Goal: Information Seeking & Learning: Learn about a topic

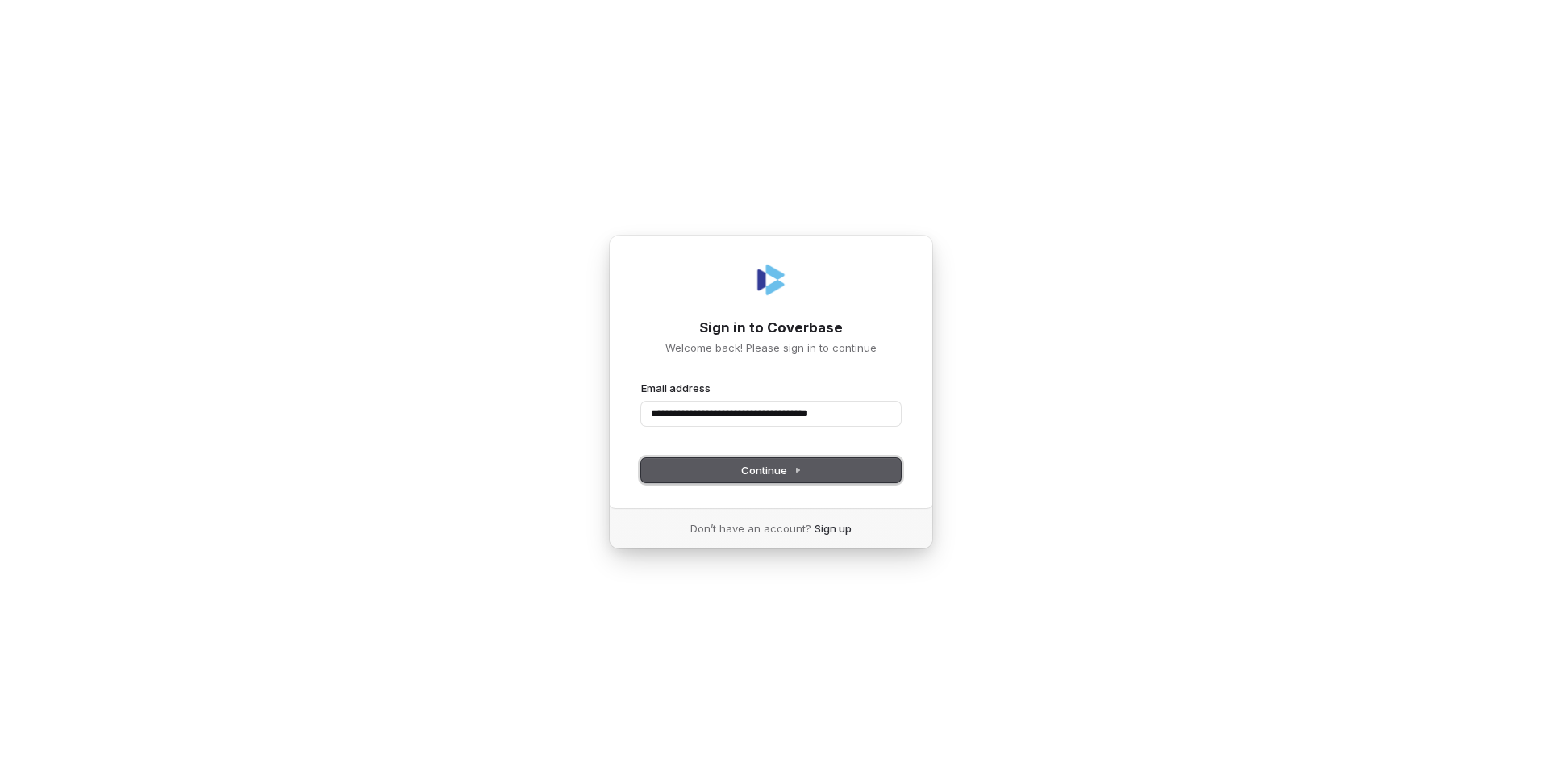
click at [830, 475] on button "Continue" at bounding box center [771, 470] width 259 height 24
type input "**********"
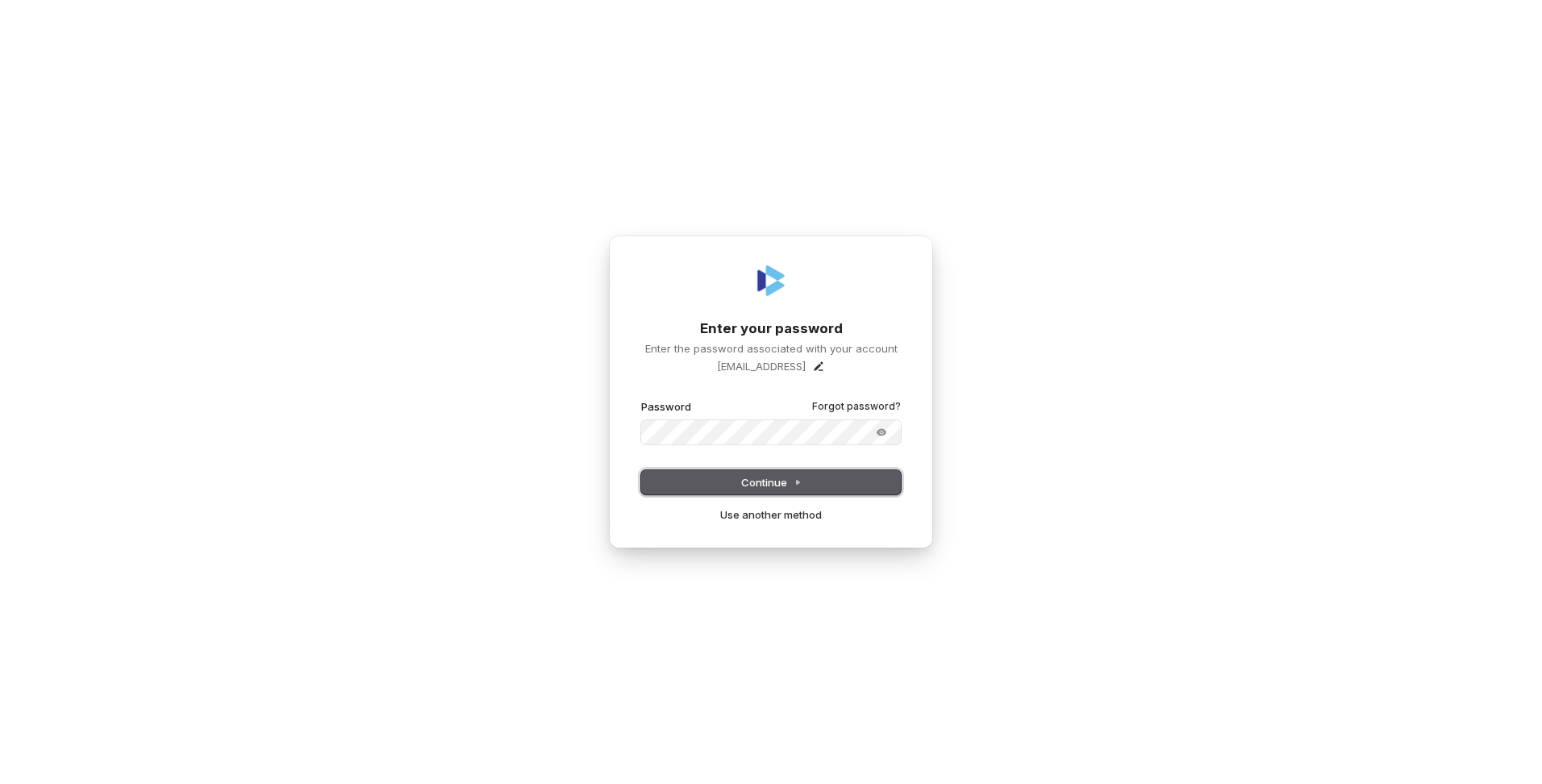
click at [819, 475] on button "Continue" at bounding box center [771, 482] width 259 height 24
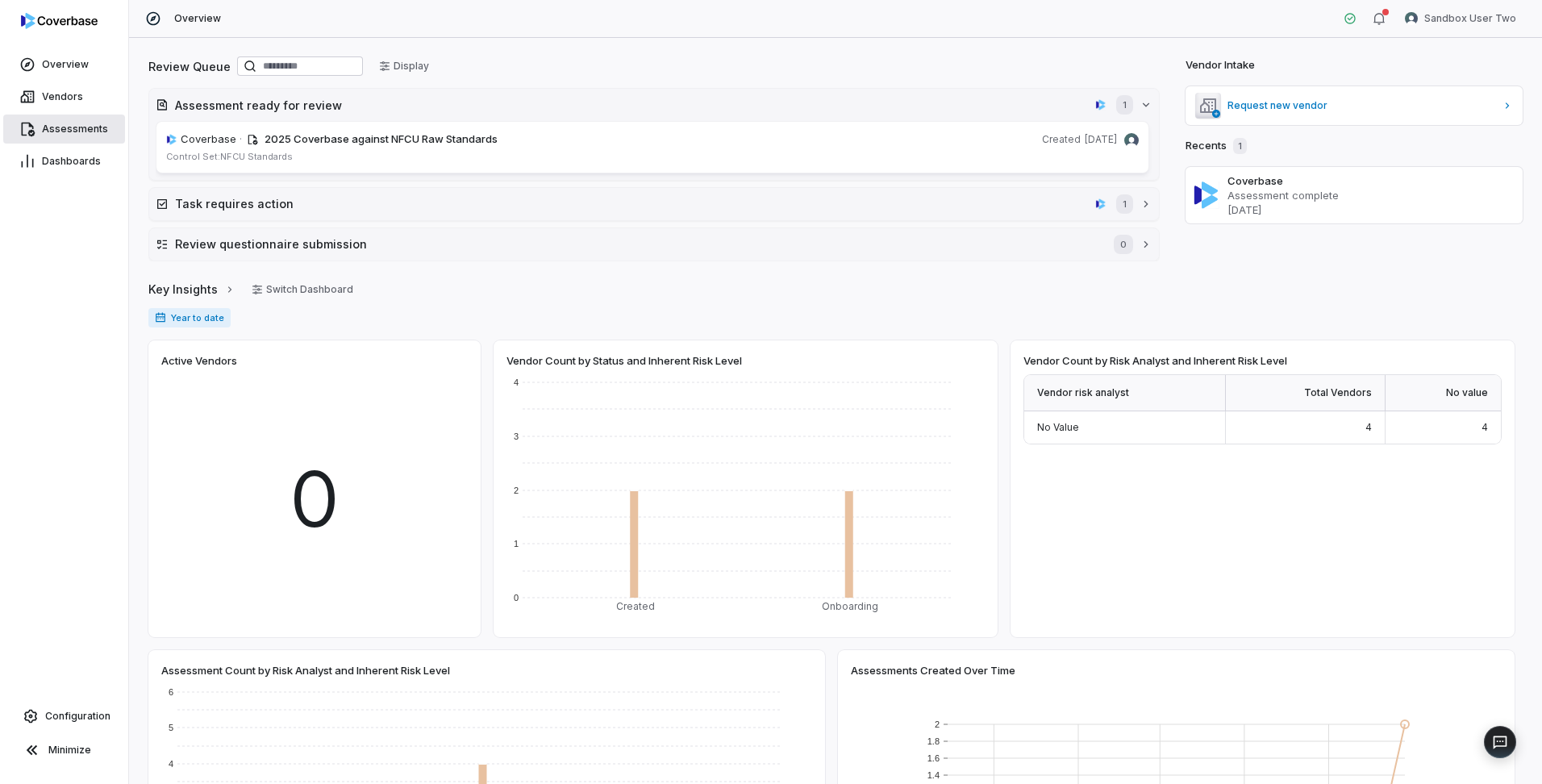
click at [75, 134] on span "Assessments" at bounding box center [75, 128] width 66 height 13
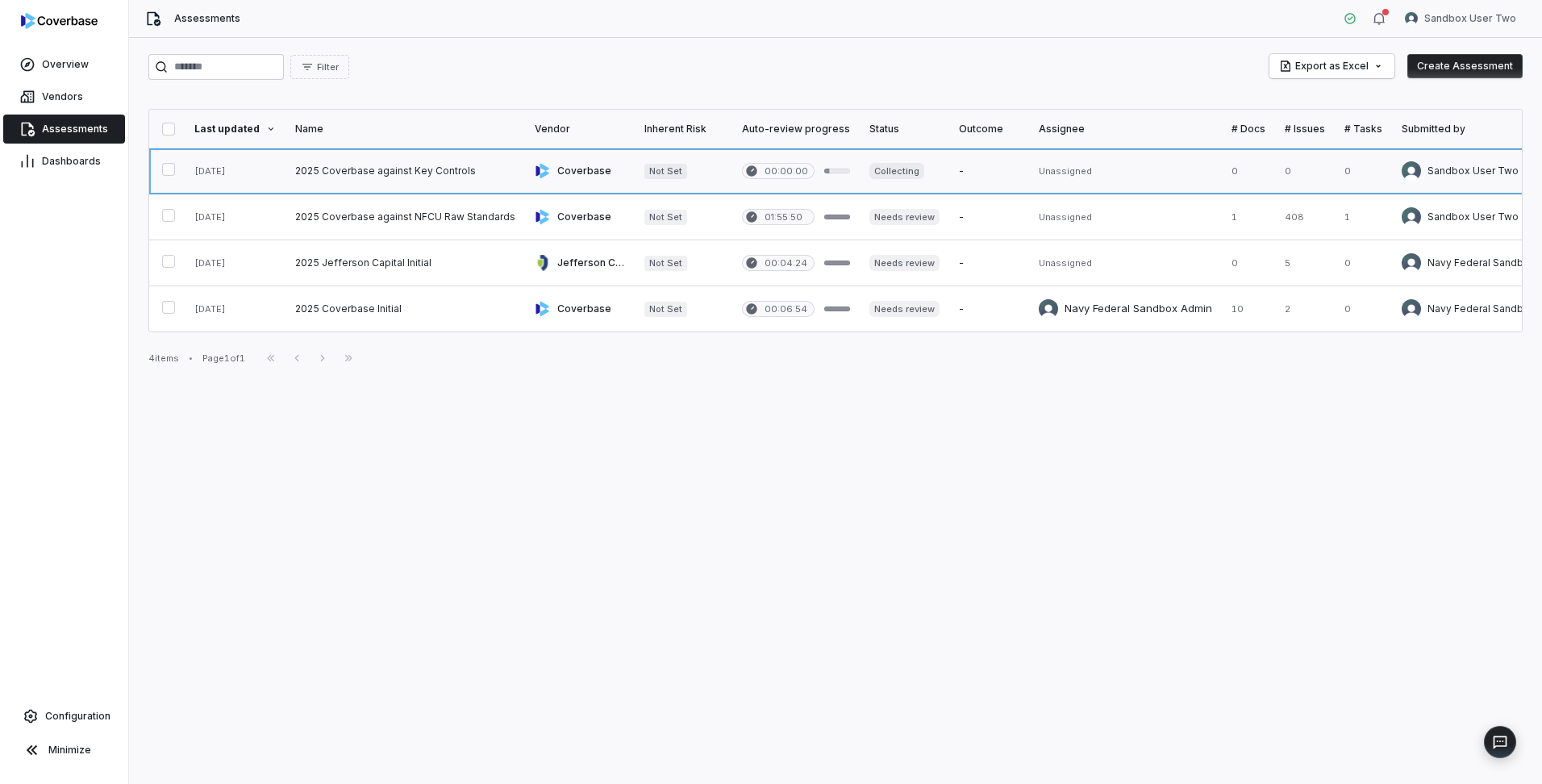
click at [384, 177] on link at bounding box center [405, 171] width 240 height 45
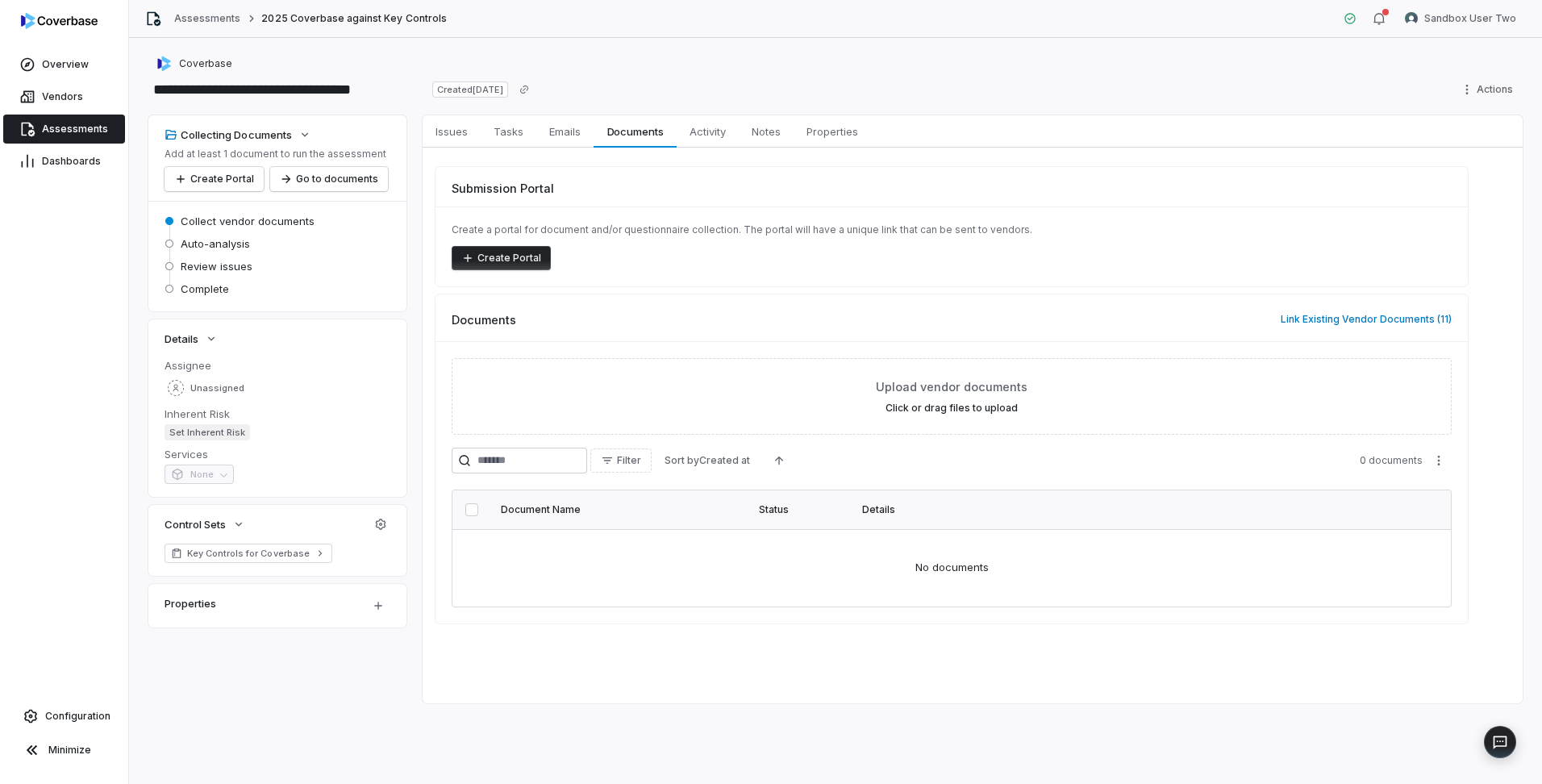
click at [1060, 316] on div "Documents Link Existing Vendor Documents ( 11 )" at bounding box center [952, 312] width 1033 height 37
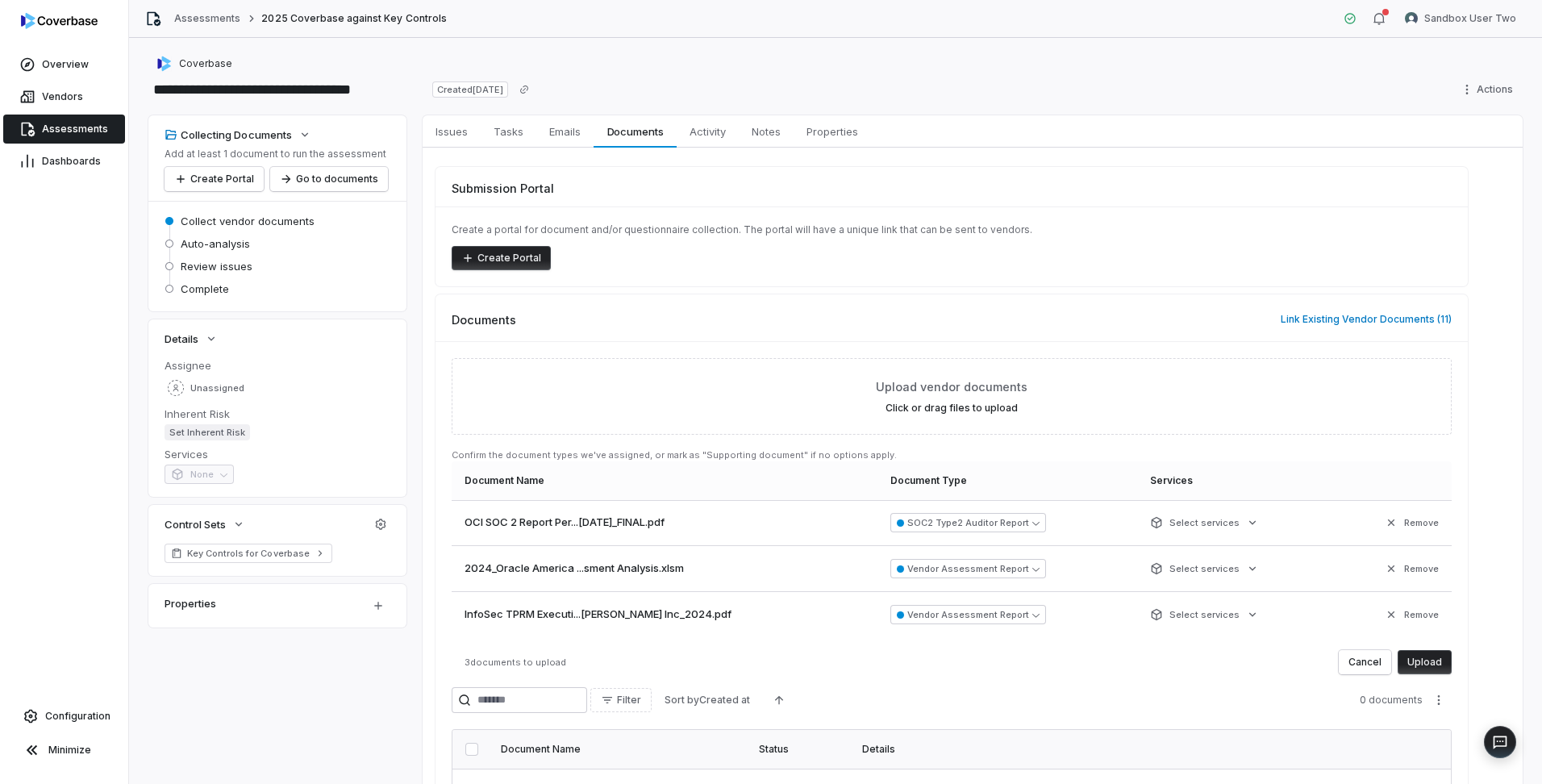
click at [1425, 667] on button "Upload" at bounding box center [1425, 662] width 54 height 24
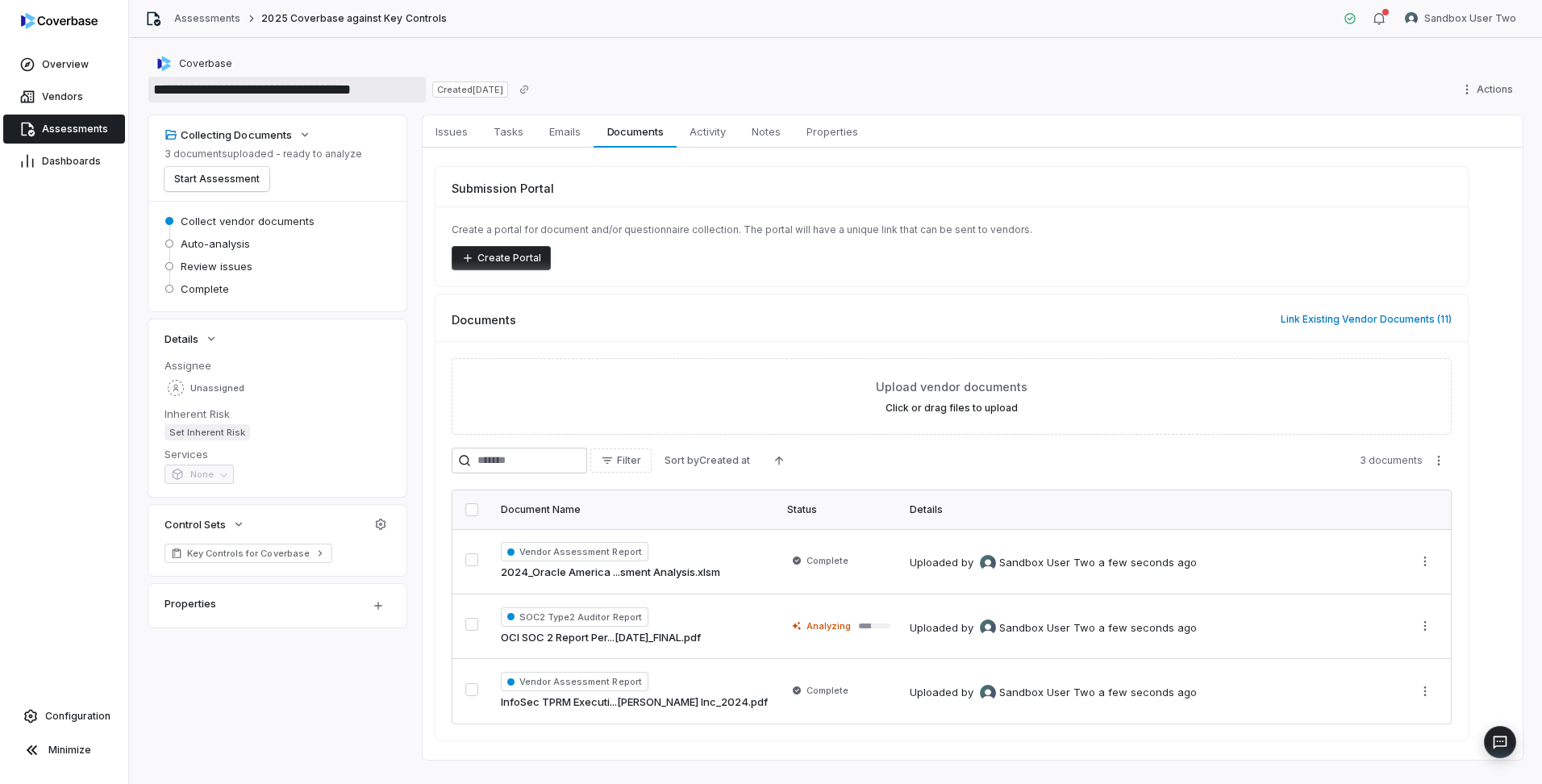
click at [405, 92] on input "**********" at bounding box center [287, 89] width 278 height 26
click at [349, 81] on input "**********" at bounding box center [287, 89] width 278 height 26
drag, startPoint x: 263, startPoint y: 86, endPoint x: 146, endPoint y: 87, distance: 117.0
click at [146, 87] on div "**********" at bounding box center [836, 411] width 1414 height 746
paste input
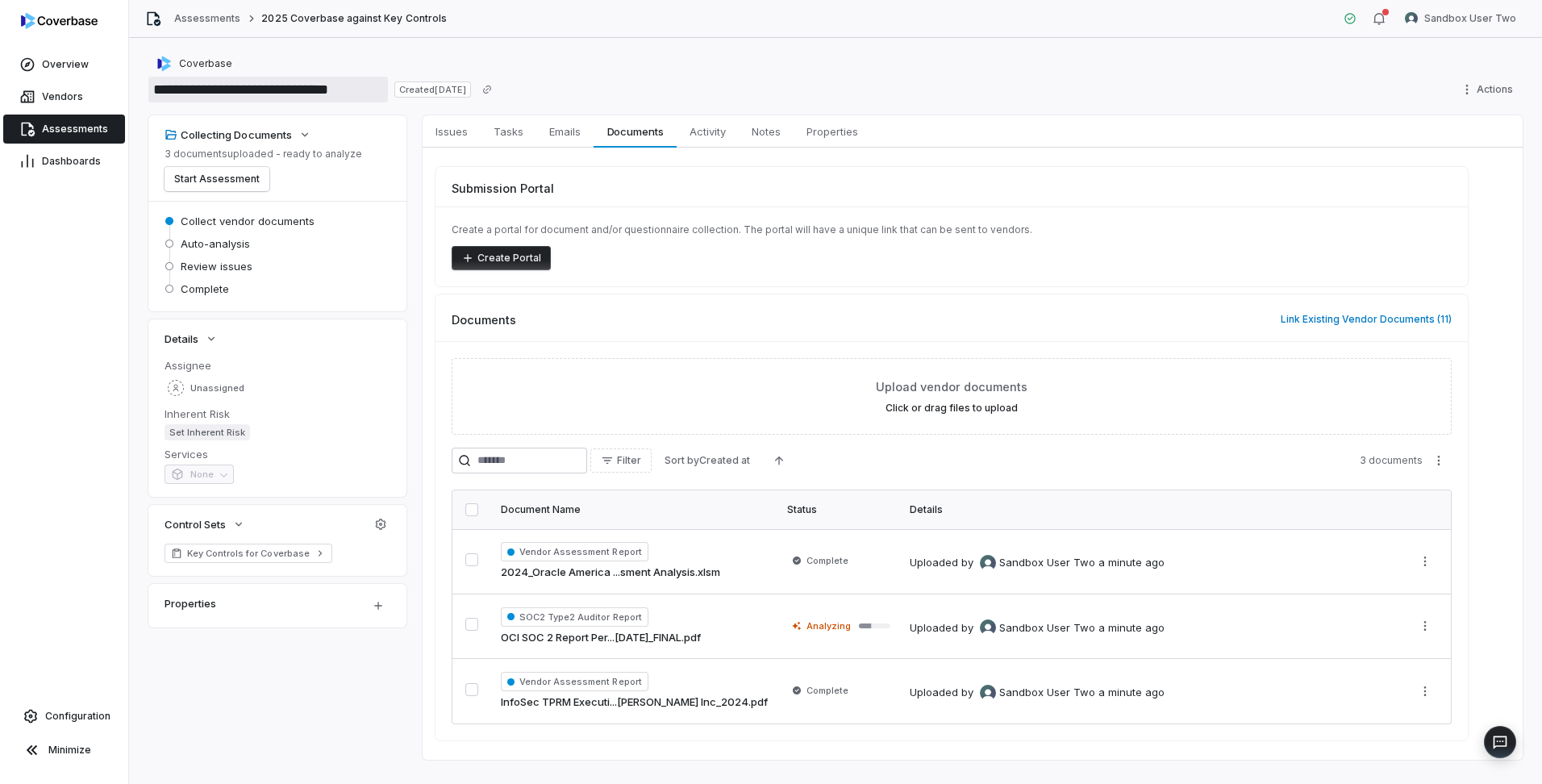
click at [384, 96] on input "**********" at bounding box center [268, 89] width 240 height 26
type input "**********"
click at [630, 59] on div "Coverbase" at bounding box center [836, 63] width 1375 height 19
click at [240, 174] on button "Start Assessment" at bounding box center [217, 179] width 105 height 24
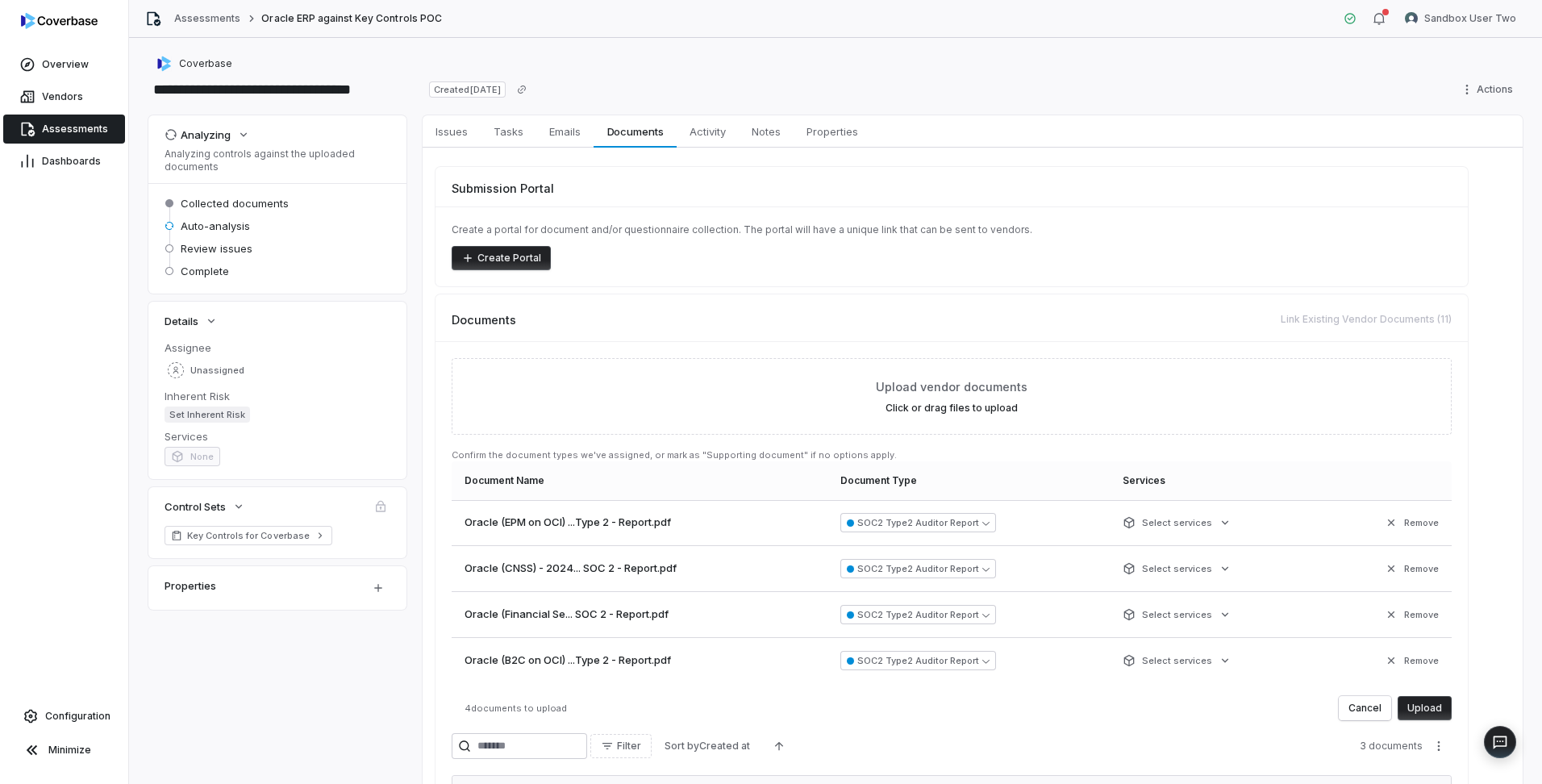
click at [1427, 705] on button "Upload" at bounding box center [1425, 708] width 54 height 24
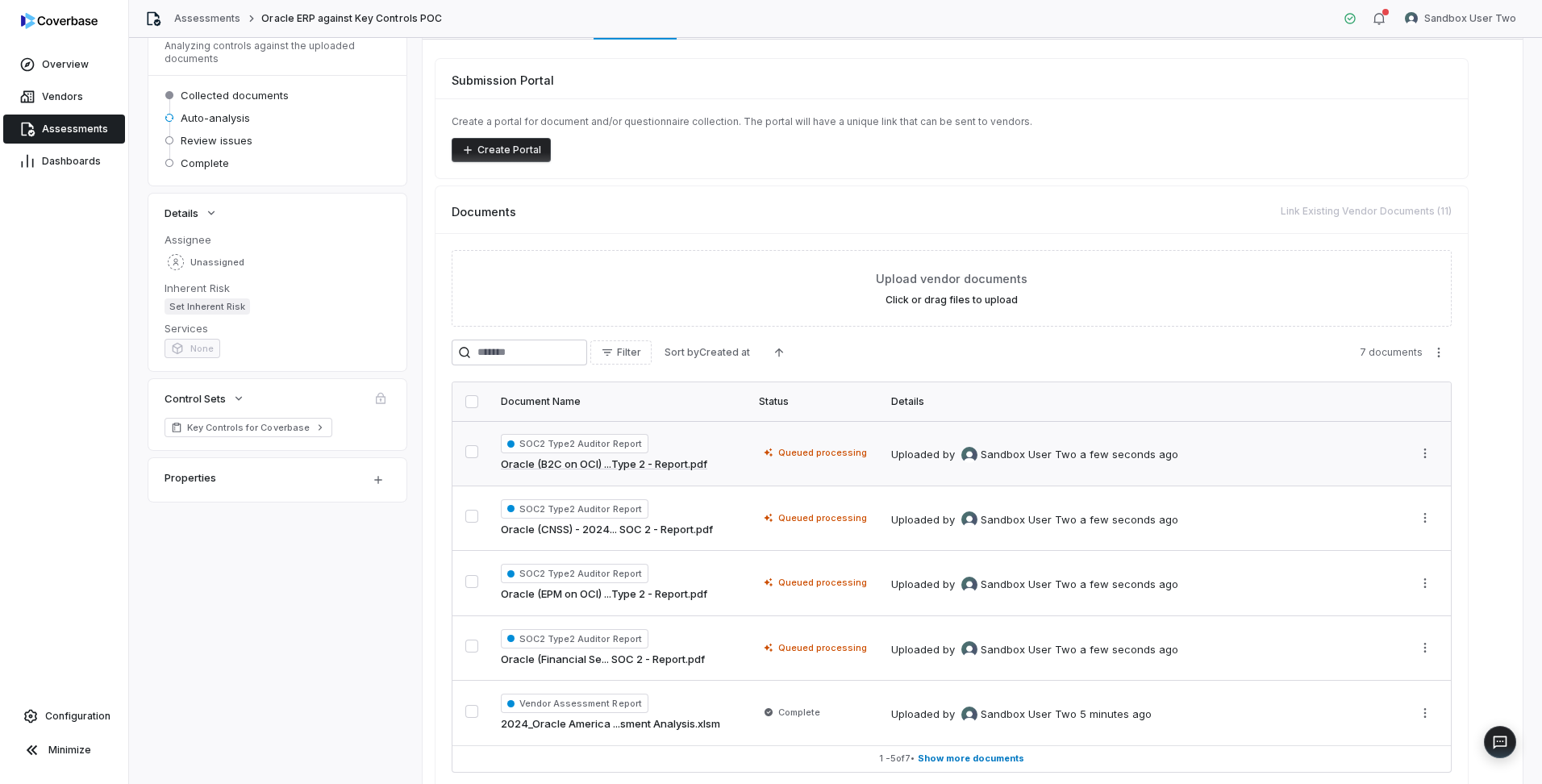
scroll to position [184, 0]
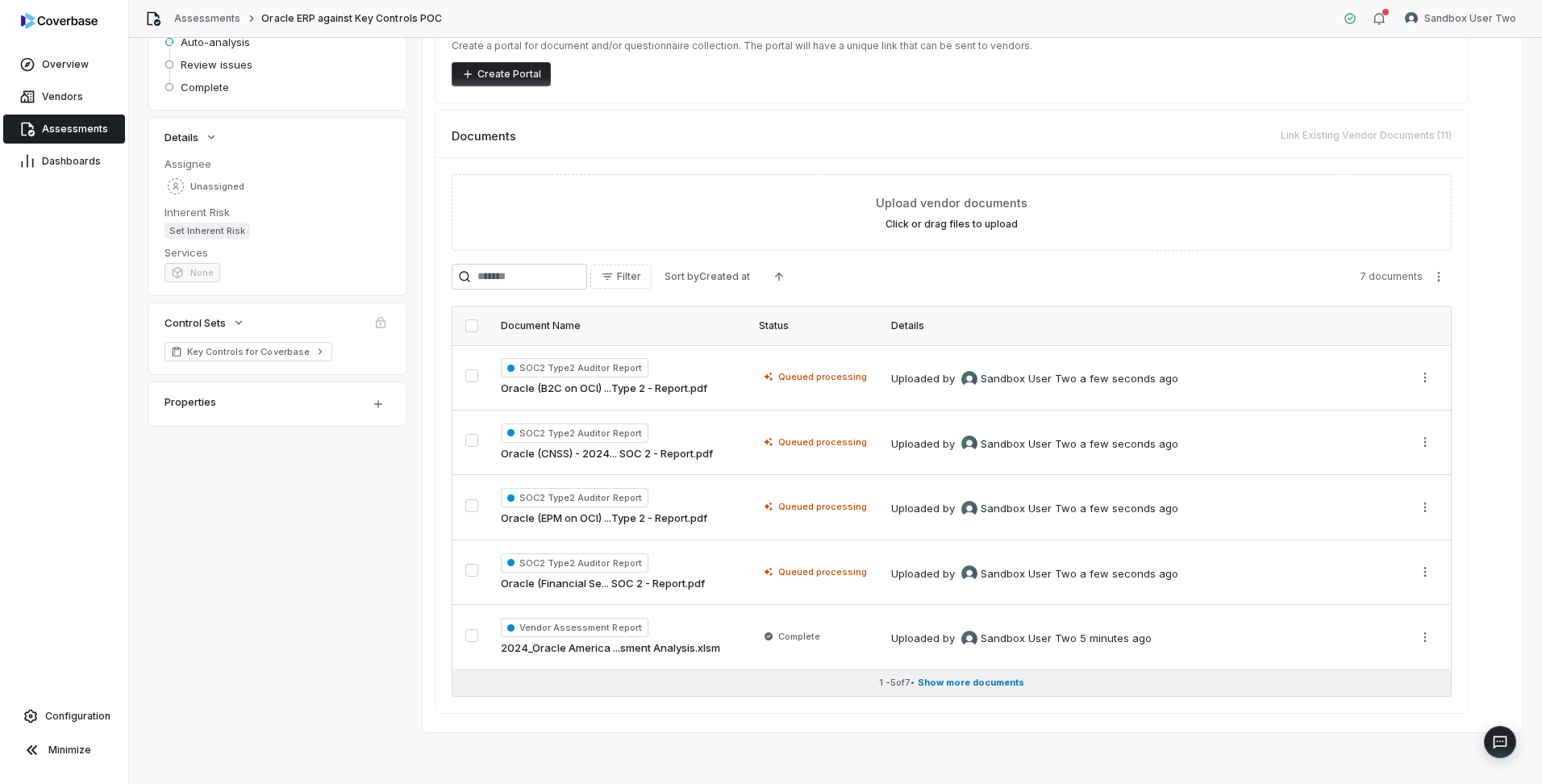
click at [1014, 681] on span "Show more documents" at bounding box center [971, 683] width 107 height 12
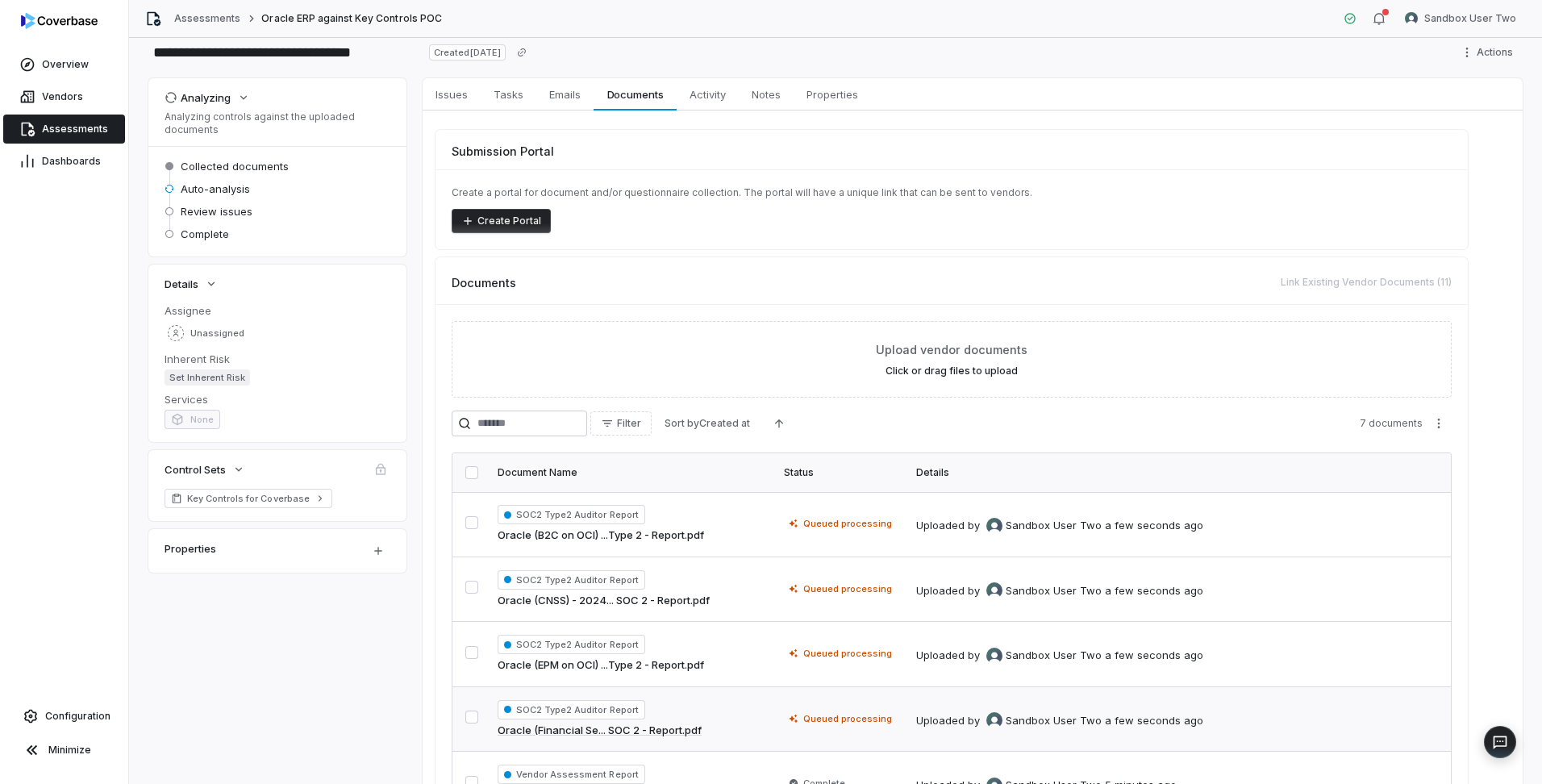
scroll to position [0, 0]
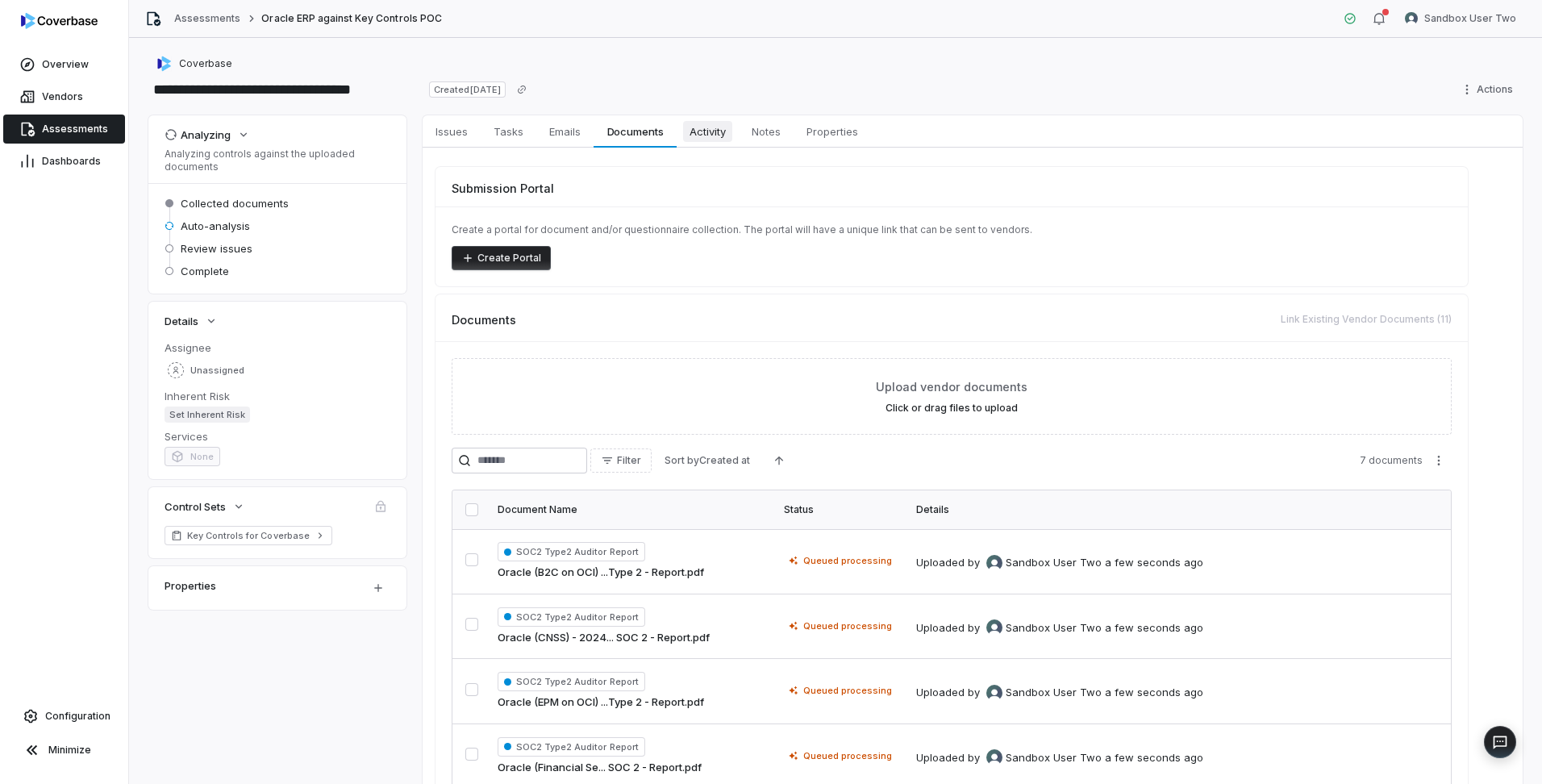
click at [705, 131] on span "Activity" at bounding box center [707, 131] width 49 height 21
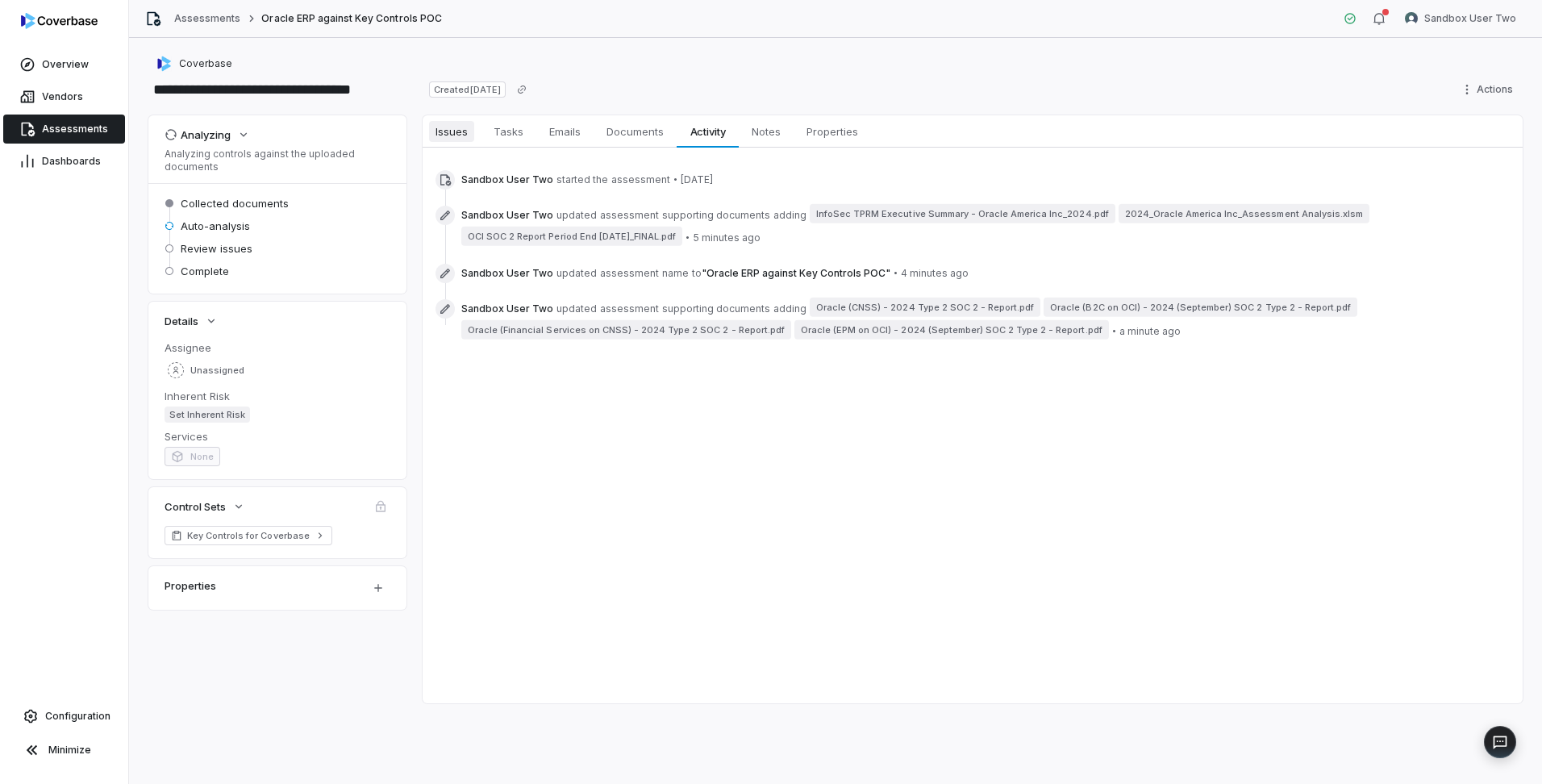
click at [458, 124] on span "Issues" at bounding box center [452, 131] width 45 height 21
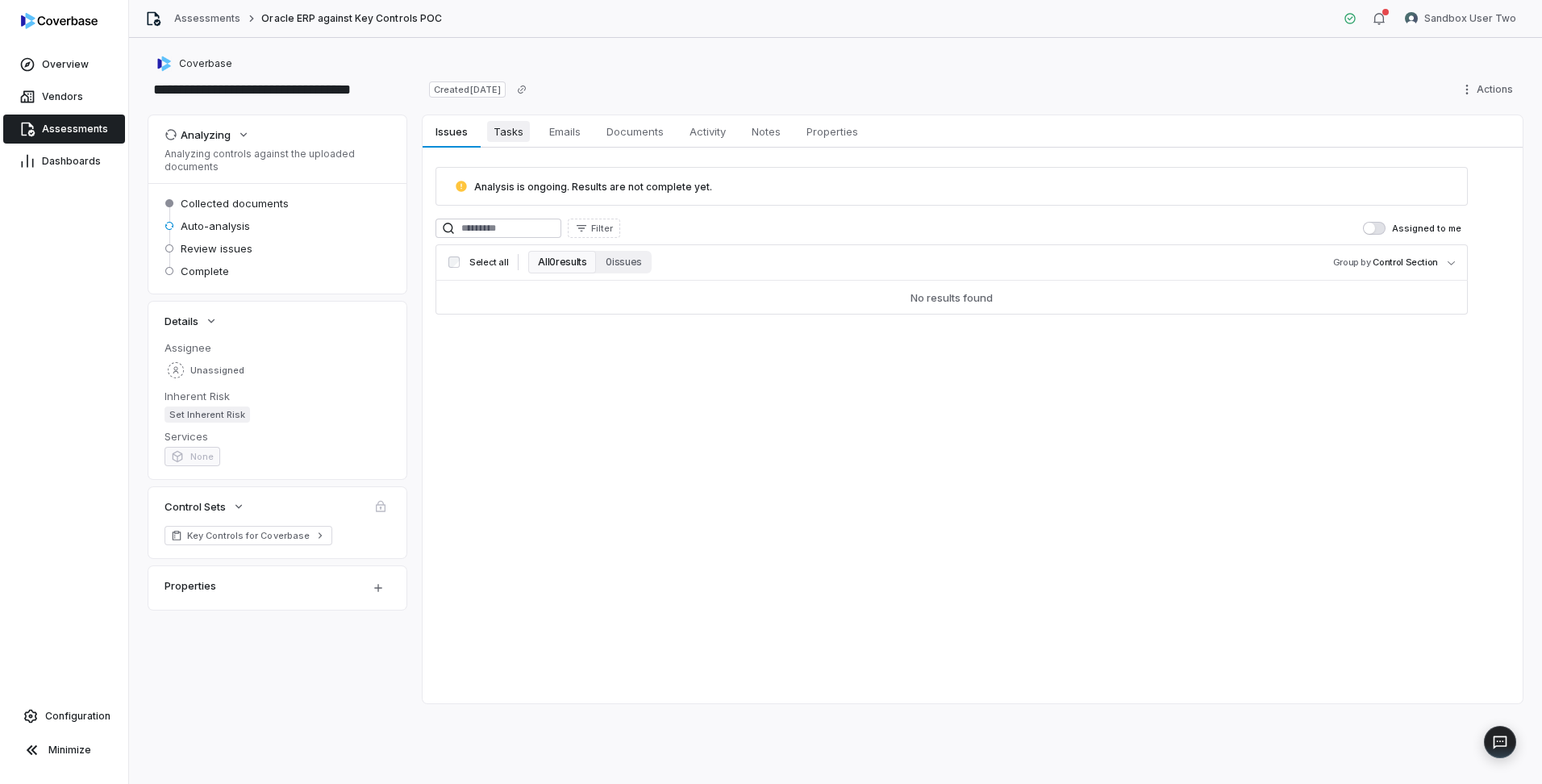
click at [510, 133] on span "Tasks" at bounding box center [508, 131] width 43 height 21
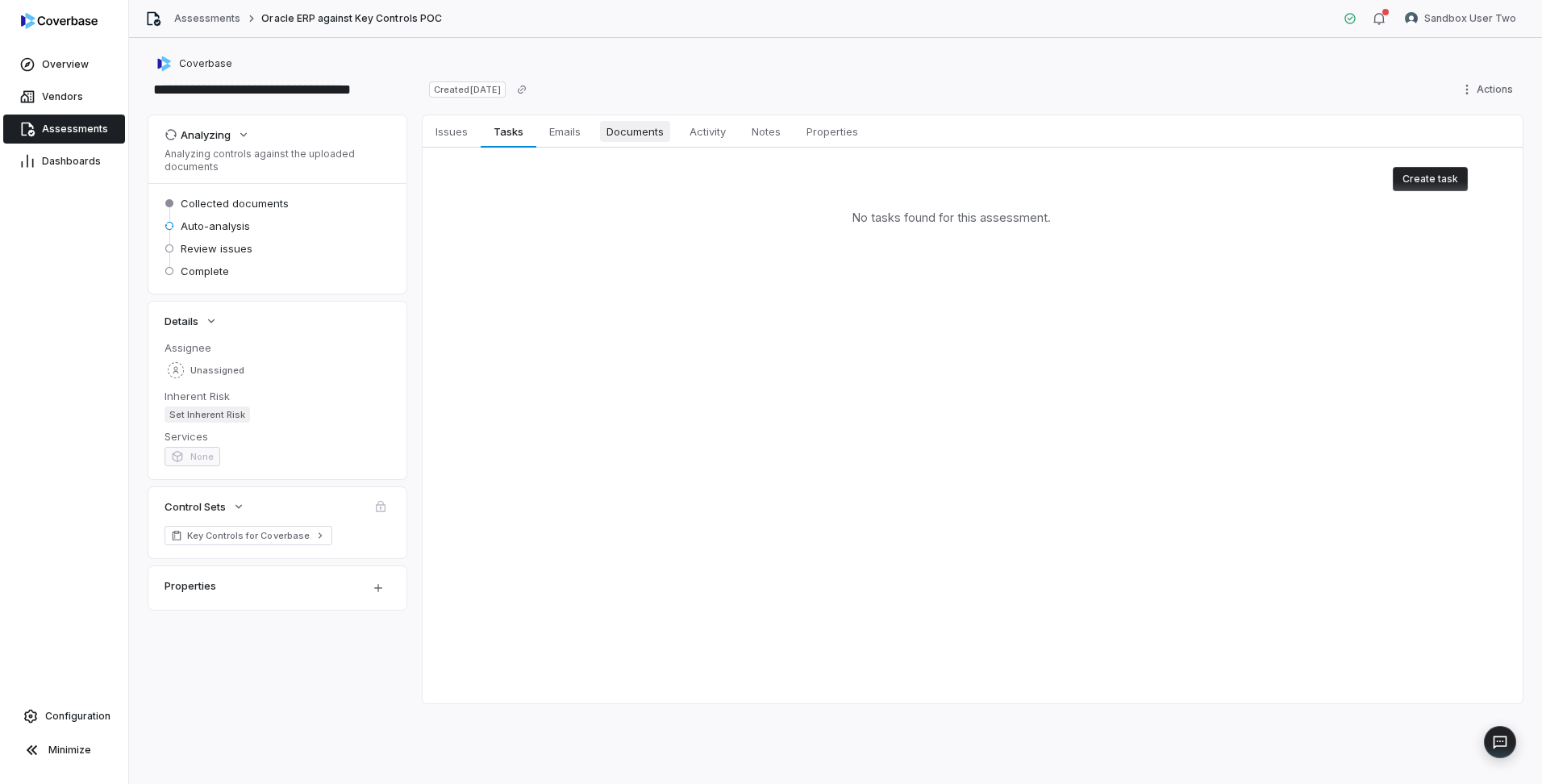
click at [625, 135] on span "Documents" at bounding box center [635, 131] width 70 height 21
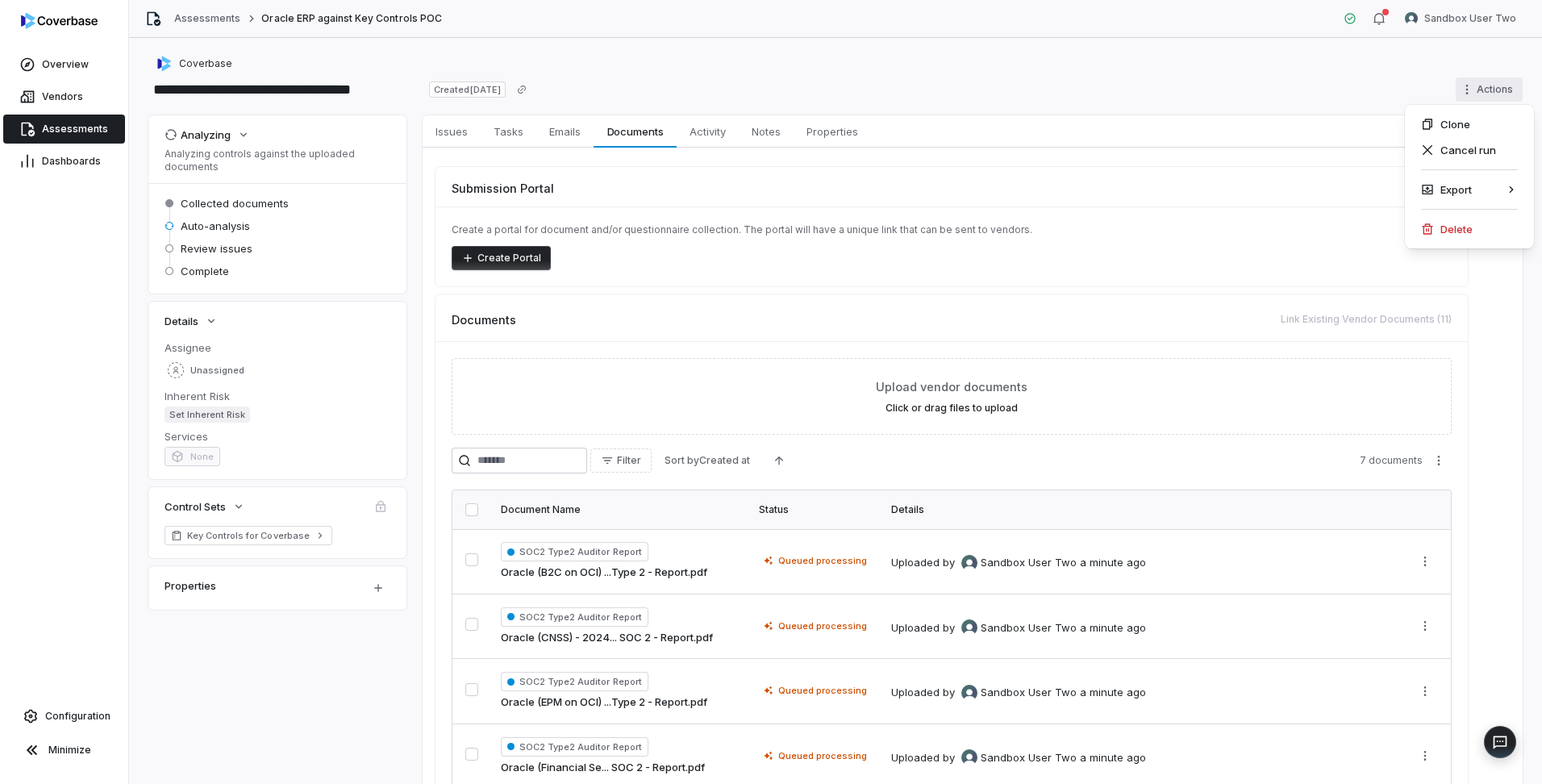
click at [1483, 92] on html "**********" at bounding box center [771, 392] width 1542 height 784
click at [1086, 104] on html "**********" at bounding box center [771, 392] width 1542 height 784
click at [1493, 90] on html "**********" at bounding box center [771, 392] width 1542 height 784
click at [1458, 152] on div "Cancel run" at bounding box center [1470, 150] width 116 height 26
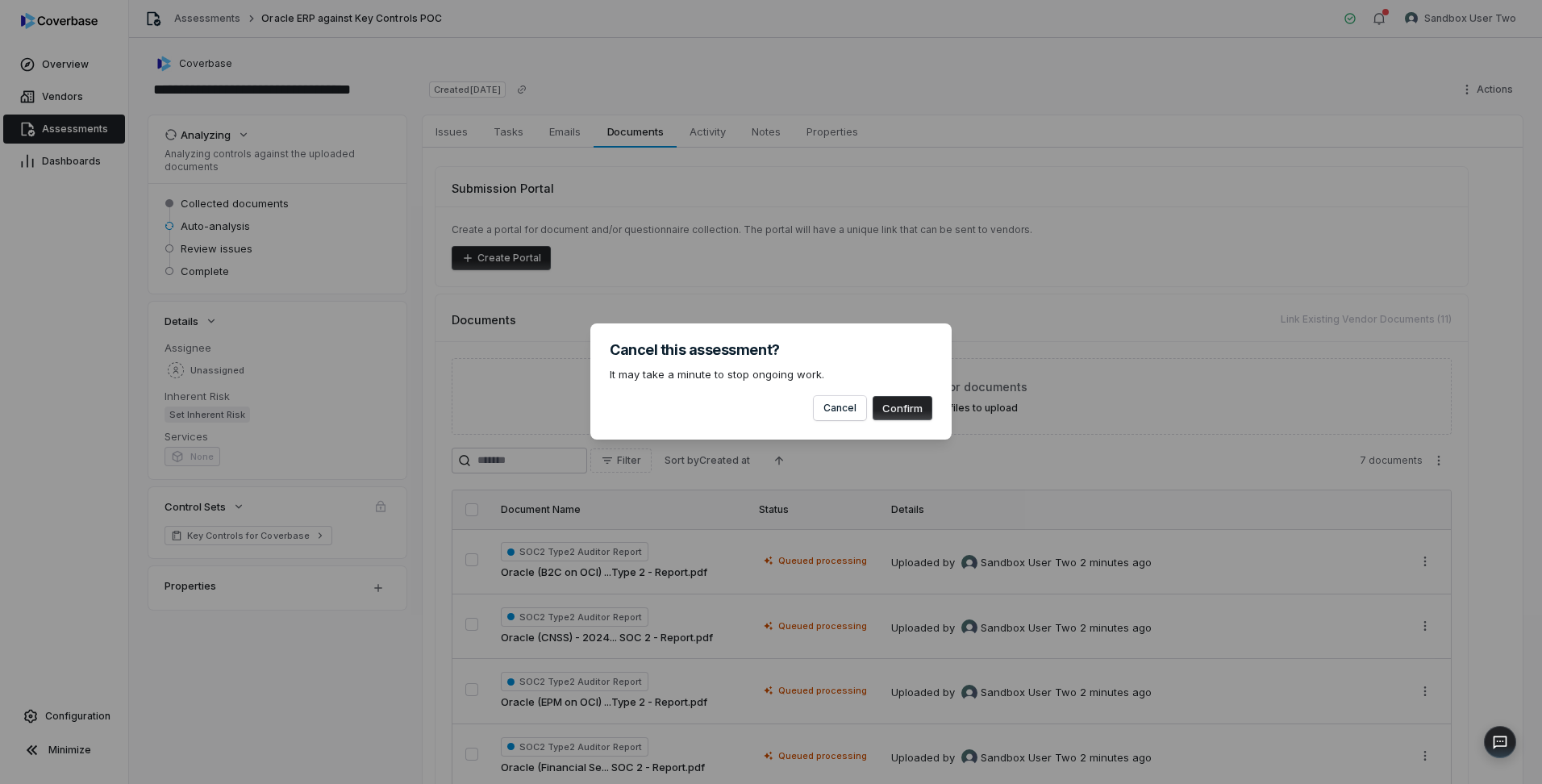
click at [922, 409] on button "Confirm" at bounding box center [902, 408] width 60 height 24
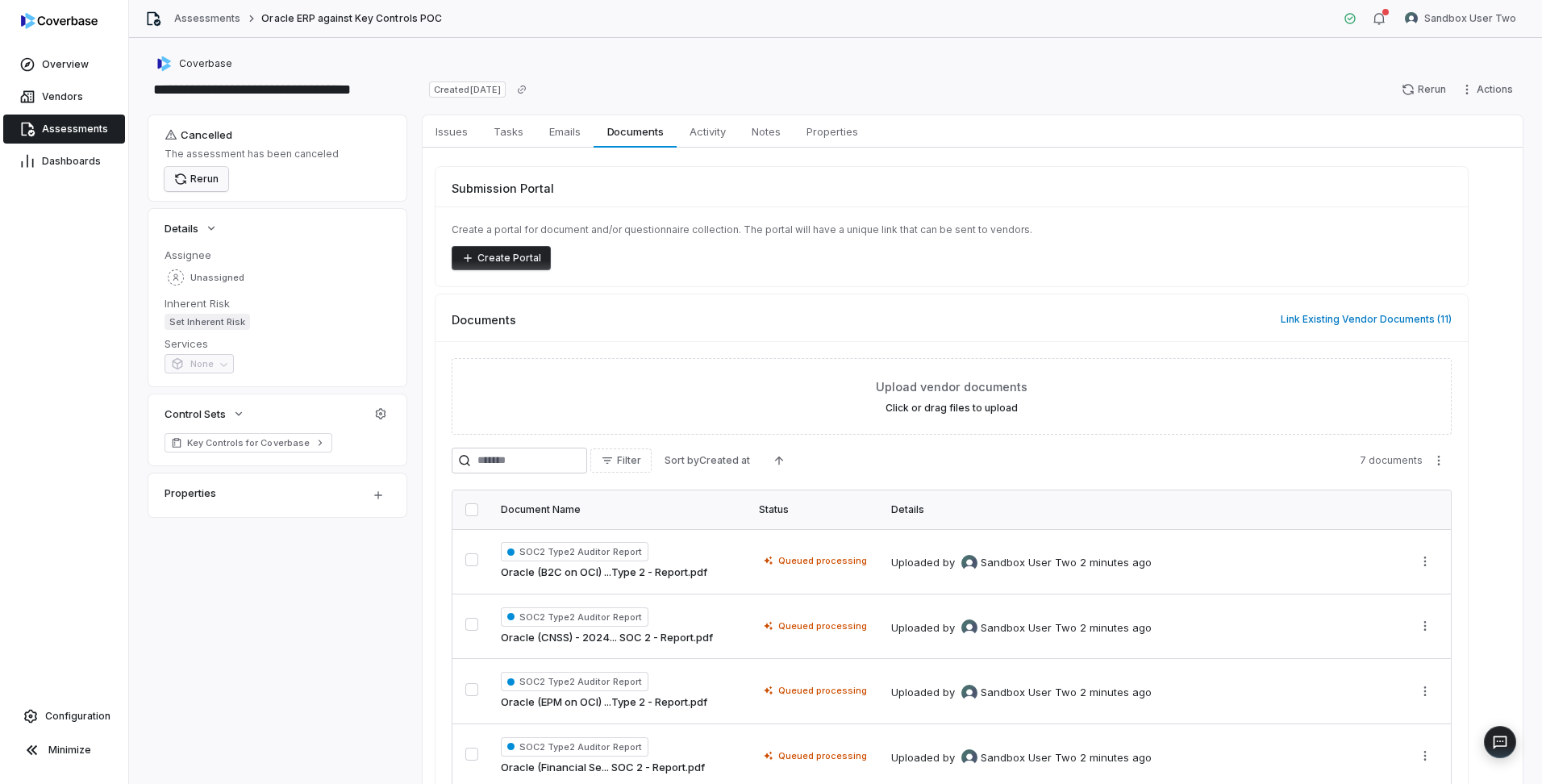
click at [206, 173] on button "Rerun" at bounding box center [196, 179] width 63 height 24
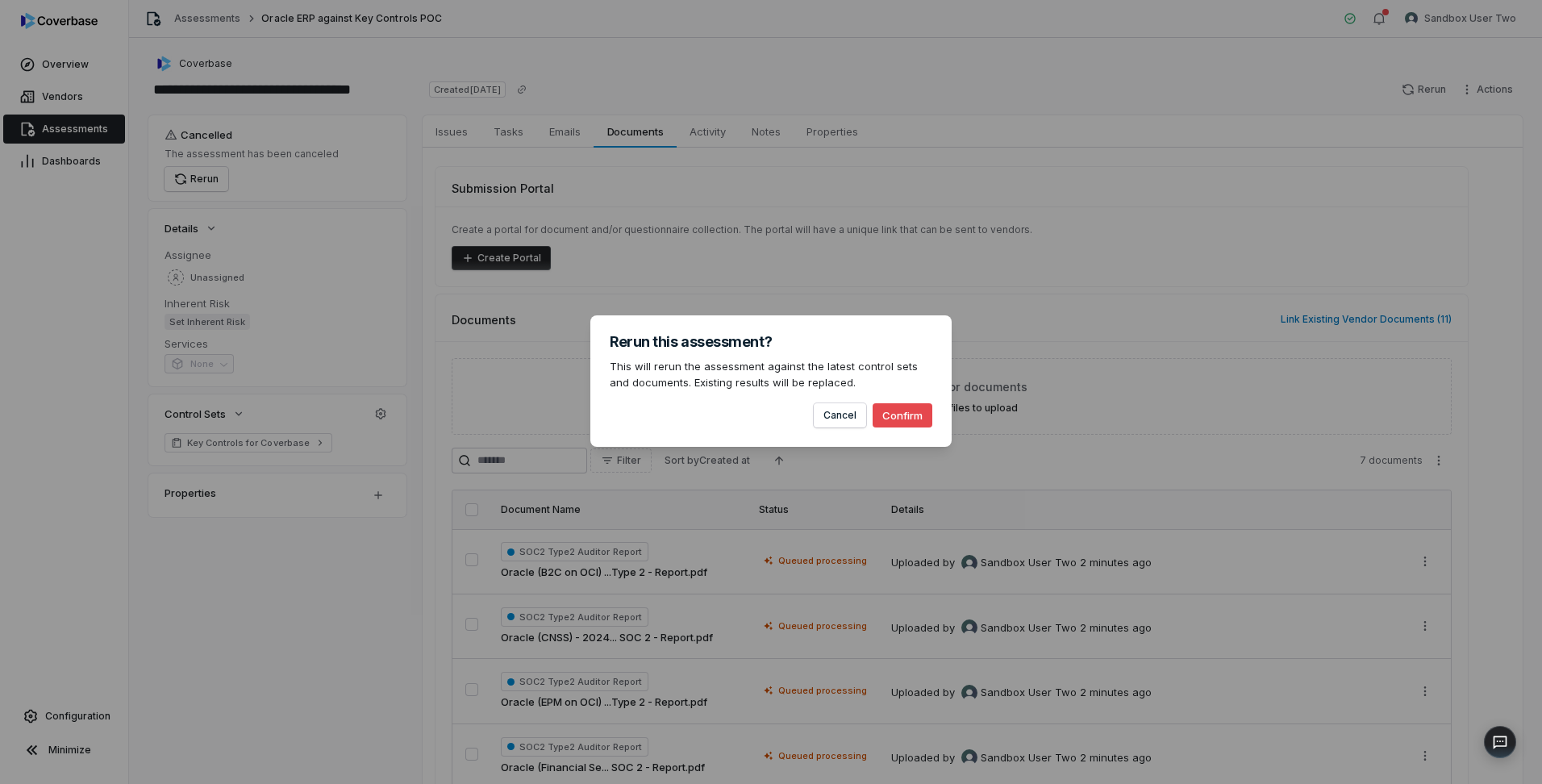
click at [921, 417] on button "Confirm" at bounding box center [902, 415] width 60 height 24
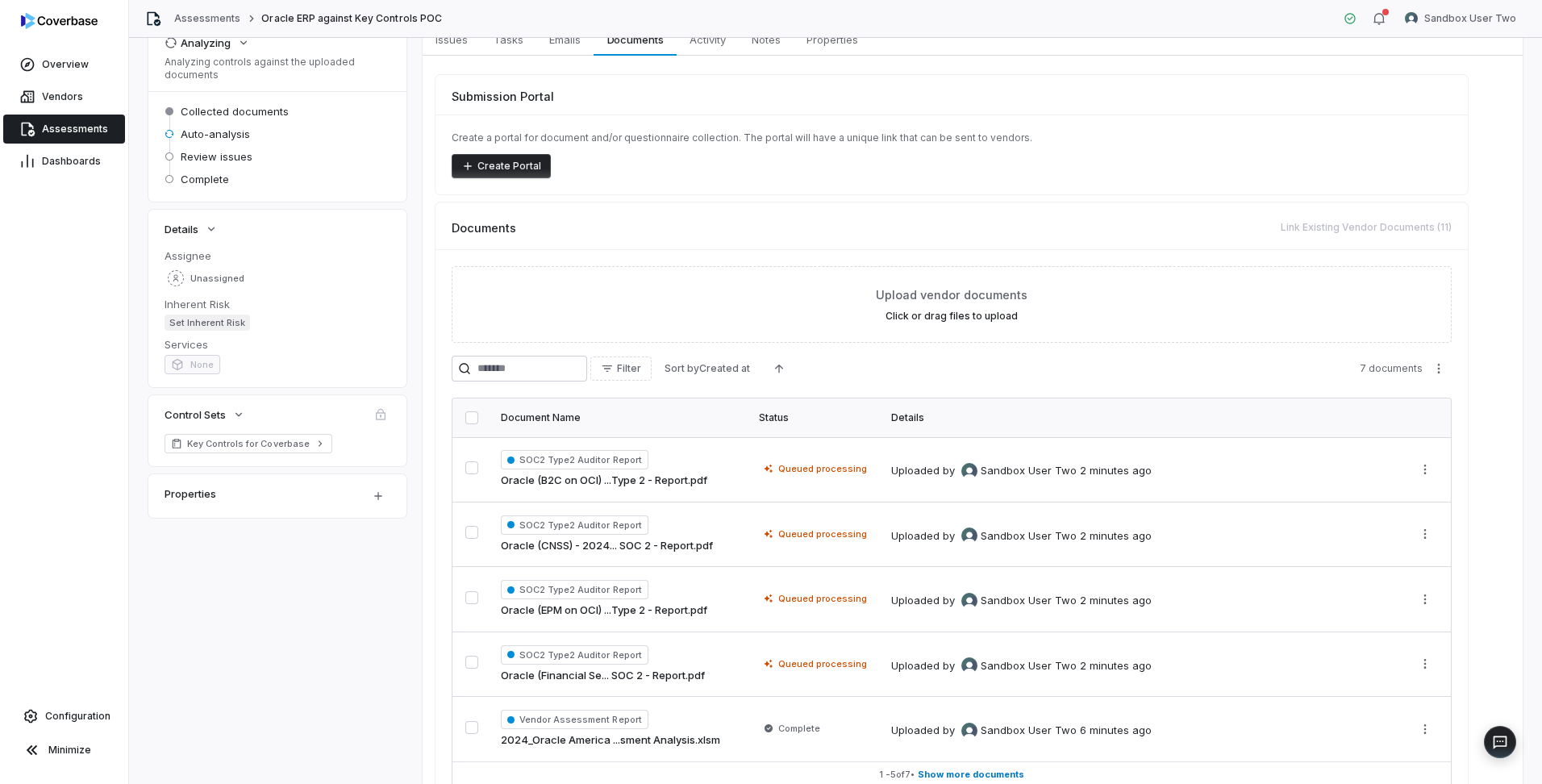
scroll to position [161, 0]
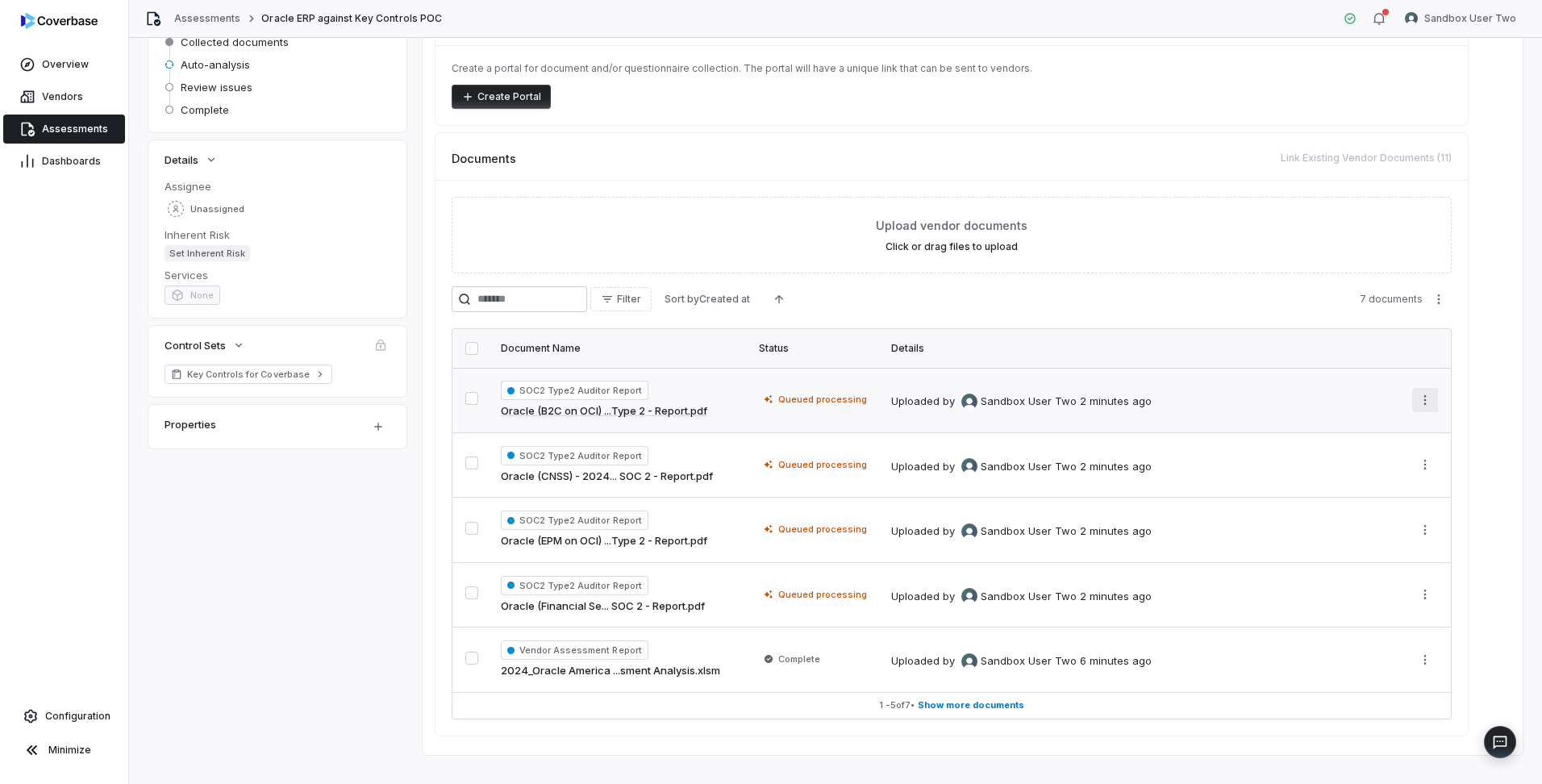
click at [1422, 398] on html "**********" at bounding box center [771, 392] width 1542 height 784
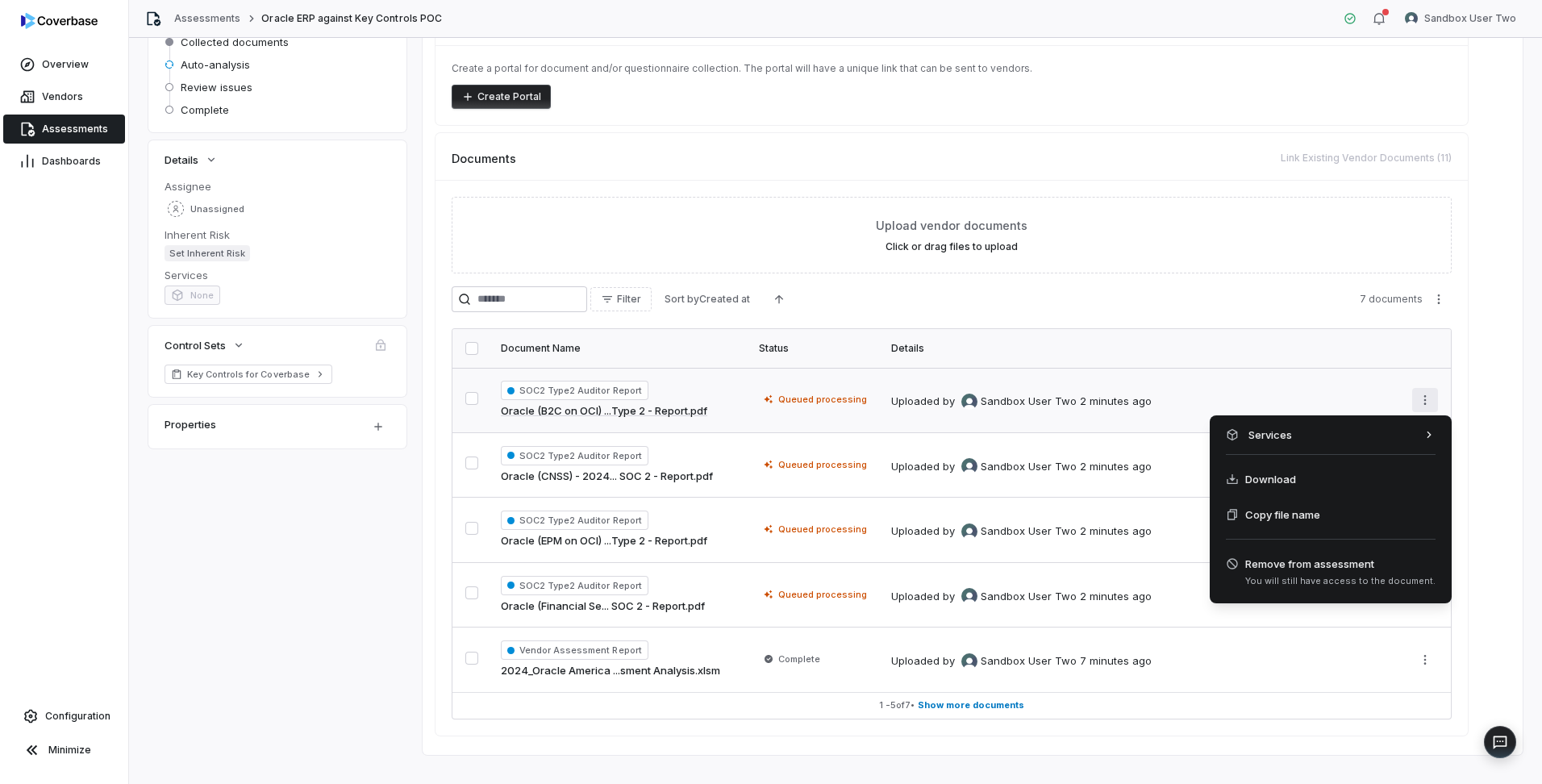
click at [1426, 402] on html "**********" at bounding box center [771, 392] width 1542 height 784
click at [1113, 195] on html "**********" at bounding box center [771, 392] width 1542 height 784
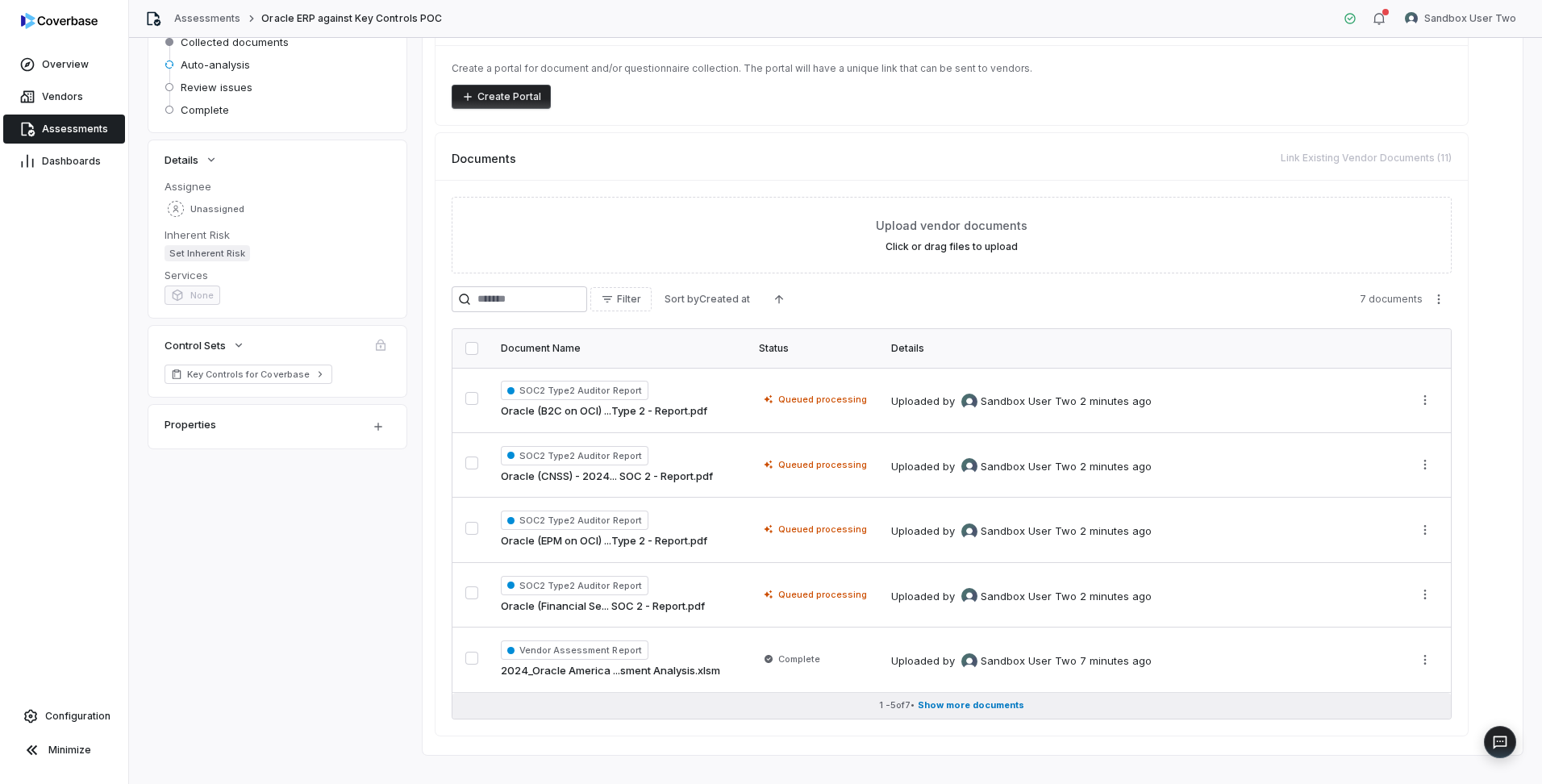
click at [1004, 701] on span "Show more documents" at bounding box center [971, 705] width 107 height 12
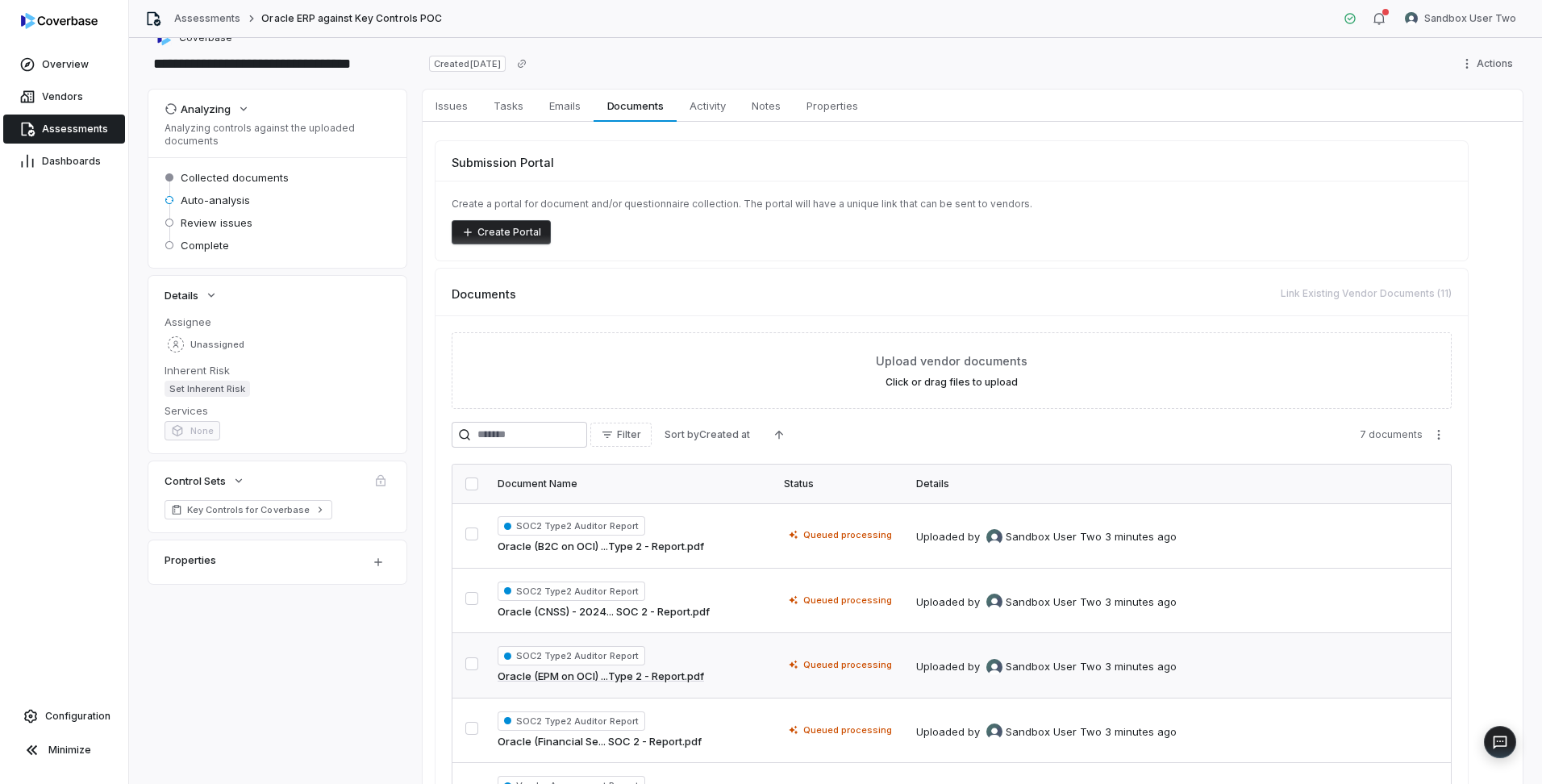
scroll to position [0, 0]
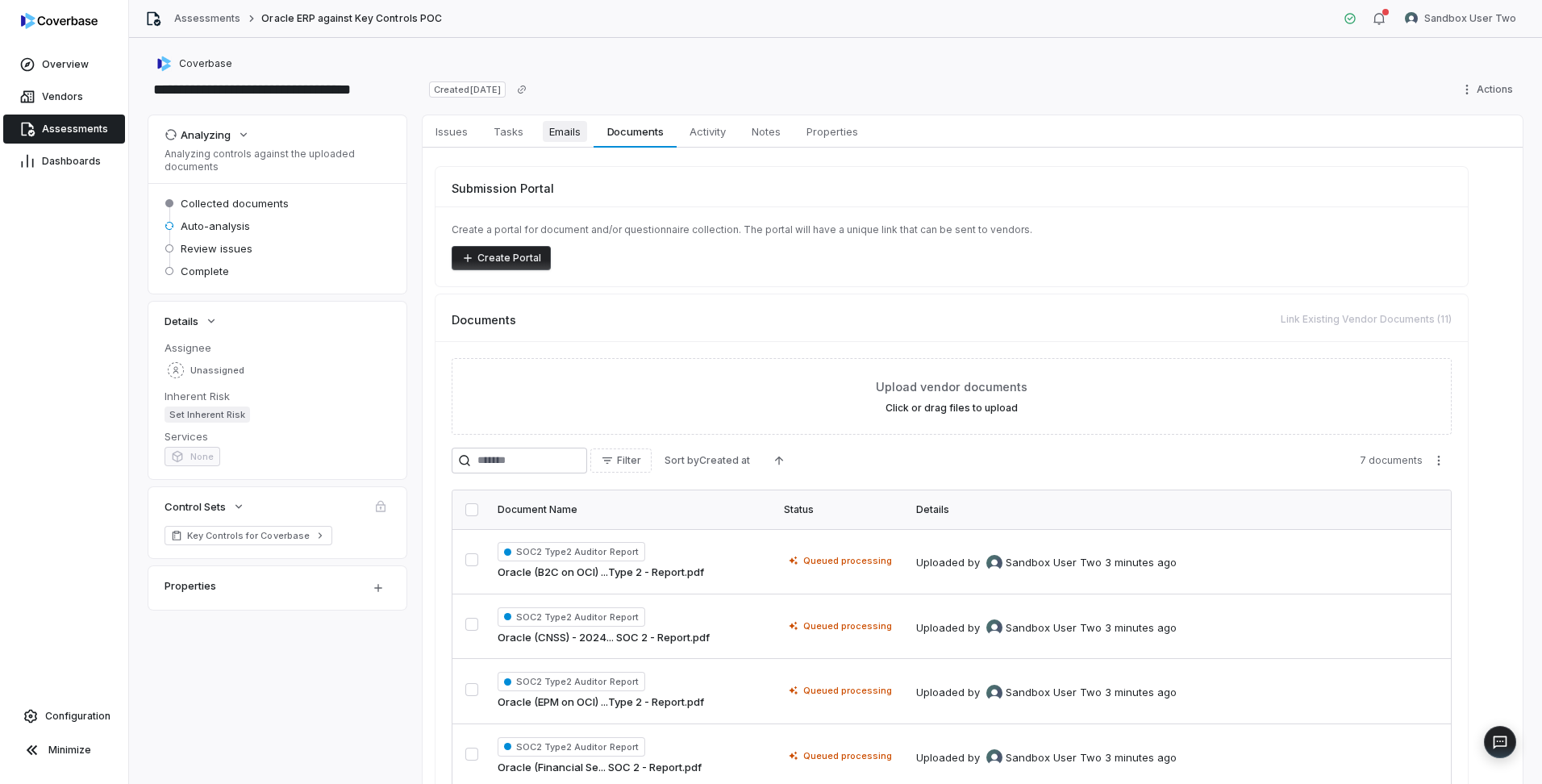
click at [565, 130] on span "Emails" at bounding box center [565, 131] width 44 height 21
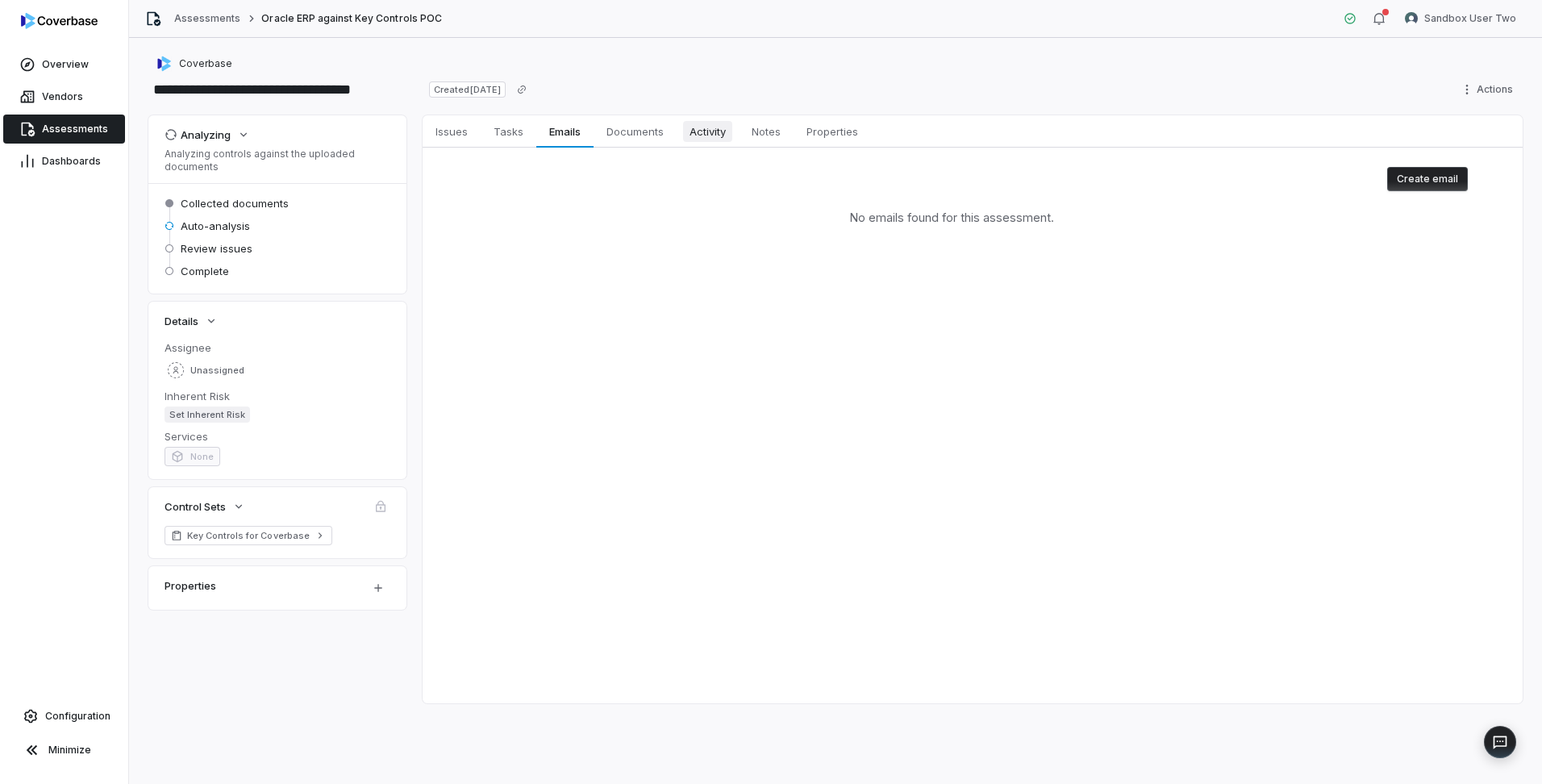
click at [716, 134] on span "Activity" at bounding box center [707, 131] width 49 height 21
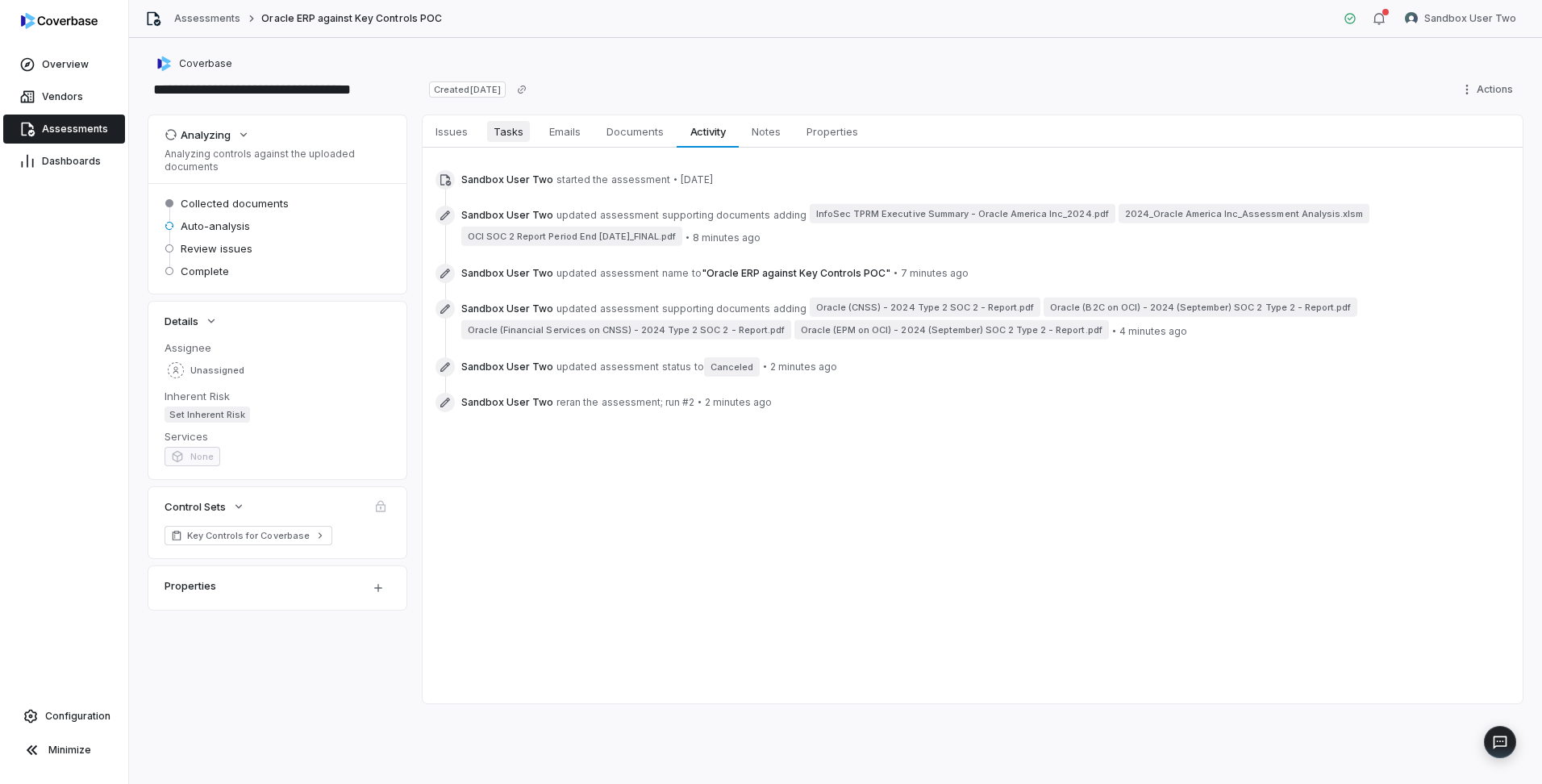
click at [521, 137] on span "Tasks" at bounding box center [508, 131] width 43 height 21
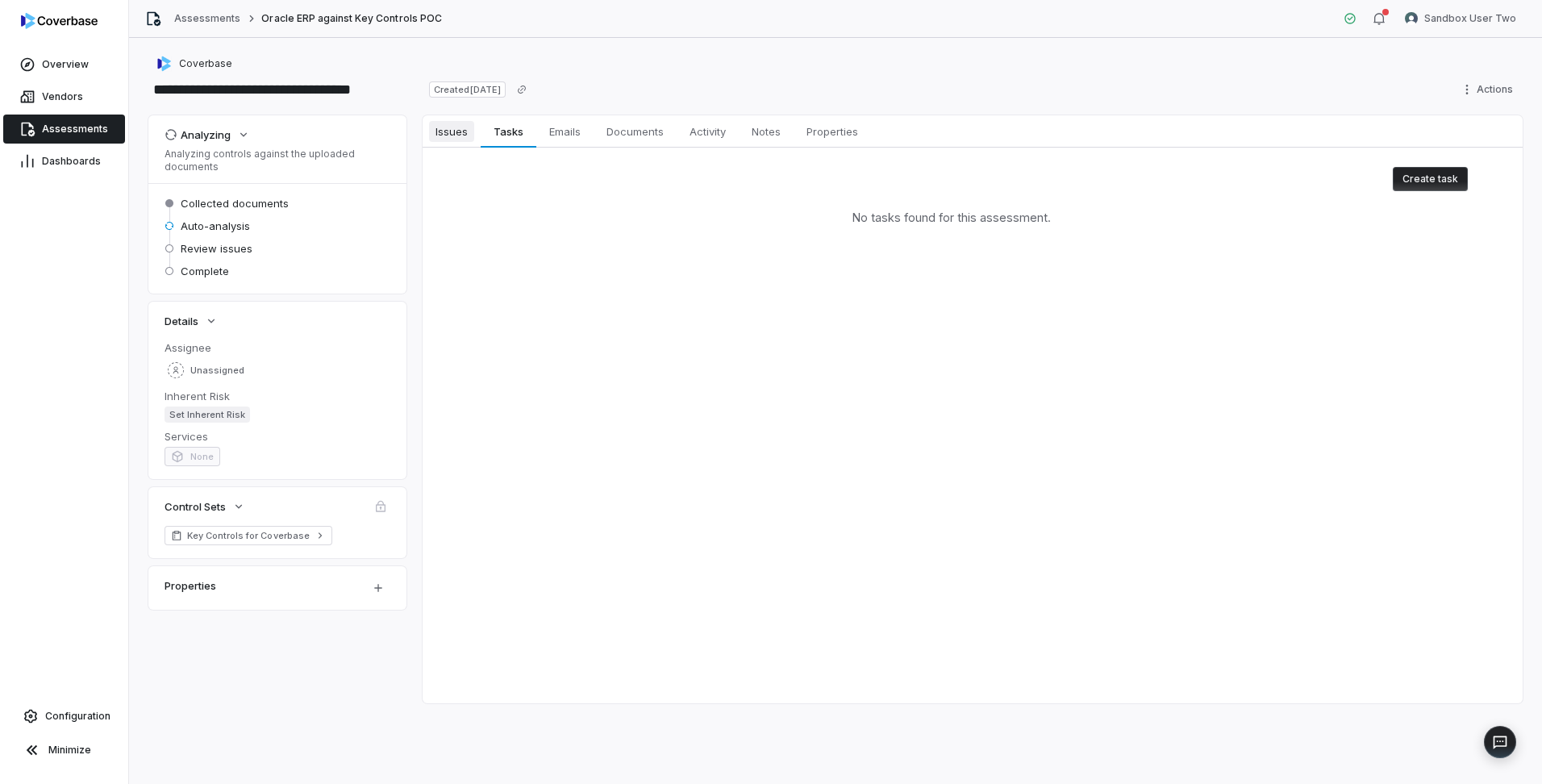
click at [469, 137] on span "Issues" at bounding box center [452, 131] width 45 height 21
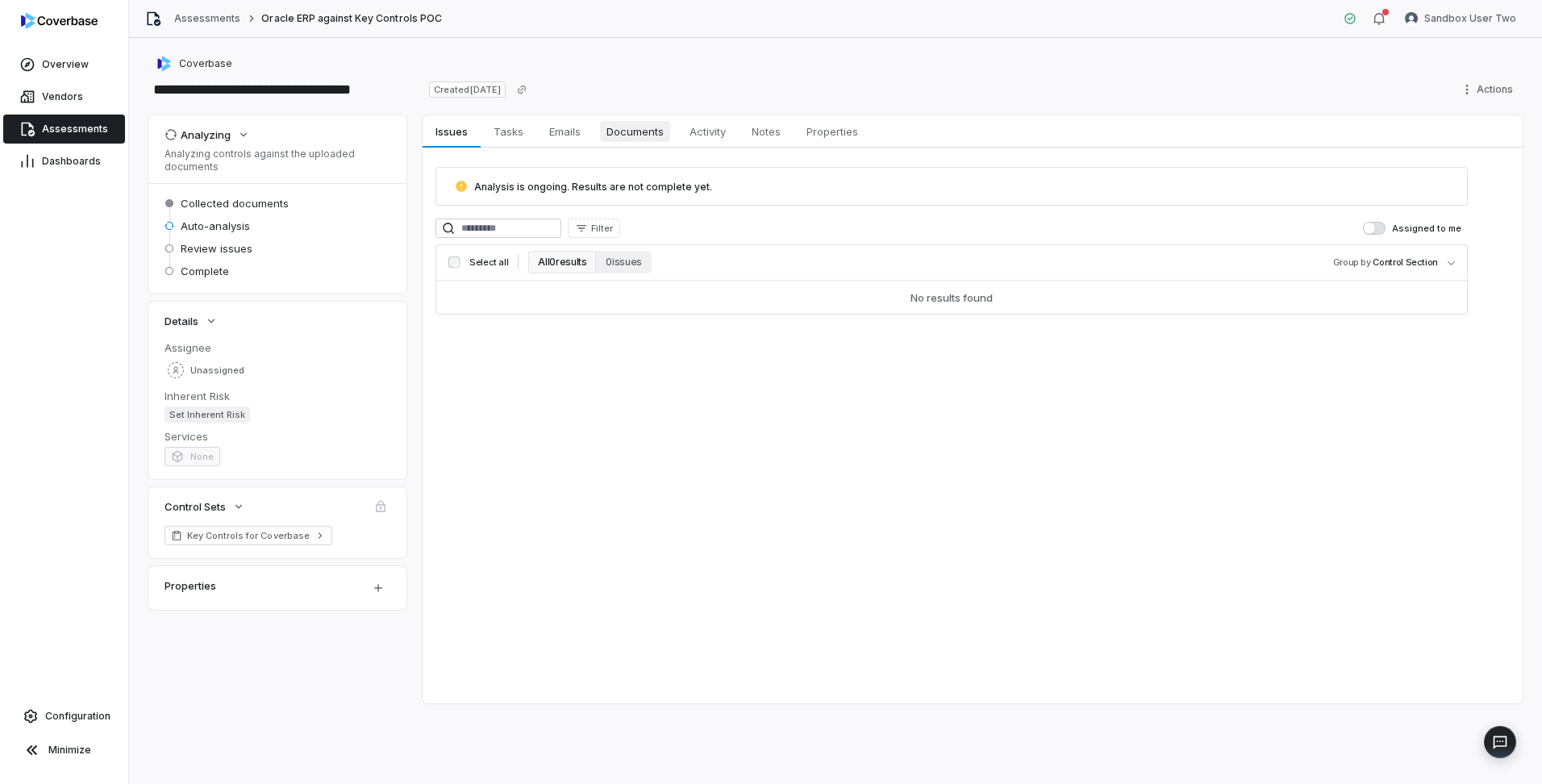
click at [634, 138] on span "Documents" at bounding box center [635, 131] width 70 height 21
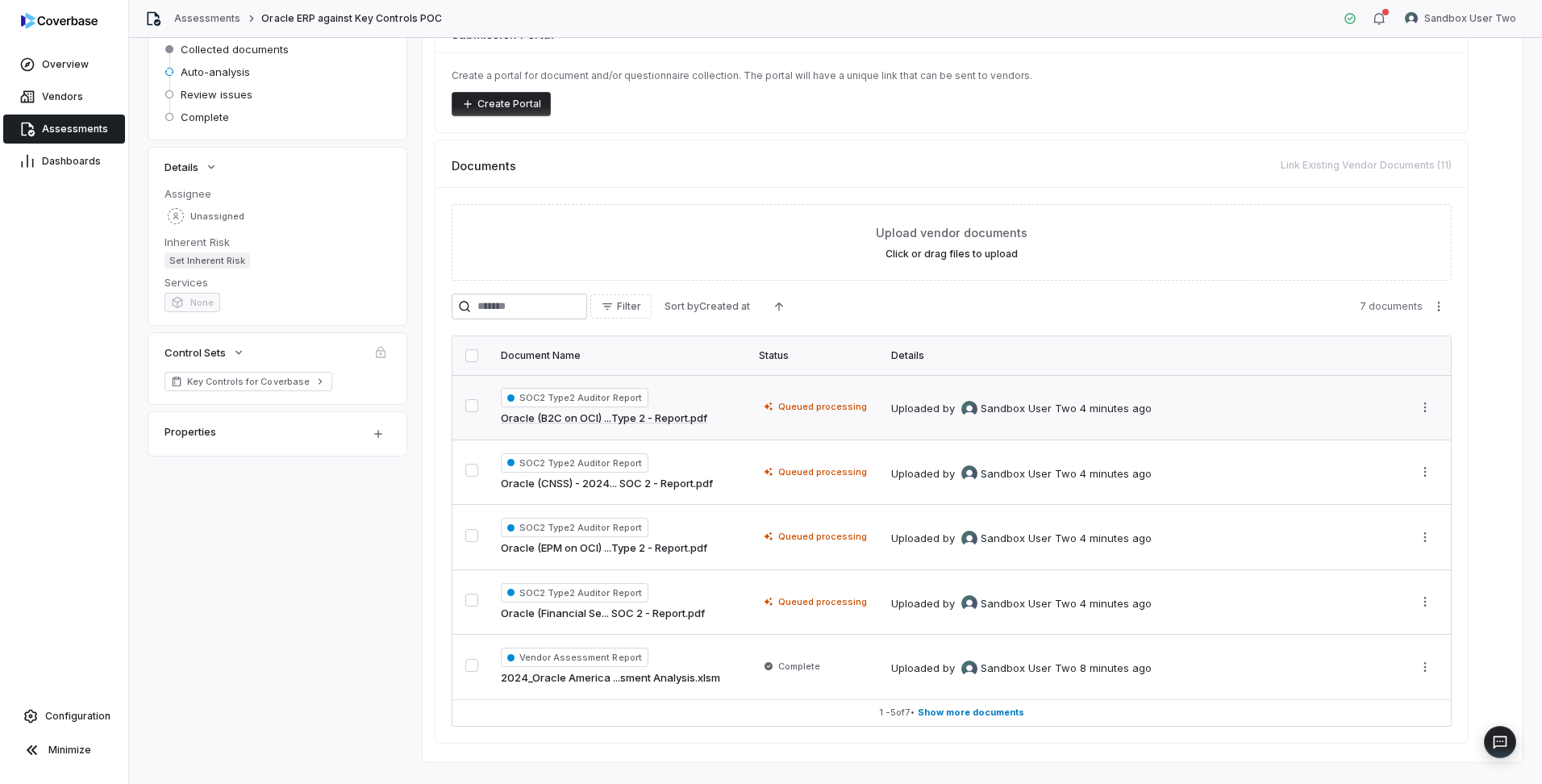
scroll to position [184, 0]
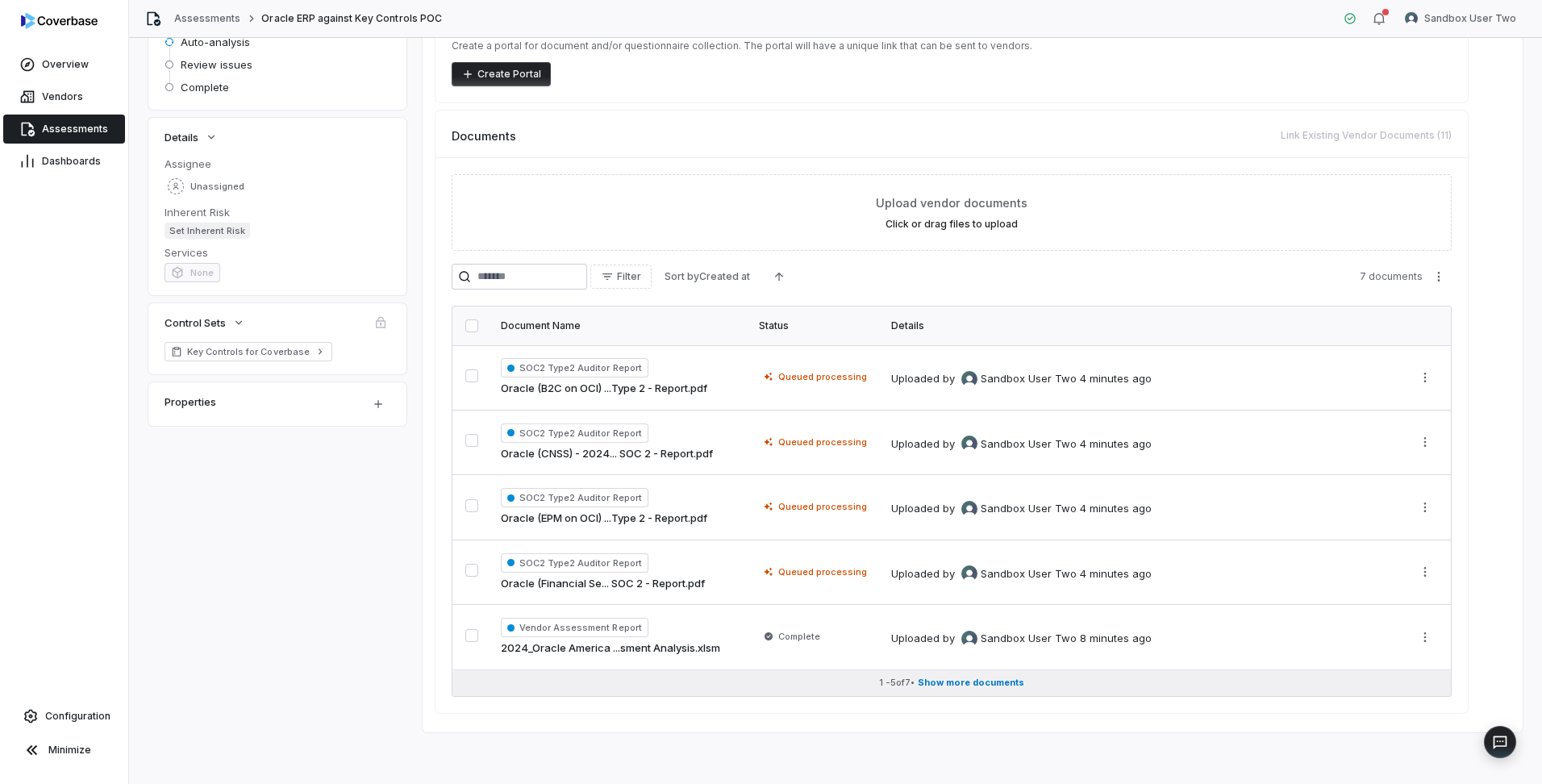
click at [971, 688] on span "Show more documents" at bounding box center [971, 683] width 107 height 12
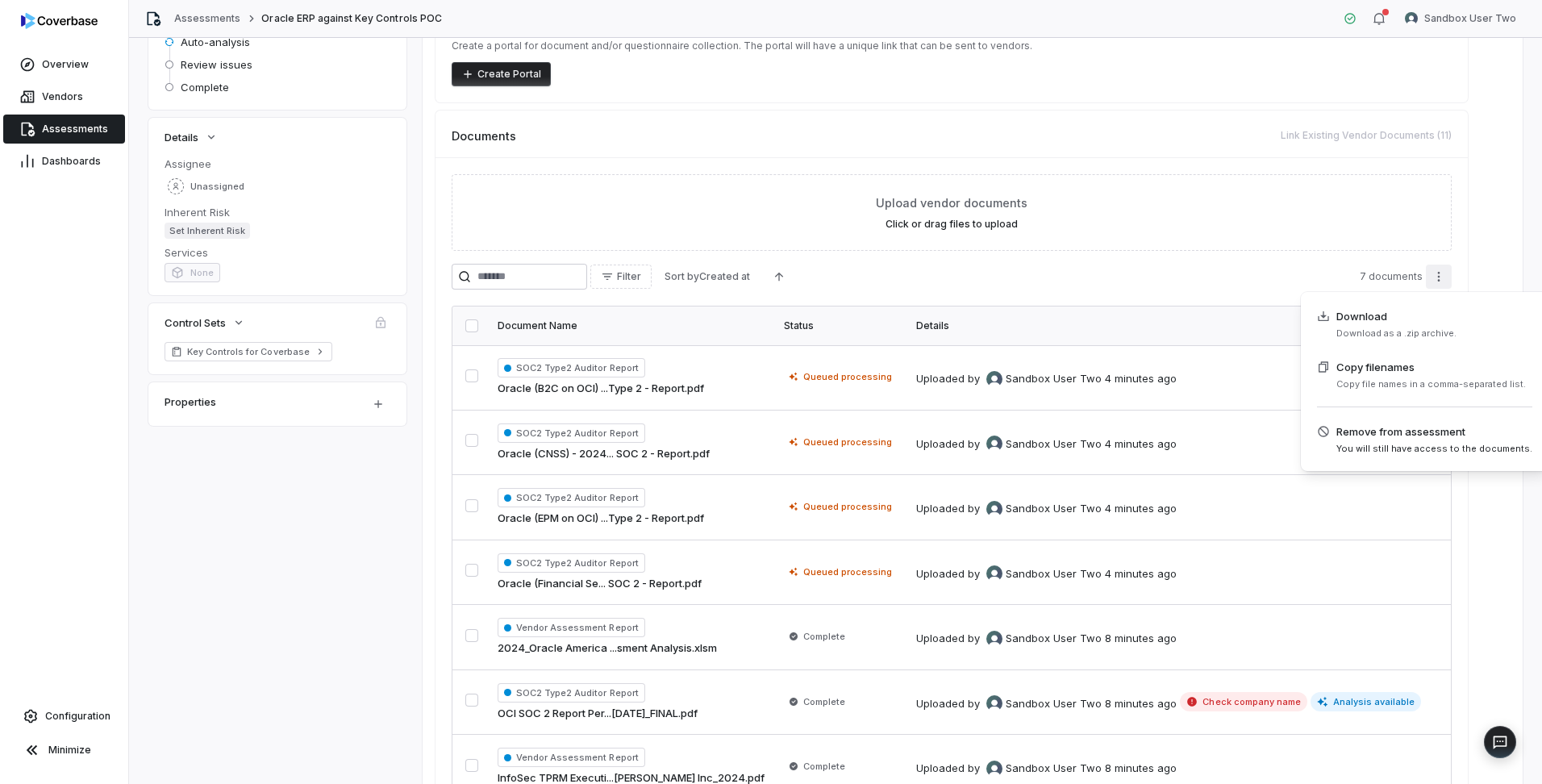
click at [1440, 273] on html "**********" at bounding box center [771, 392] width 1542 height 784
click at [1481, 158] on html "**********" at bounding box center [771, 392] width 1542 height 784
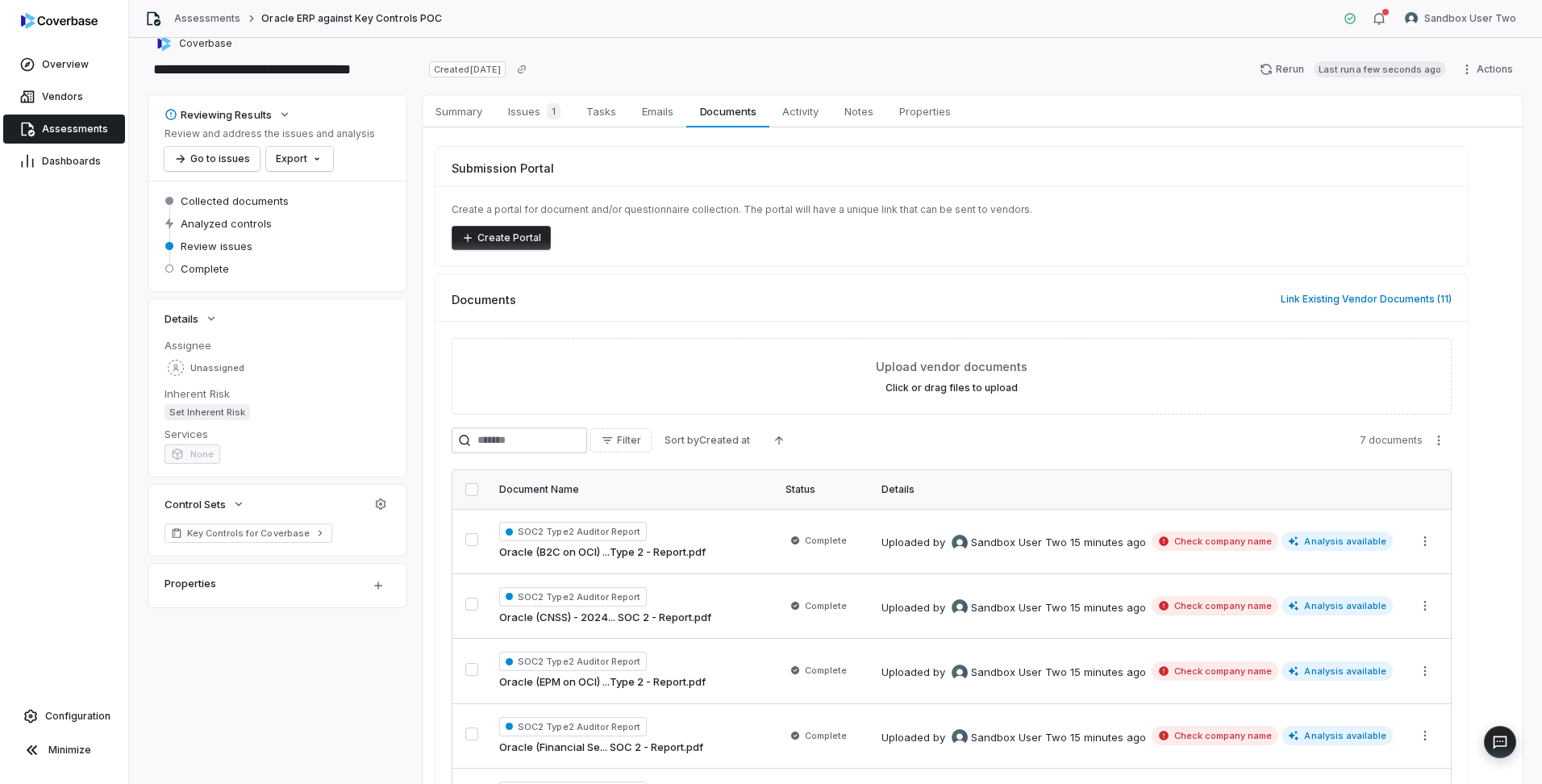
scroll to position [0, 0]
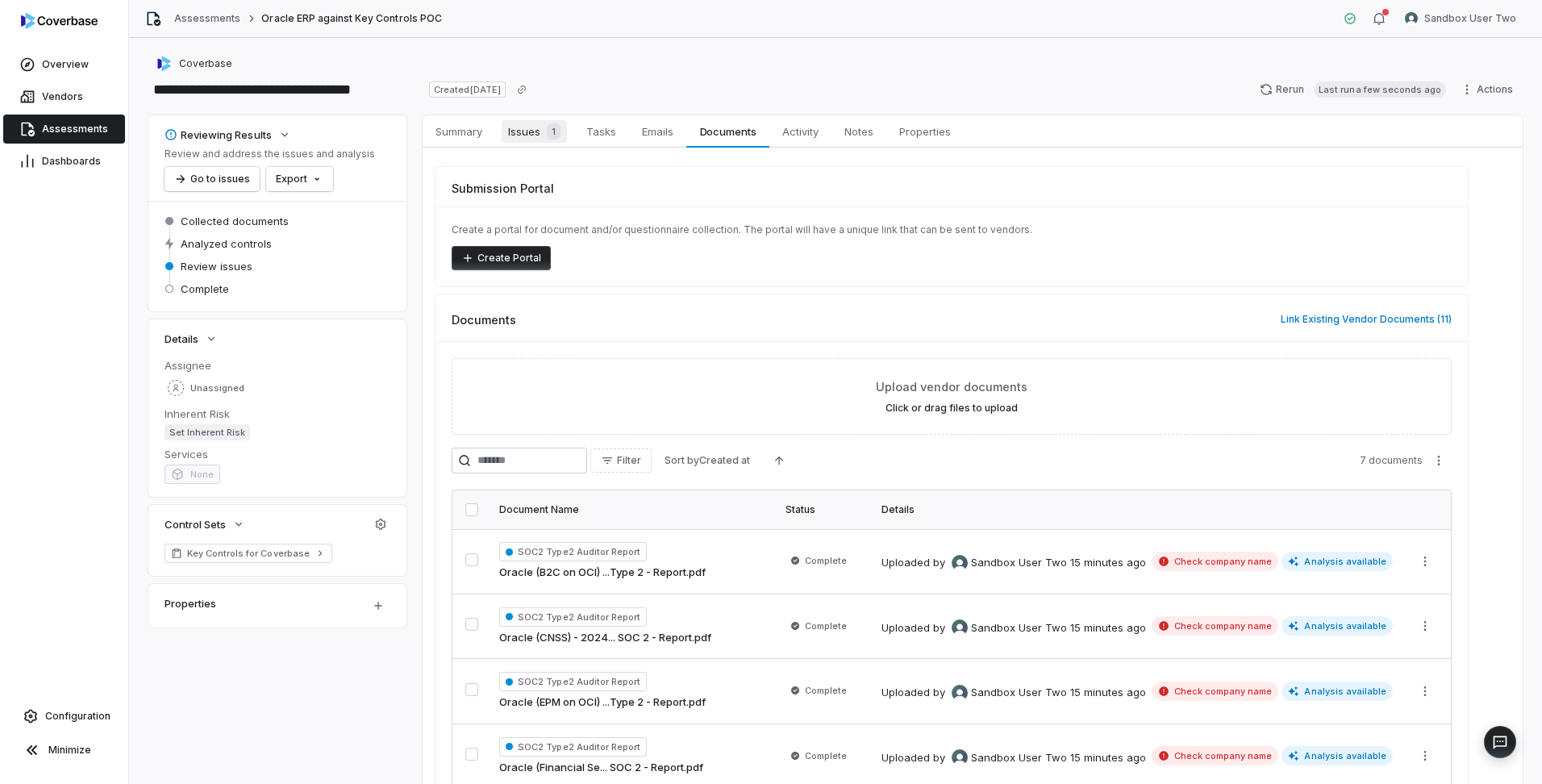
click at [526, 129] on span "Issues 1" at bounding box center [534, 132] width 65 height 23
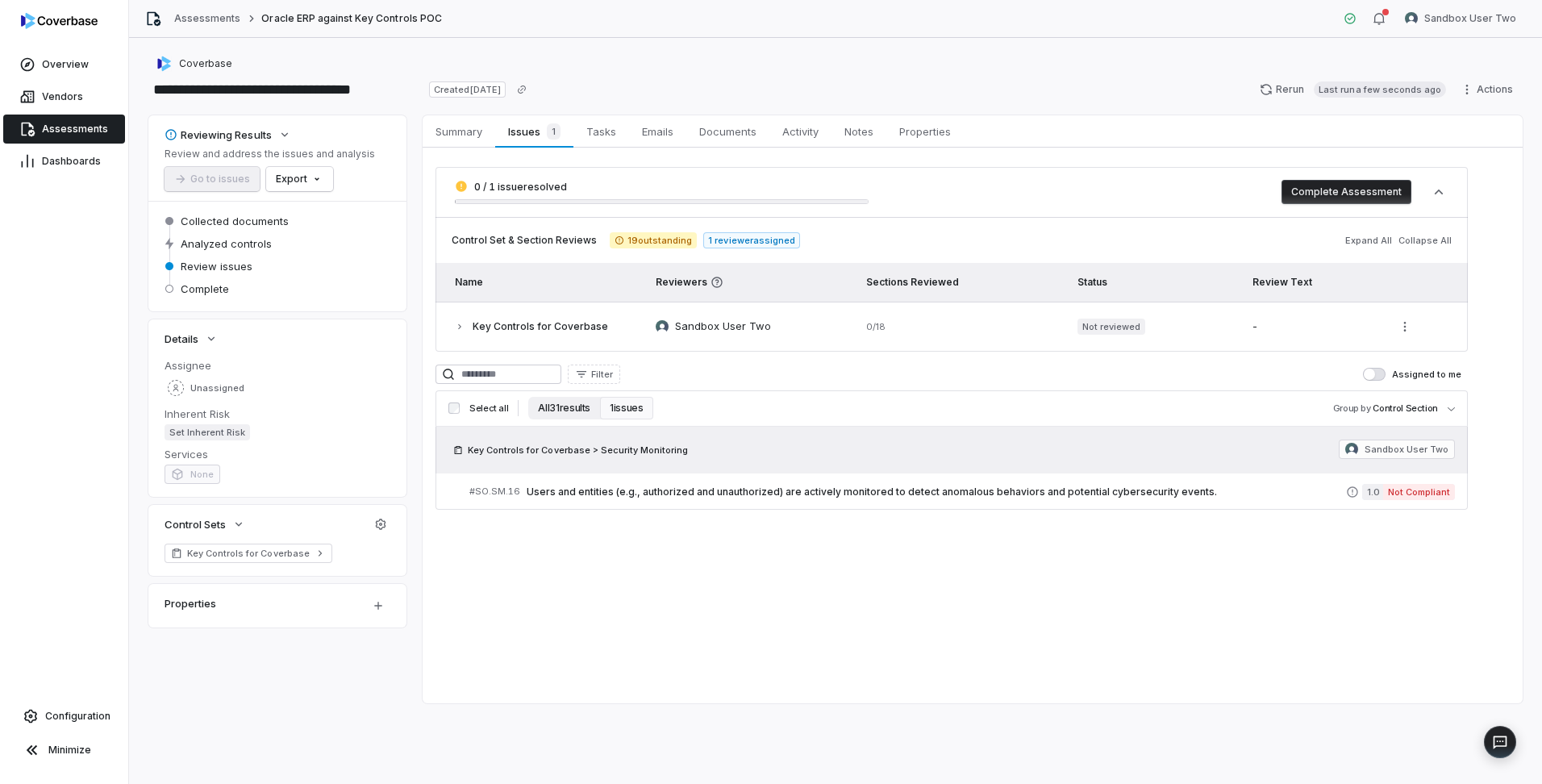
click at [555, 411] on button "All 31 results" at bounding box center [564, 408] width 72 height 23
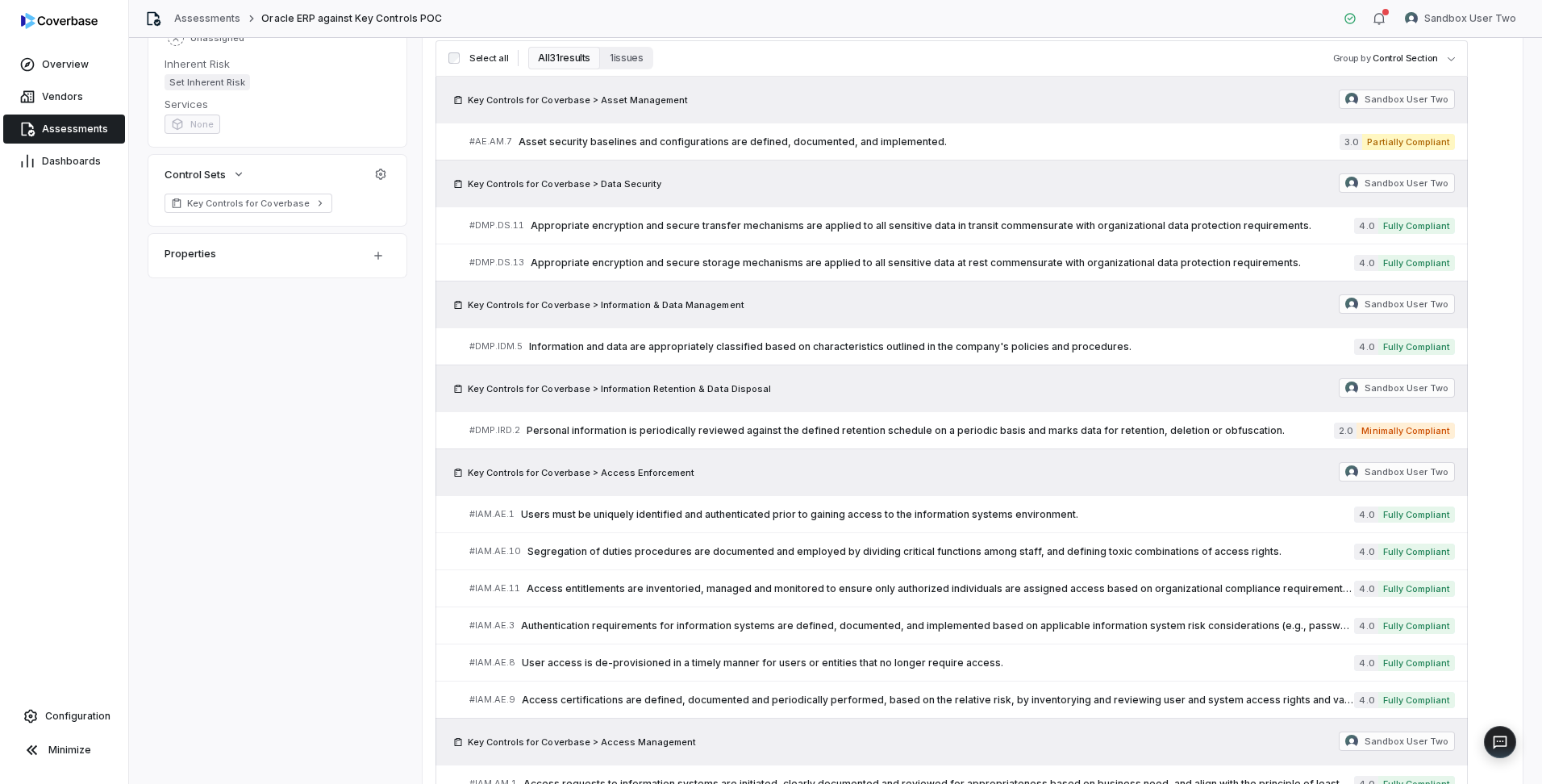
scroll to position [323, 0]
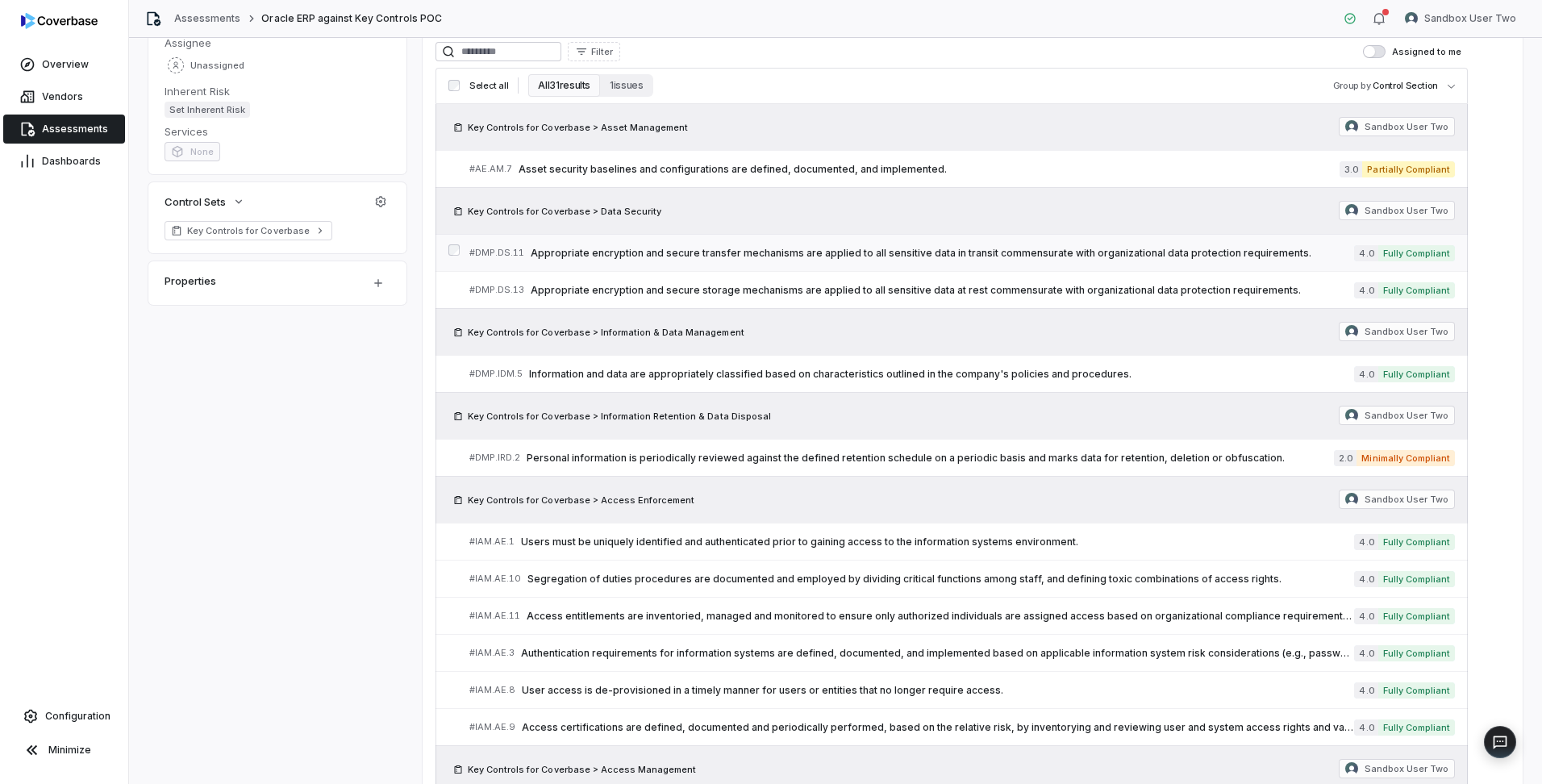
click at [947, 250] on span "Appropriate encryption and secure transfer mechanisms are applied to all sensit…" at bounding box center [942, 252] width 823 height 13
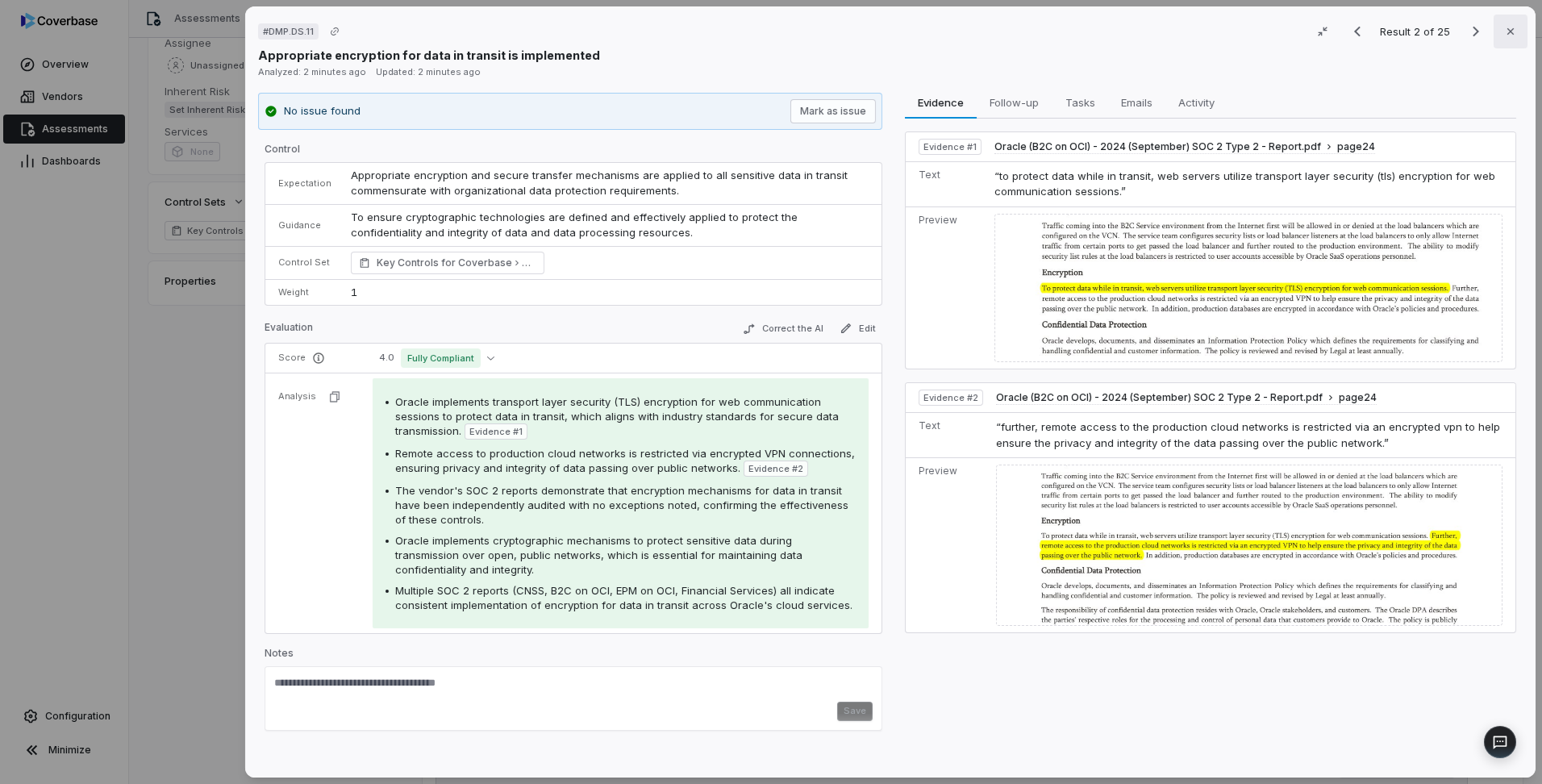
click at [1507, 29] on icon "button" at bounding box center [1511, 31] width 13 height 13
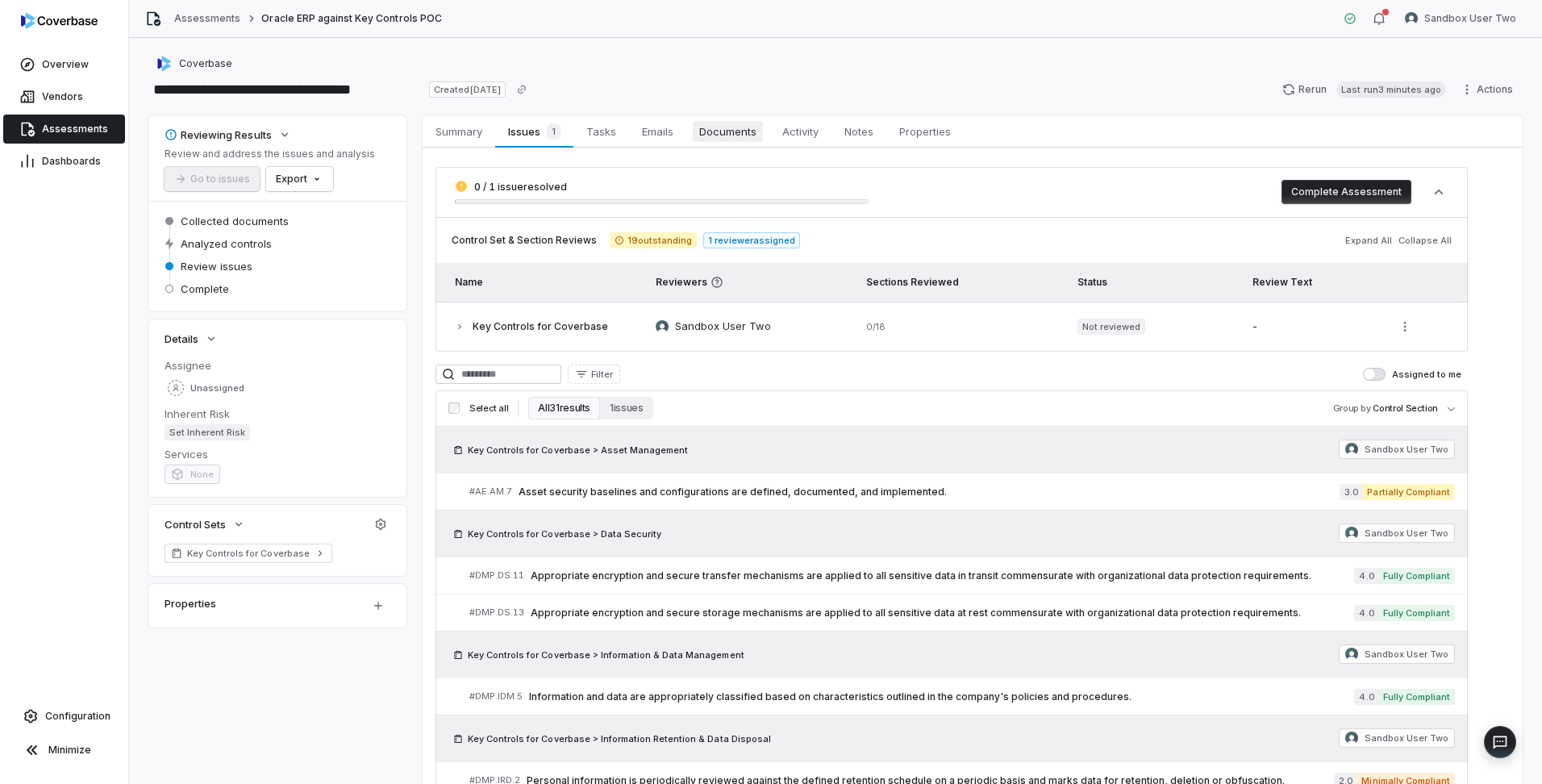
click at [737, 127] on span "Documents" at bounding box center [727, 131] width 70 height 21
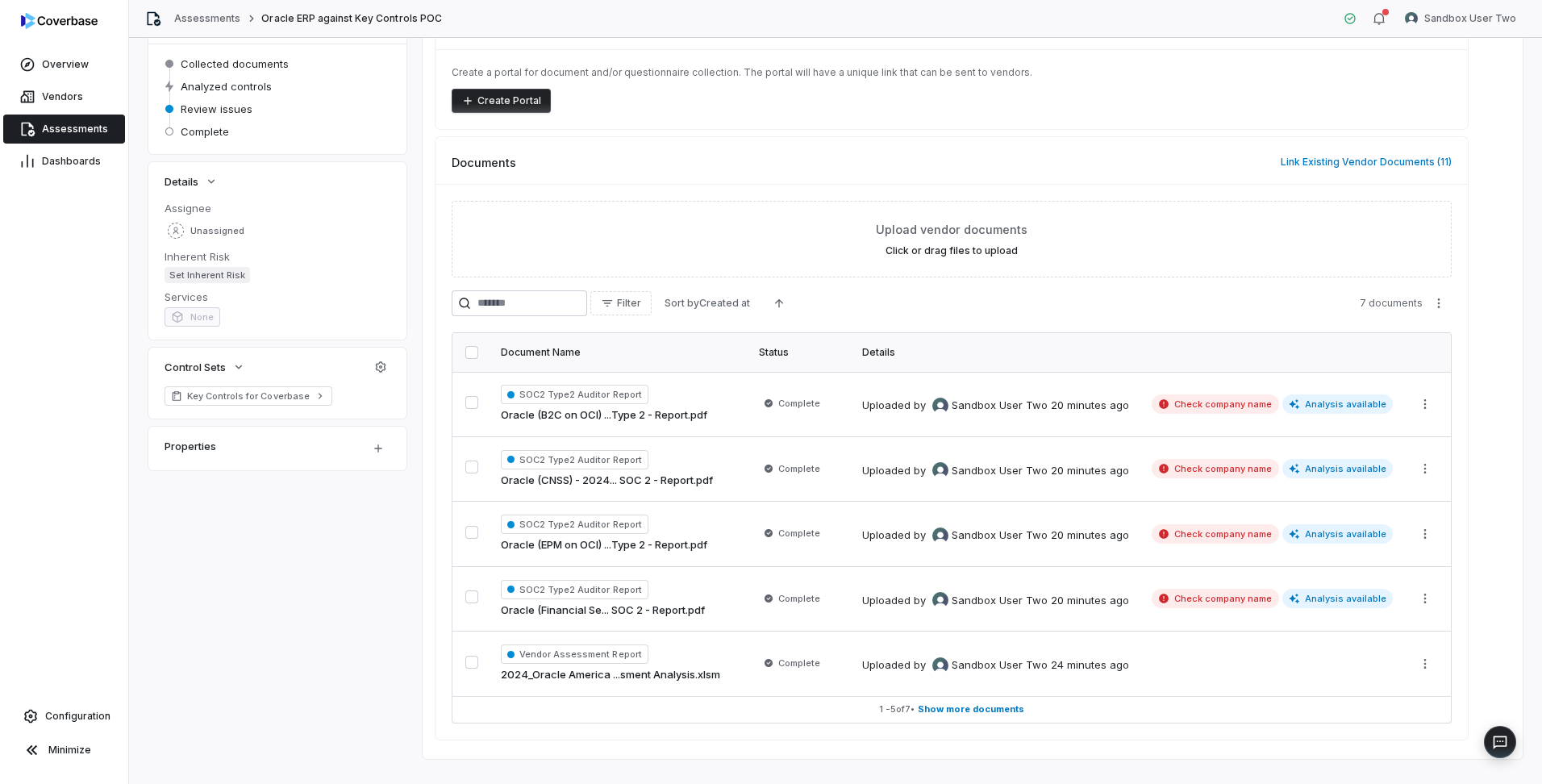
scroll to position [161, 0]
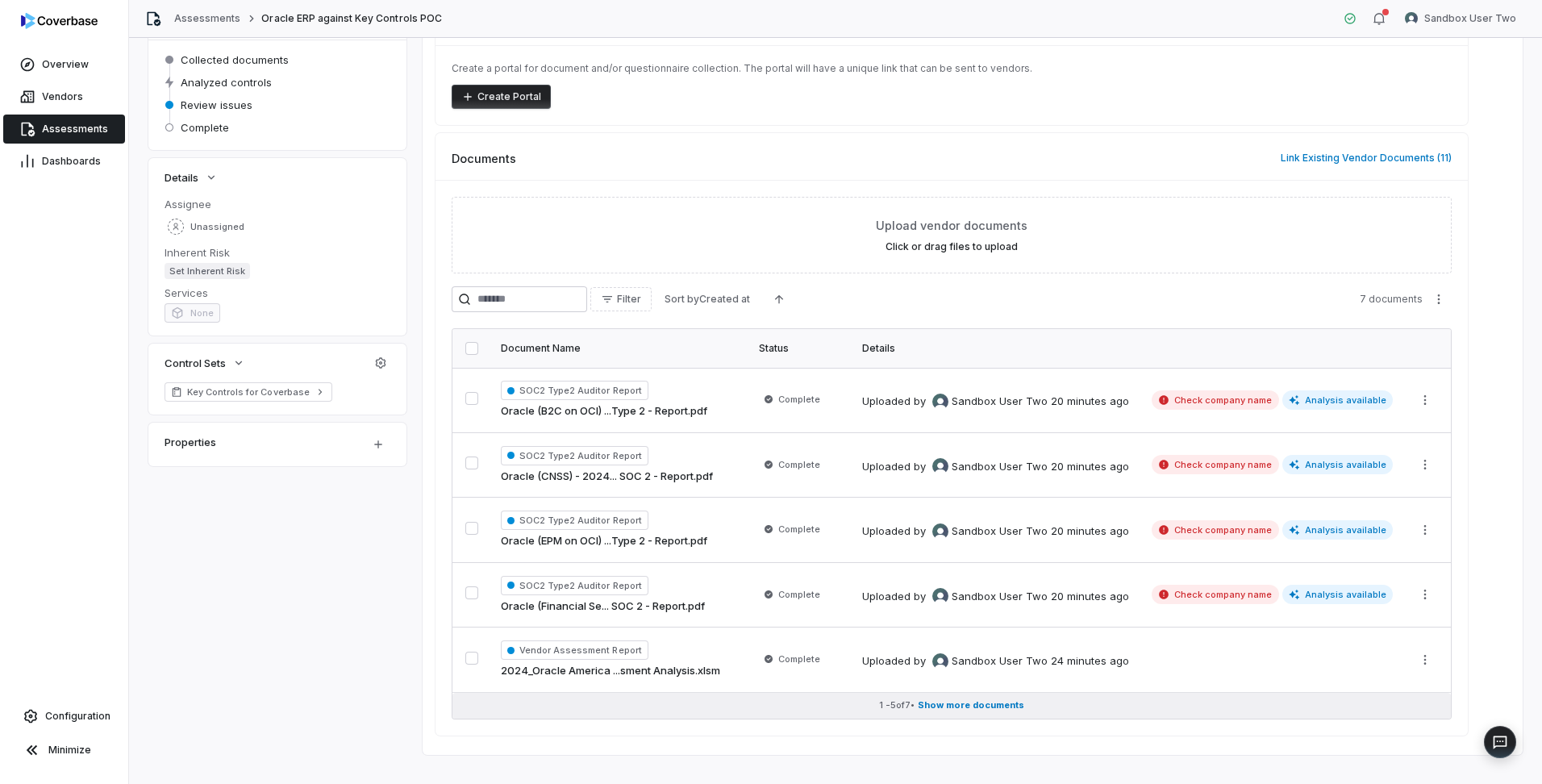
click at [954, 712] on button "1 - 5 of 7 • Show more documents" at bounding box center [951, 705] width 999 height 26
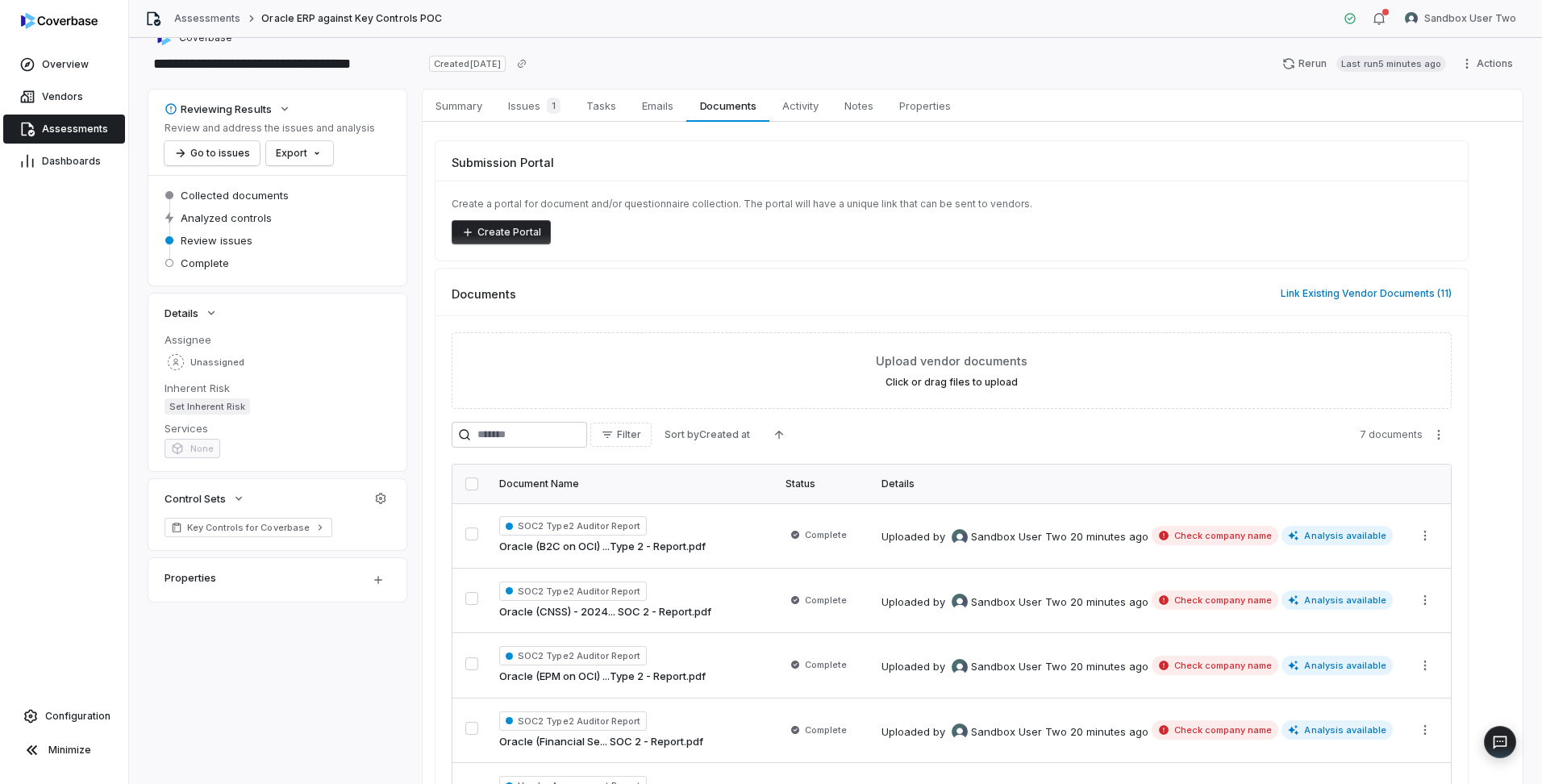
scroll to position [0, 0]
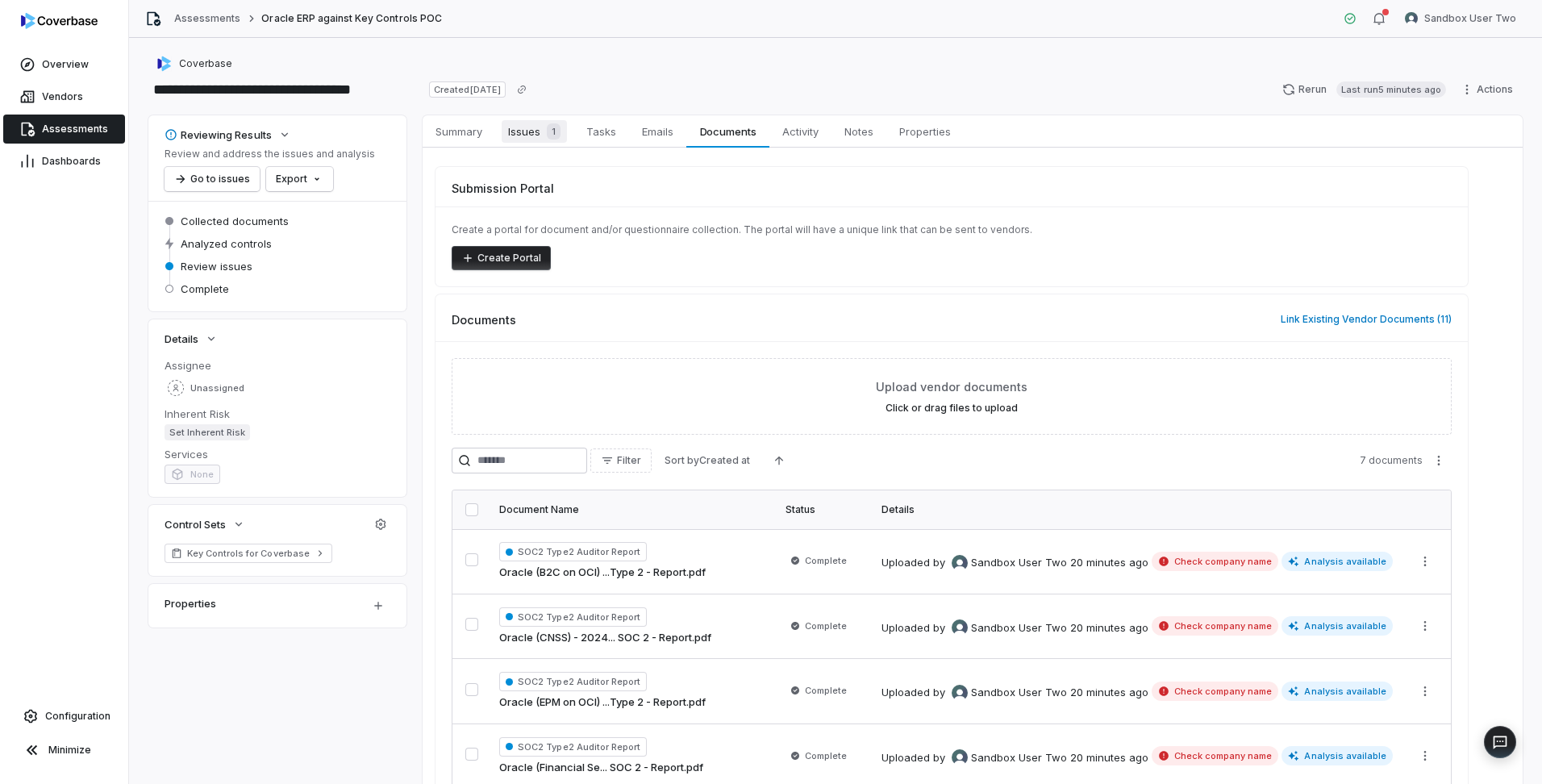
click at [535, 132] on span "Issues 1" at bounding box center [534, 132] width 65 height 23
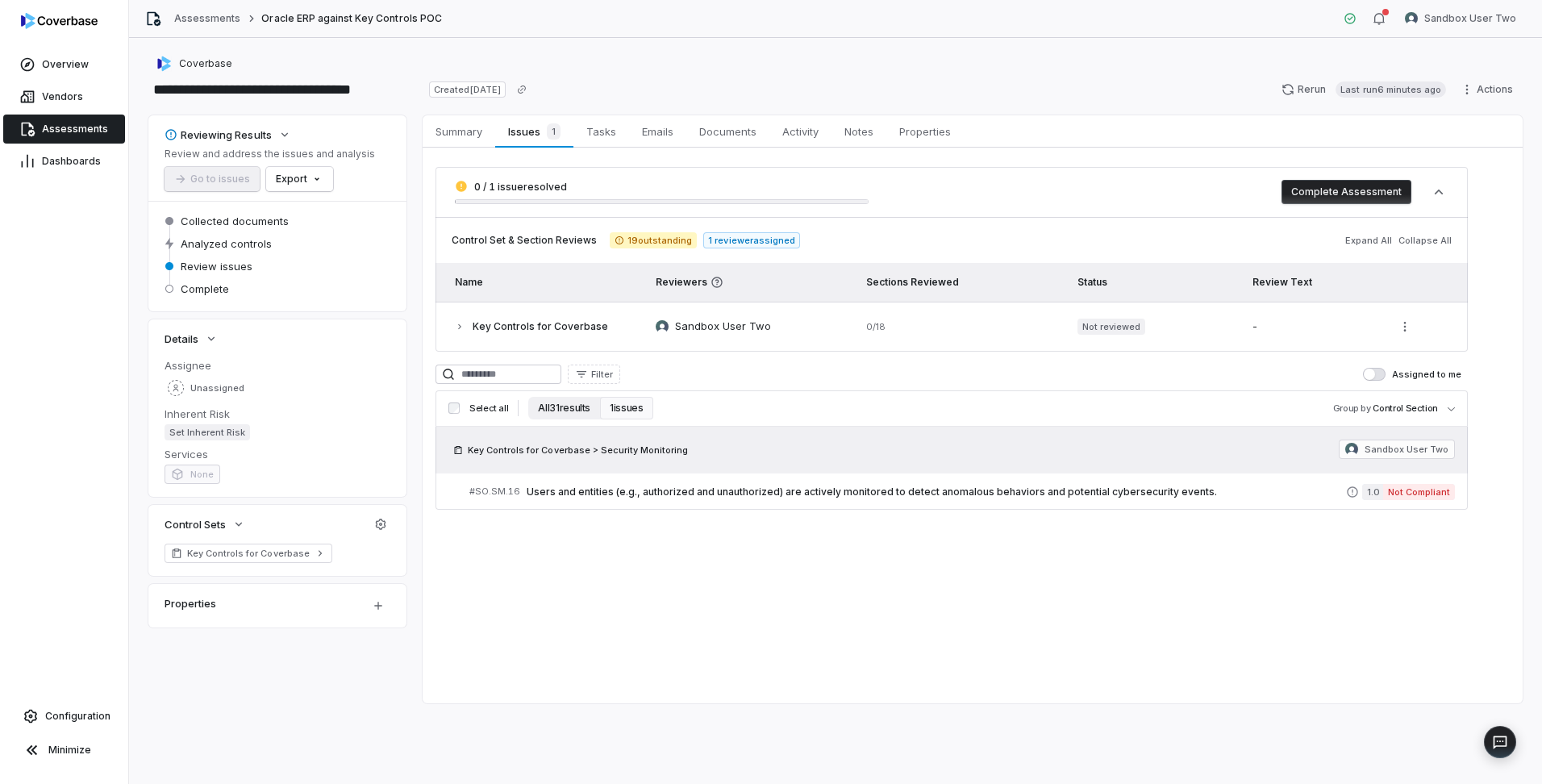
click at [571, 406] on button "All 31 results" at bounding box center [564, 408] width 72 height 23
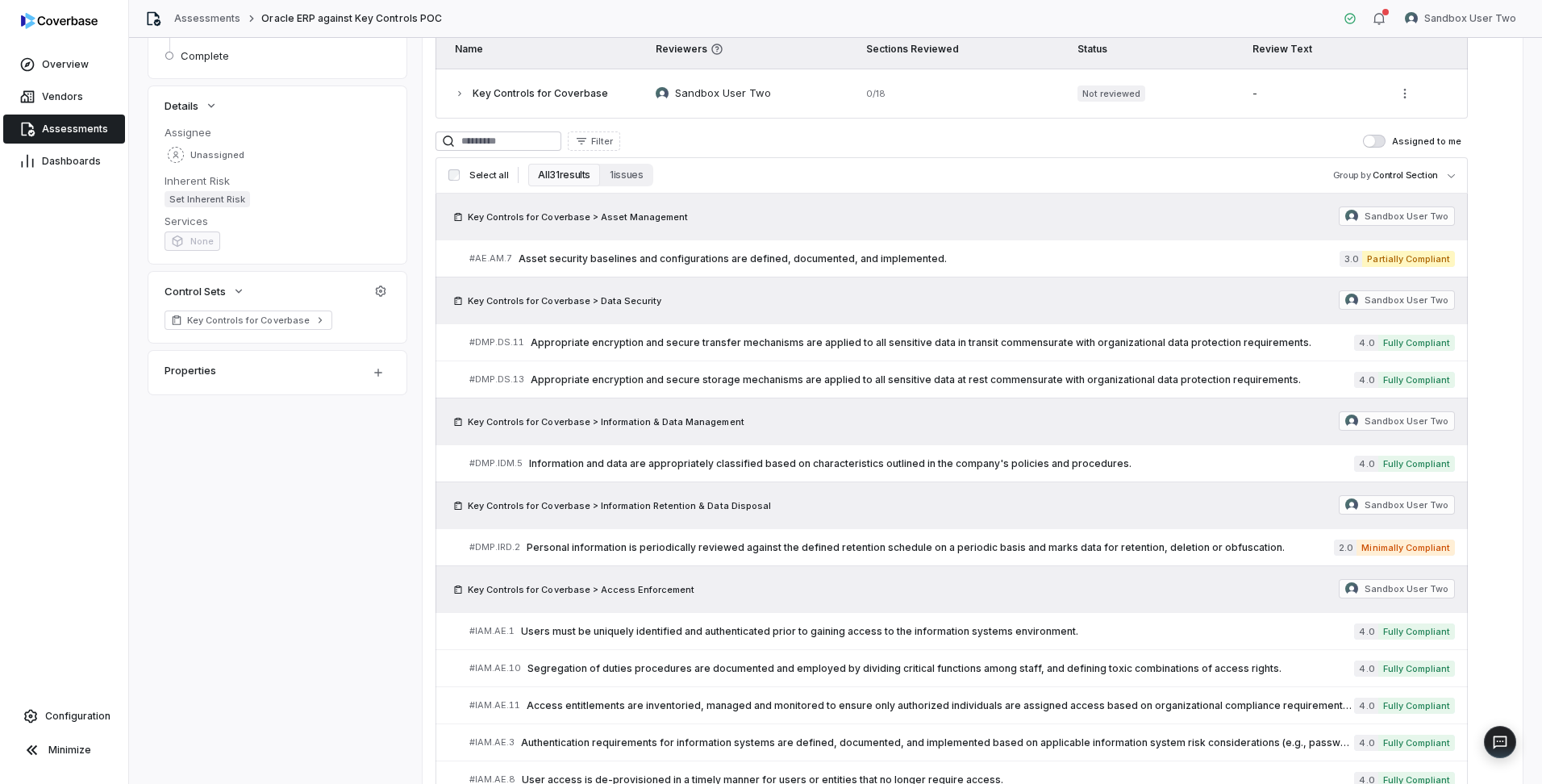
scroll to position [242, 0]
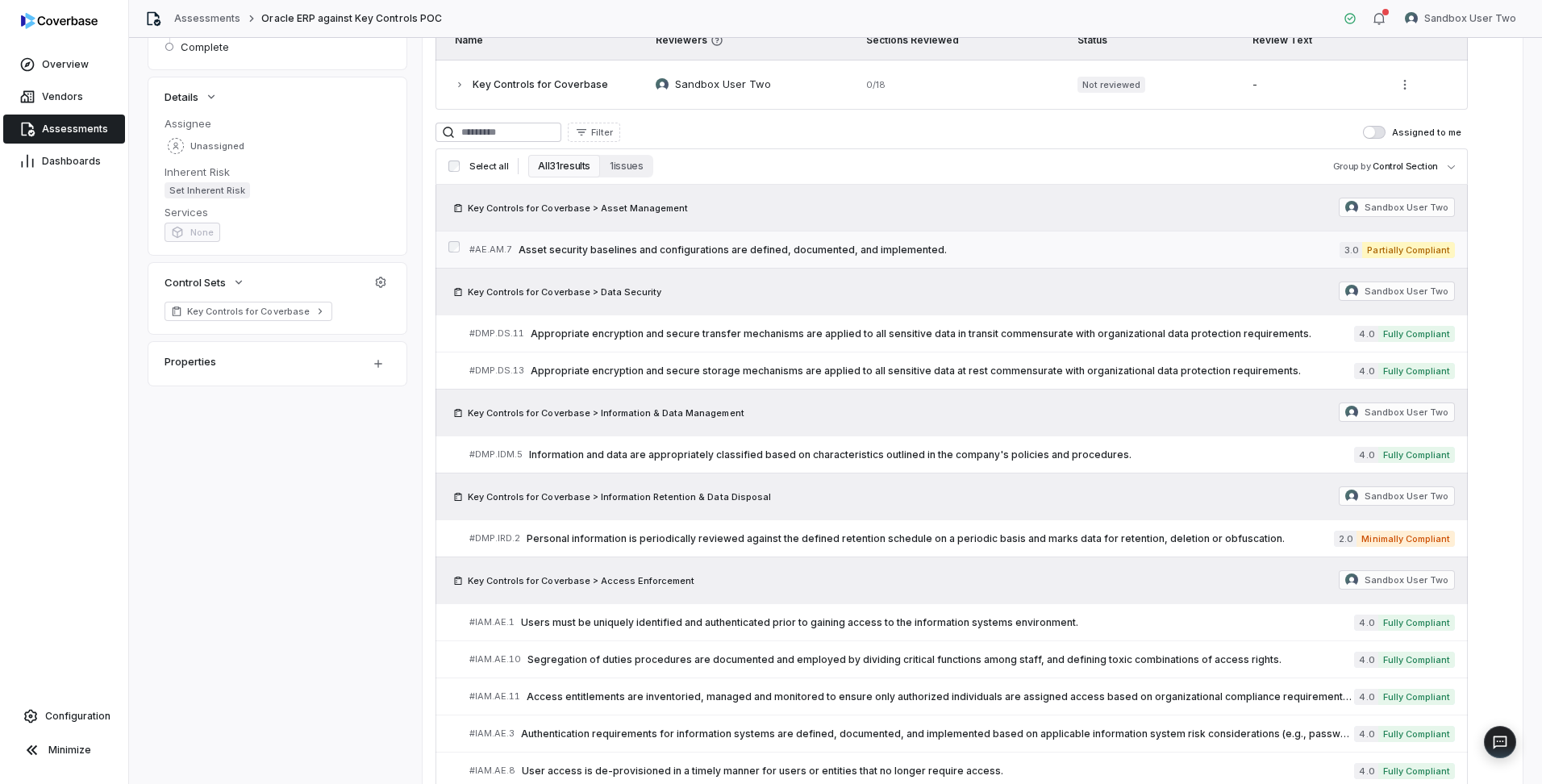
click at [782, 249] on span "Asset security baselines and configurations are defined, documented, and implem…" at bounding box center [929, 250] width 821 height 13
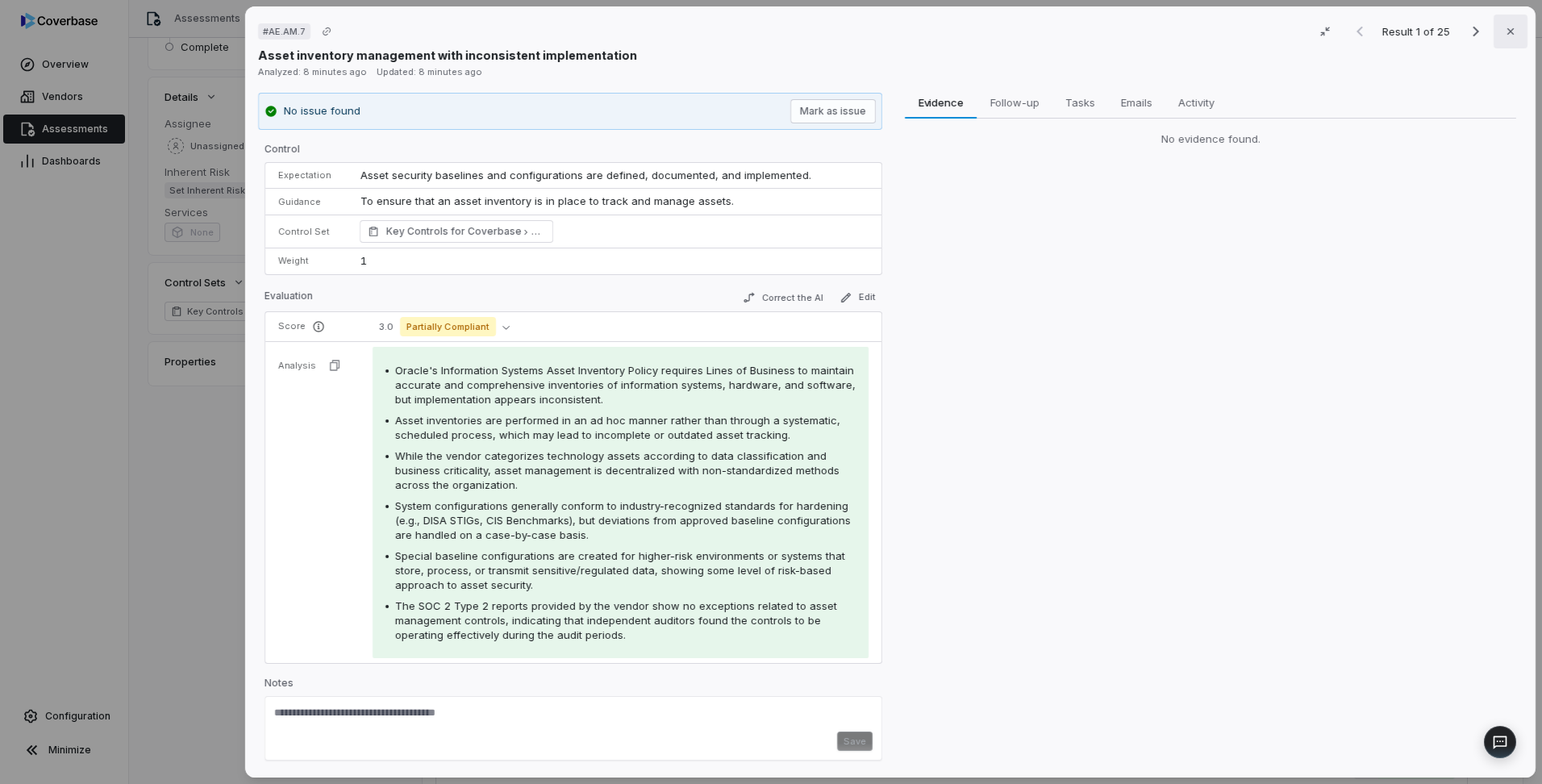
click at [1505, 39] on button "Close" at bounding box center [1511, 31] width 34 height 34
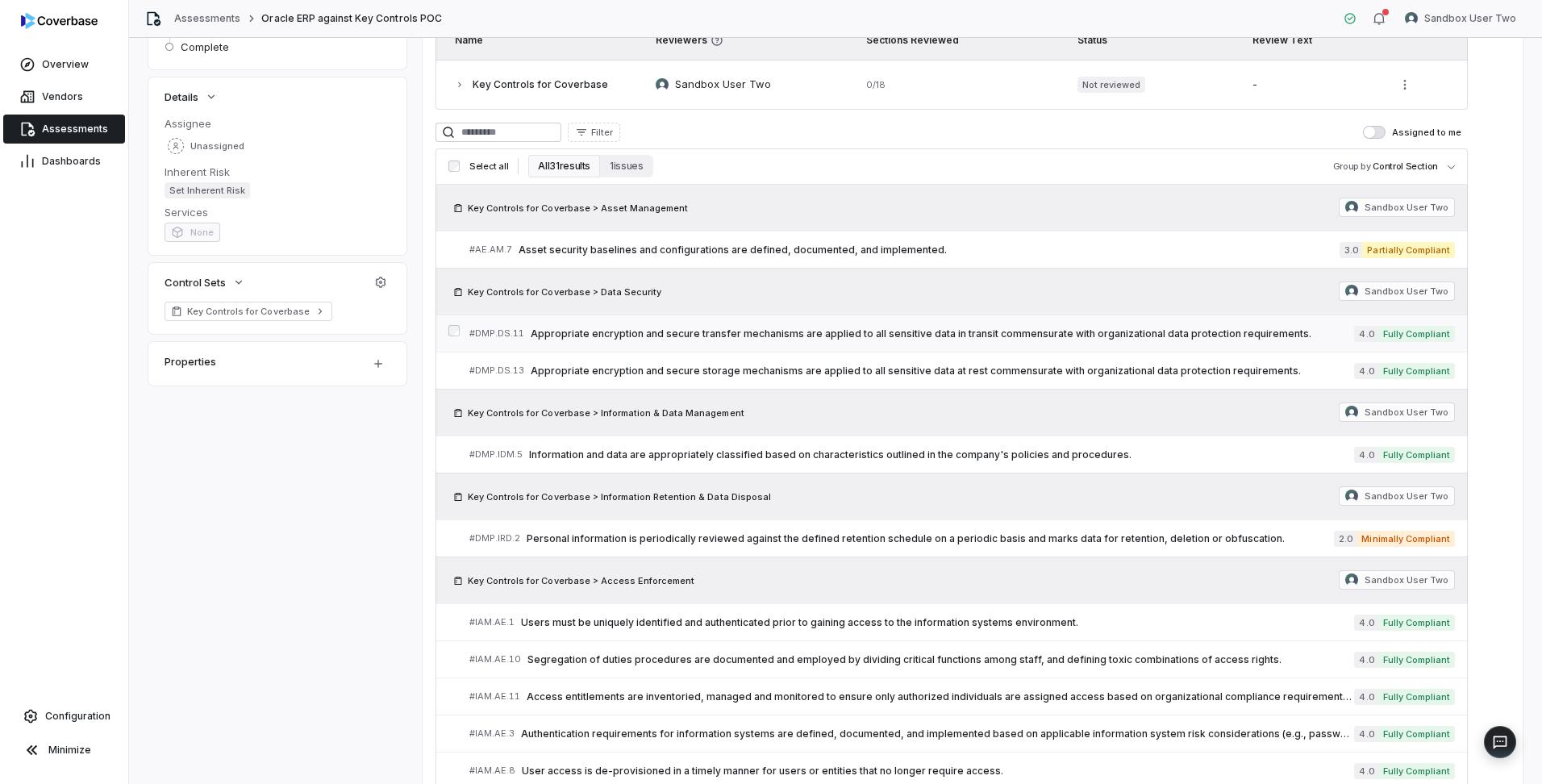
click at [705, 337] on span "Appropriate encryption and secure transfer mechanisms are applied to all sensit…" at bounding box center [942, 333] width 823 height 13
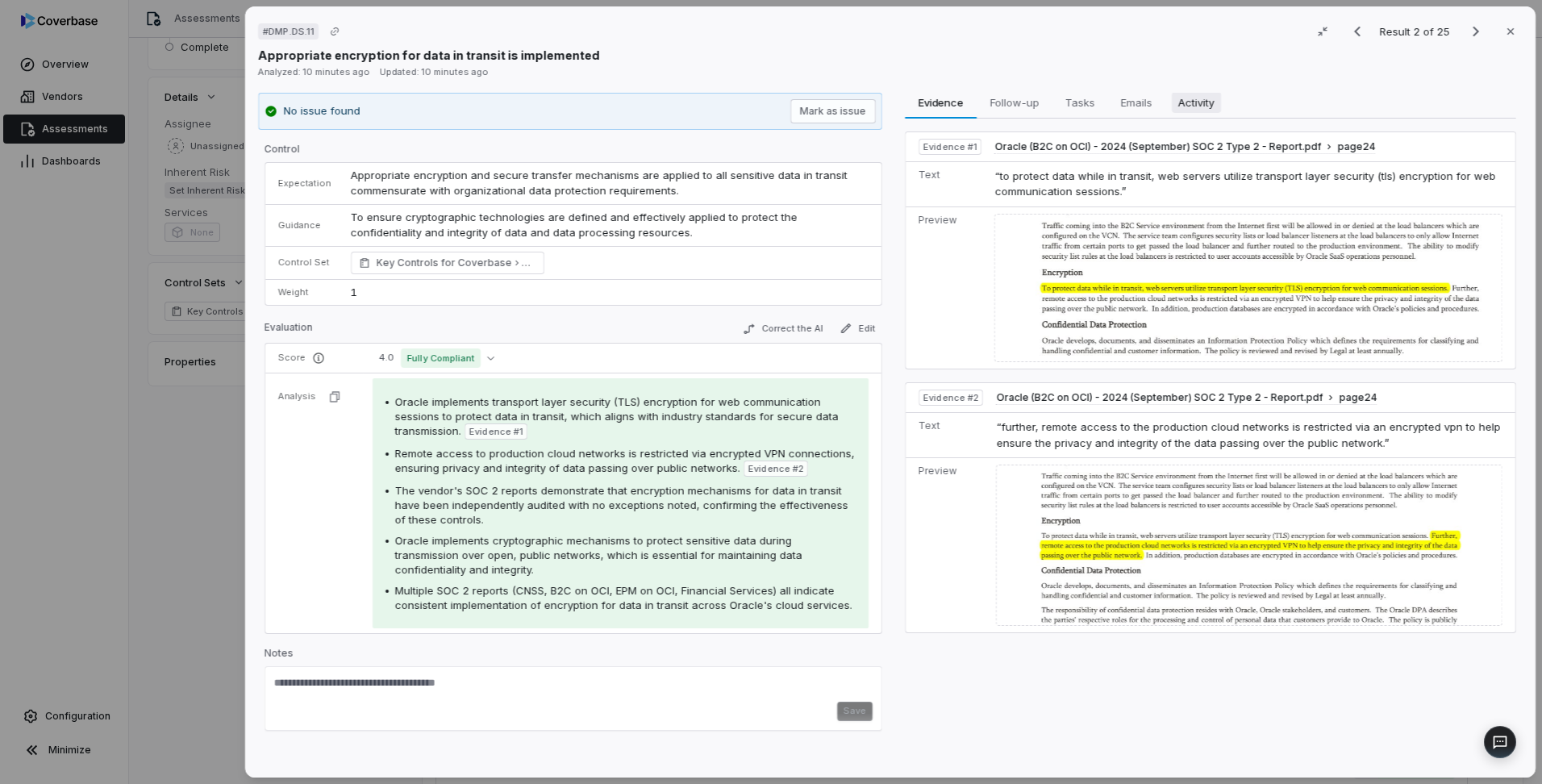
click at [1202, 101] on span "Activity" at bounding box center [1197, 102] width 49 height 21
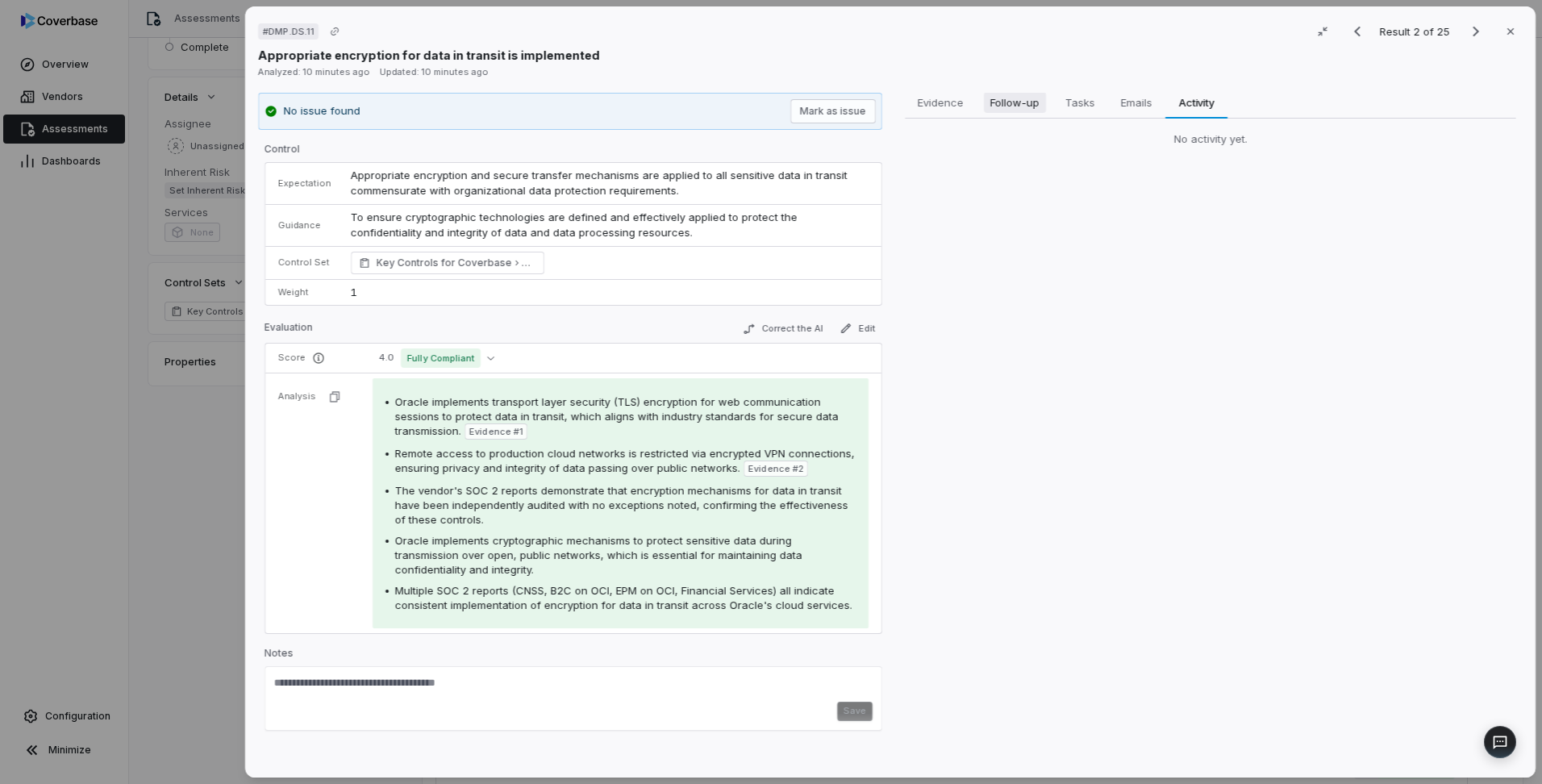
click at [1014, 103] on span "Follow-up" at bounding box center [1015, 102] width 62 height 21
click at [950, 101] on span "Evidence" at bounding box center [941, 102] width 59 height 21
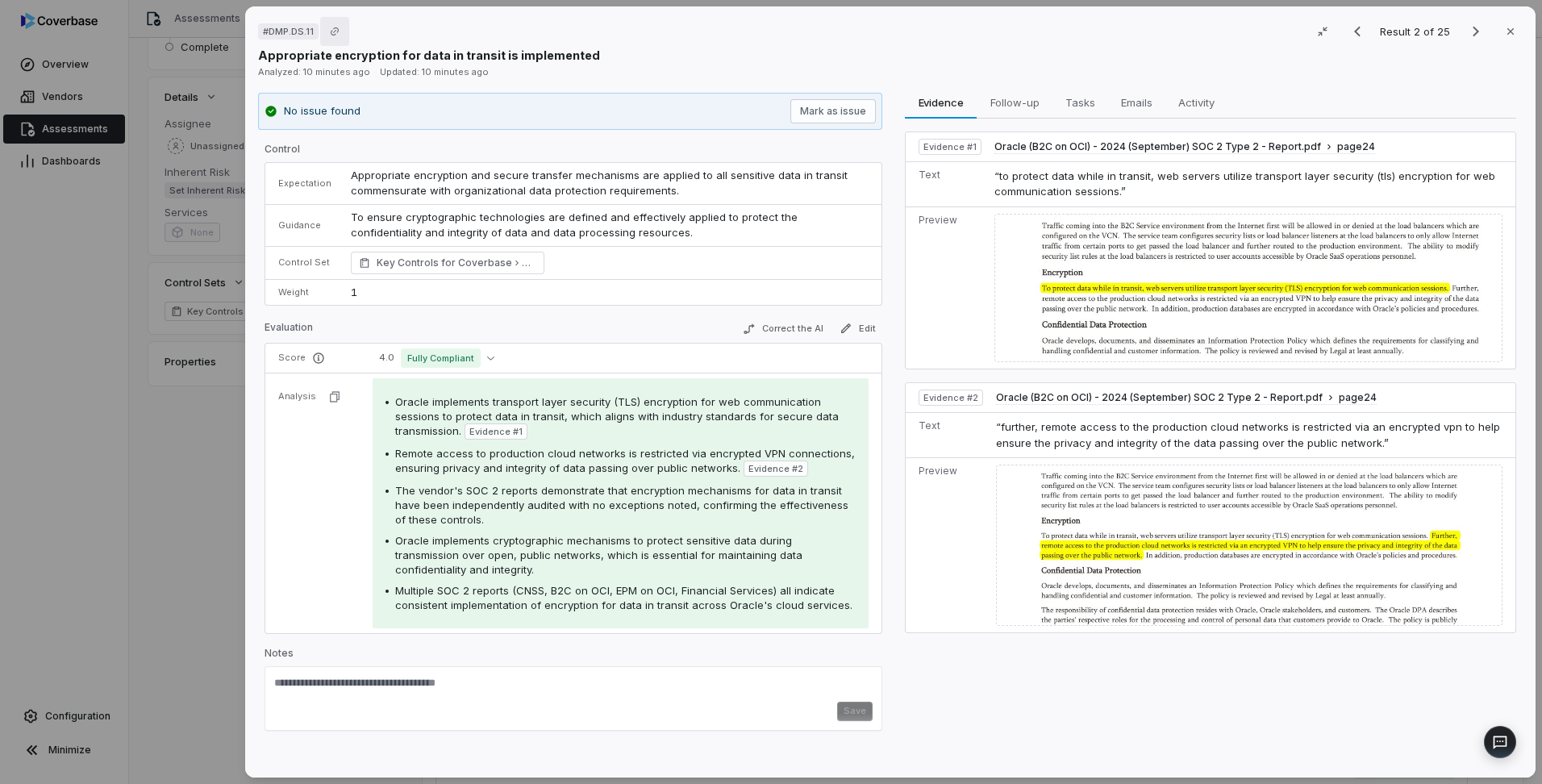
click at [334, 29] on icon "Copy link" at bounding box center [334, 31] width 10 height 10
click at [465, 31] on div "# DMP.DS.11 Result 2 of 25 Close" at bounding box center [890, 31] width 1265 height 24
click at [1506, 38] on button "Close" at bounding box center [1511, 31] width 34 height 34
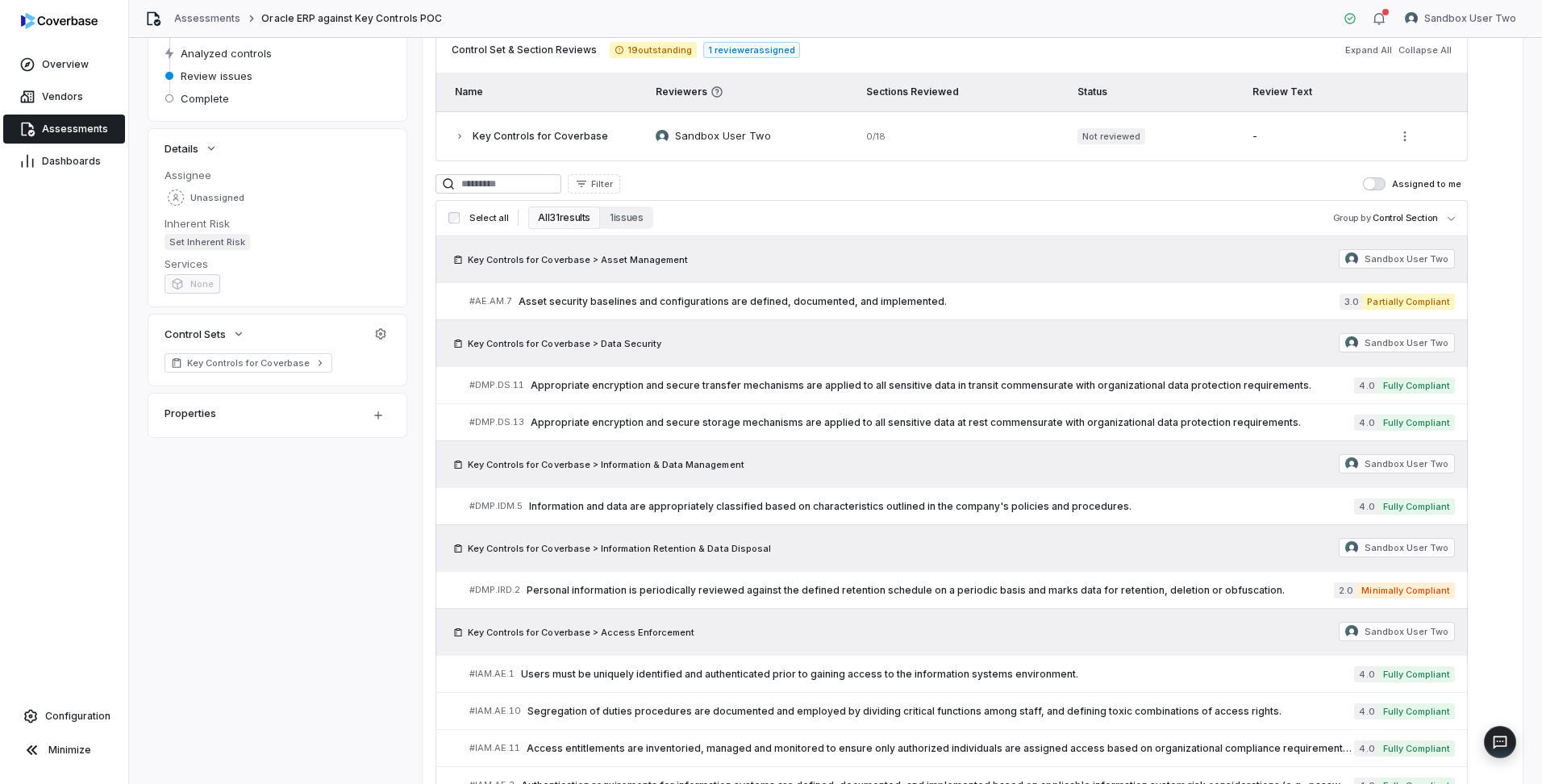
scroll to position [173, 0]
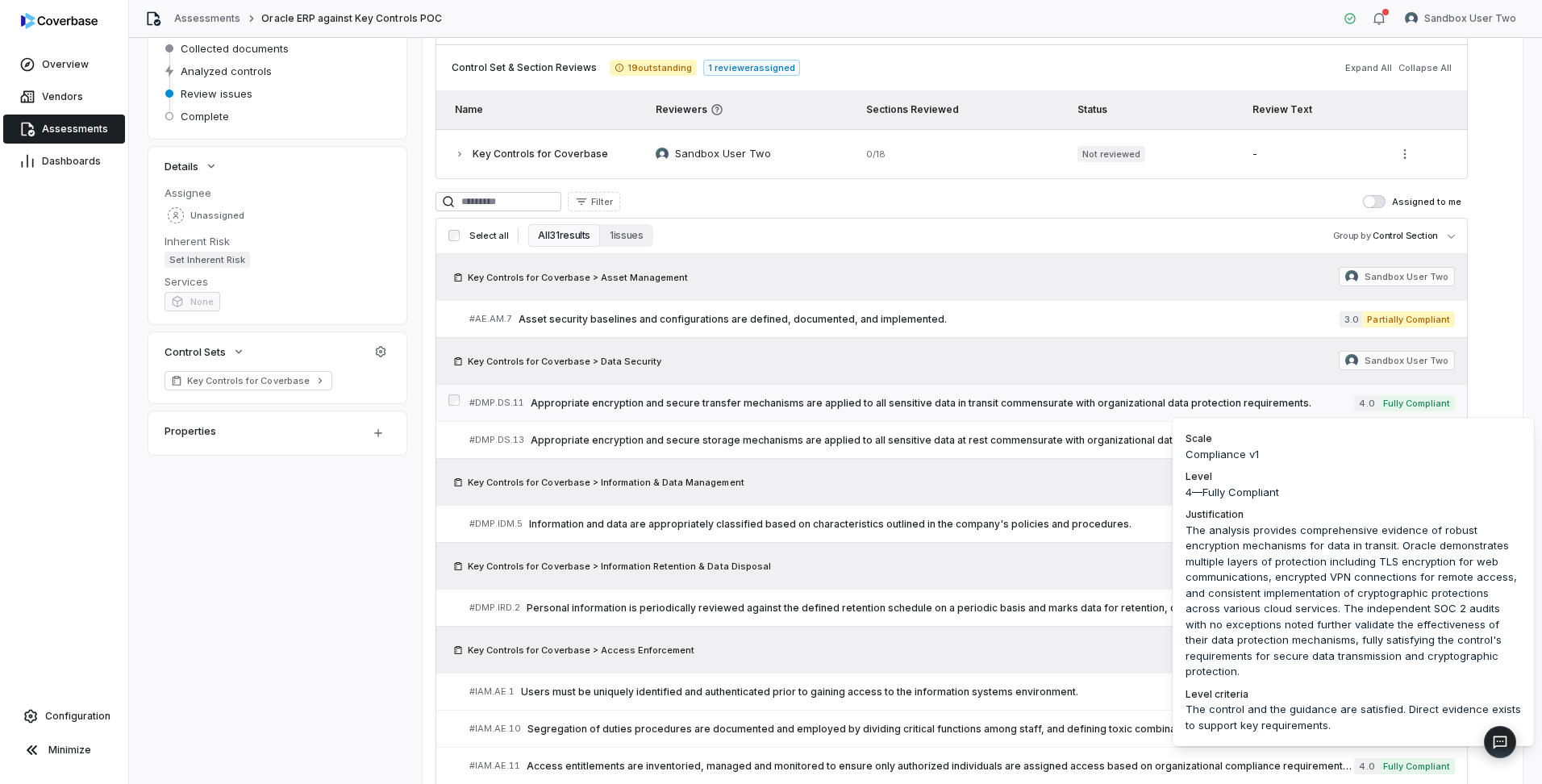
click at [1409, 401] on span "Fully Compliant" at bounding box center [1417, 402] width 76 height 16
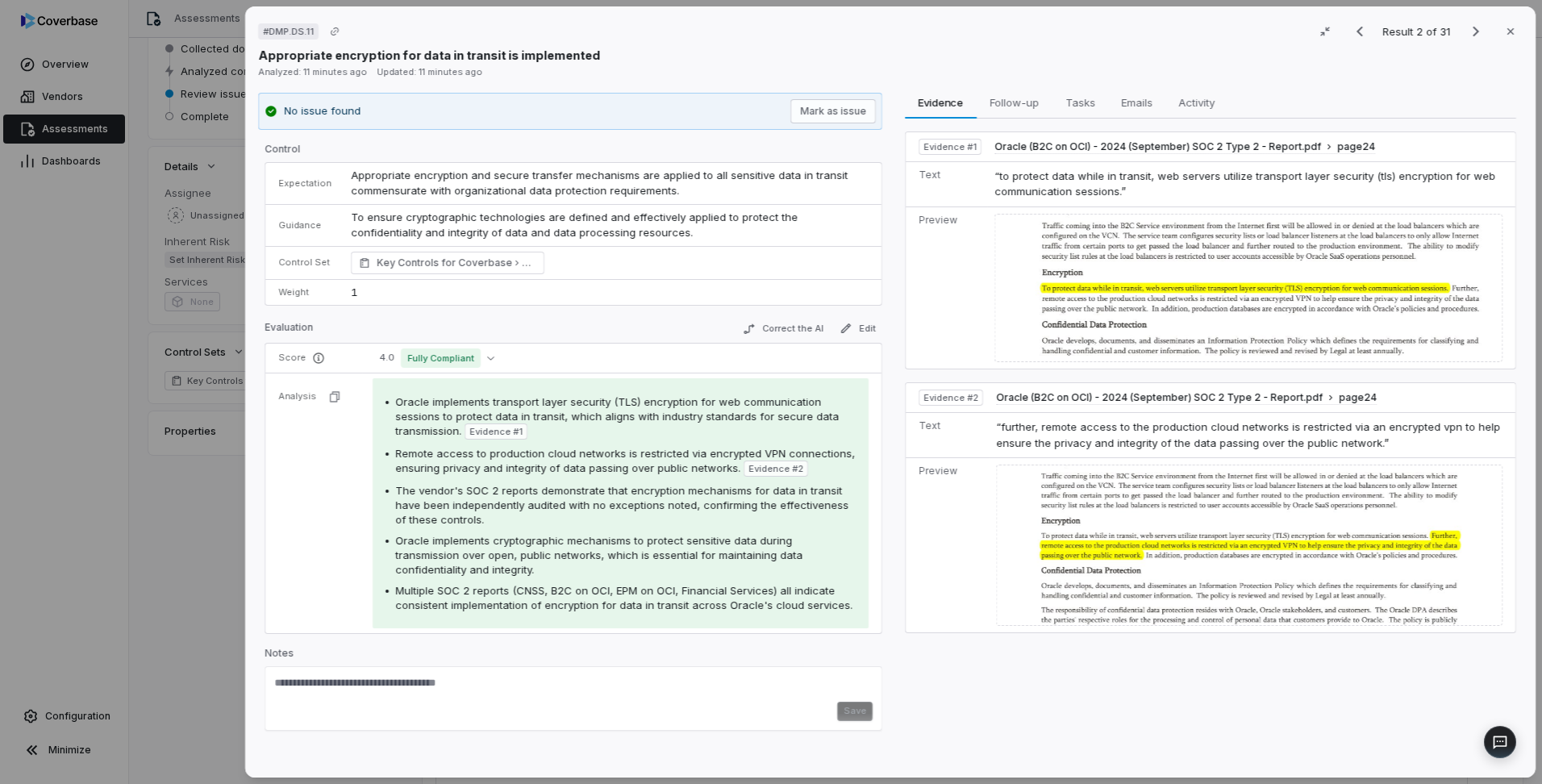
click at [1370, 238] on img at bounding box center [1249, 288] width 509 height 149
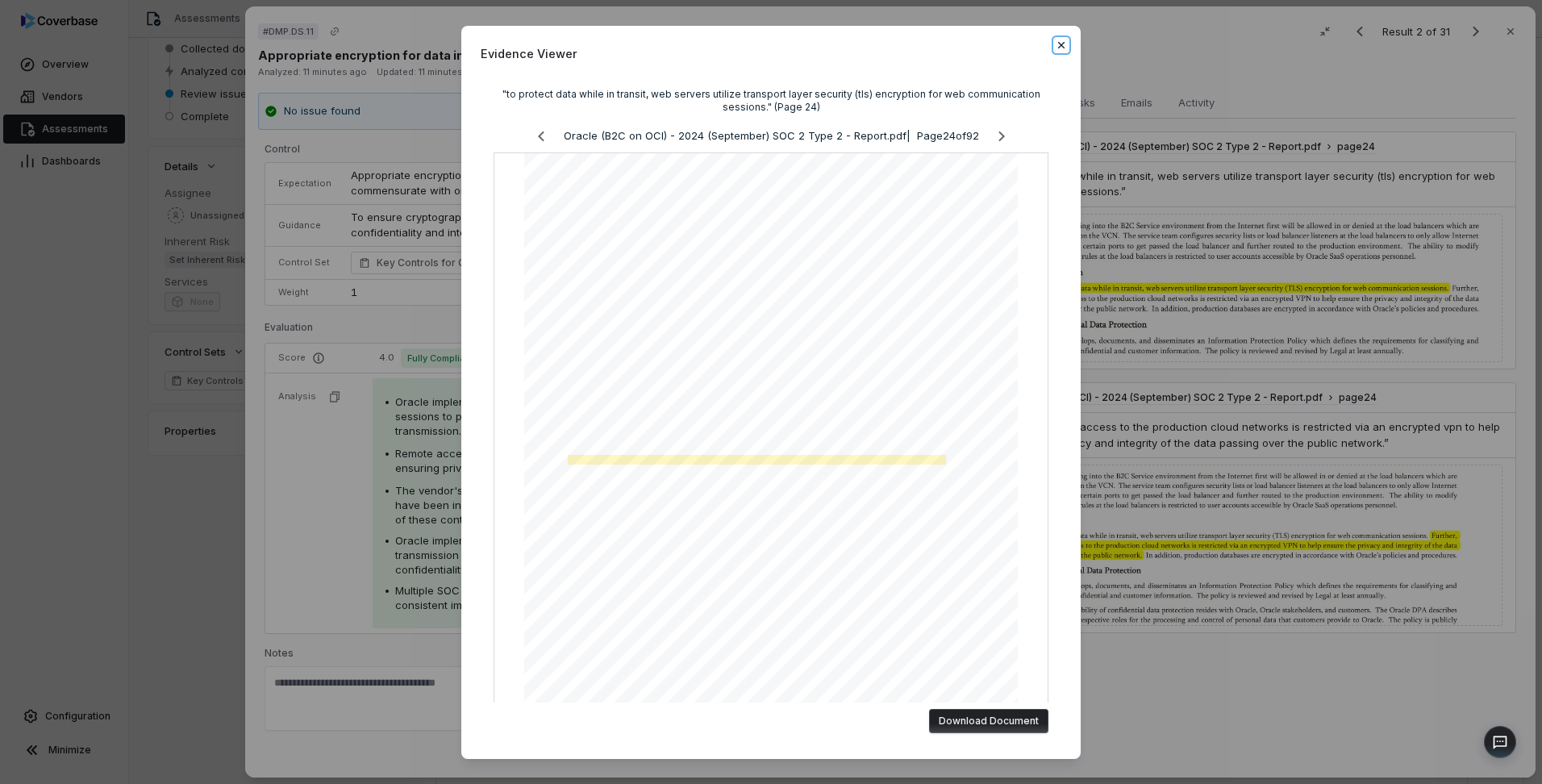
click at [1057, 49] on icon "button" at bounding box center [1061, 45] width 13 height 13
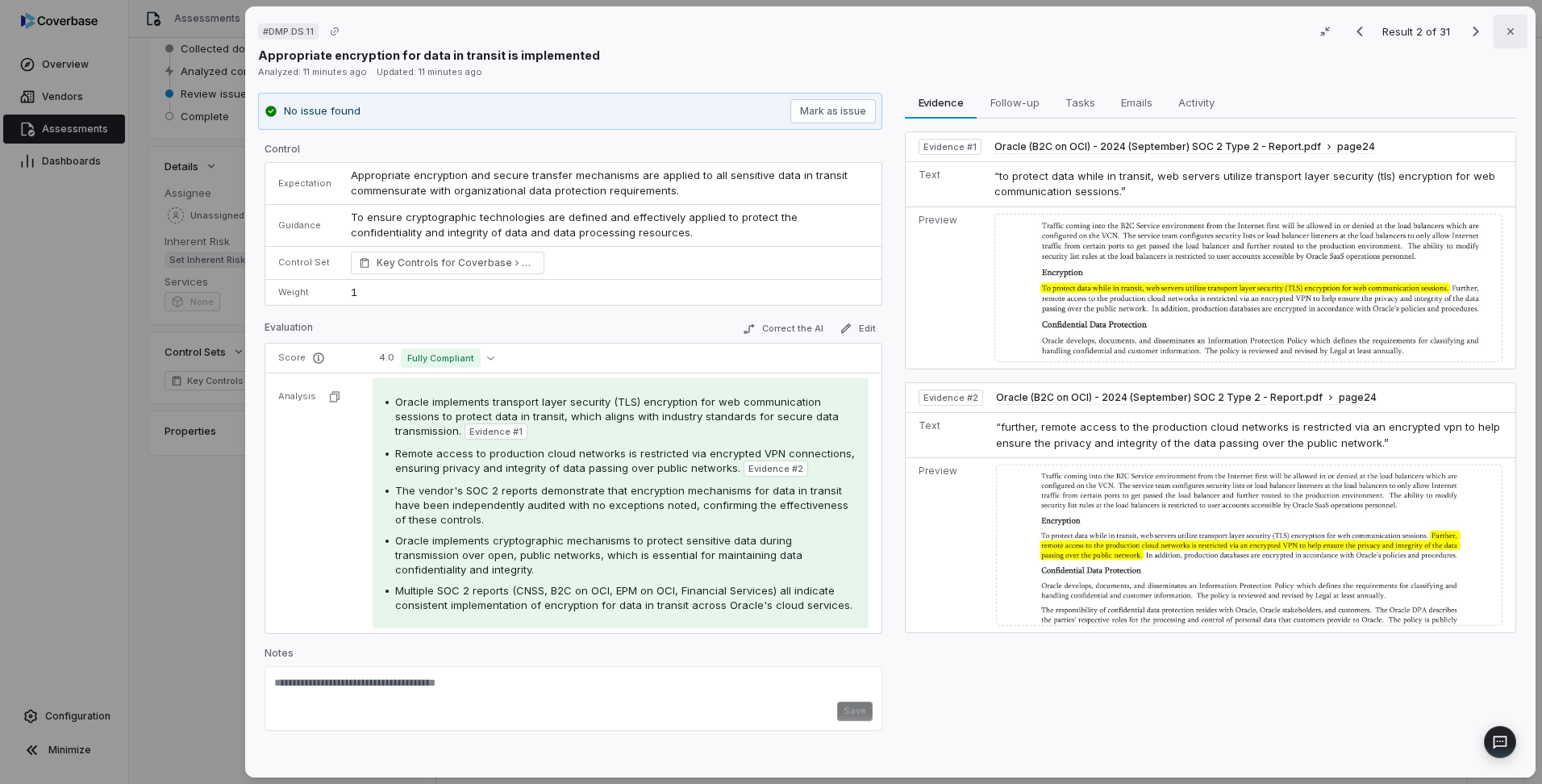
click at [1514, 31] on button "Close" at bounding box center [1511, 31] width 34 height 34
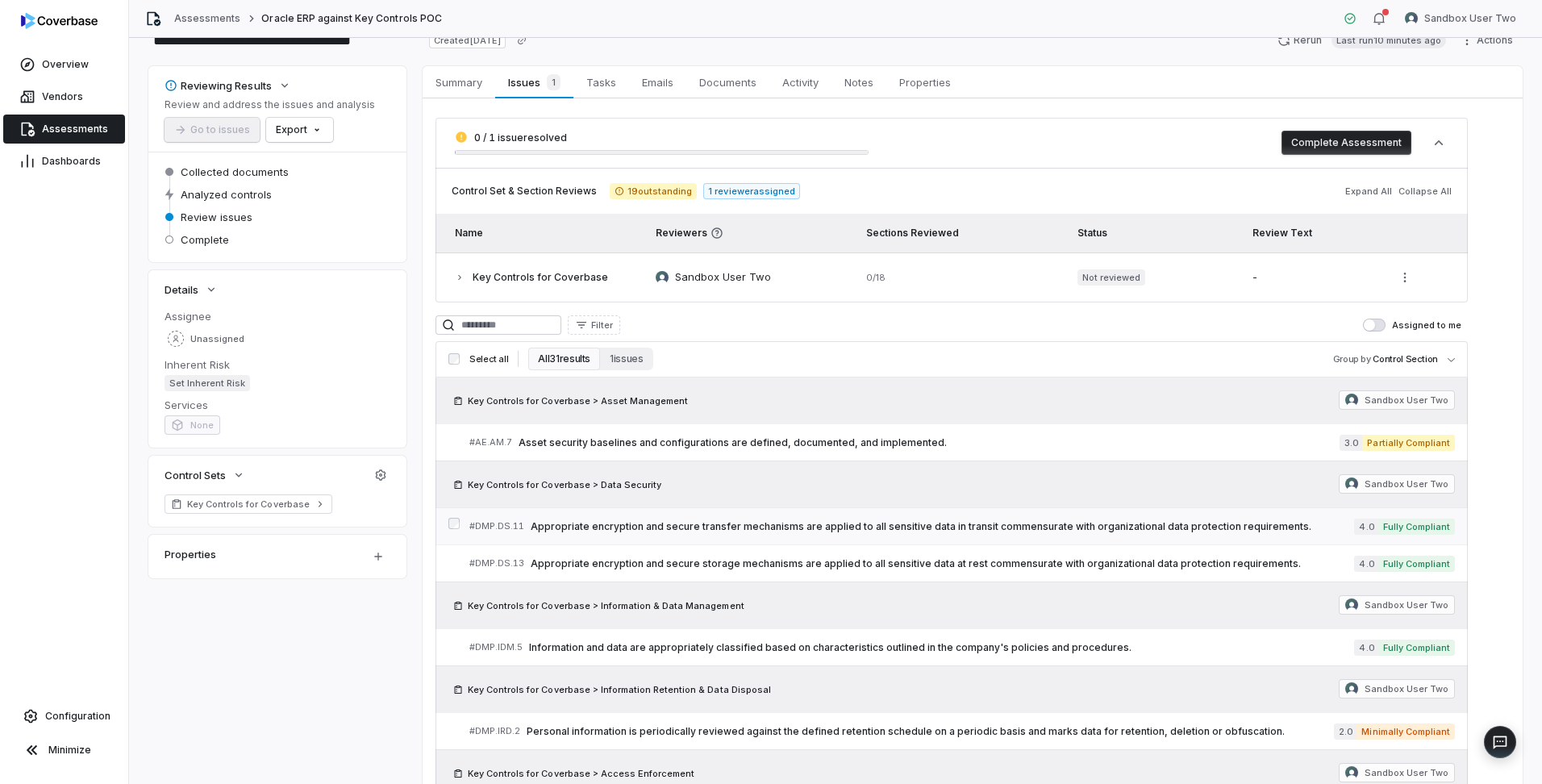
scroll to position [11, 0]
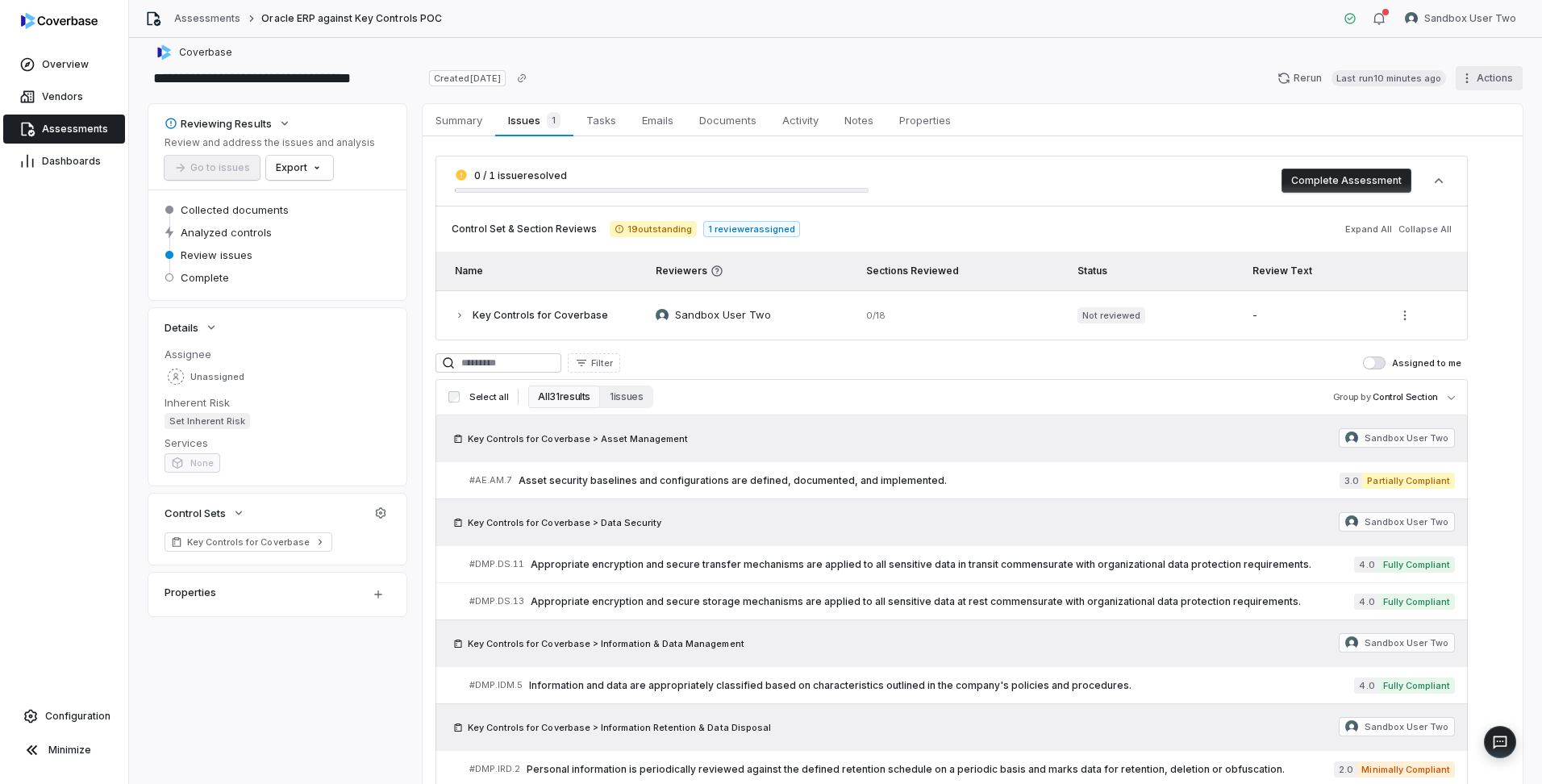
click at [1460, 75] on html "**********" at bounding box center [771, 392] width 1542 height 784
click at [1356, 177] on div "Export as PDF" at bounding box center [1340, 179] width 116 height 26
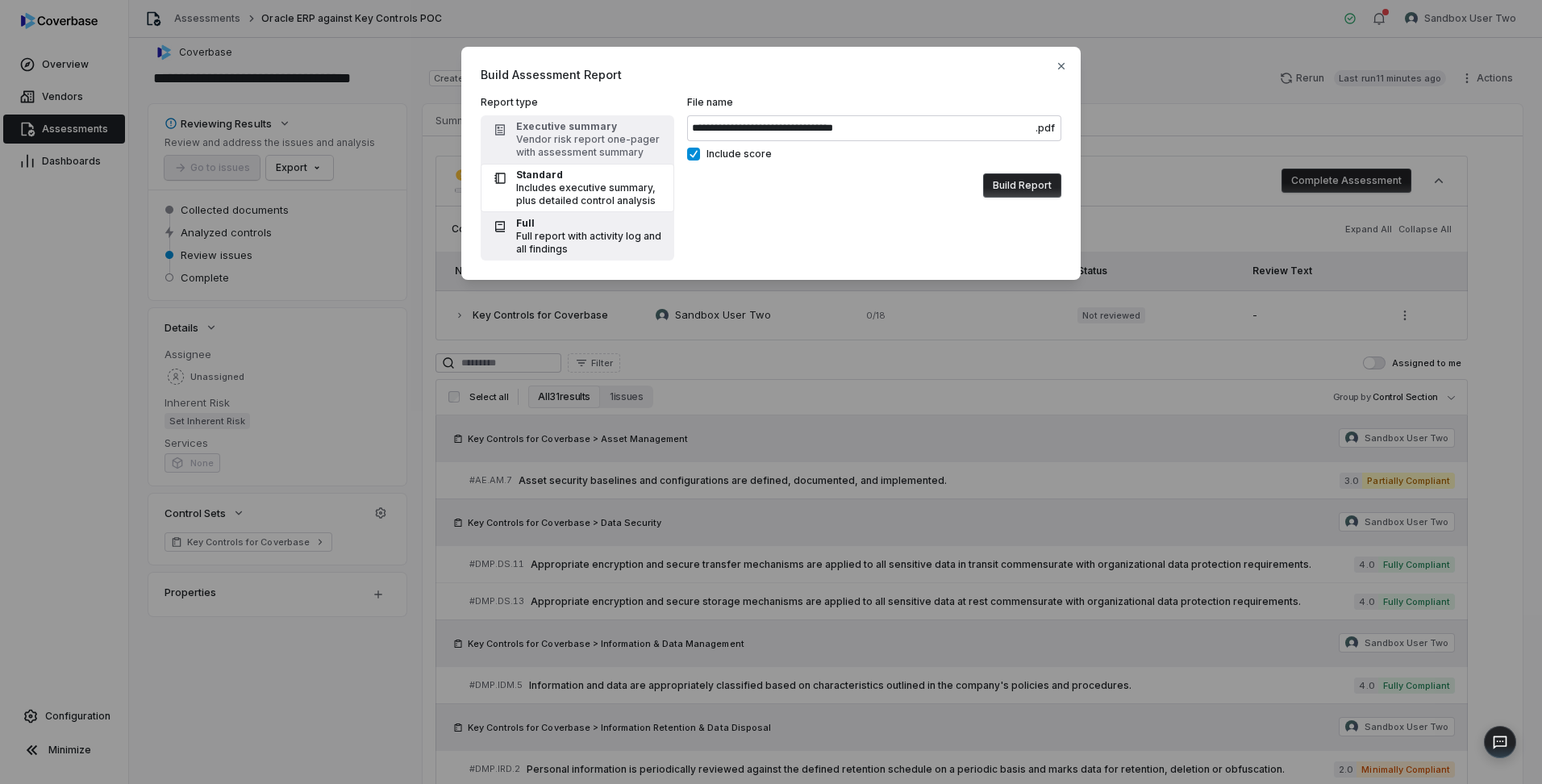
click at [572, 237] on div "Full report with activity log and all findings" at bounding box center [590, 243] width 148 height 26
type input "**********"
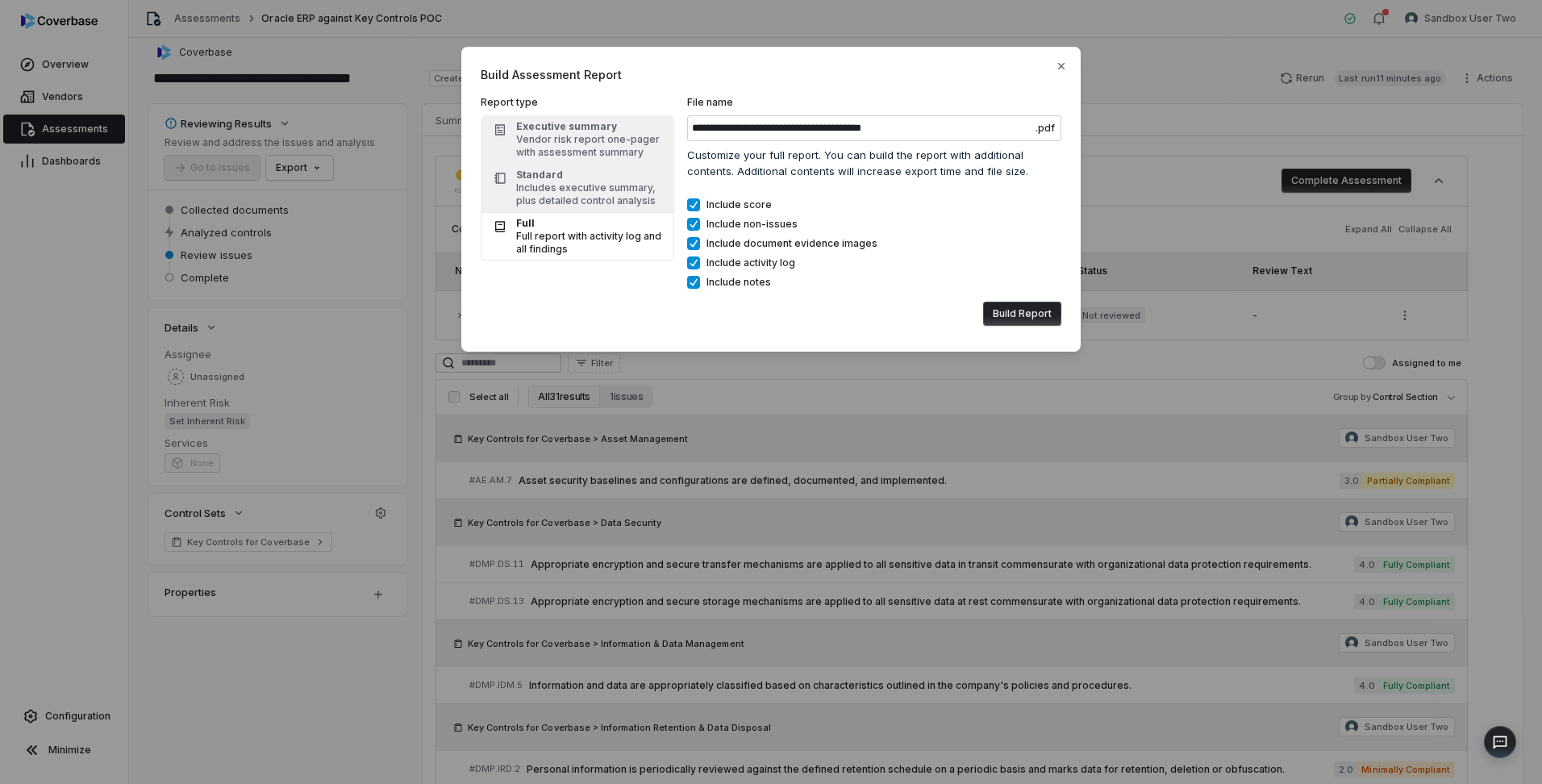
click at [1039, 315] on button "Build Report" at bounding box center [1022, 314] width 78 height 24
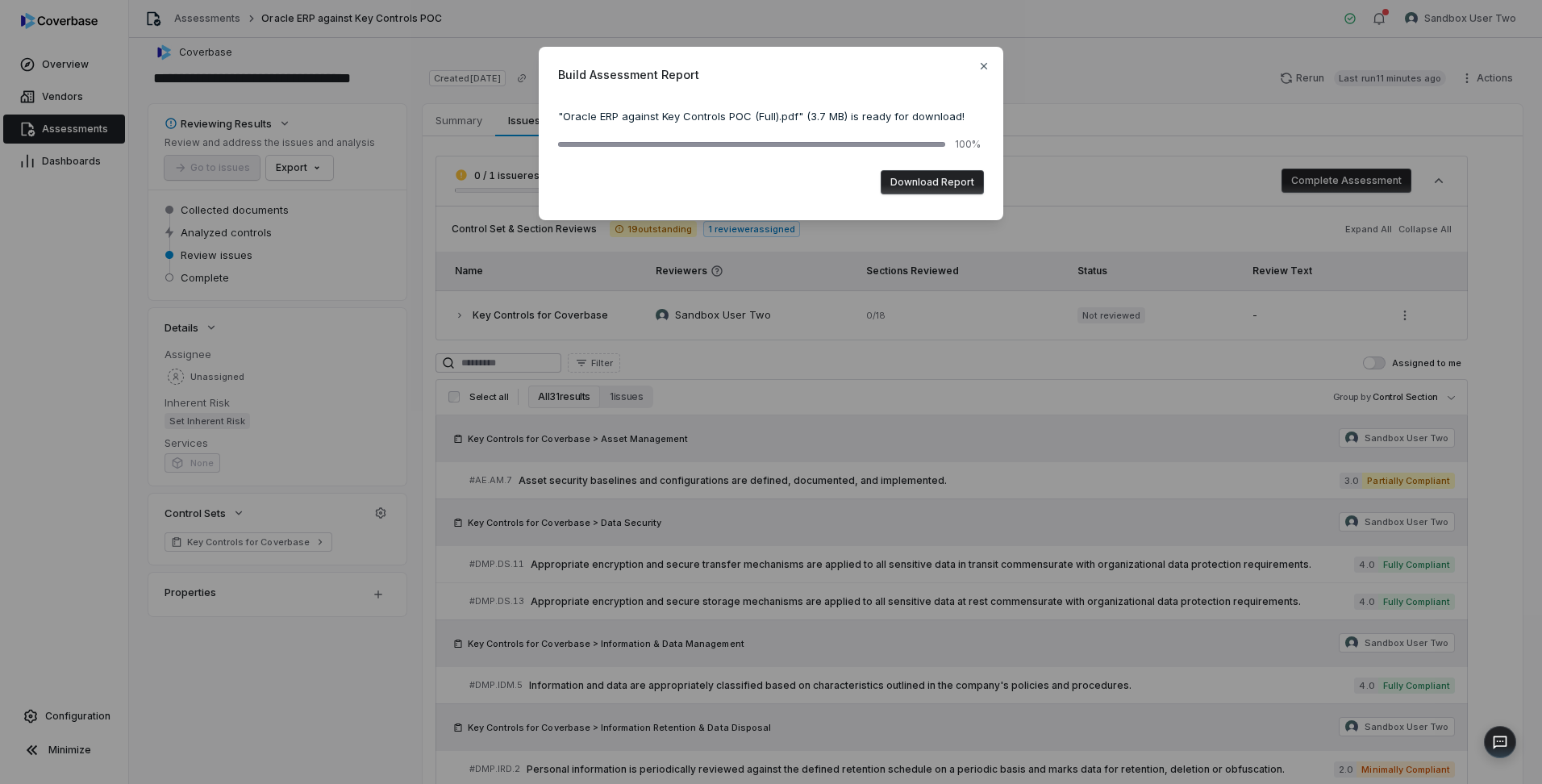
click at [936, 185] on button "Download Report" at bounding box center [932, 182] width 103 height 24
click at [985, 64] on icon "button" at bounding box center [984, 66] width 13 height 13
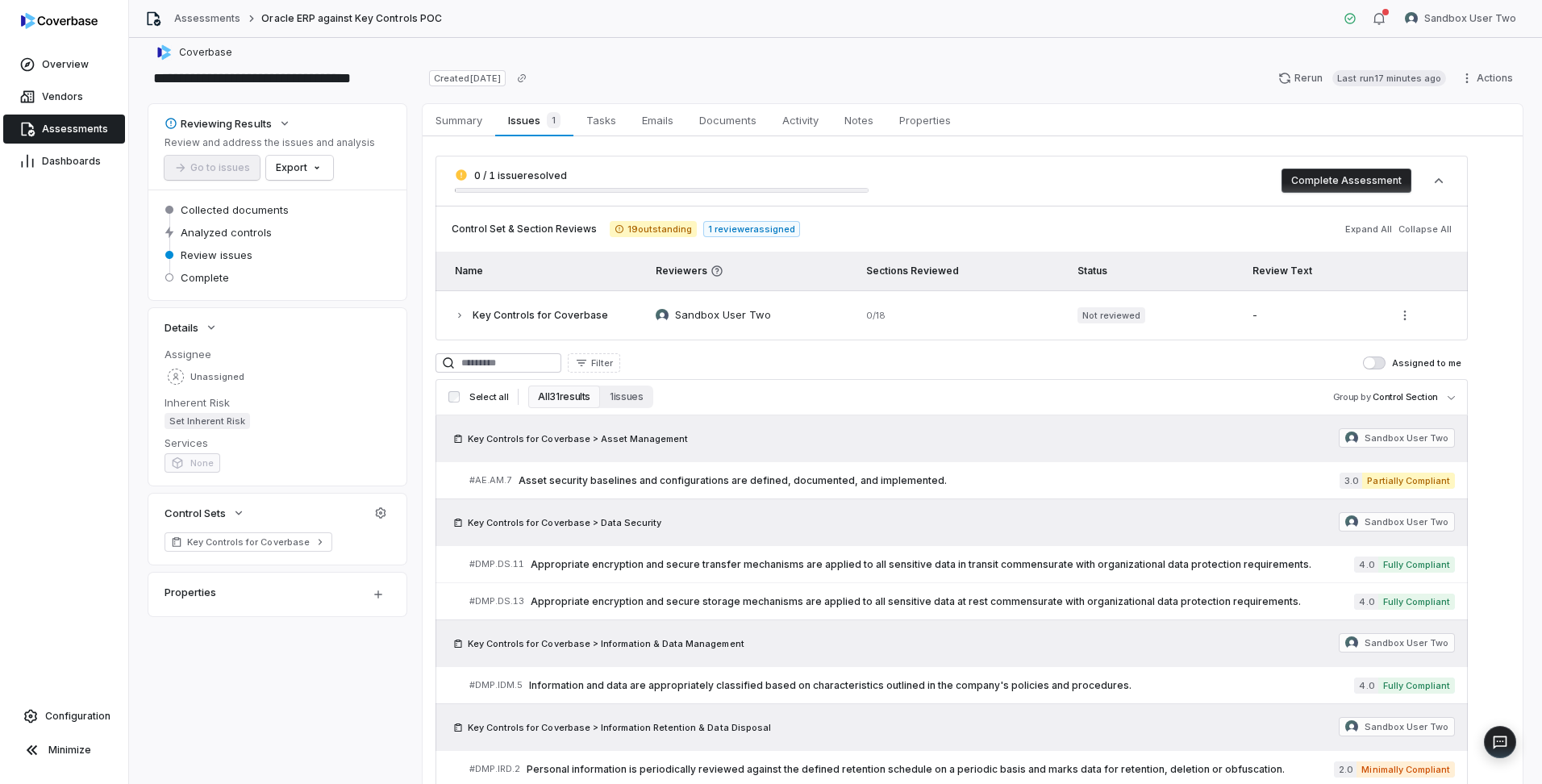
scroll to position [0, 0]
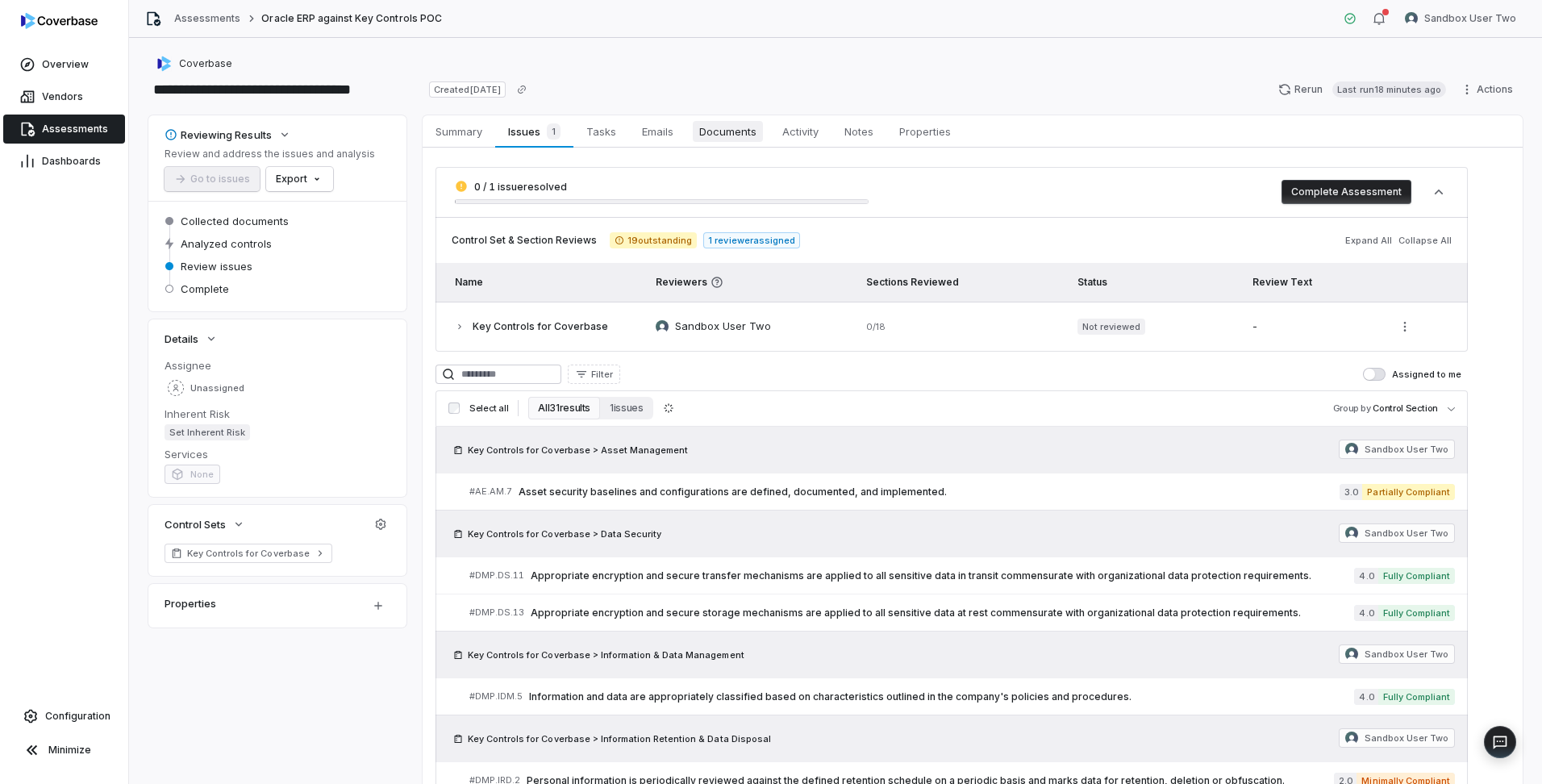
click at [717, 135] on span "Documents" at bounding box center [727, 131] width 70 height 21
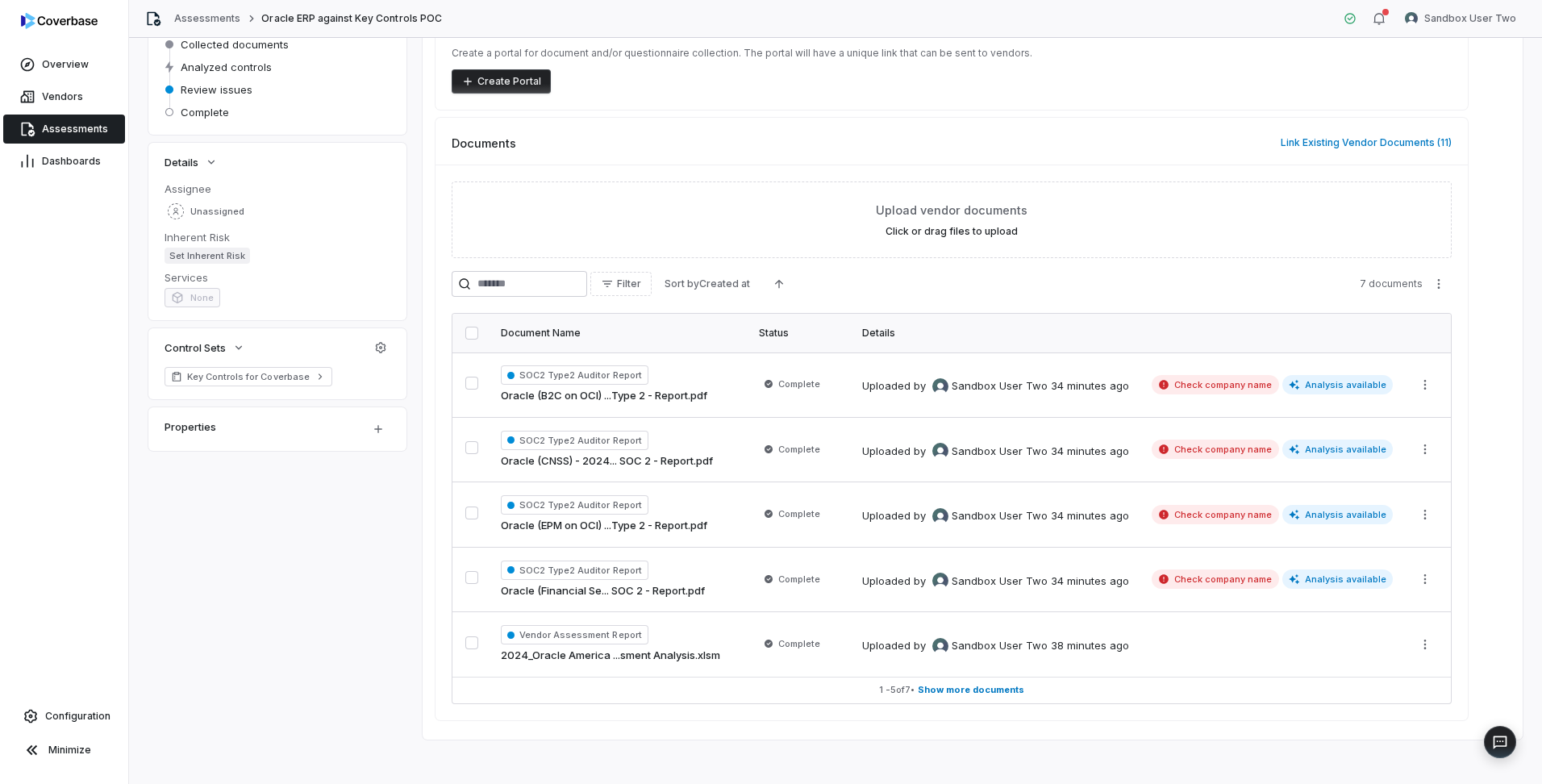
scroll to position [184, 0]
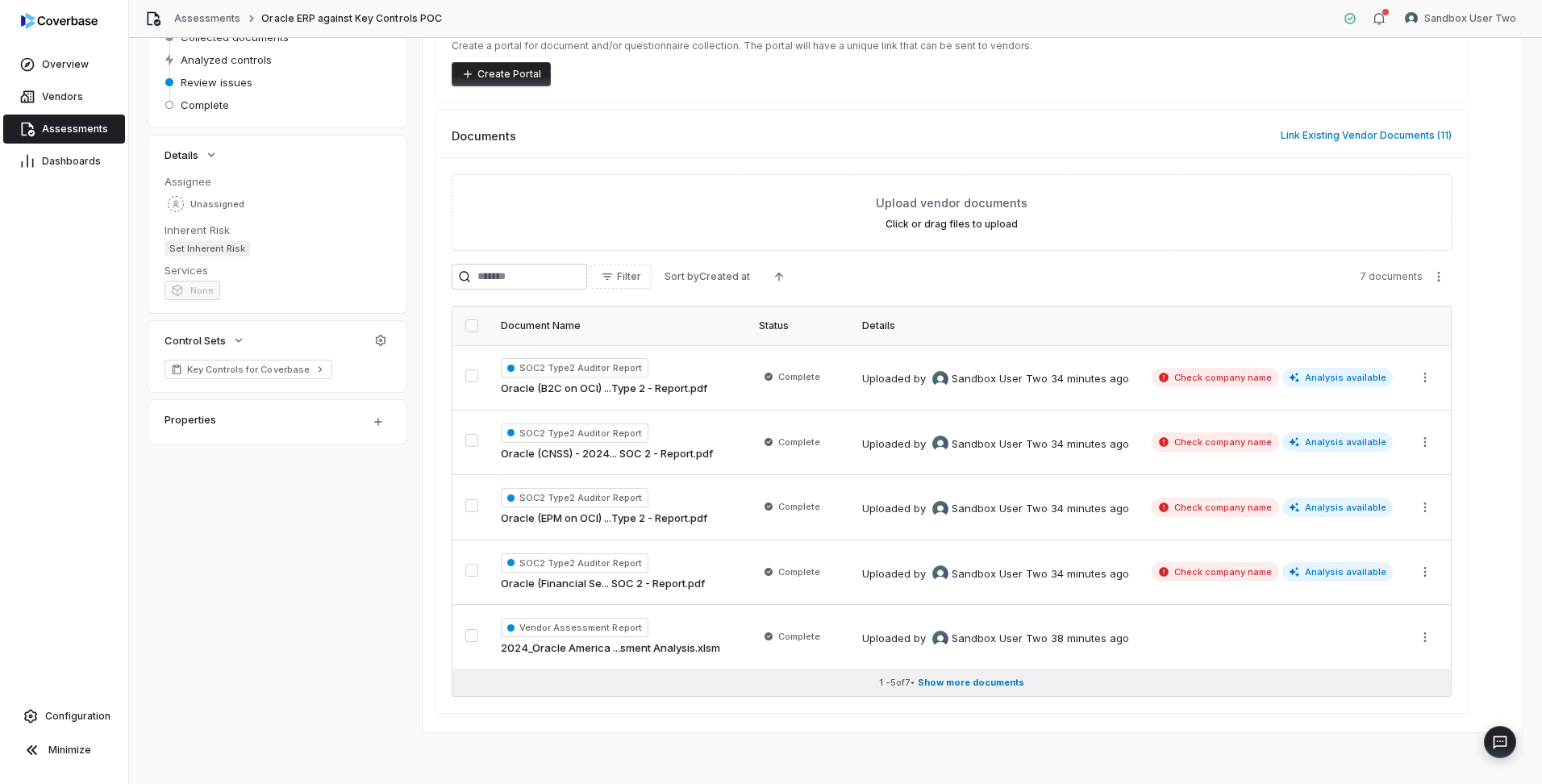
click at [938, 684] on span "Show more documents" at bounding box center [971, 683] width 107 height 12
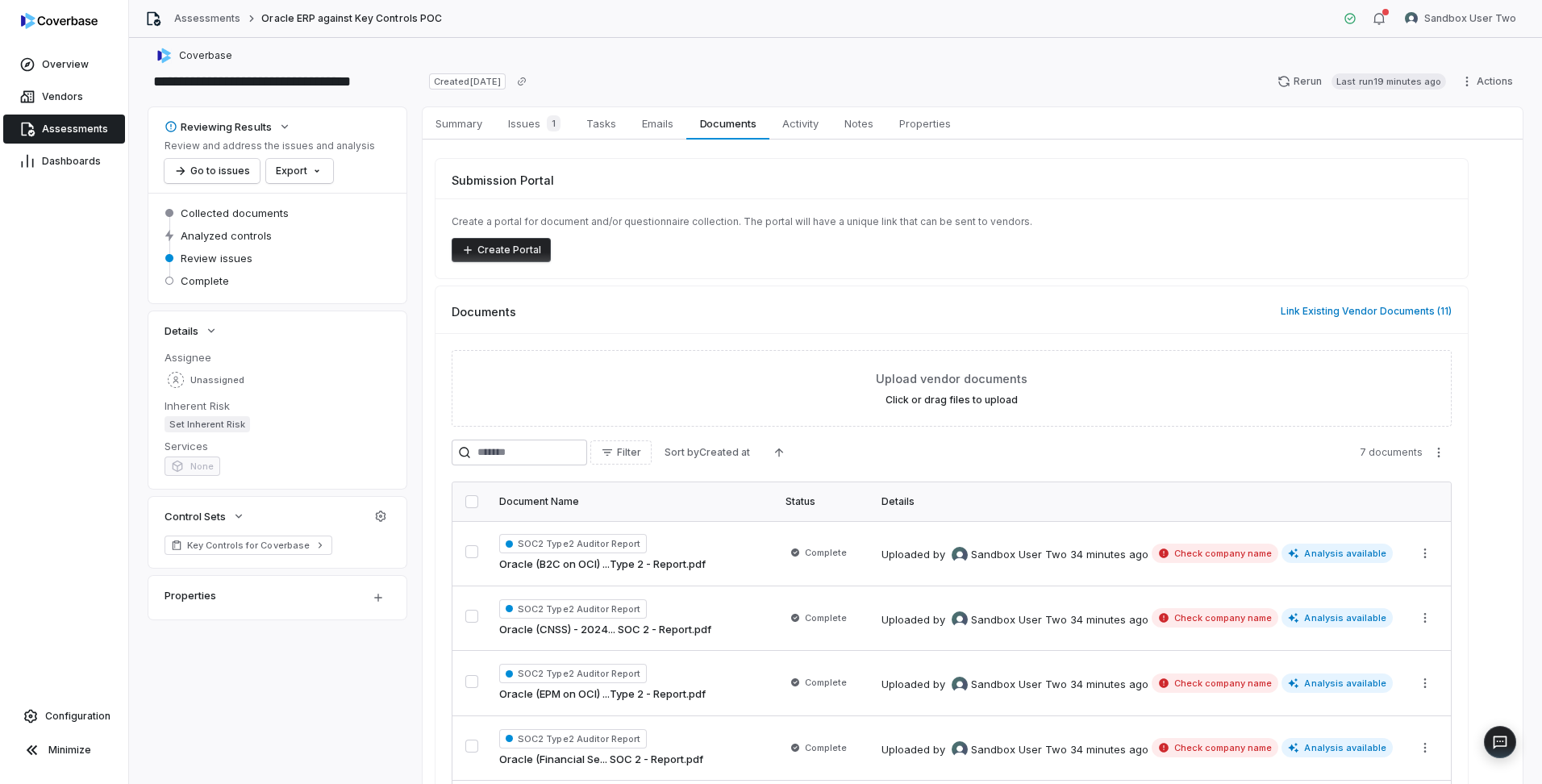
scroll to position [0, 0]
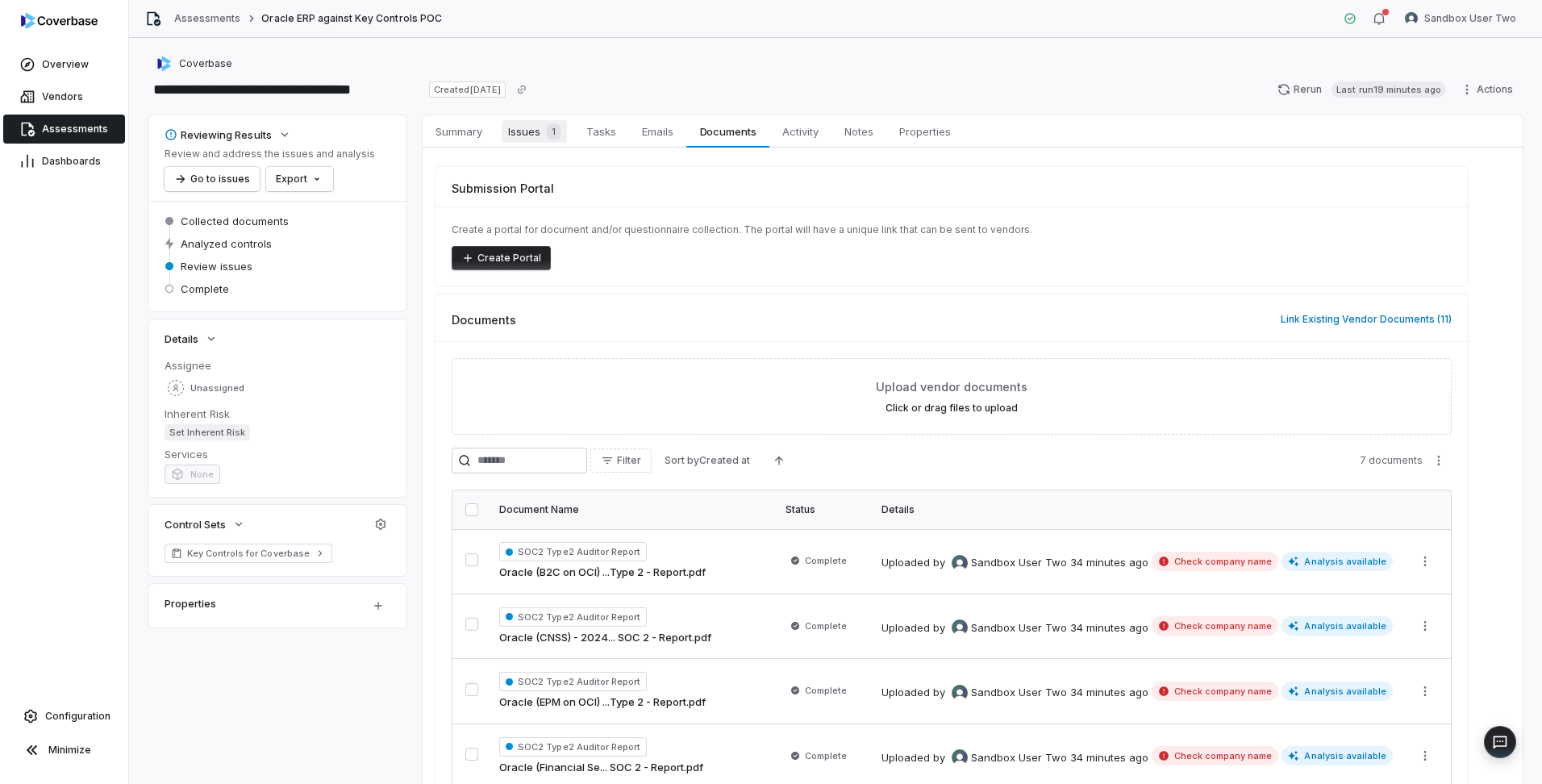
click at [512, 126] on span "Issues 1" at bounding box center [534, 132] width 65 height 23
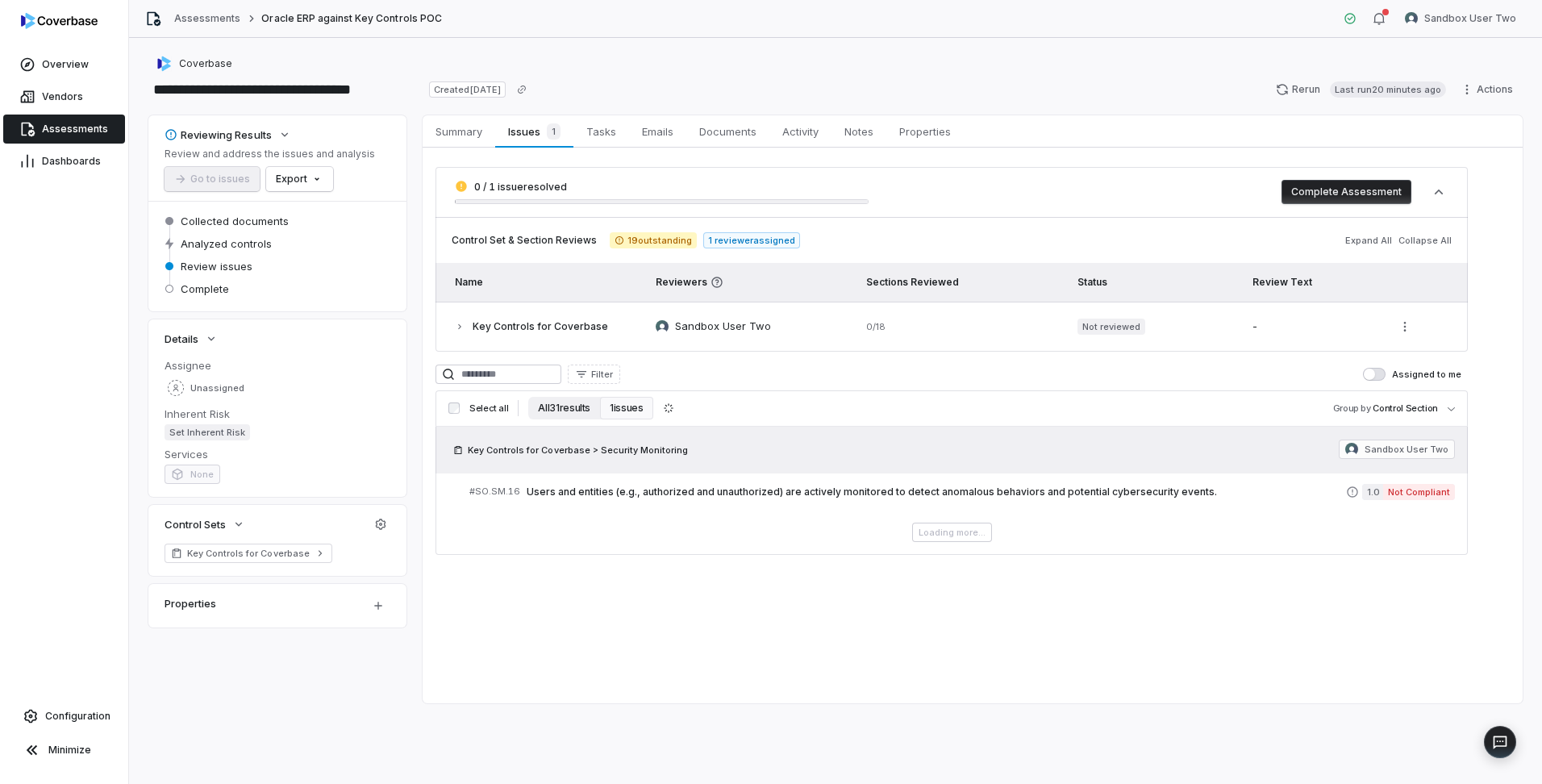
click at [567, 408] on button "All 31 results" at bounding box center [564, 408] width 72 height 23
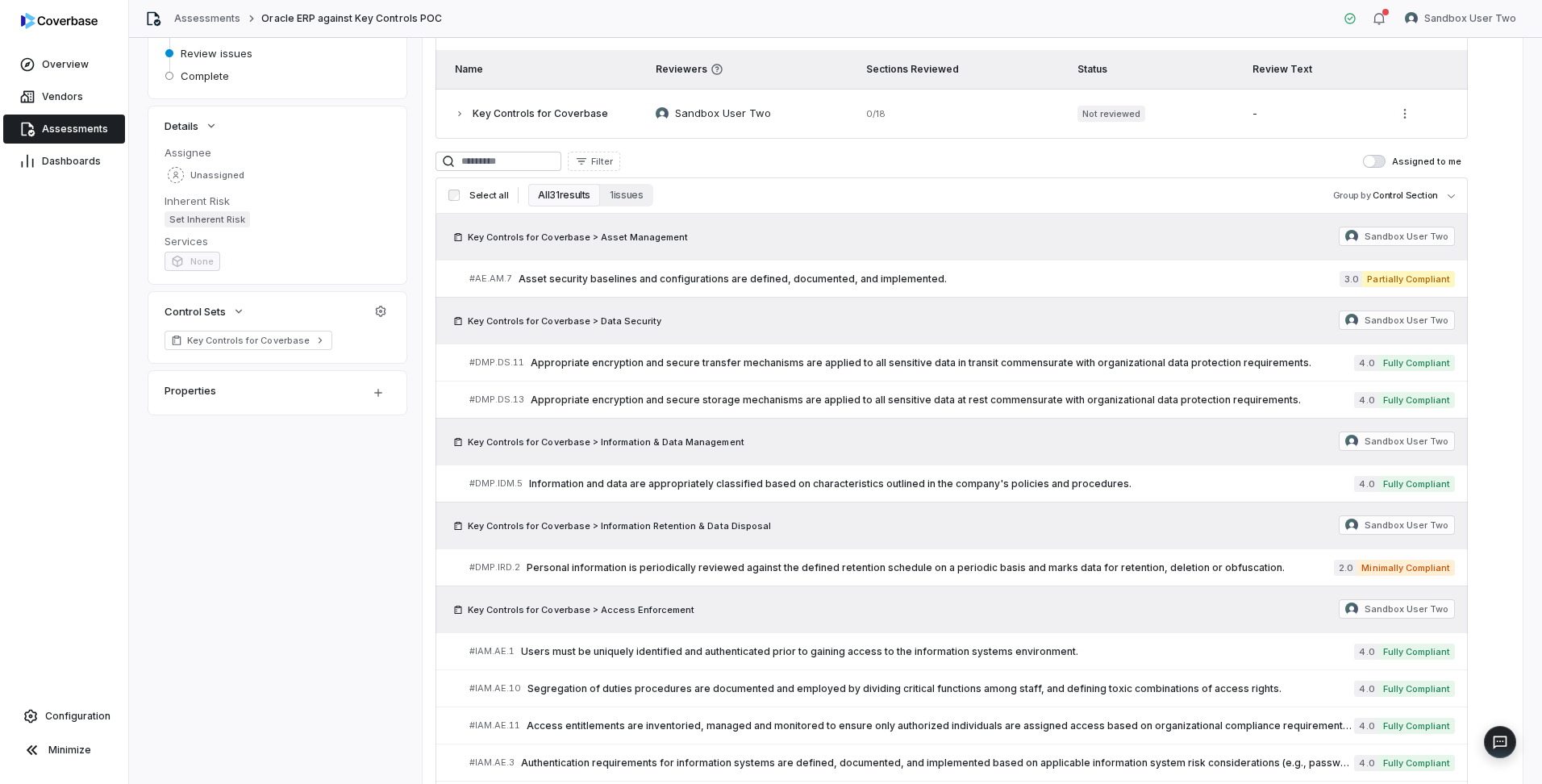
scroll to position [242, 0]
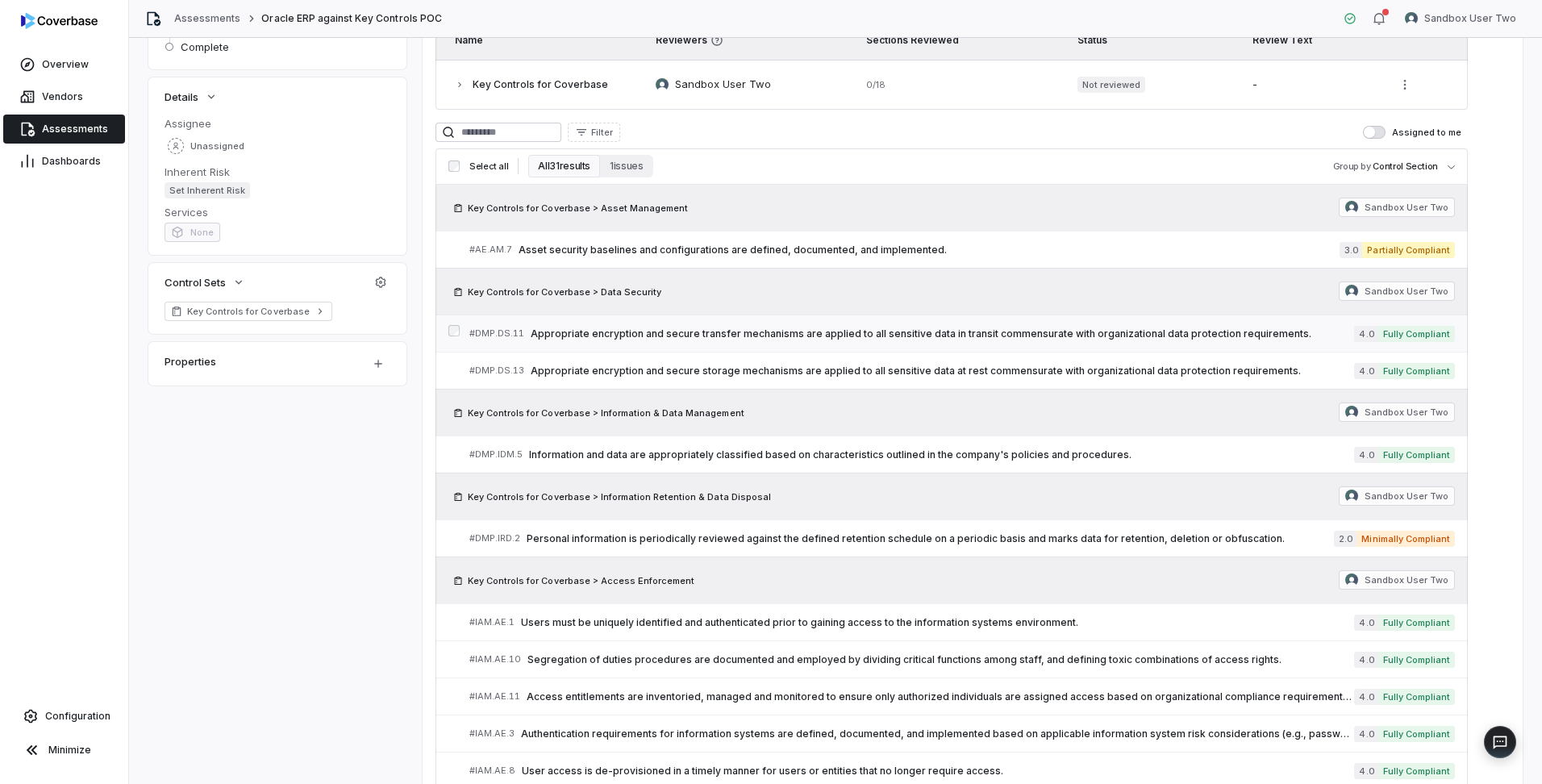
click at [996, 332] on span "Appropriate encryption and secure transfer mechanisms are applied to all sensit…" at bounding box center [942, 333] width 823 height 13
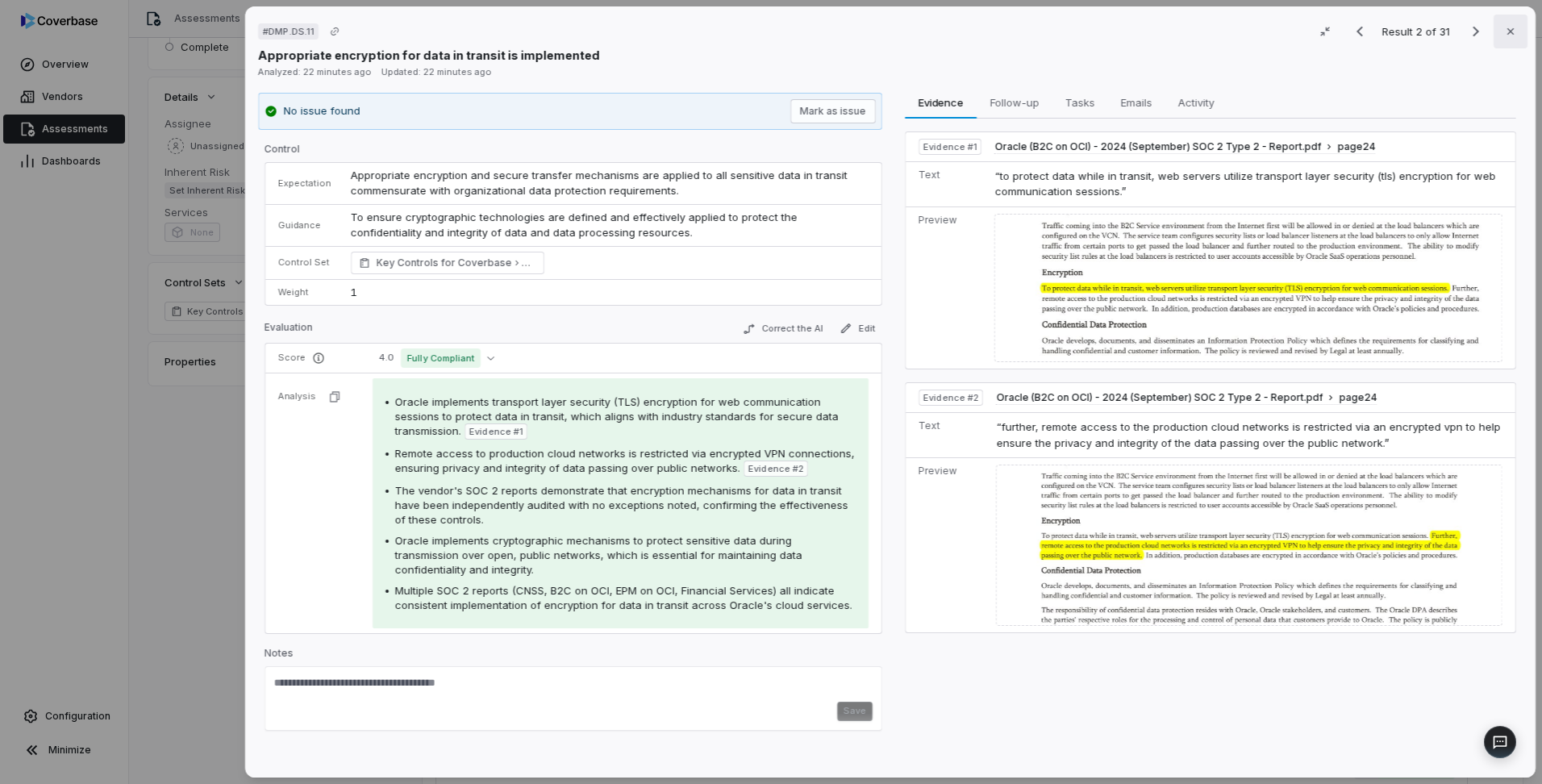
click at [1505, 29] on icon "button" at bounding box center [1511, 31] width 13 height 13
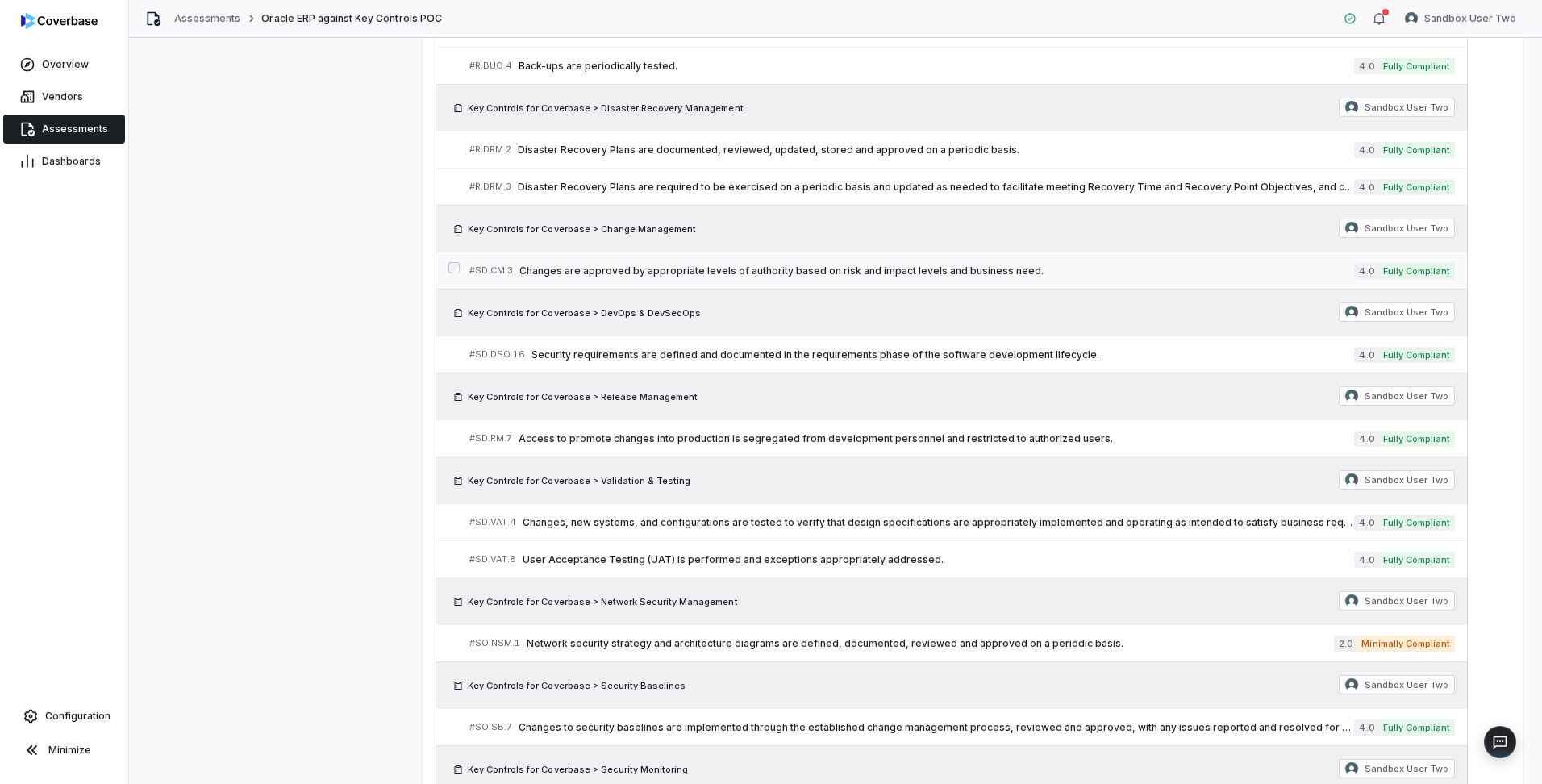
scroll to position [1370, 0]
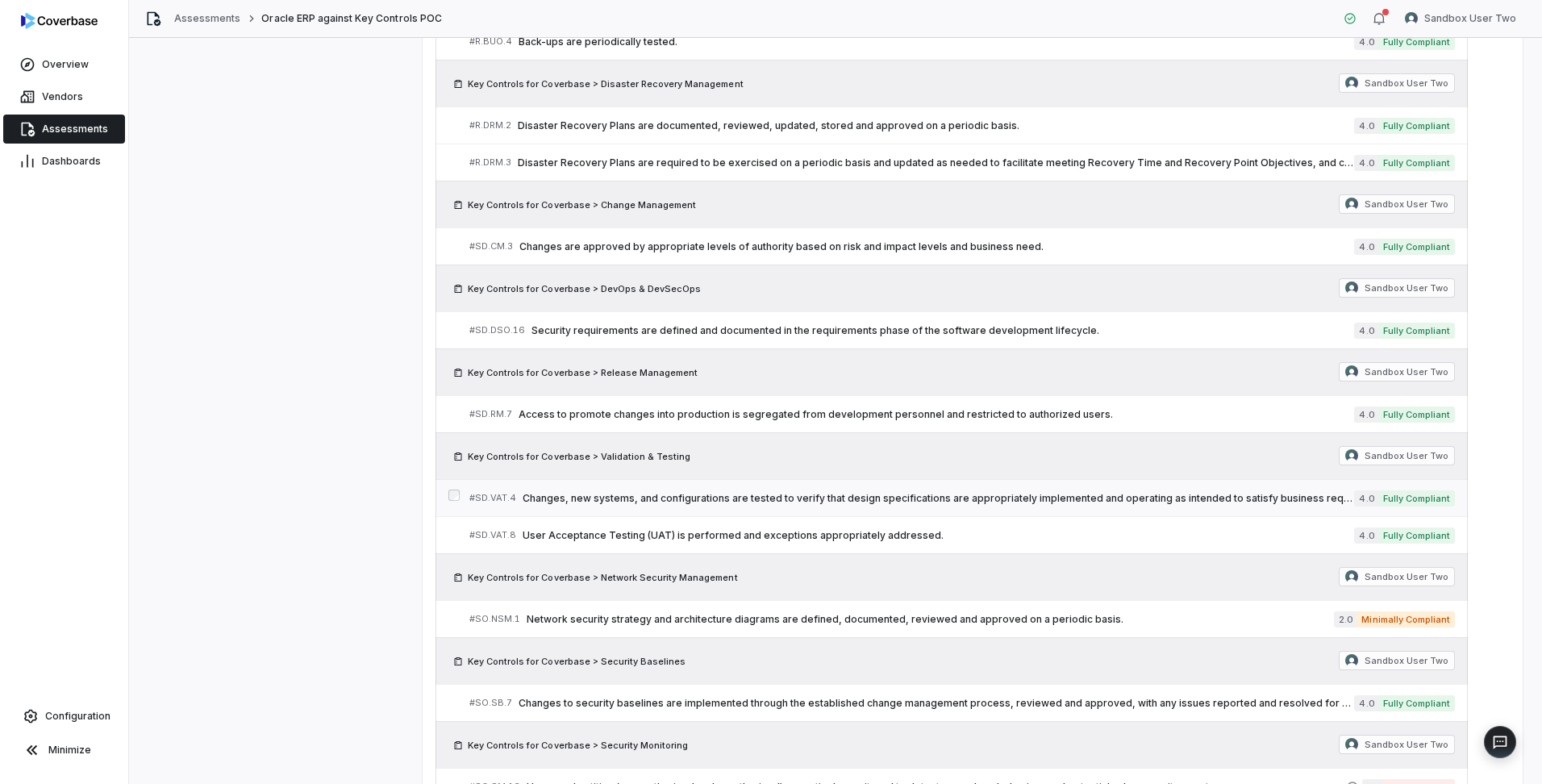
click at [1005, 494] on span "Changes, new systems, and configurations are tested to verify that design speci…" at bounding box center [938, 498] width 831 height 13
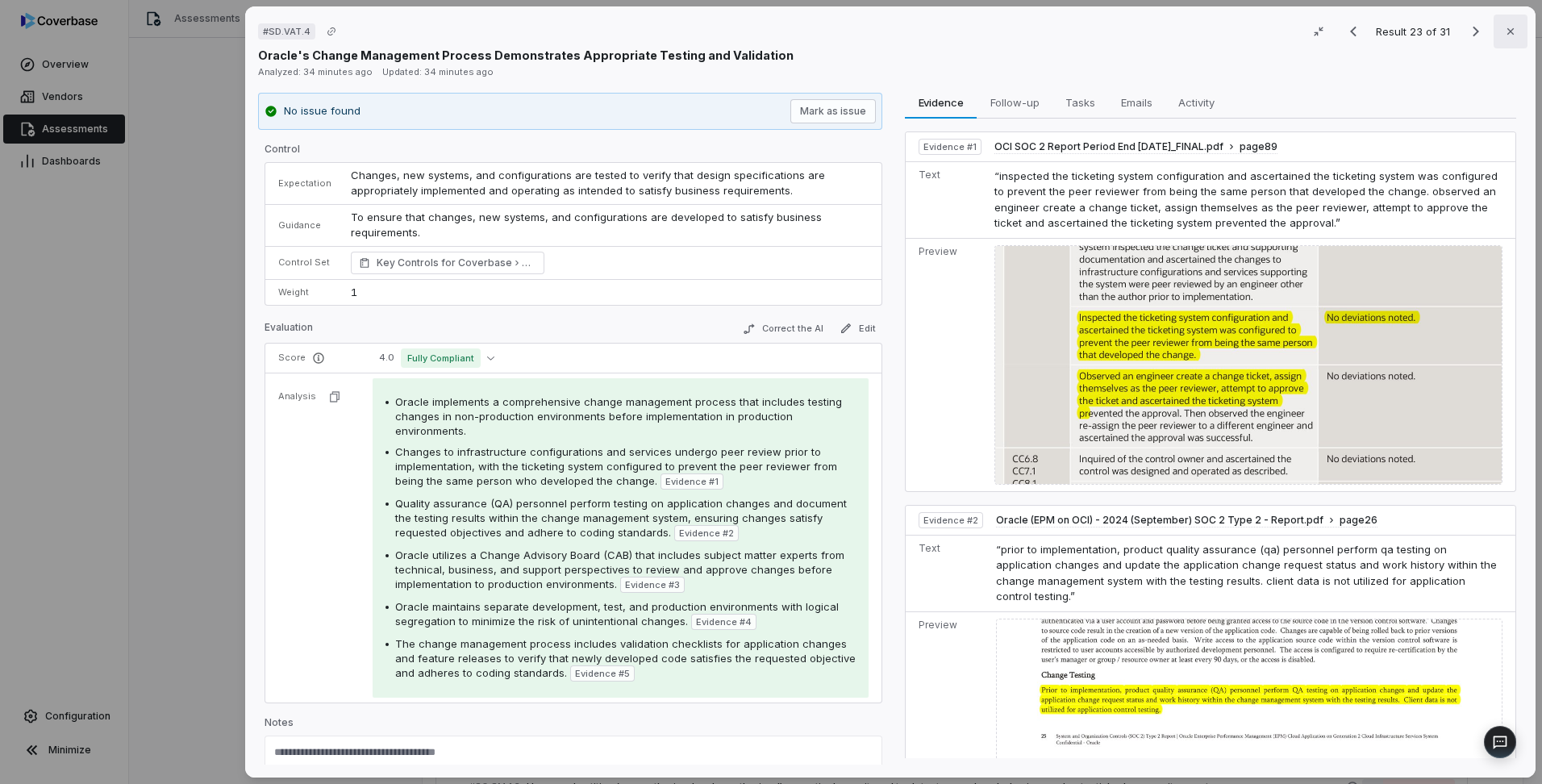
click at [1501, 40] on button "Close" at bounding box center [1511, 31] width 34 height 34
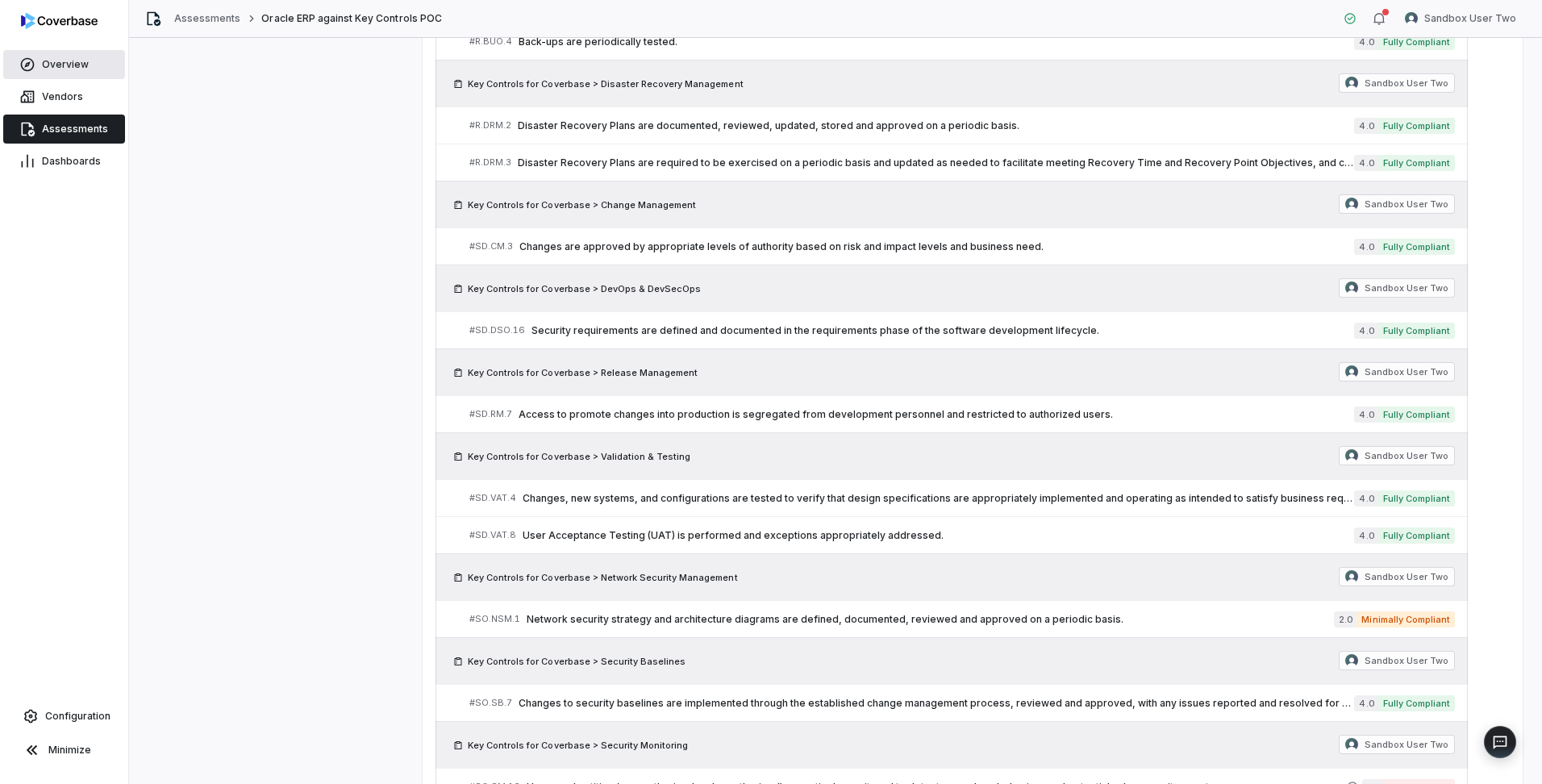
click at [82, 62] on span "Overview" at bounding box center [65, 64] width 47 height 13
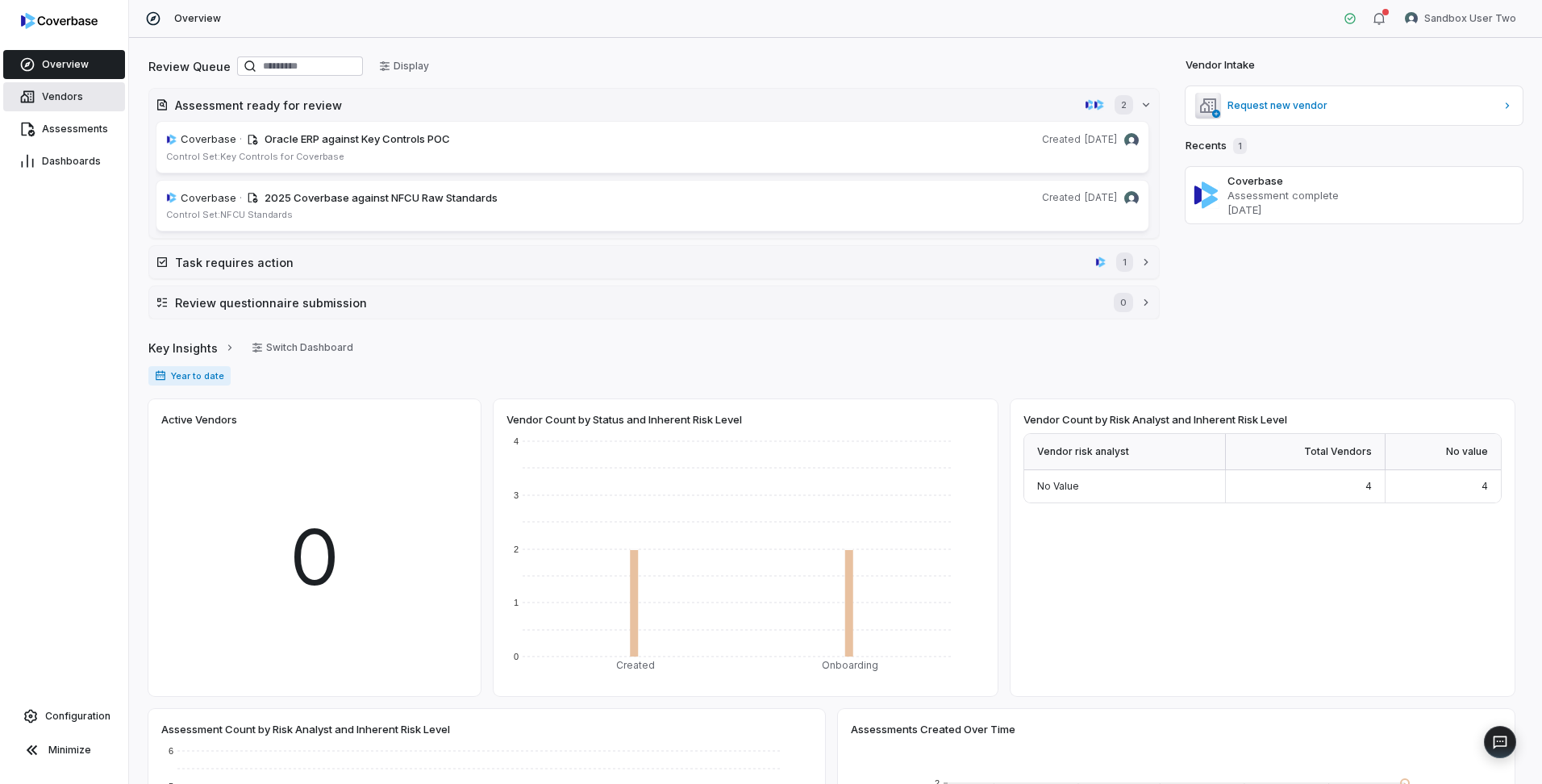
click at [58, 101] on span "Vendors" at bounding box center [62, 96] width 41 height 13
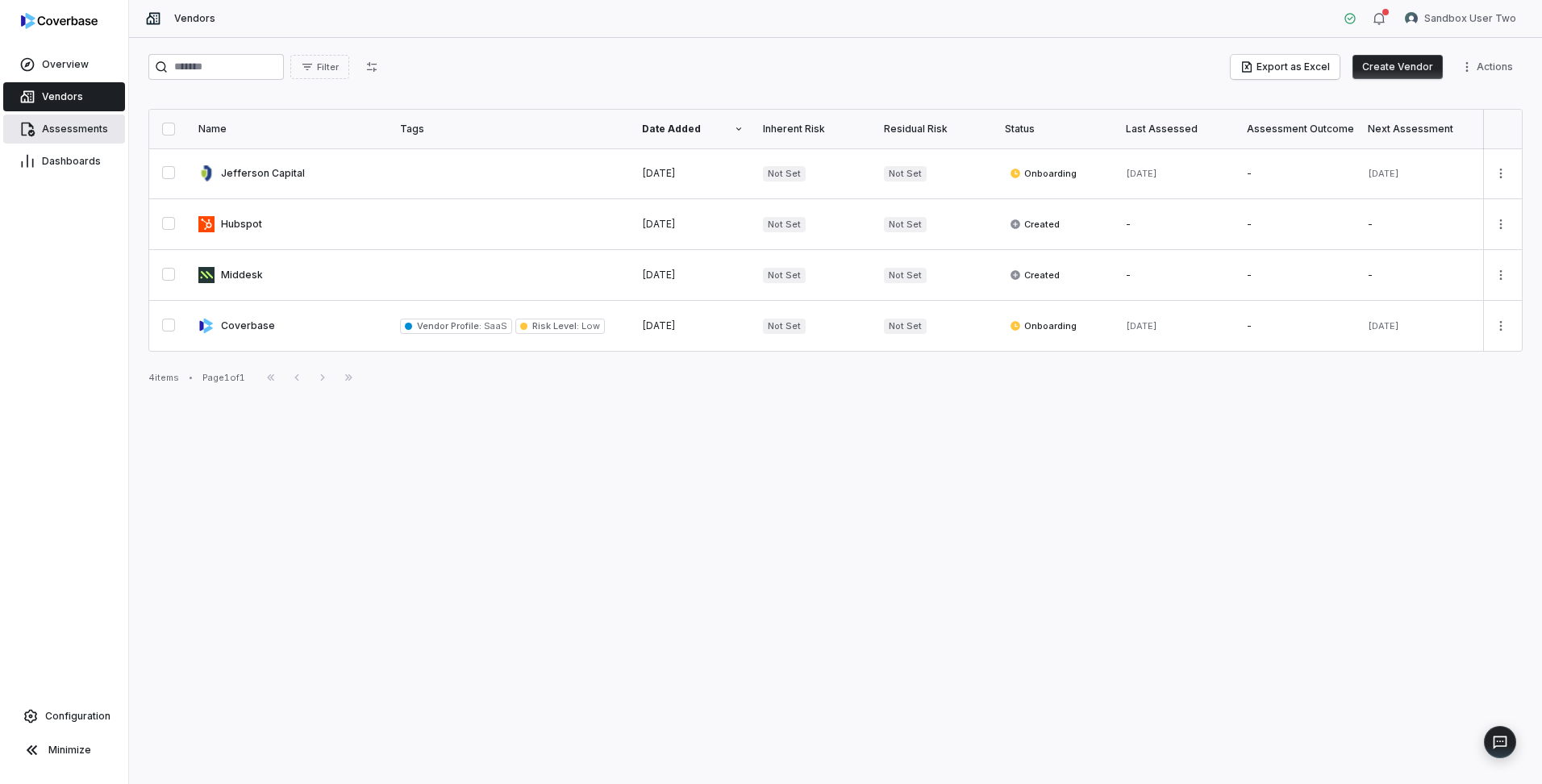
click at [77, 132] on span "Assessments" at bounding box center [75, 128] width 66 height 13
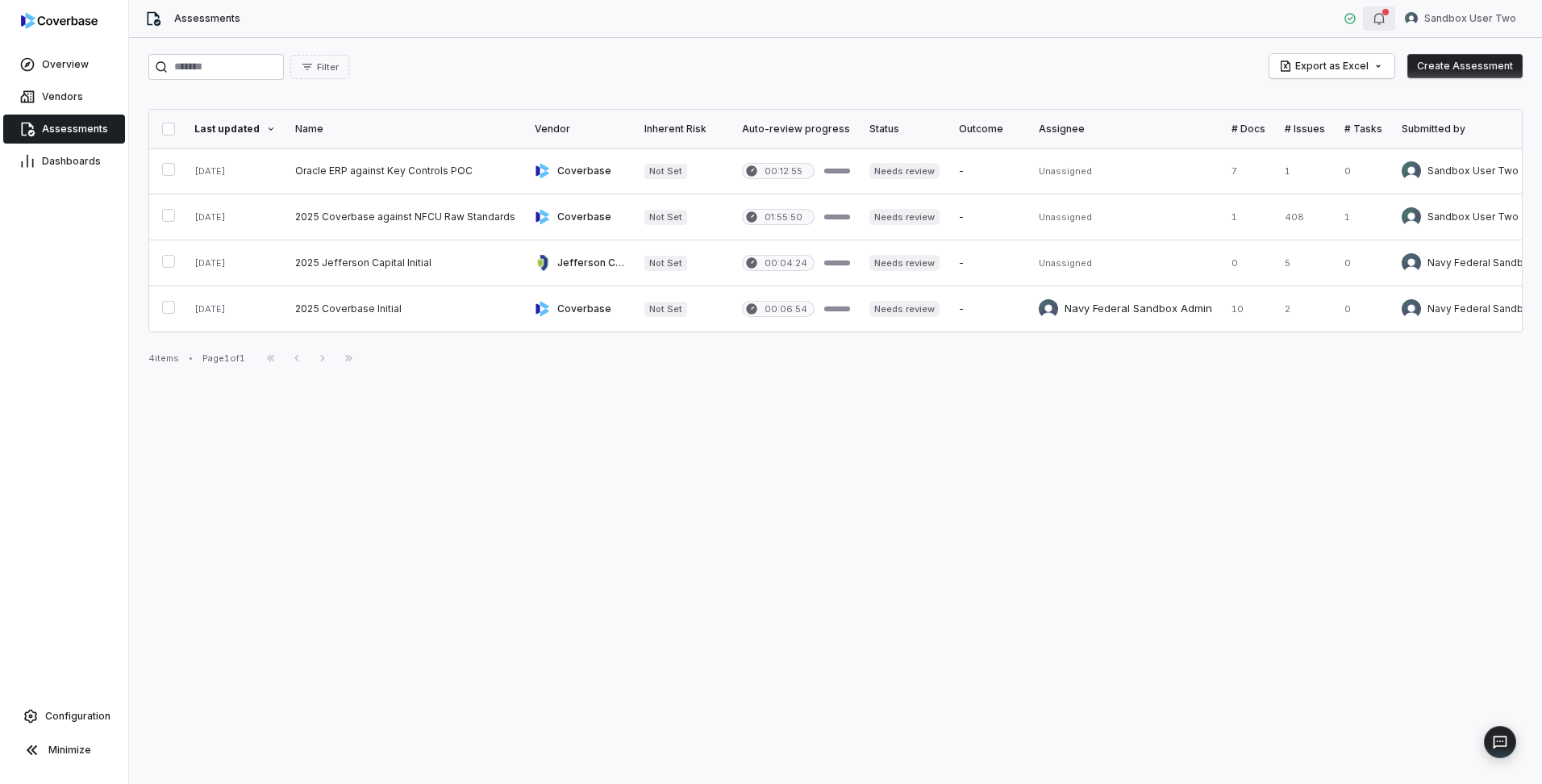
click at [1383, 10] on div "button" at bounding box center [1379, 18] width 13 height 19
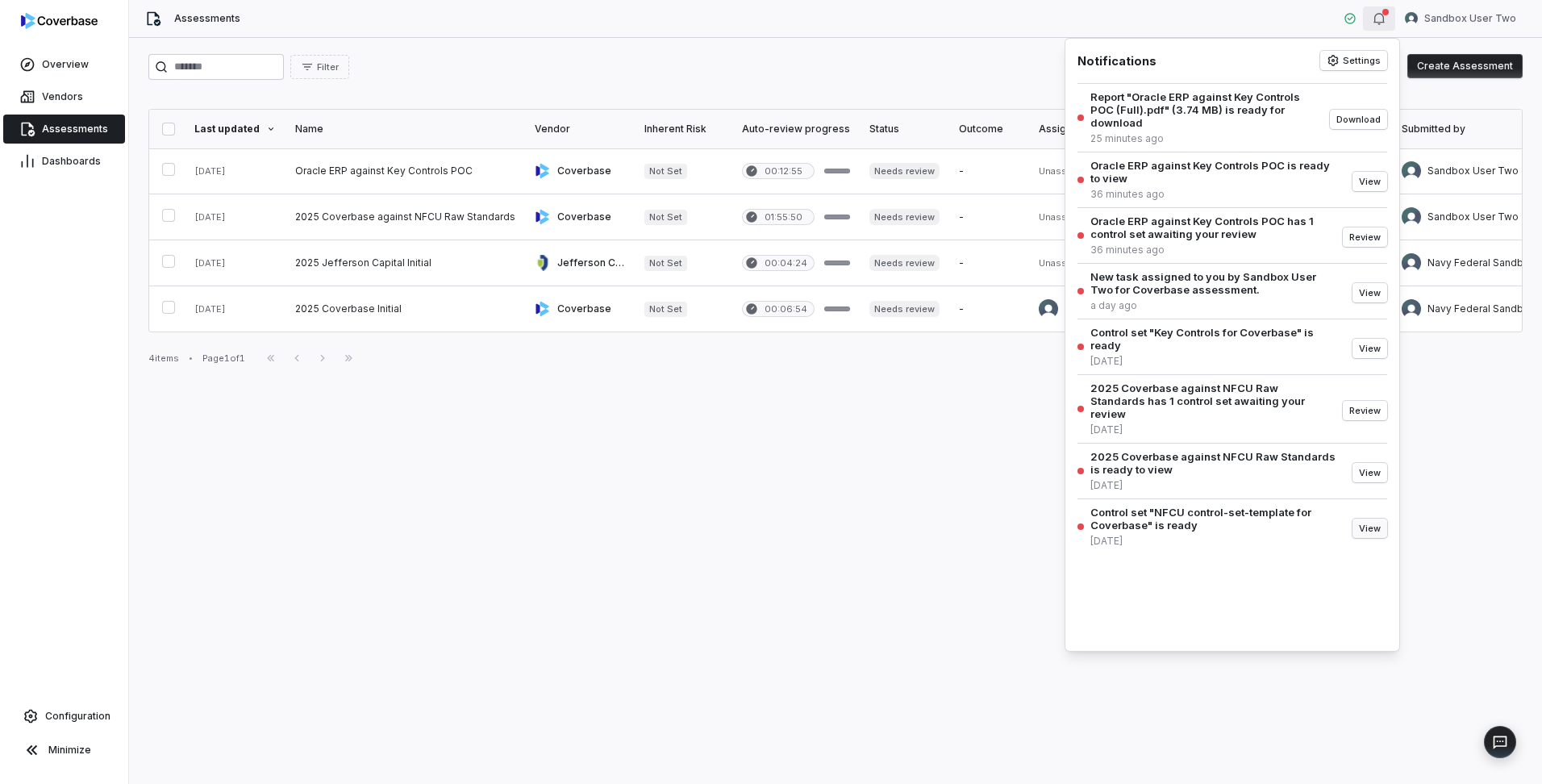
click at [1370, 519] on button "View" at bounding box center [1370, 528] width 35 height 19
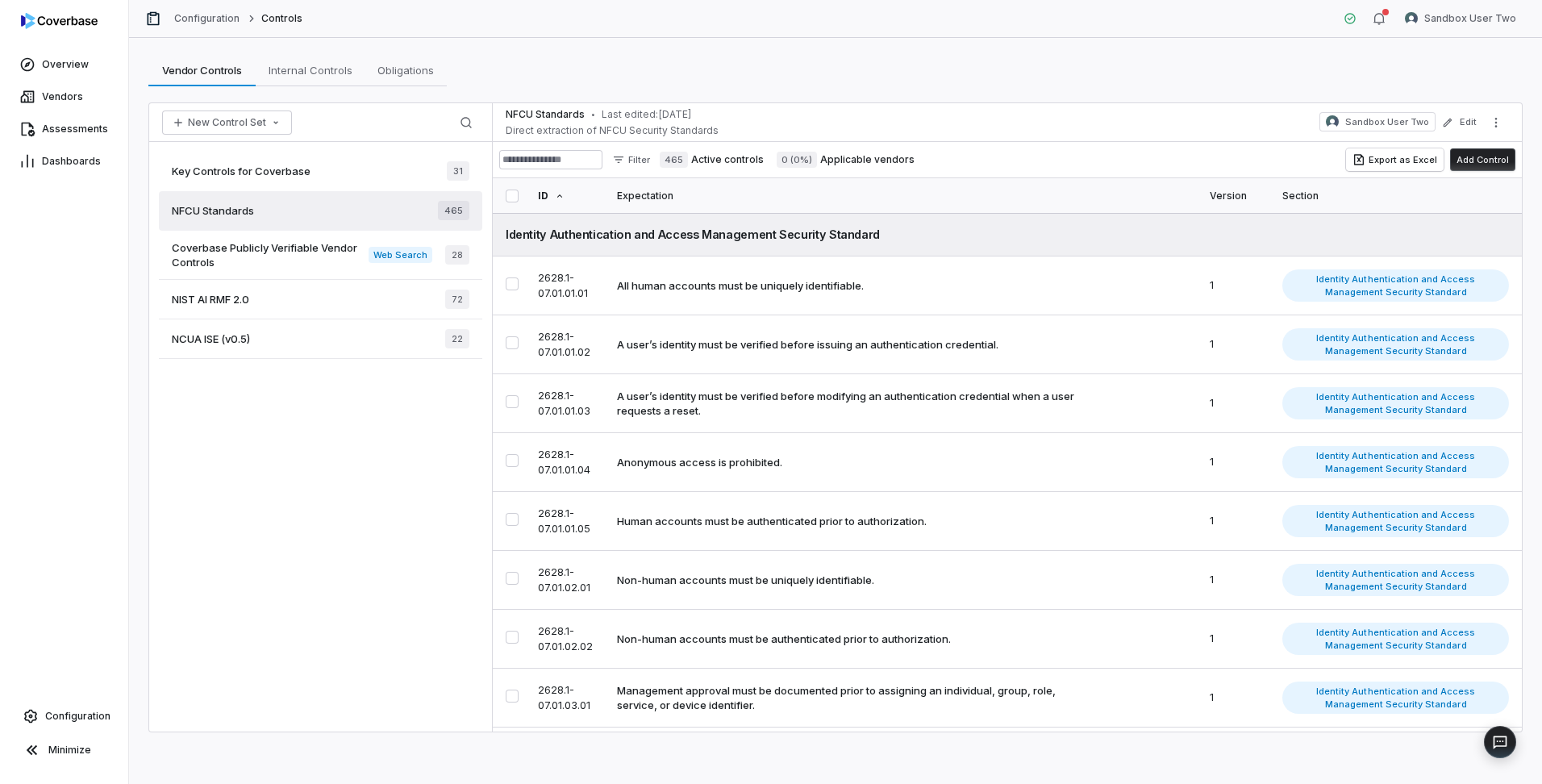
click at [291, 216] on div "NFCU Standards 465" at bounding box center [320, 211] width 324 height 40
click at [254, 171] on span "Key Controls for Coverbase" at bounding box center [241, 171] width 139 height 15
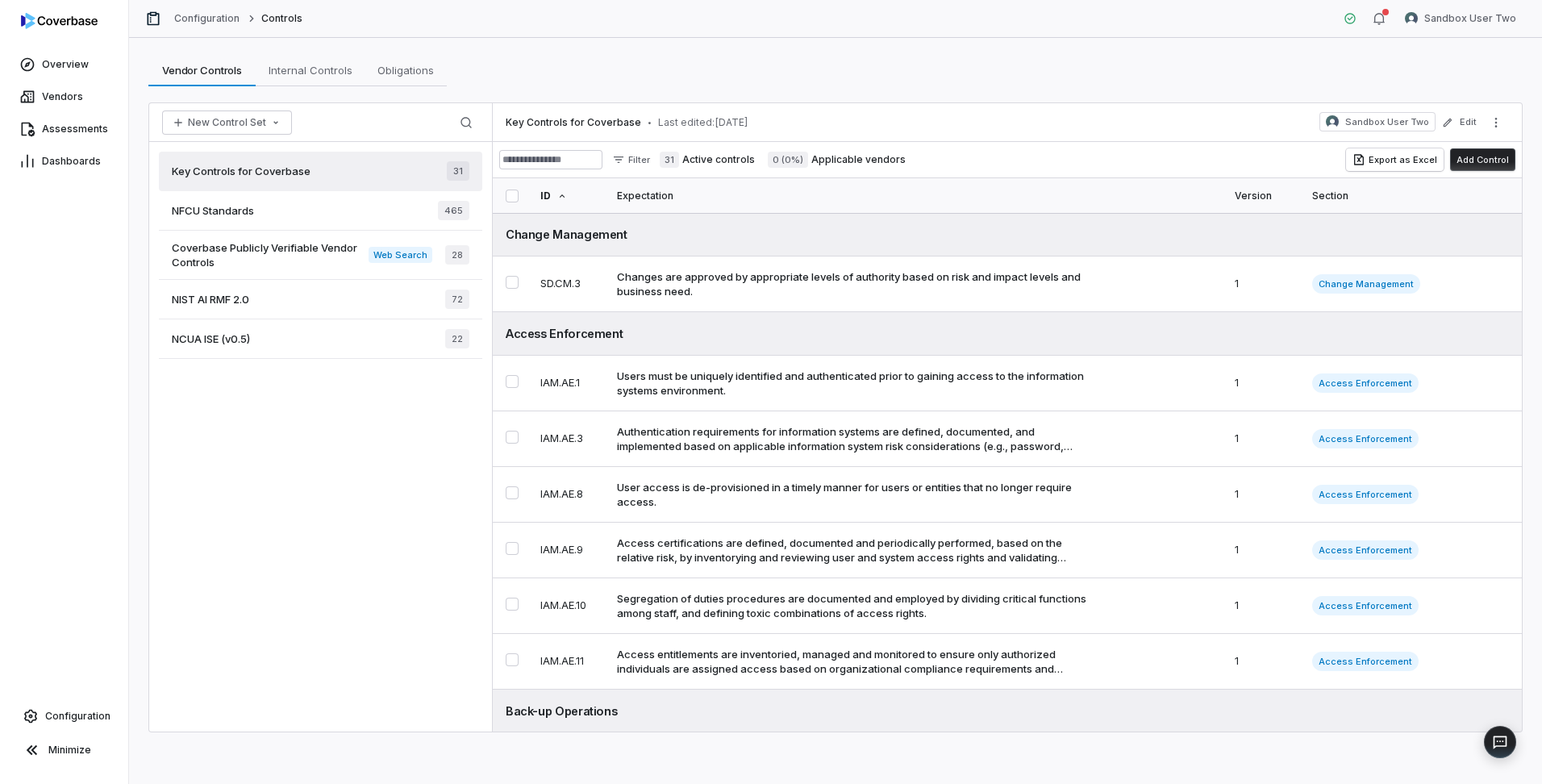
click at [258, 211] on div "NFCU Standards 465" at bounding box center [320, 211] width 324 height 40
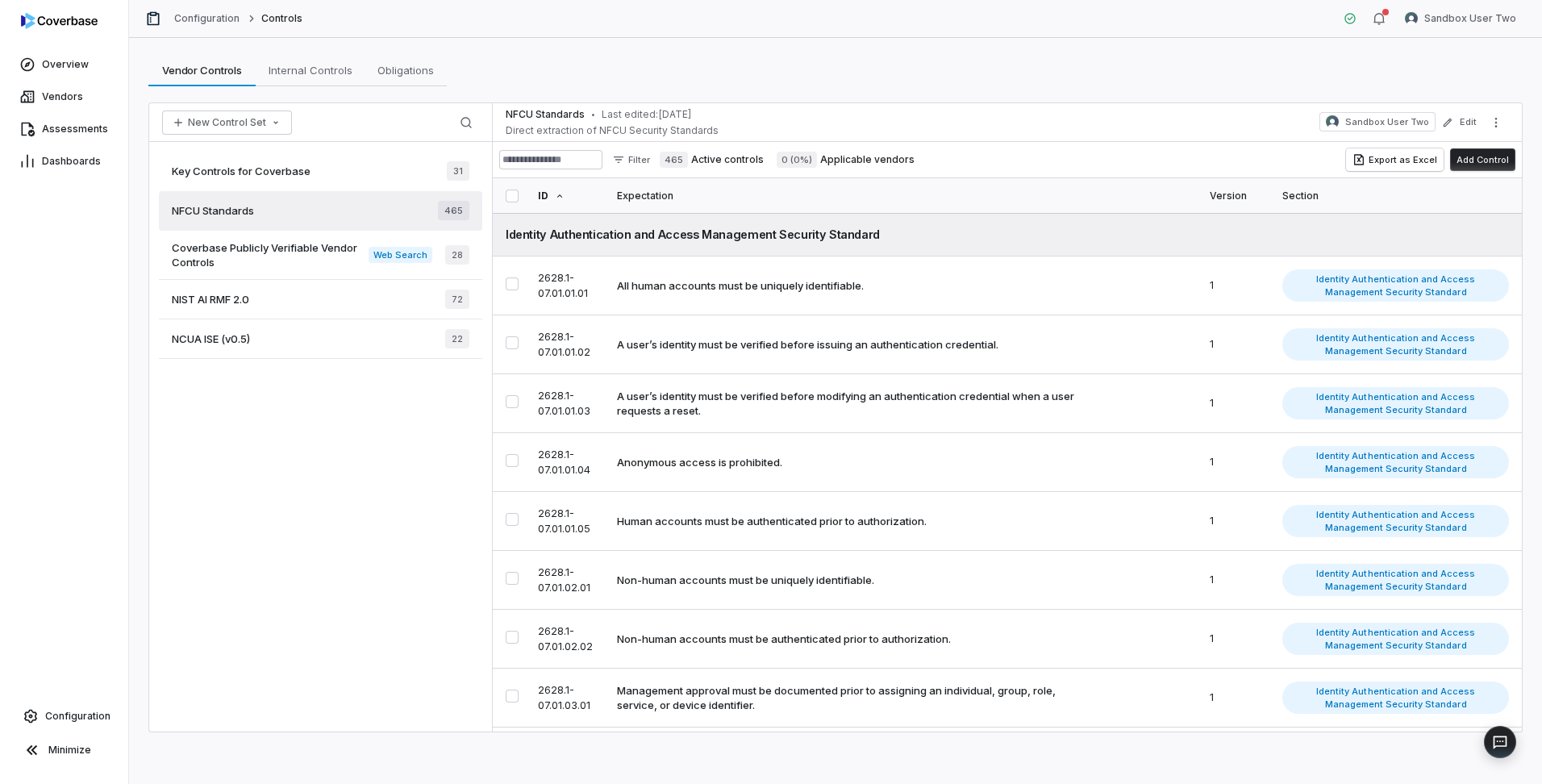
click at [382, 184] on div "Key Controls for Coverbase 31" at bounding box center [320, 172] width 324 height 40
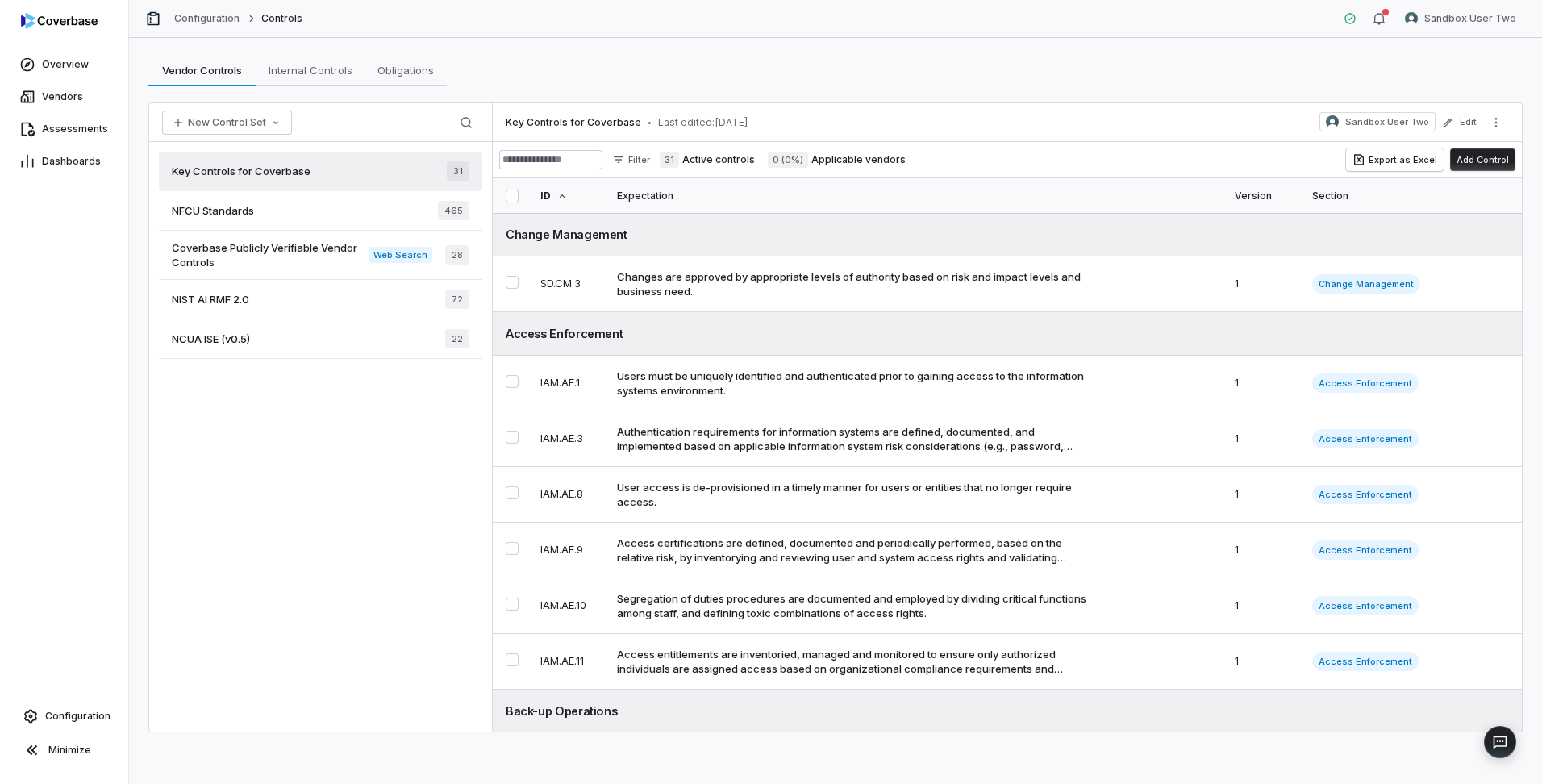
click at [304, 212] on div "NFCU Standards 465" at bounding box center [320, 211] width 324 height 40
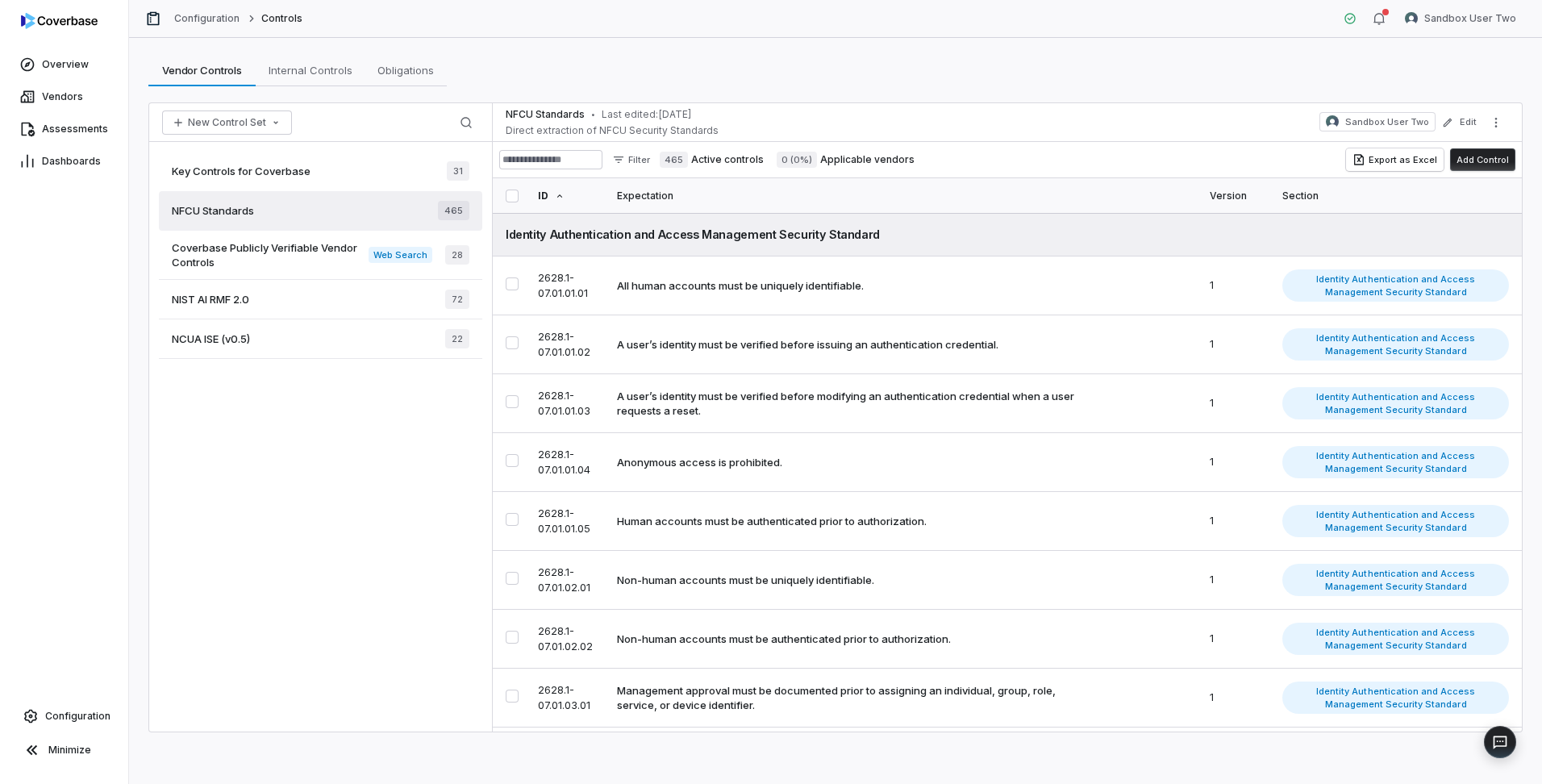
click at [331, 178] on div "Key Controls for Coverbase 31" at bounding box center [320, 172] width 324 height 40
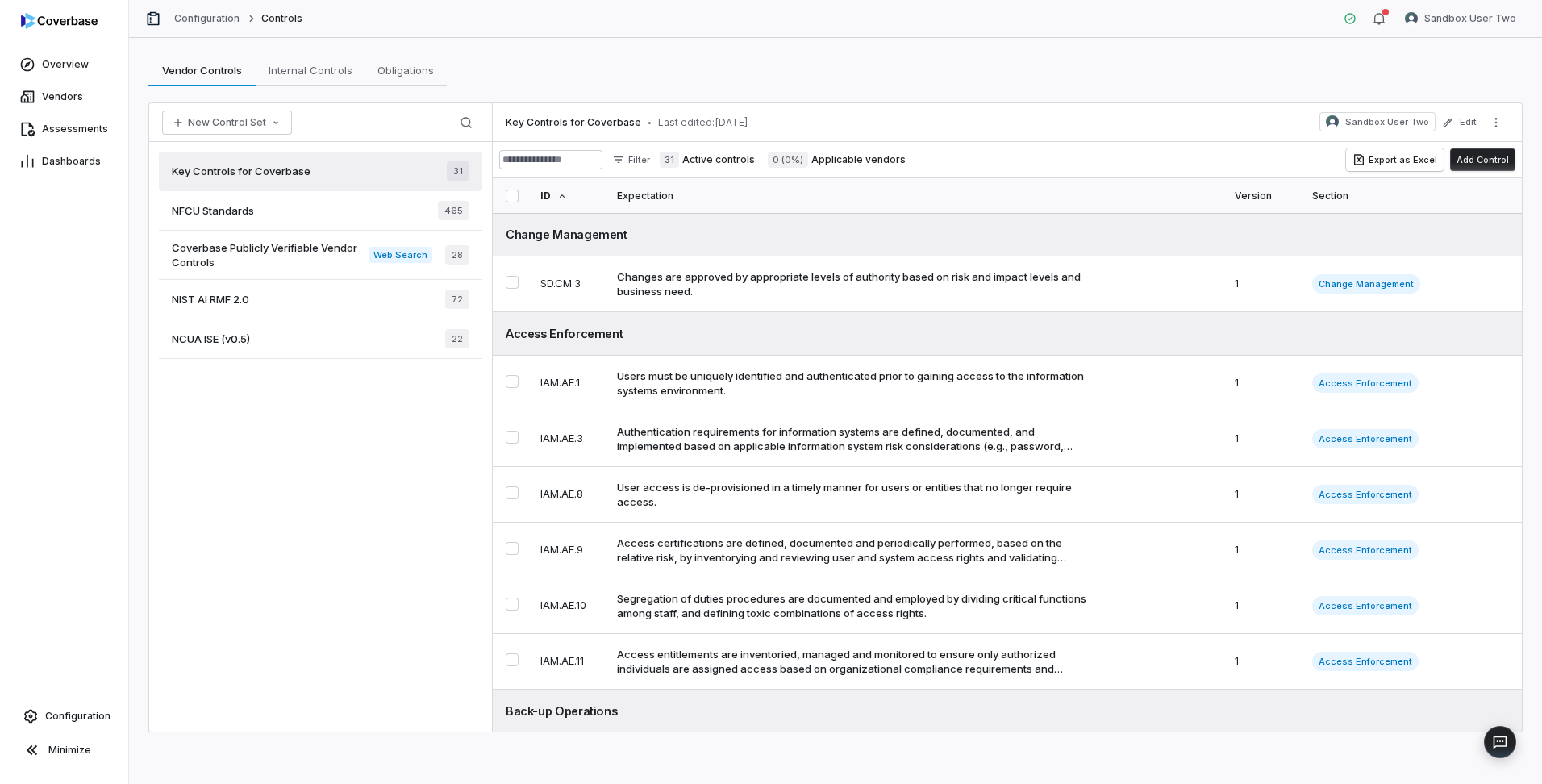
click at [360, 210] on div "NFCU Standards 465" at bounding box center [320, 211] width 324 height 40
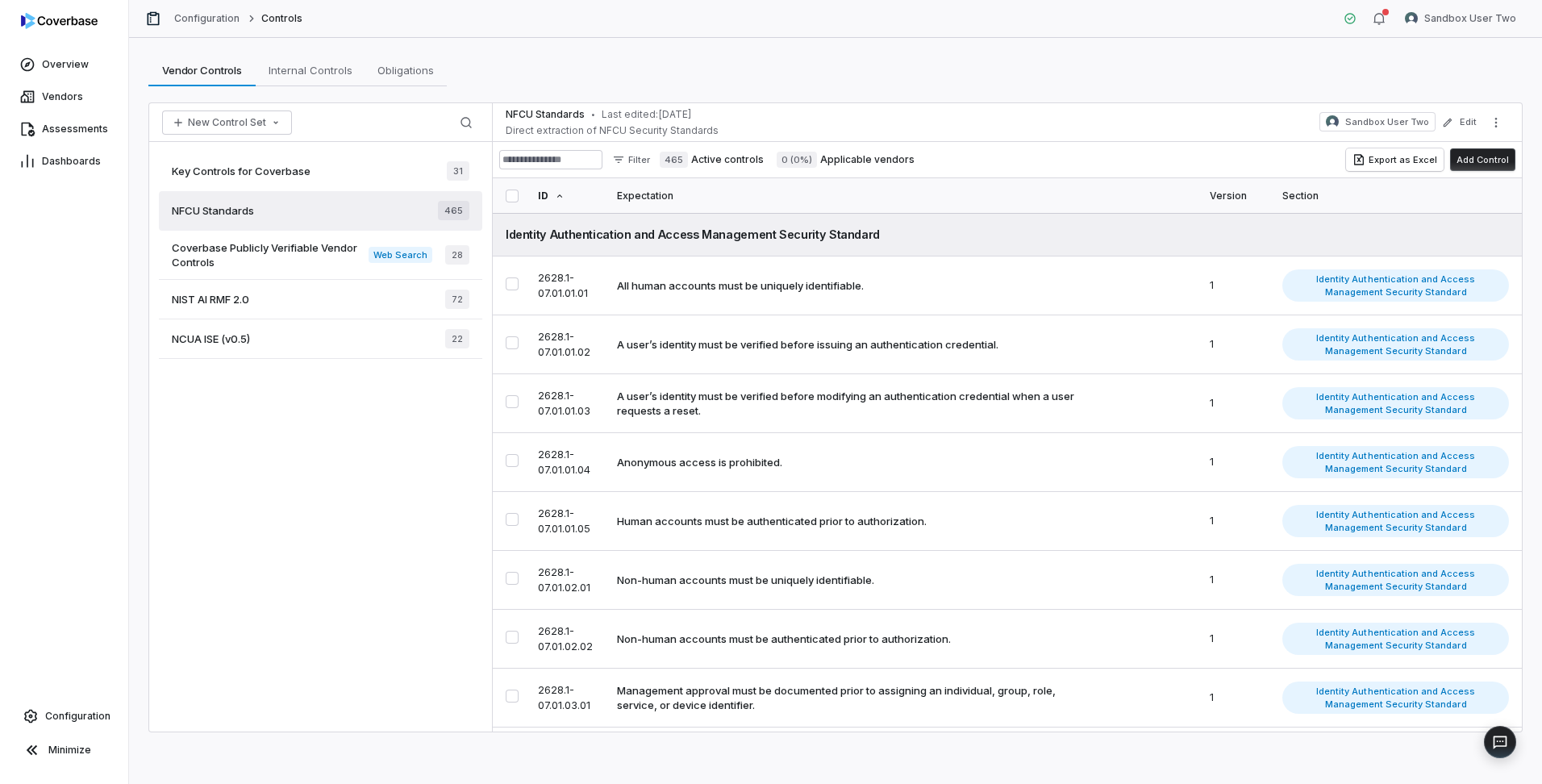
click at [371, 167] on div "Key Controls for Coverbase 31" at bounding box center [320, 172] width 324 height 40
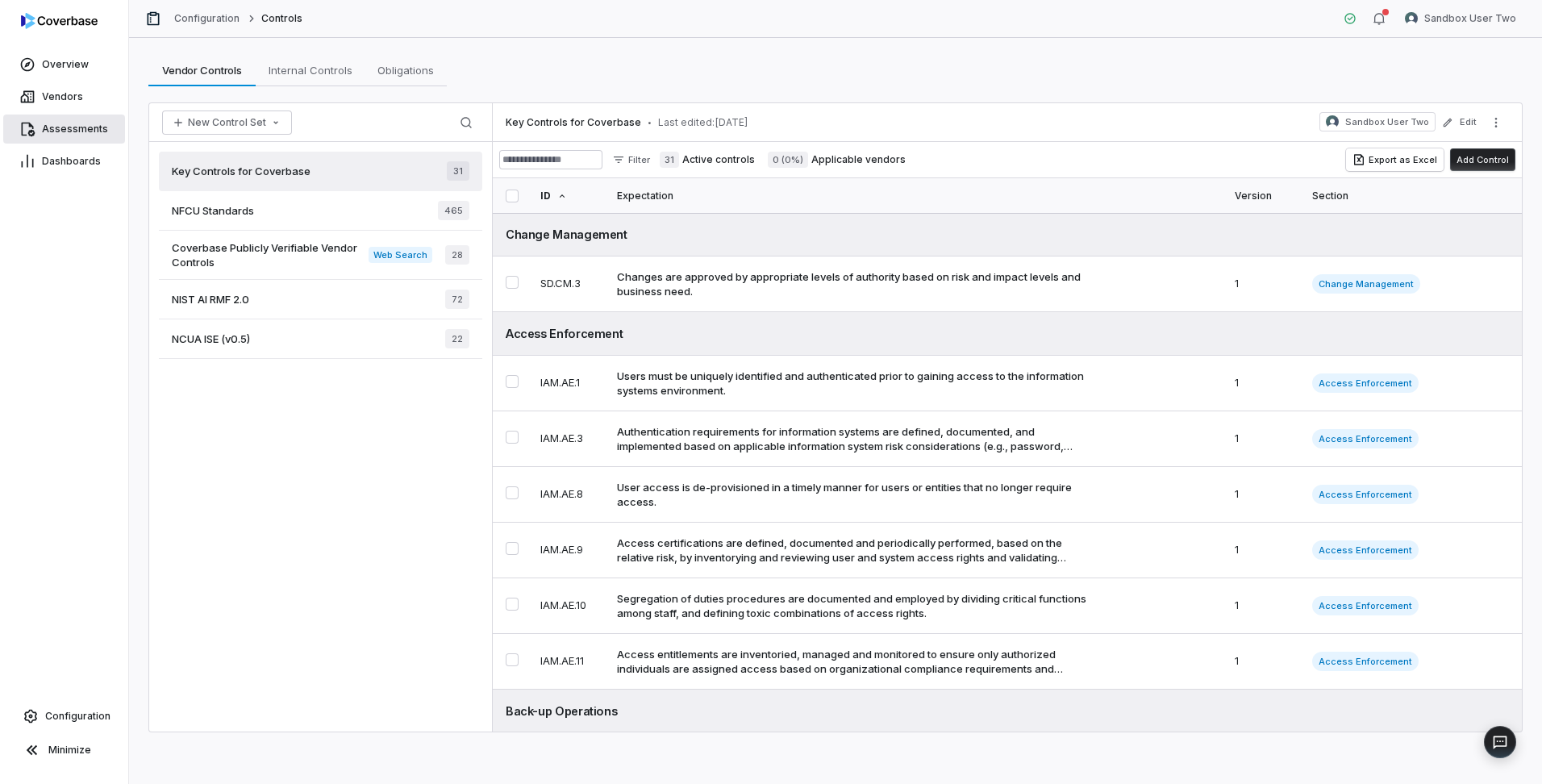
click at [63, 132] on span "Assessments" at bounding box center [75, 128] width 66 height 13
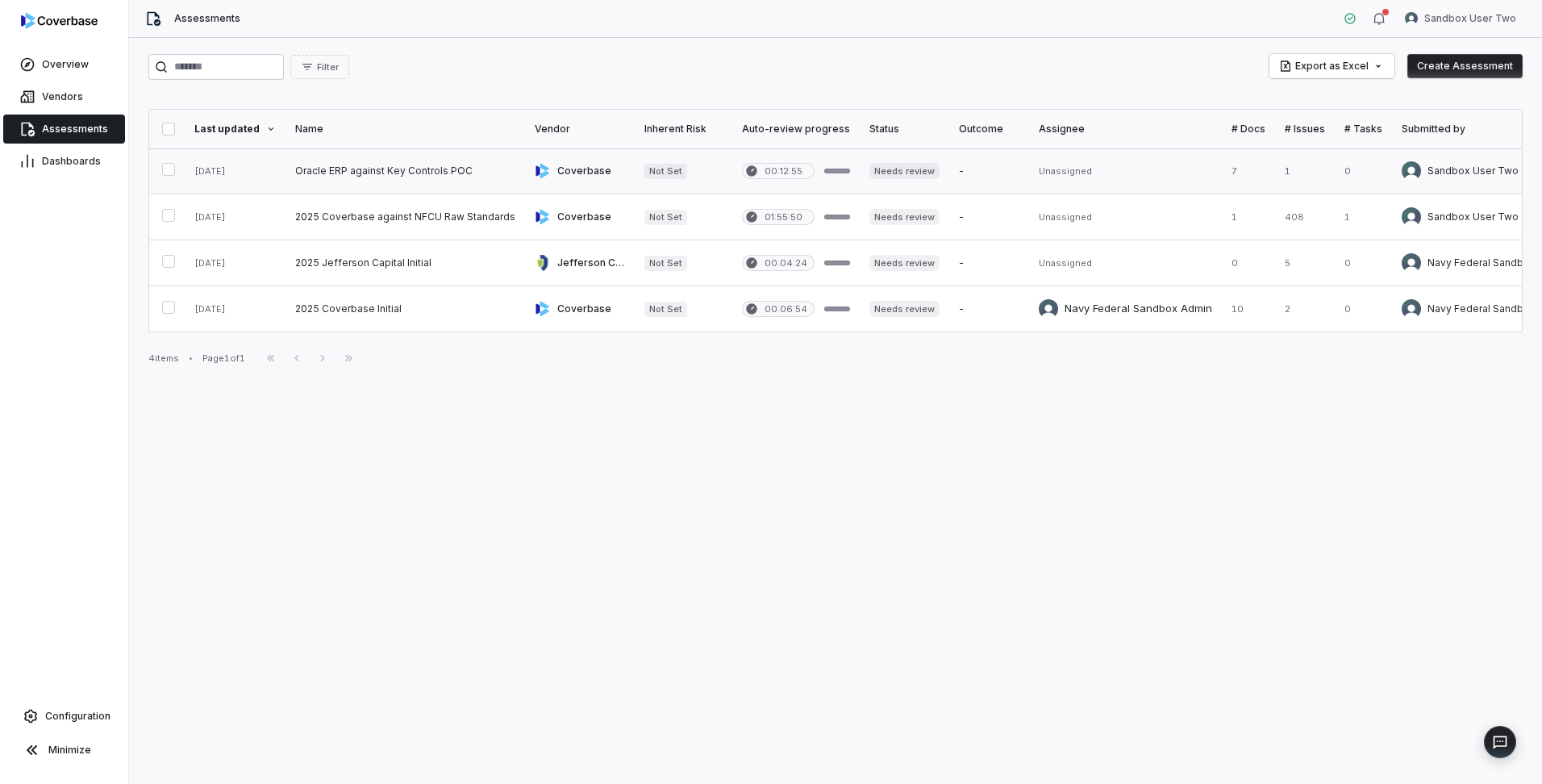
click at [398, 175] on link at bounding box center [405, 171] width 240 height 45
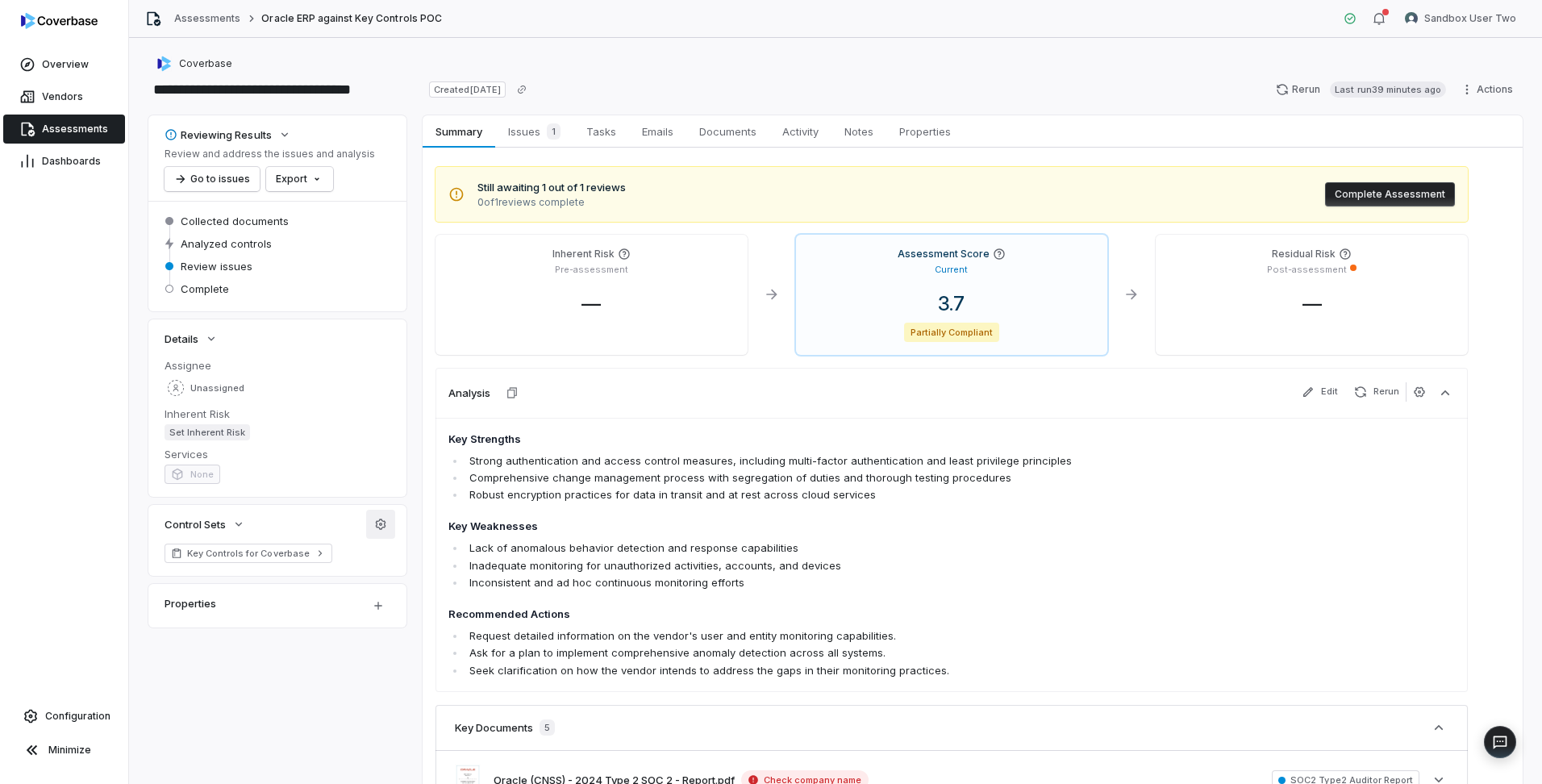
click at [388, 521] on button "button" at bounding box center [380, 523] width 29 height 29
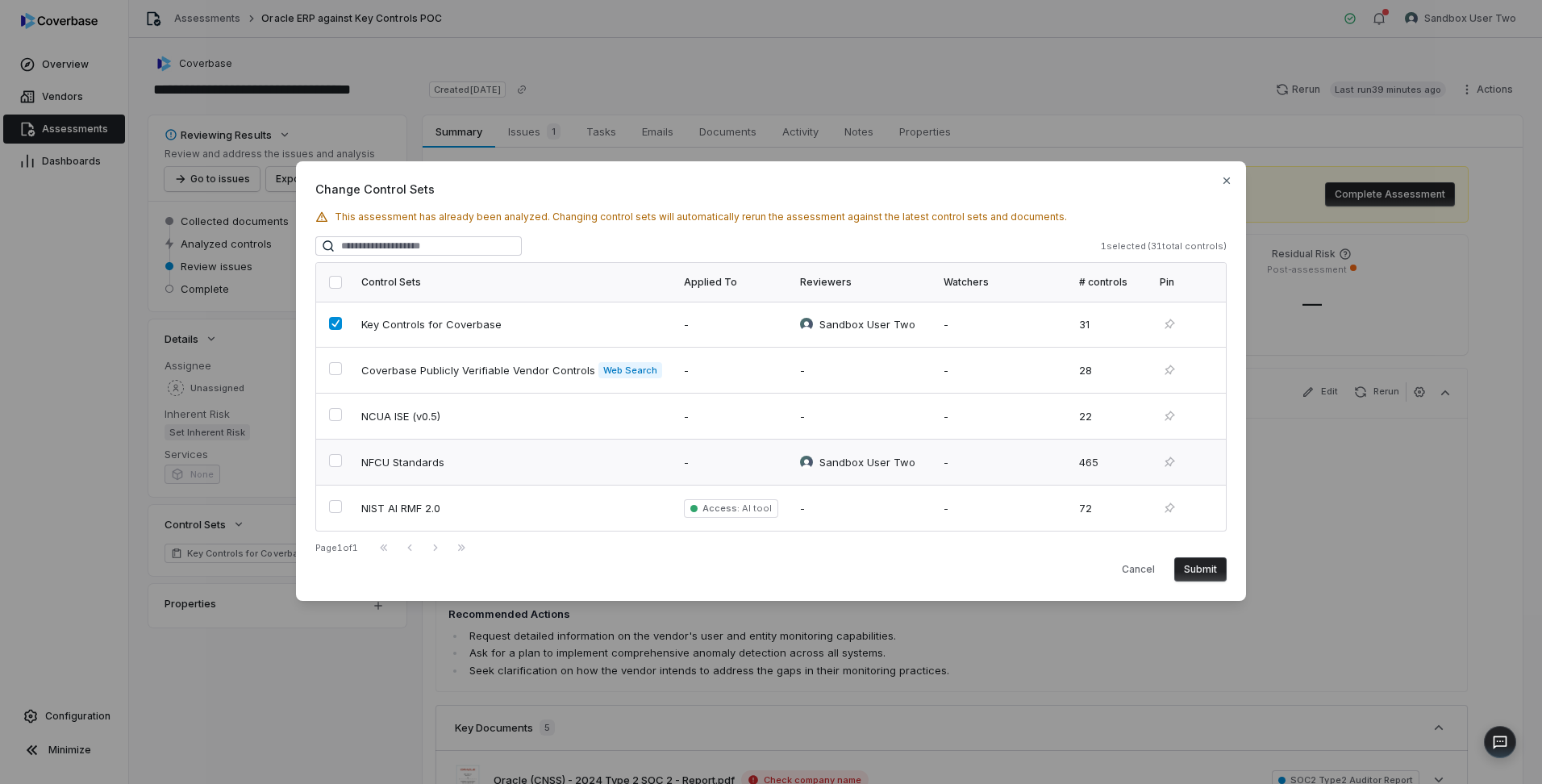
click at [335, 462] on button "button" at bounding box center [335, 460] width 13 height 13
click at [1210, 571] on button "Submit" at bounding box center [1200, 569] width 52 height 24
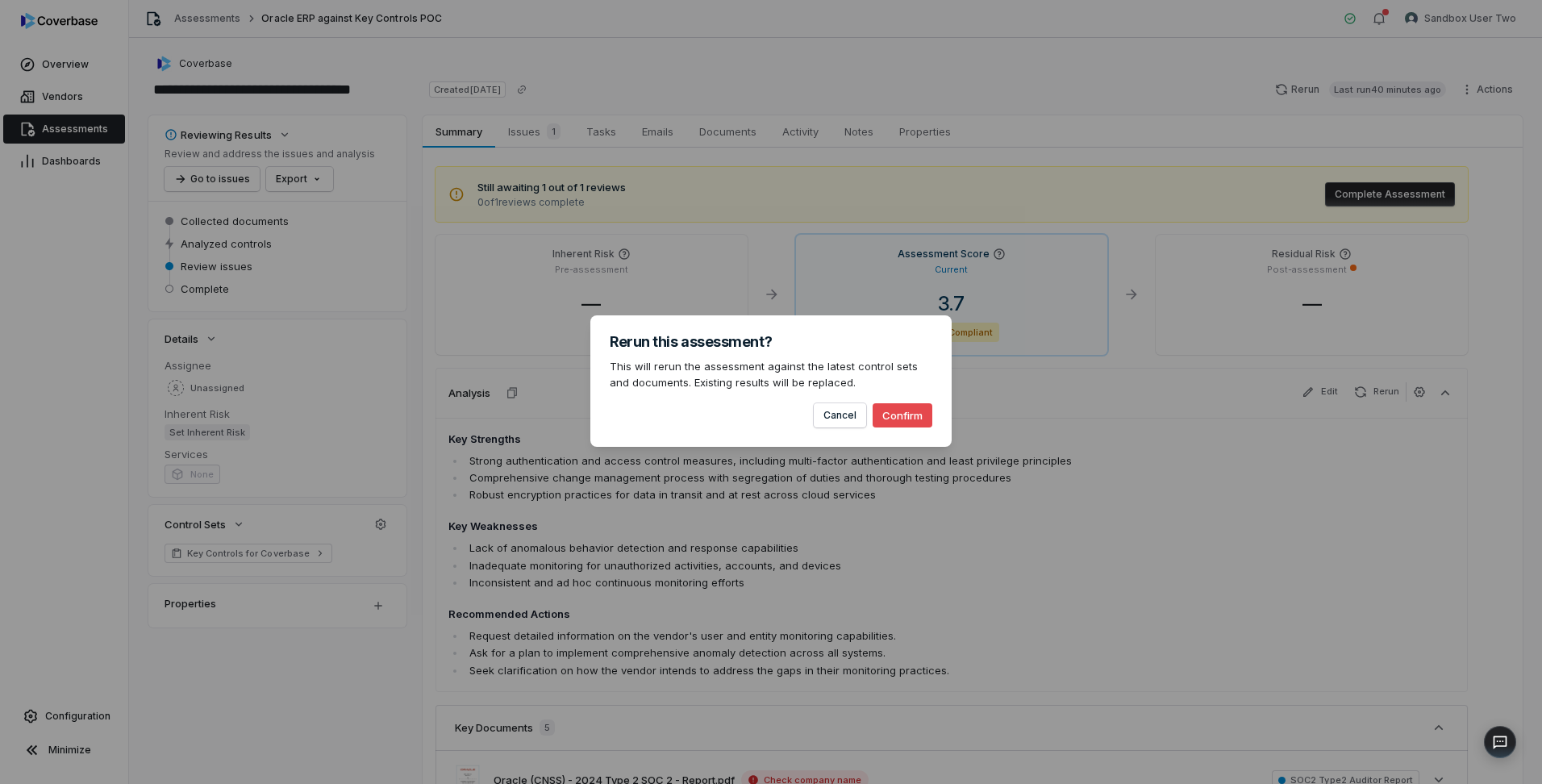
click at [901, 415] on button "Confirm" at bounding box center [902, 415] width 60 height 24
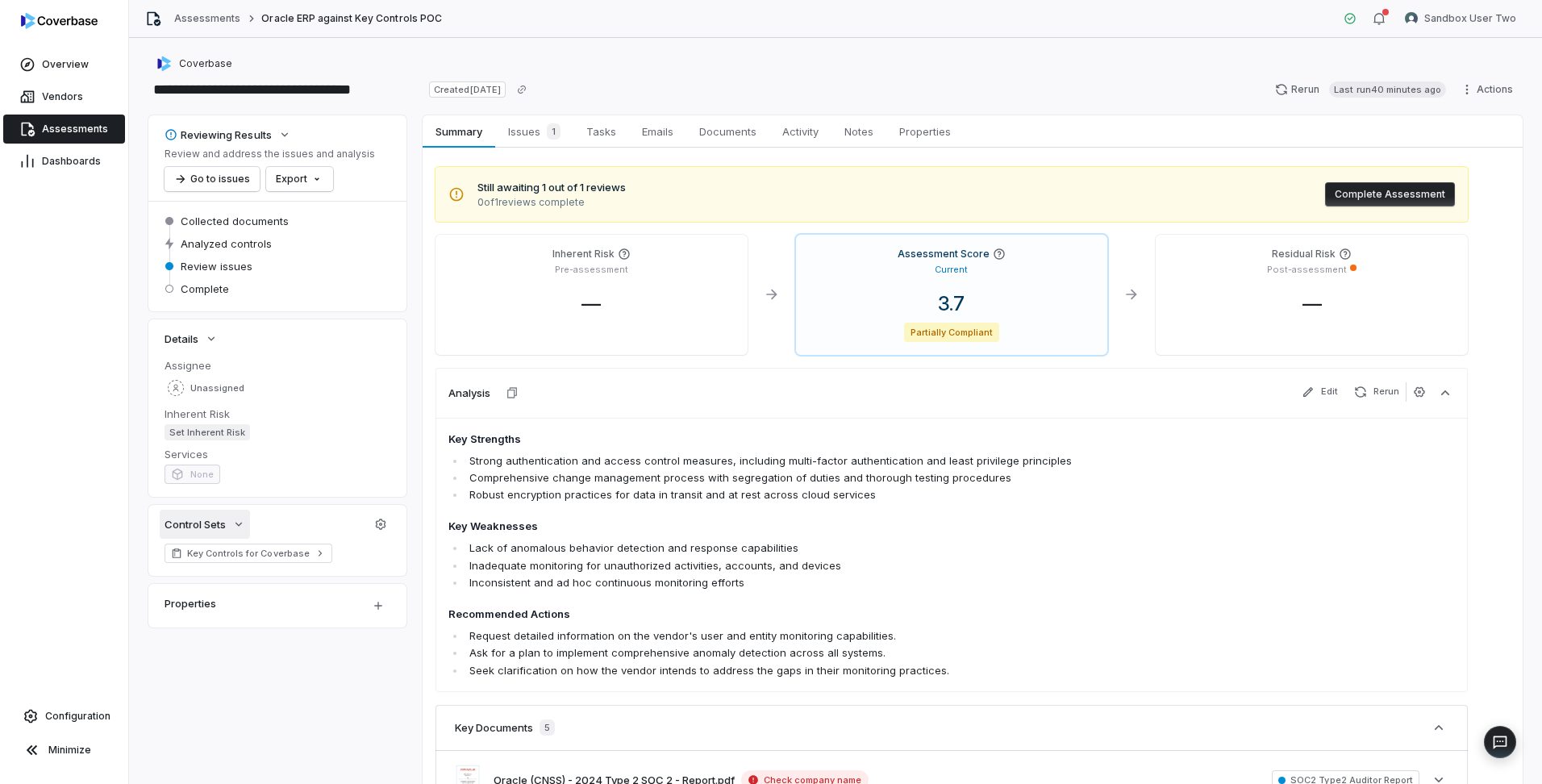
click at [241, 527] on icon "button" at bounding box center [239, 524] width 13 height 13
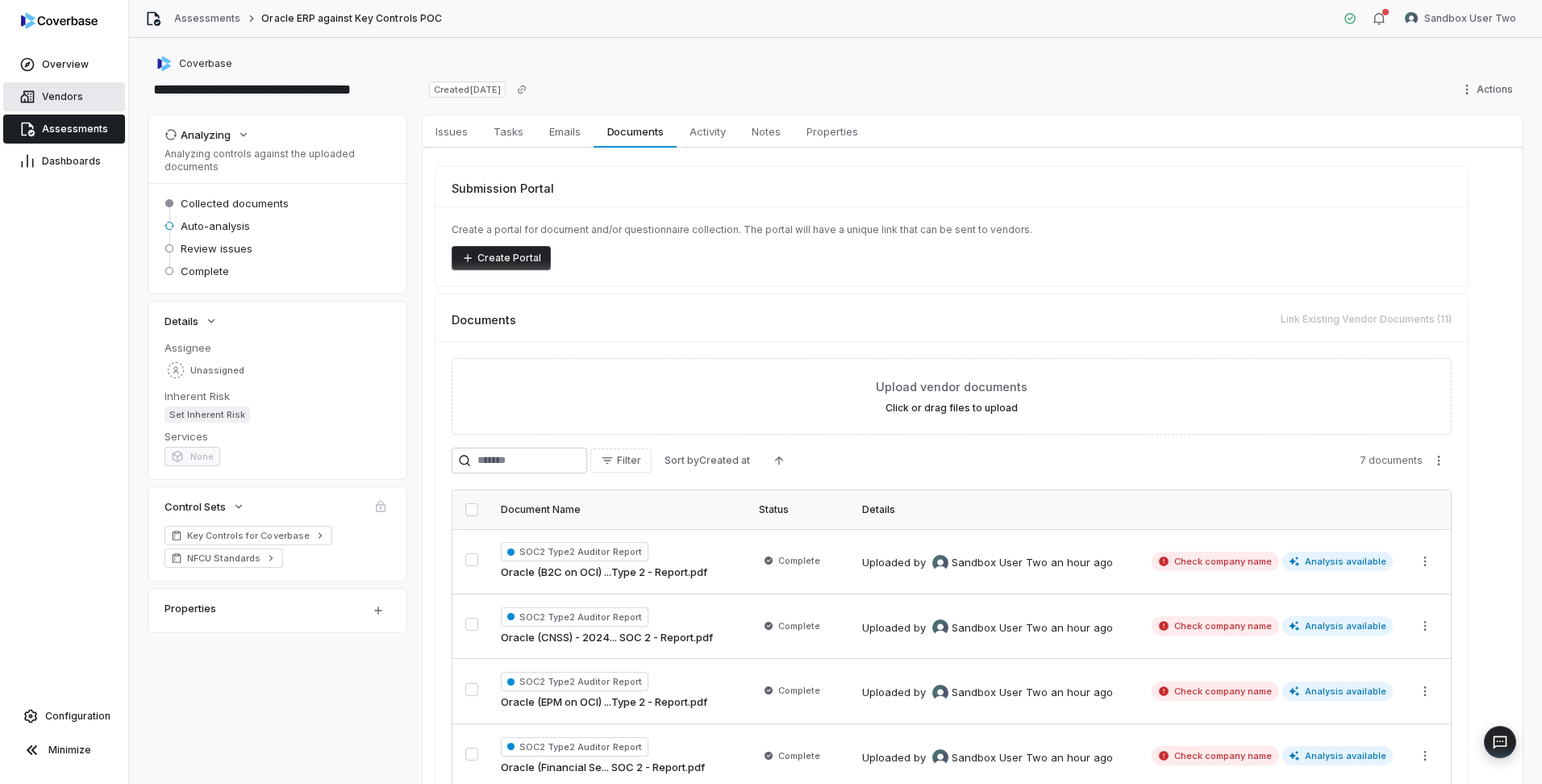
click at [62, 93] on span "Vendors" at bounding box center [62, 96] width 41 height 13
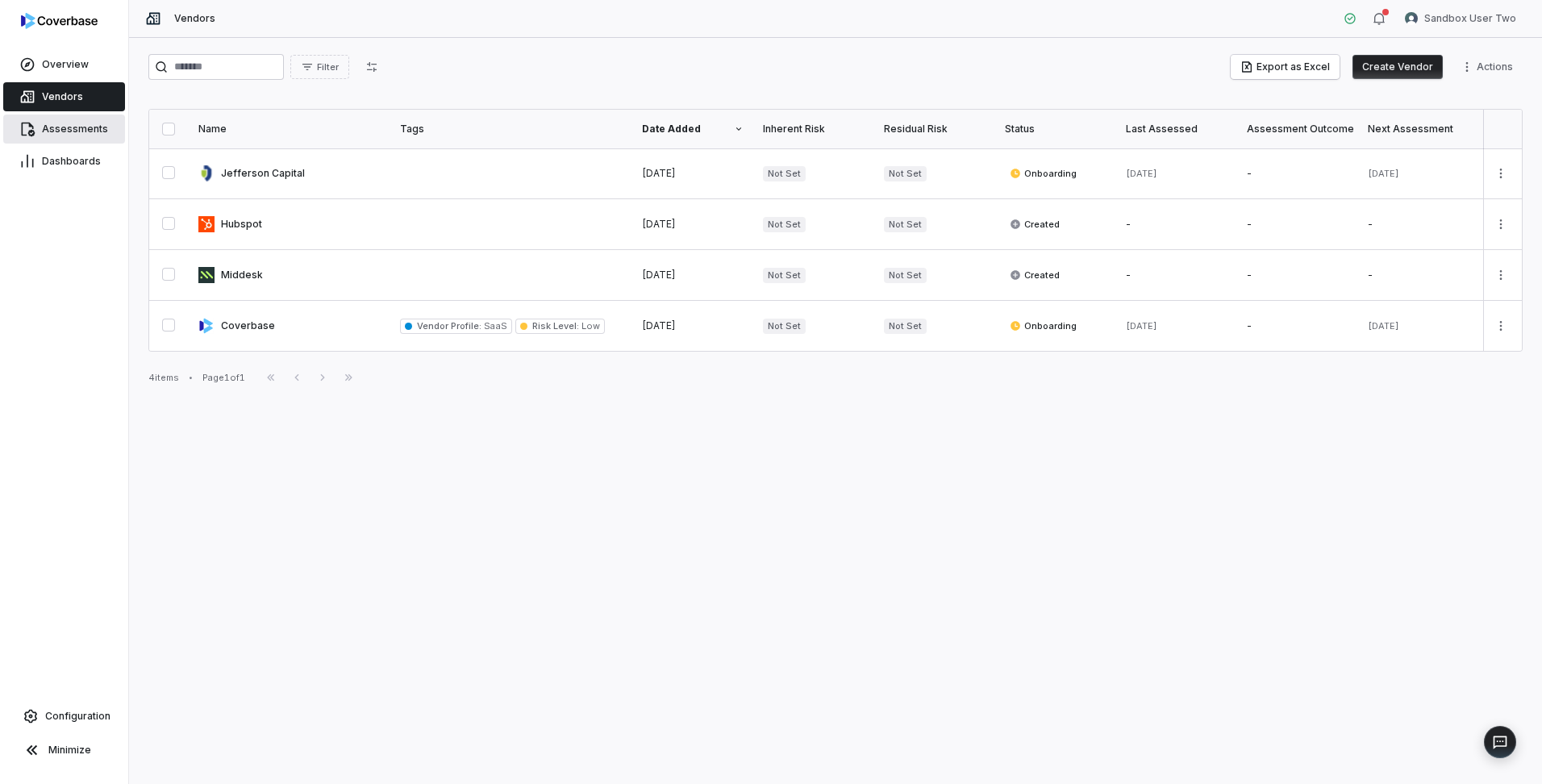
click at [75, 134] on span "Assessments" at bounding box center [75, 128] width 66 height 13
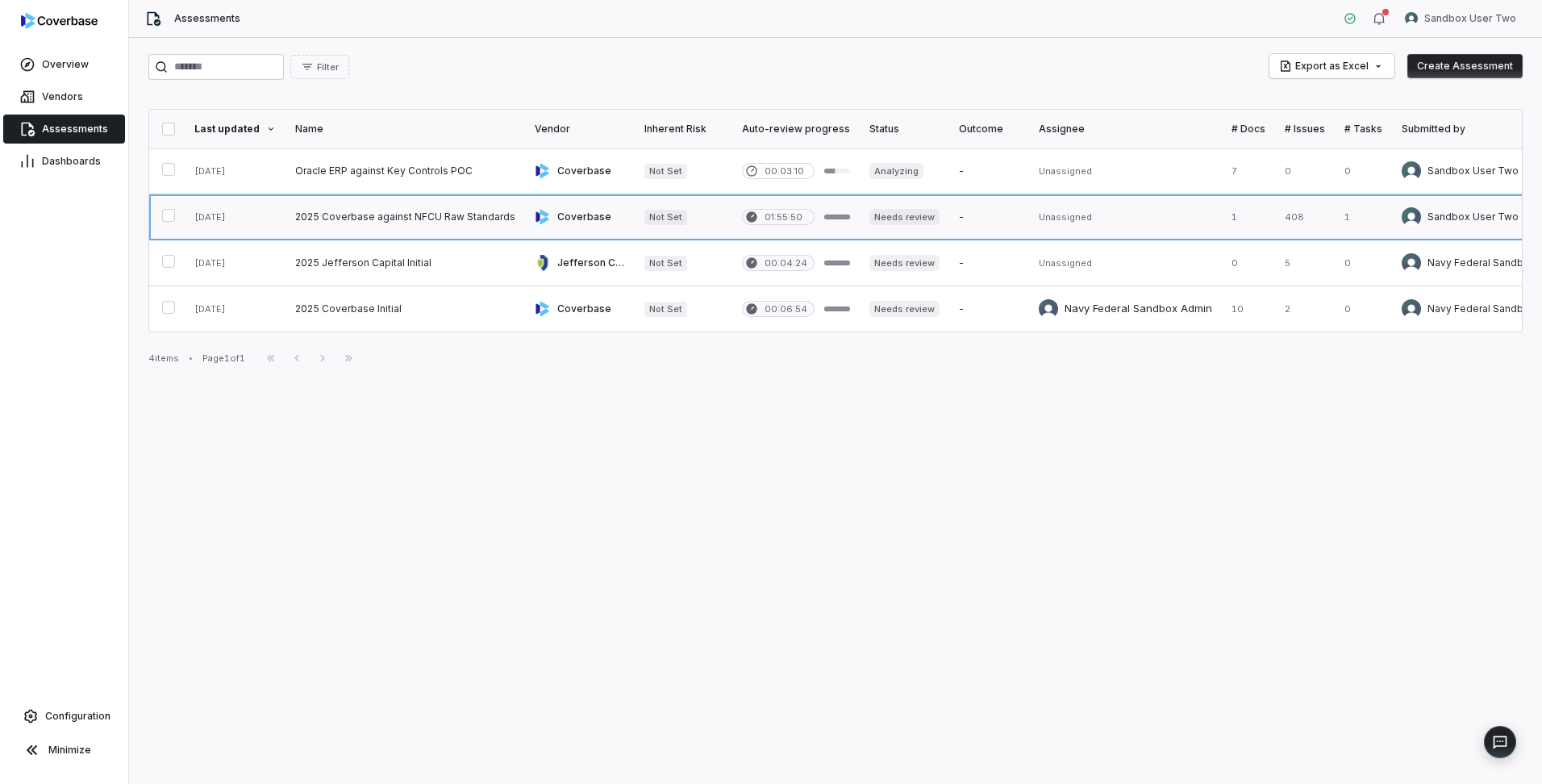
click at [371, 220] on link at bounding box center [405, 217] width 240 height 45
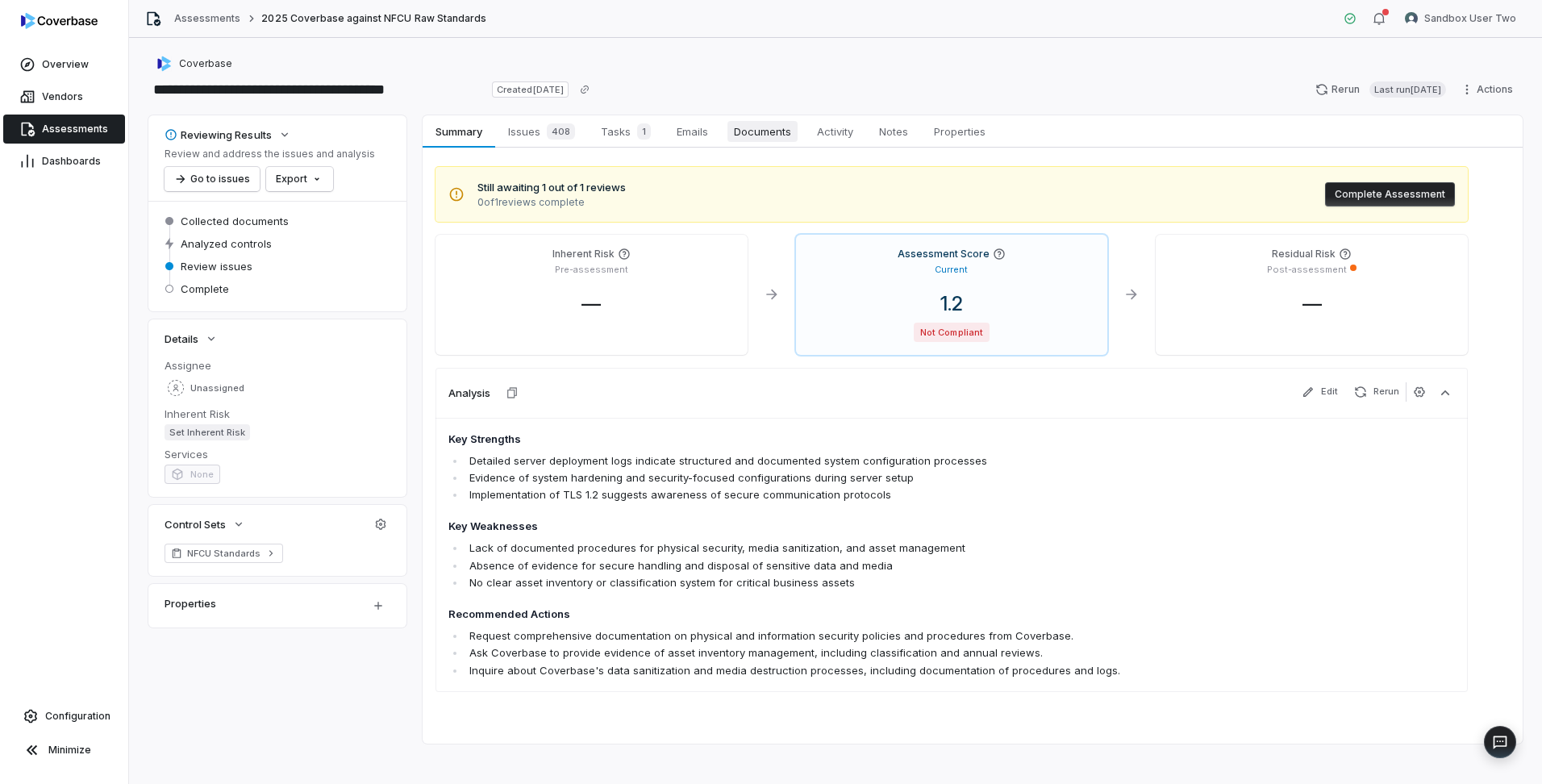
click at [763, 125] on span "Documents" at bounding box center [762, 131] width 70 height 21
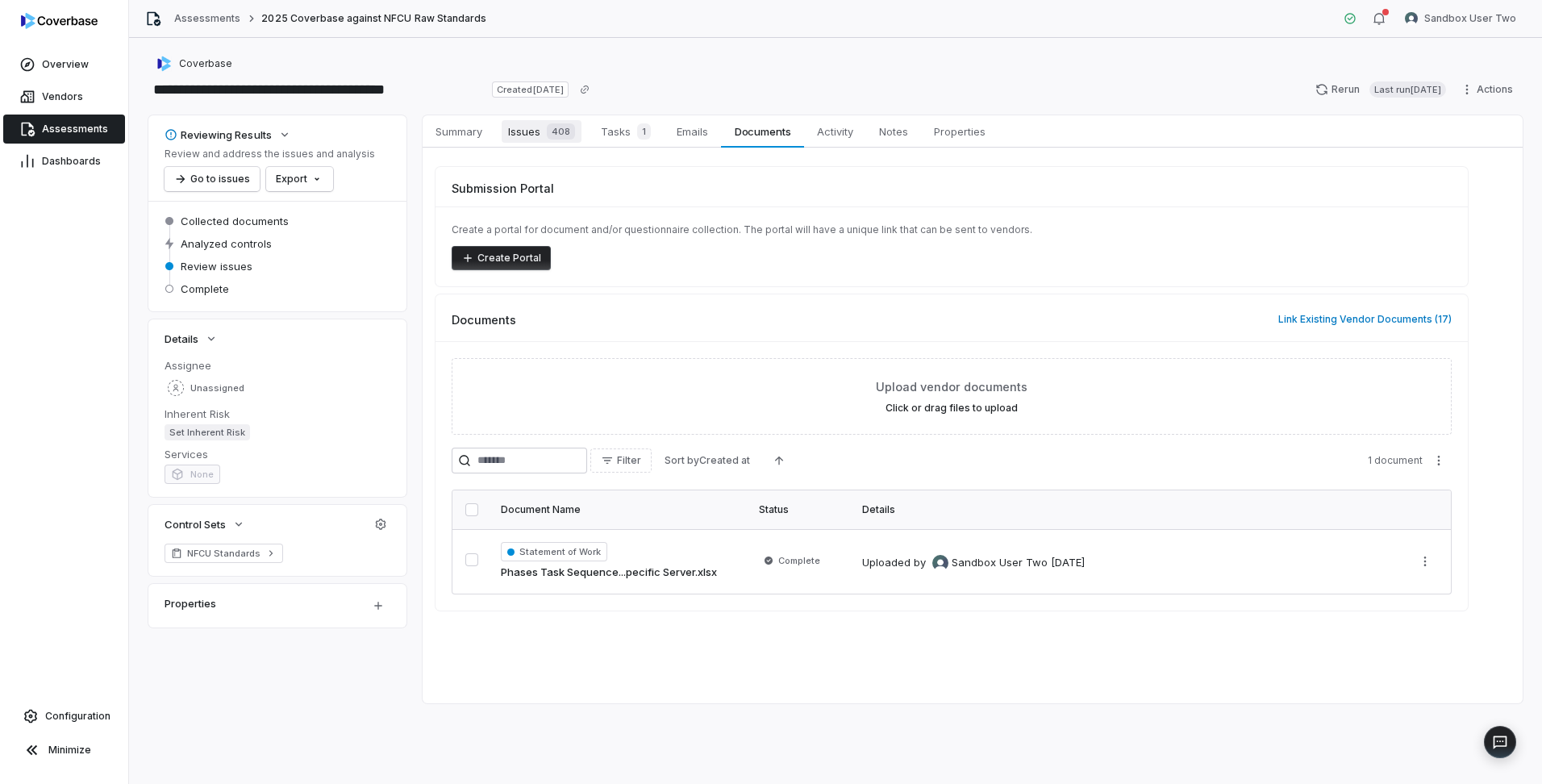
click at [531, 130] on span "Issues 408" at bounding box center [541, 132] width 80 height 23
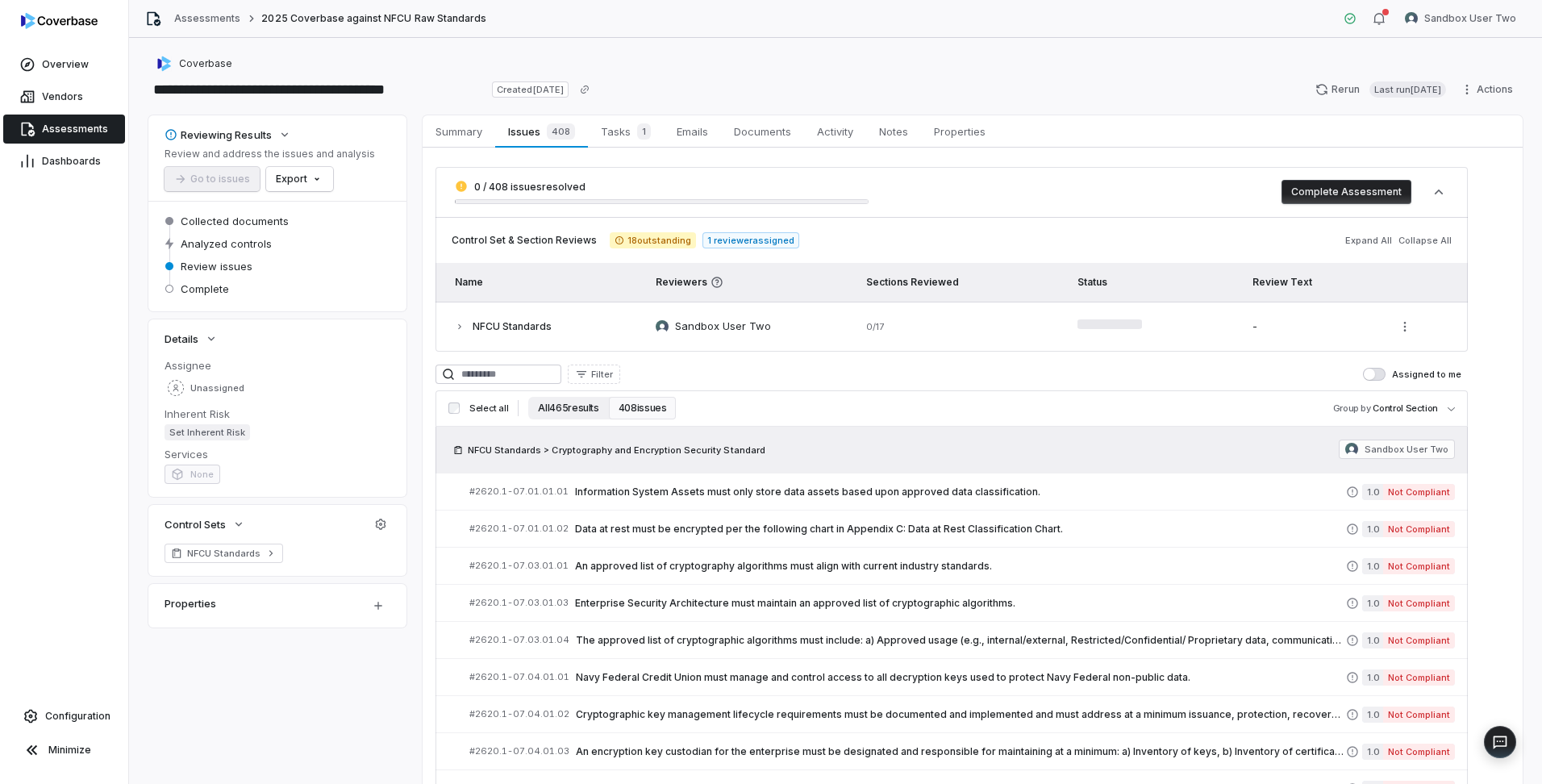
click at [567, 407] on button "All 465 results" at bounding box center [568, 408] width 80 height 23
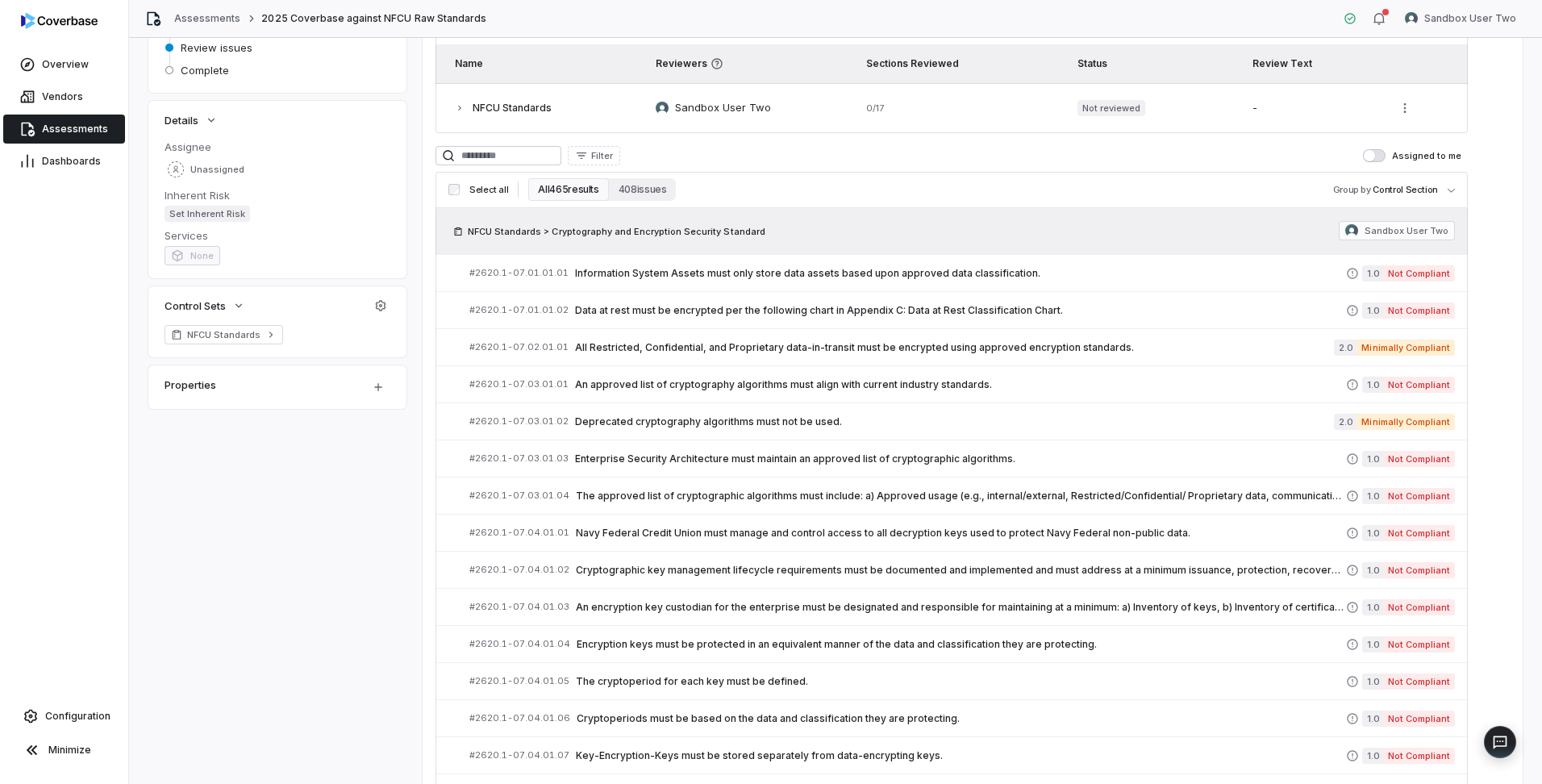
scroll to position [167, 0]
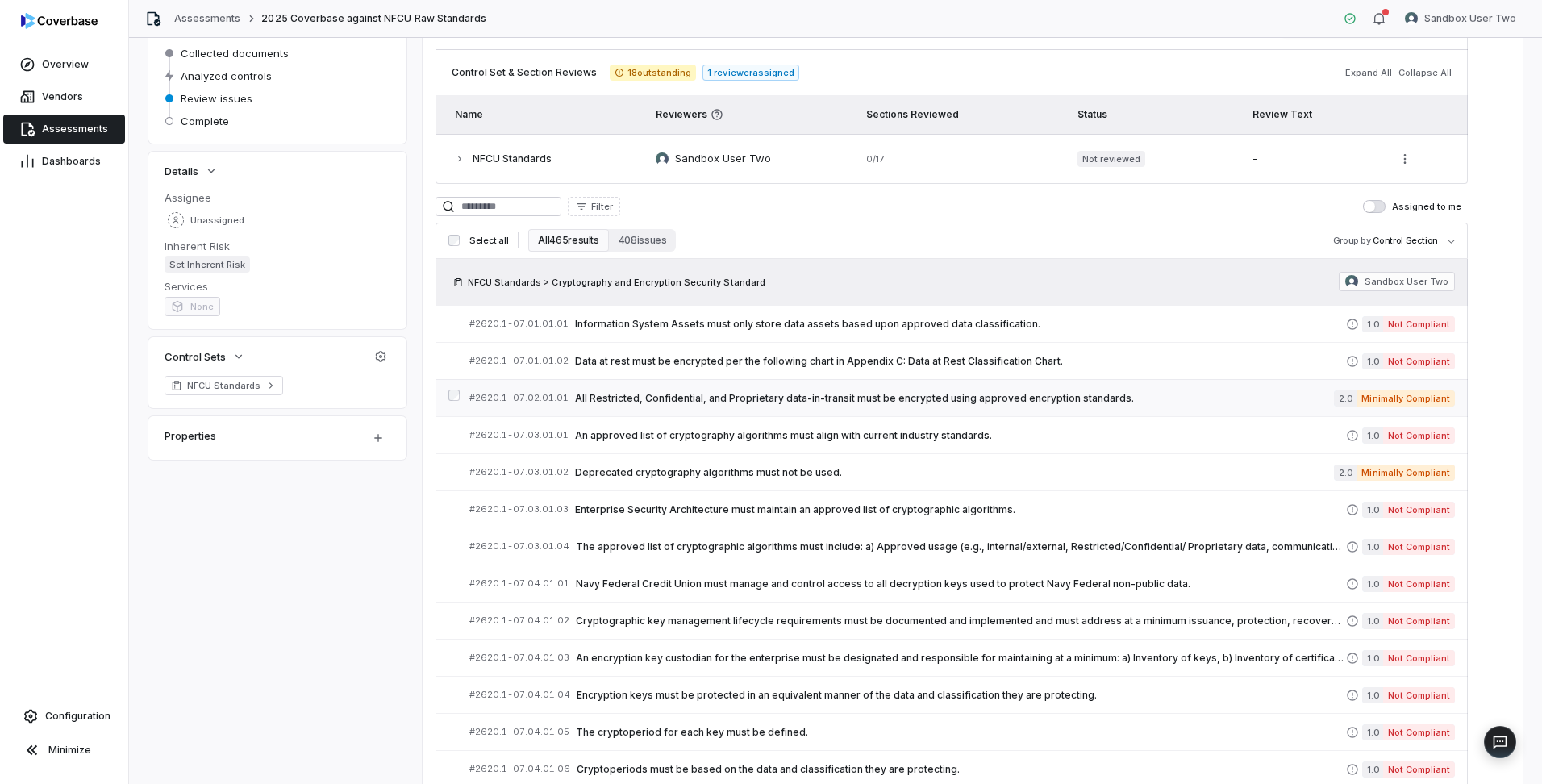
click at [759, 397] on span "All Restricted, Confidential, and Proprietary data-in-transit must be encrypted…" at bounding box center [955, 398] width 759 height 13
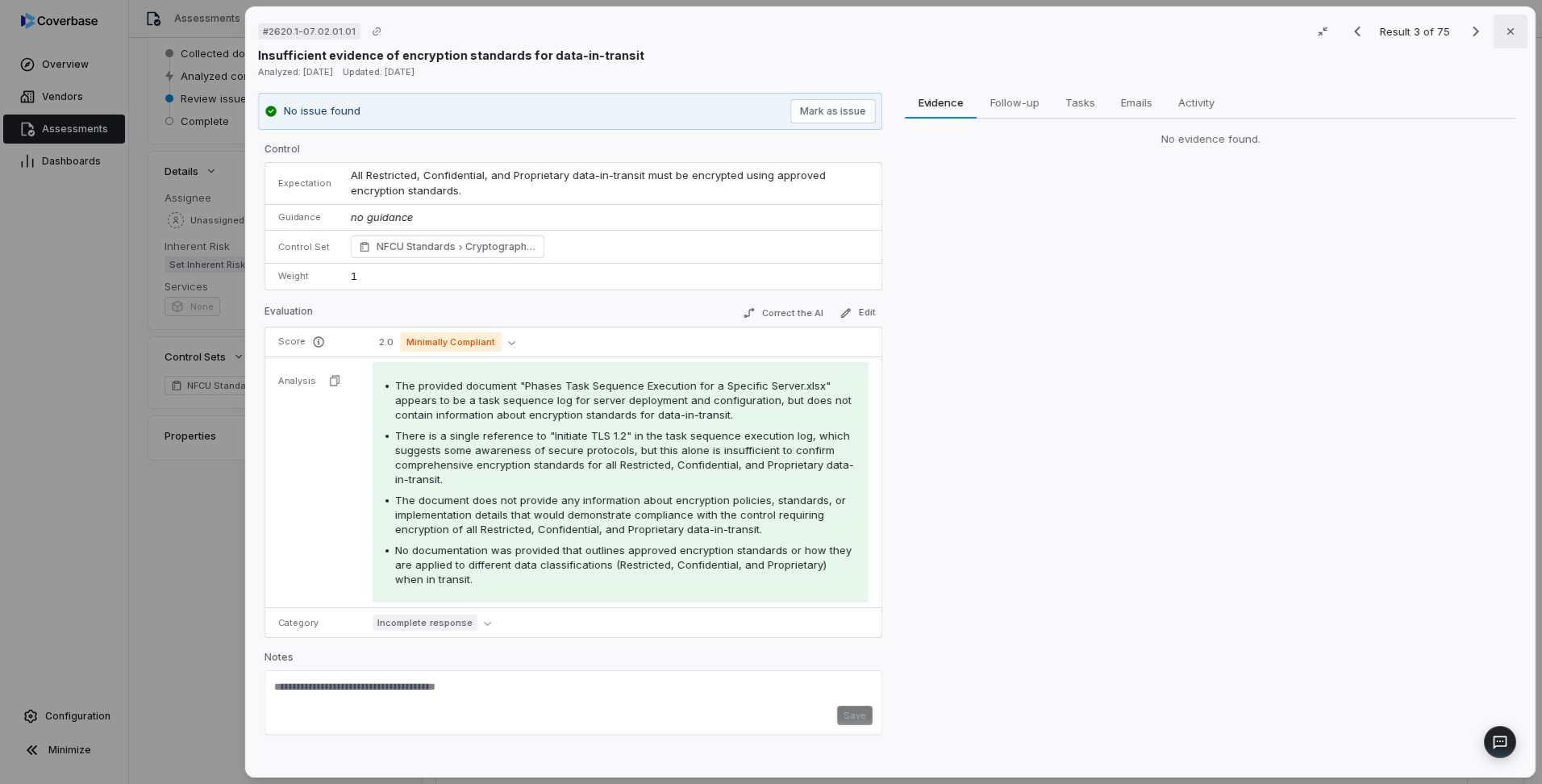
click at [1509, 34] on button "Close" at bounding box center [1511, 31] width 34 height 34
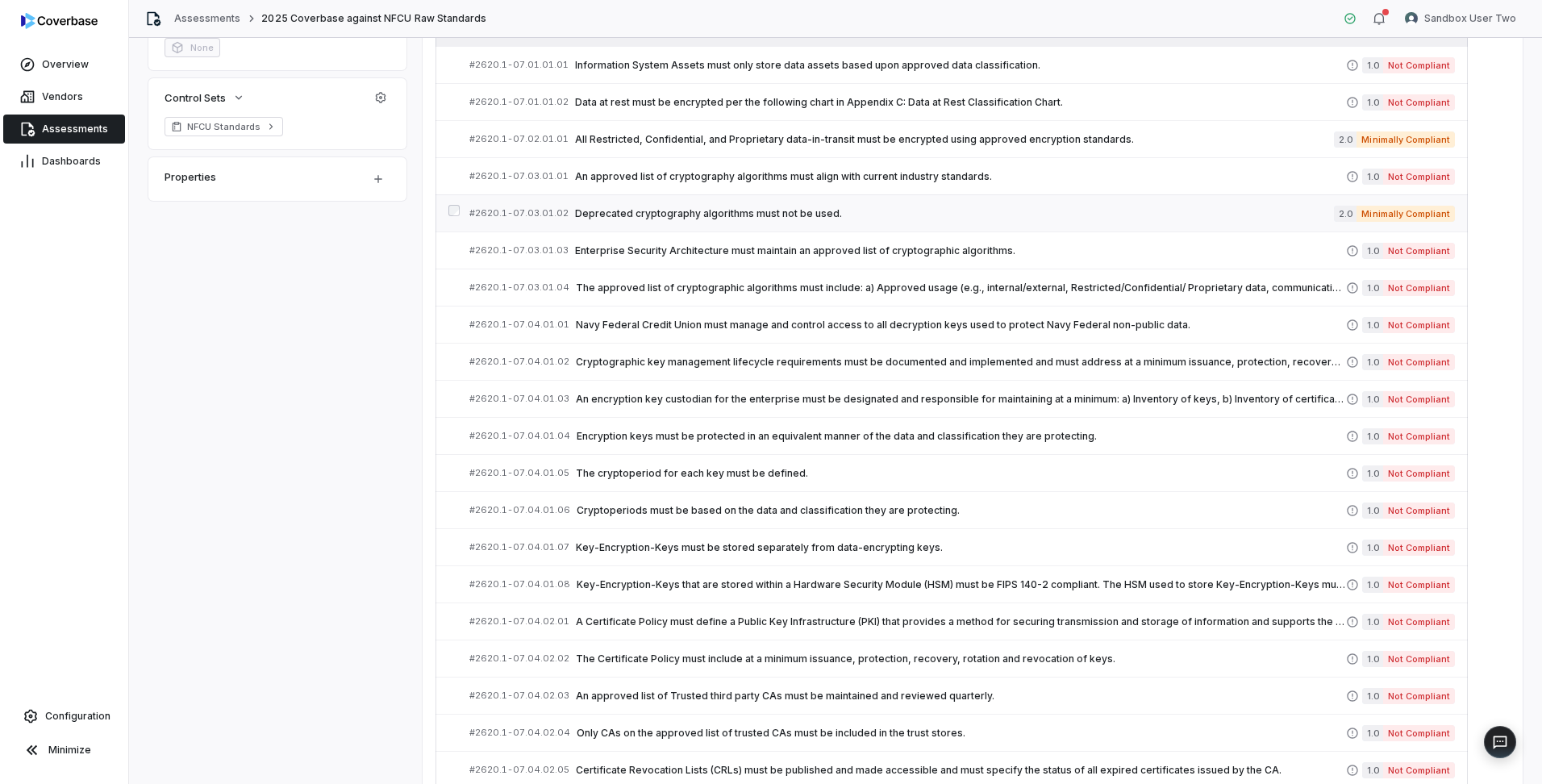
scroll to position [571, 0]
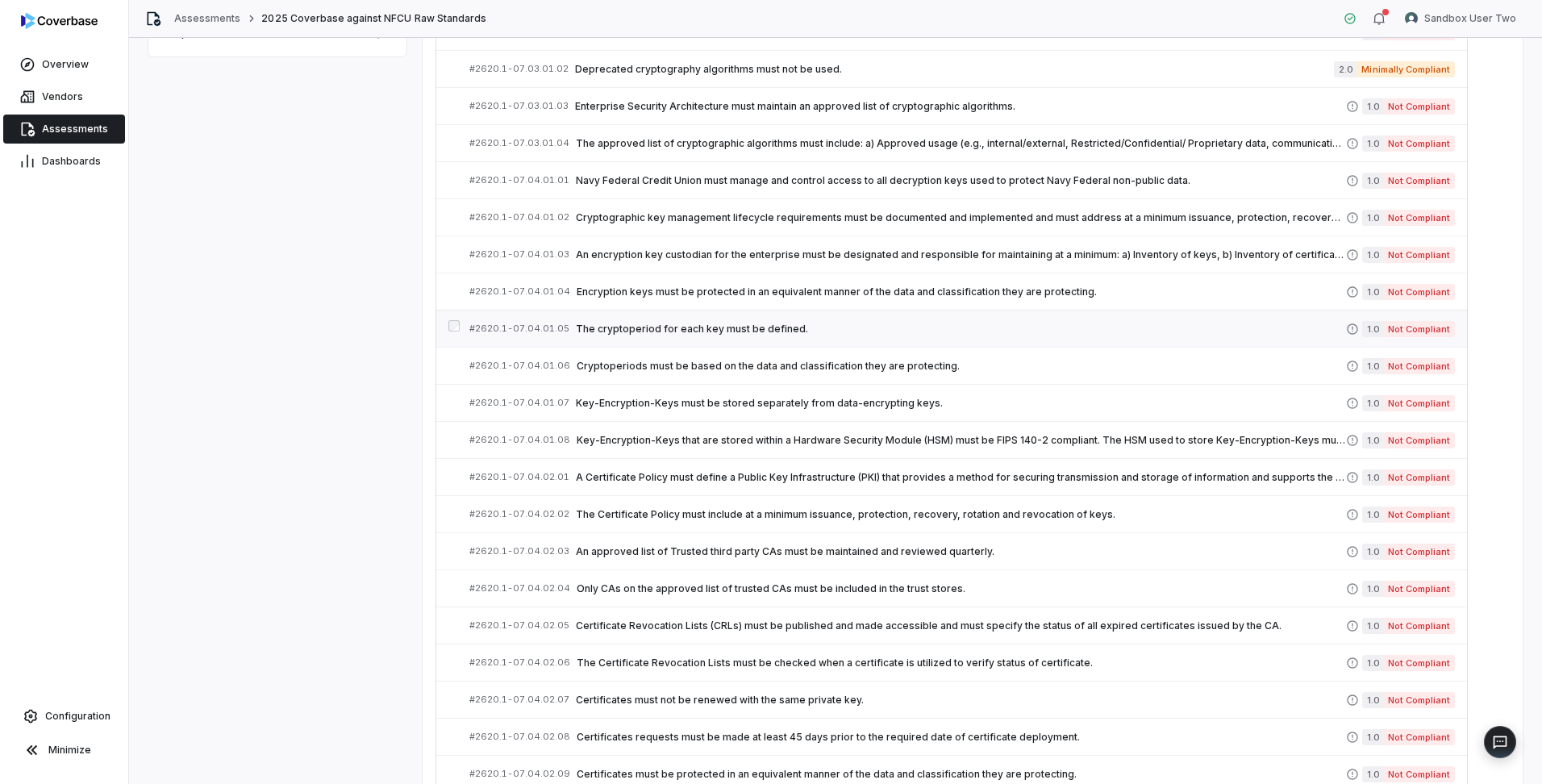
click at [718, 337] on link "# 2620.1-07.04.01.05 The cryptoperiod for each key must be defined. 1.0 Not Com…" at bounding box center [962, 329] width 986 height 36
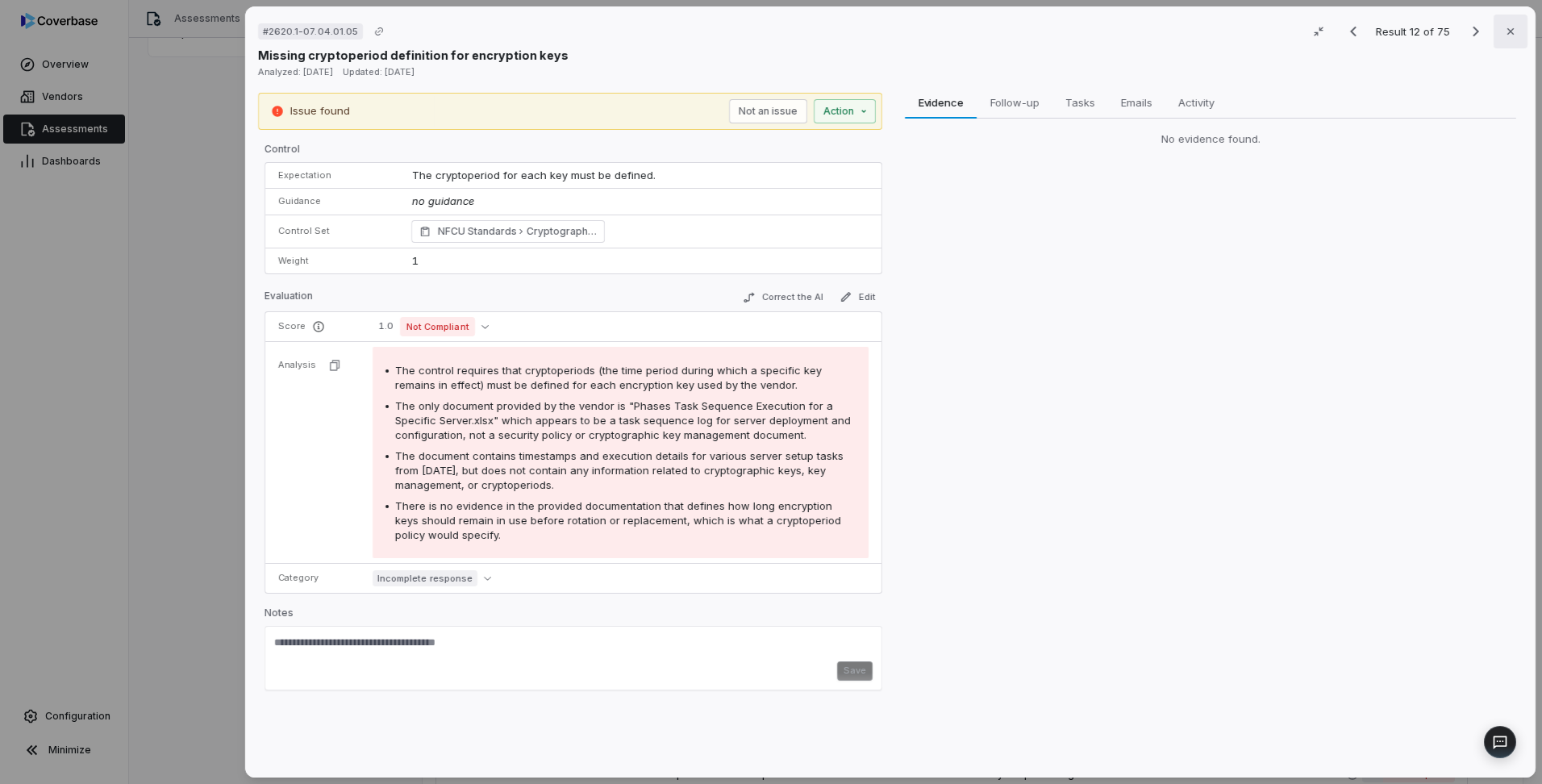
click at [1519, 22] on button "Close" at bounding box center [1511, 31] width 34 height 34
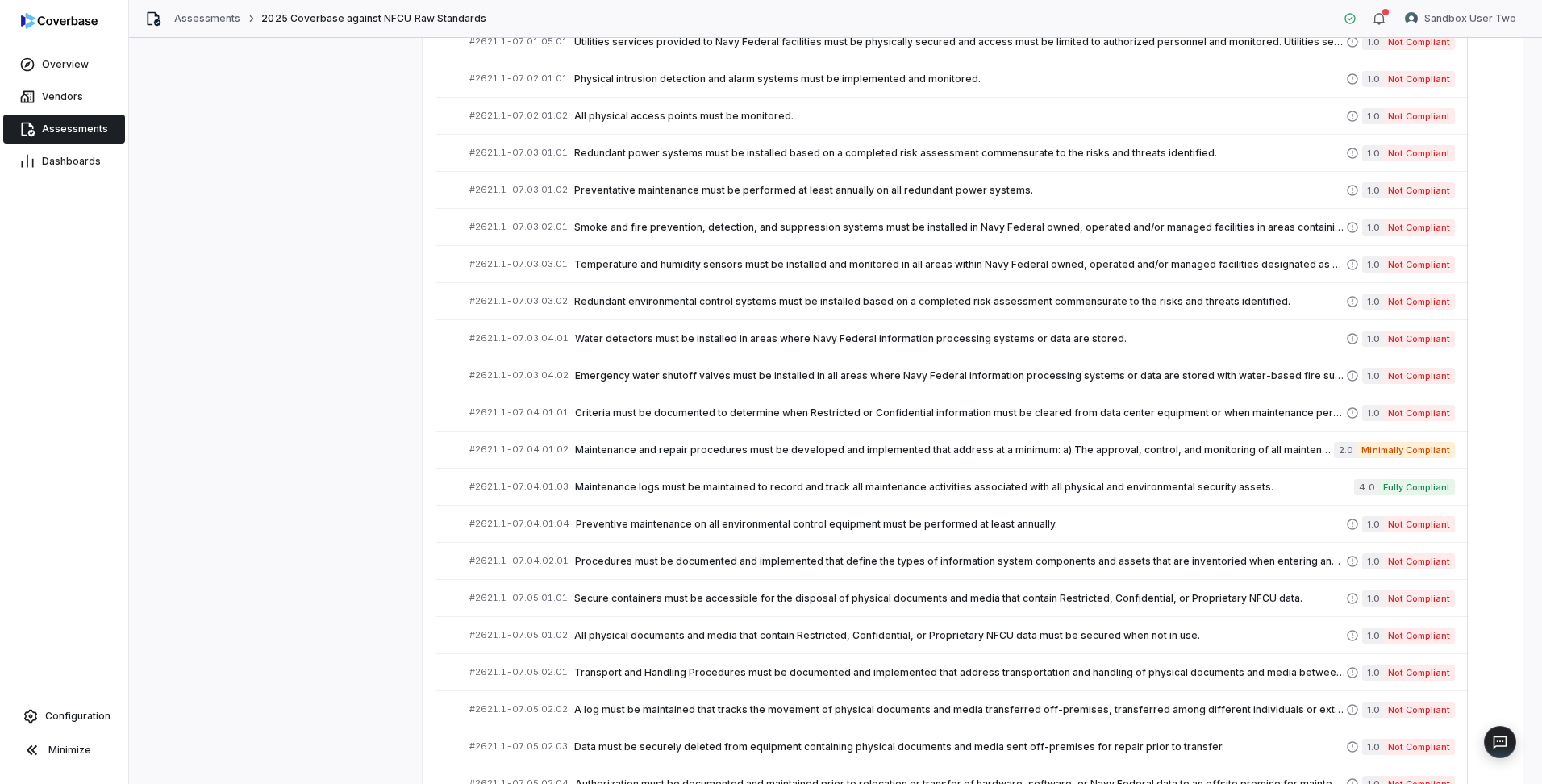
scroll to position [2177, 0]
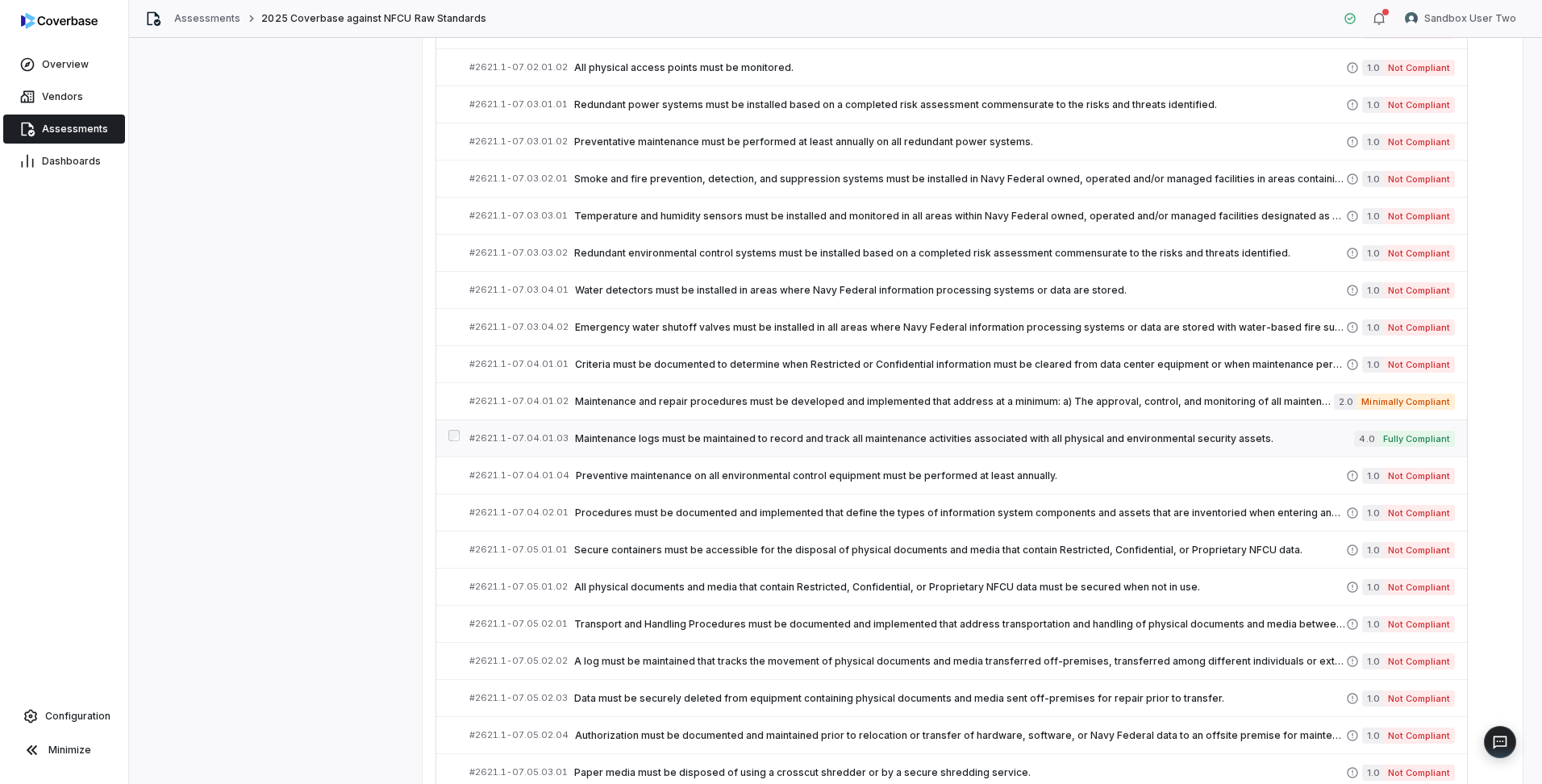
click at [948, 428] on link "# 2621.1-07.04.01.03 Maintenance logs must be maintained to record and track al…" at bounding box center [962, 438] width 986 height 36
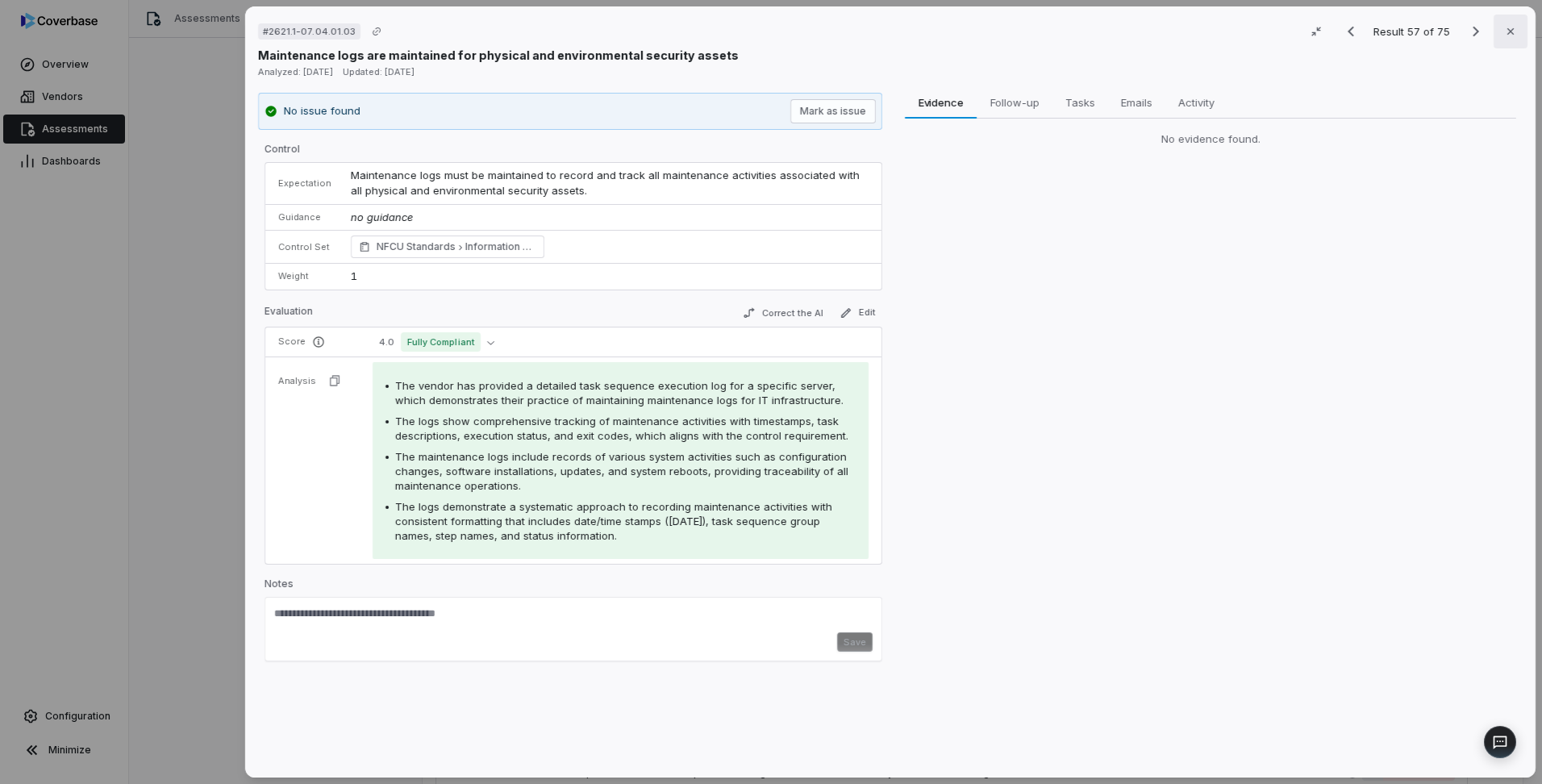
click at [1507, 37] on icon "button" at bounding box center [1511, 31] width 13 height 13
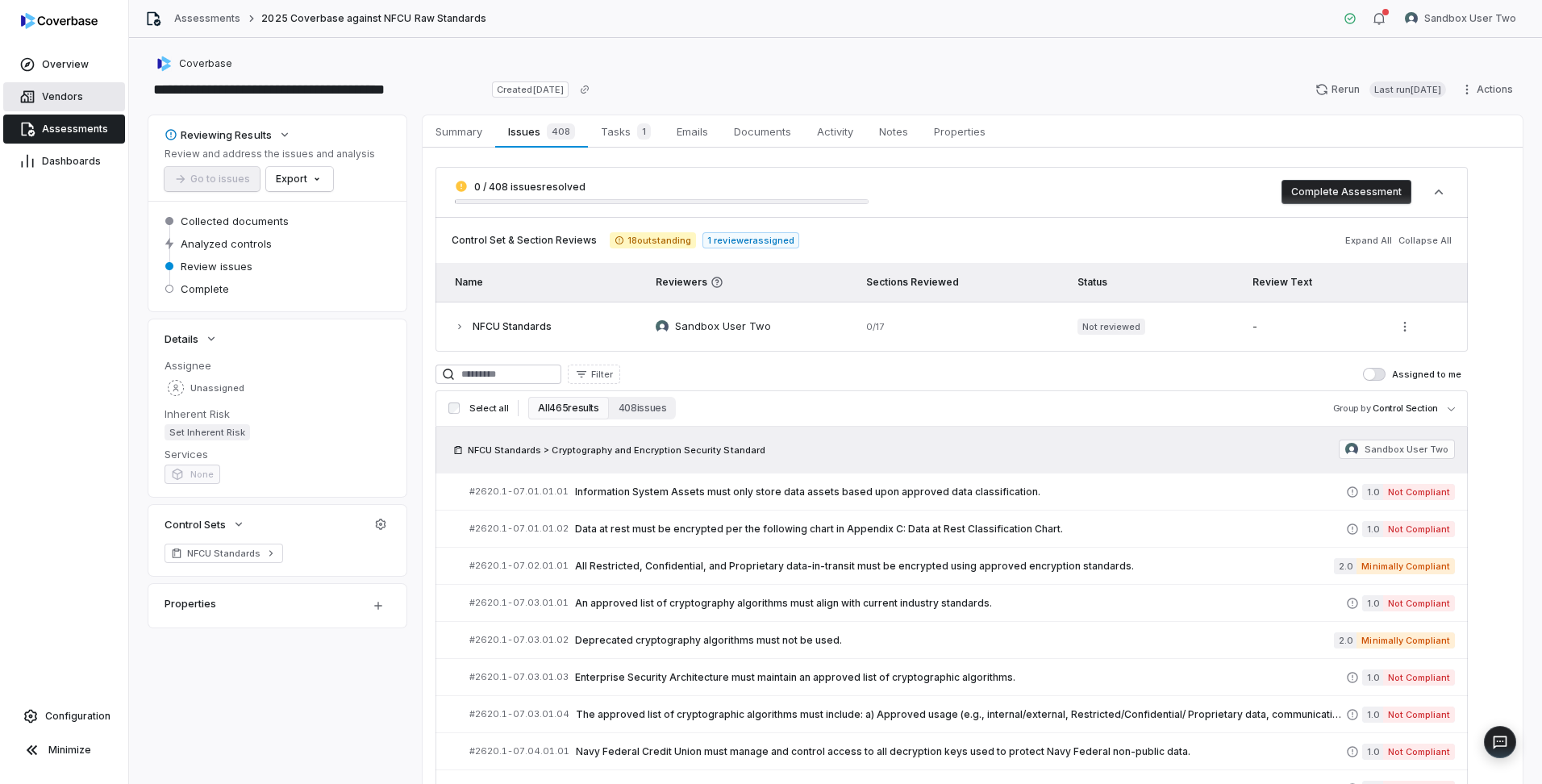
click at [69, 101] on span "Vendors" at bounding box center [62, 96] width 41 height 13
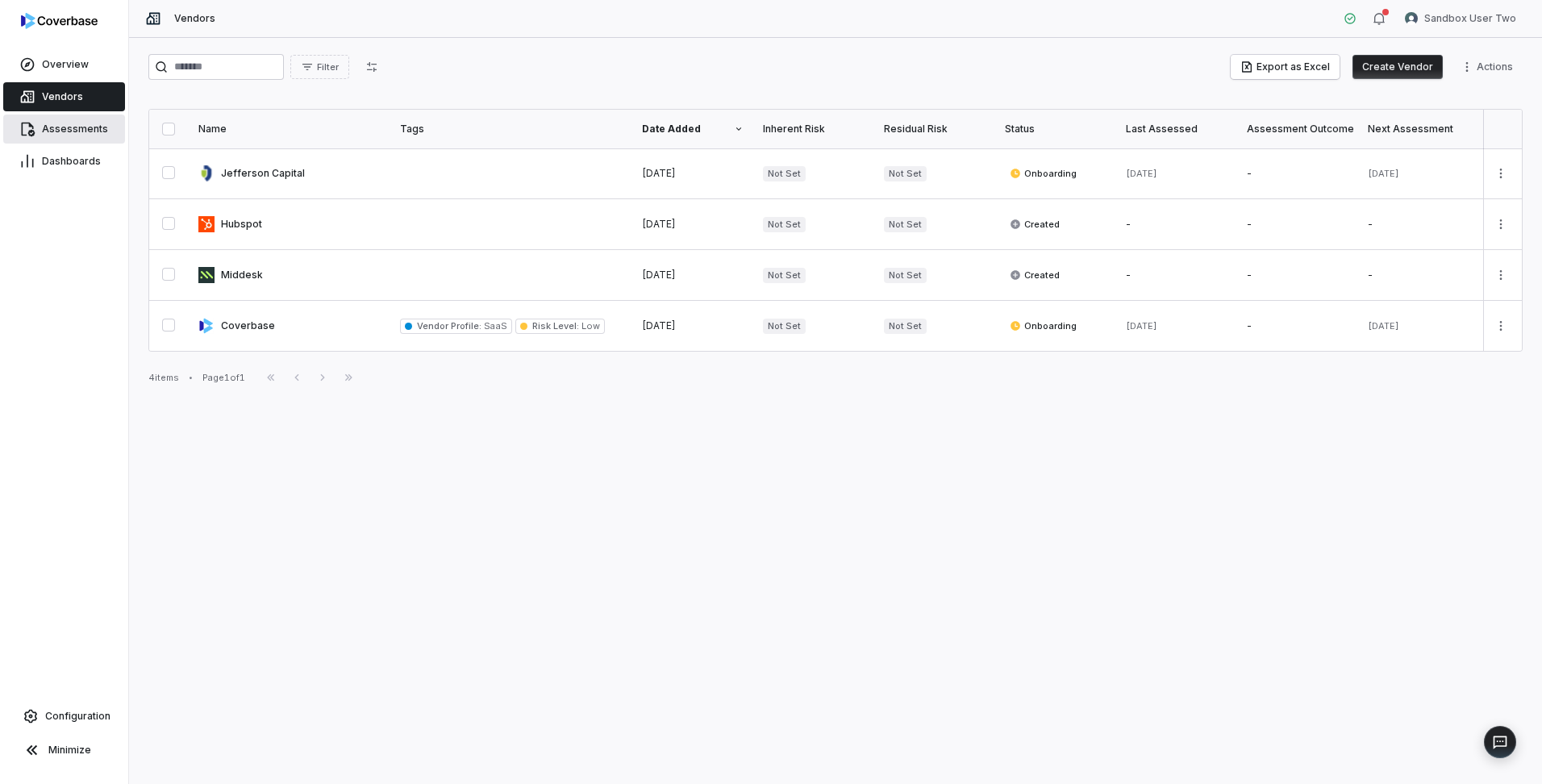
click at [61, 127] on span "Assessments" at bounding box center [75, 128] width 66 height 13
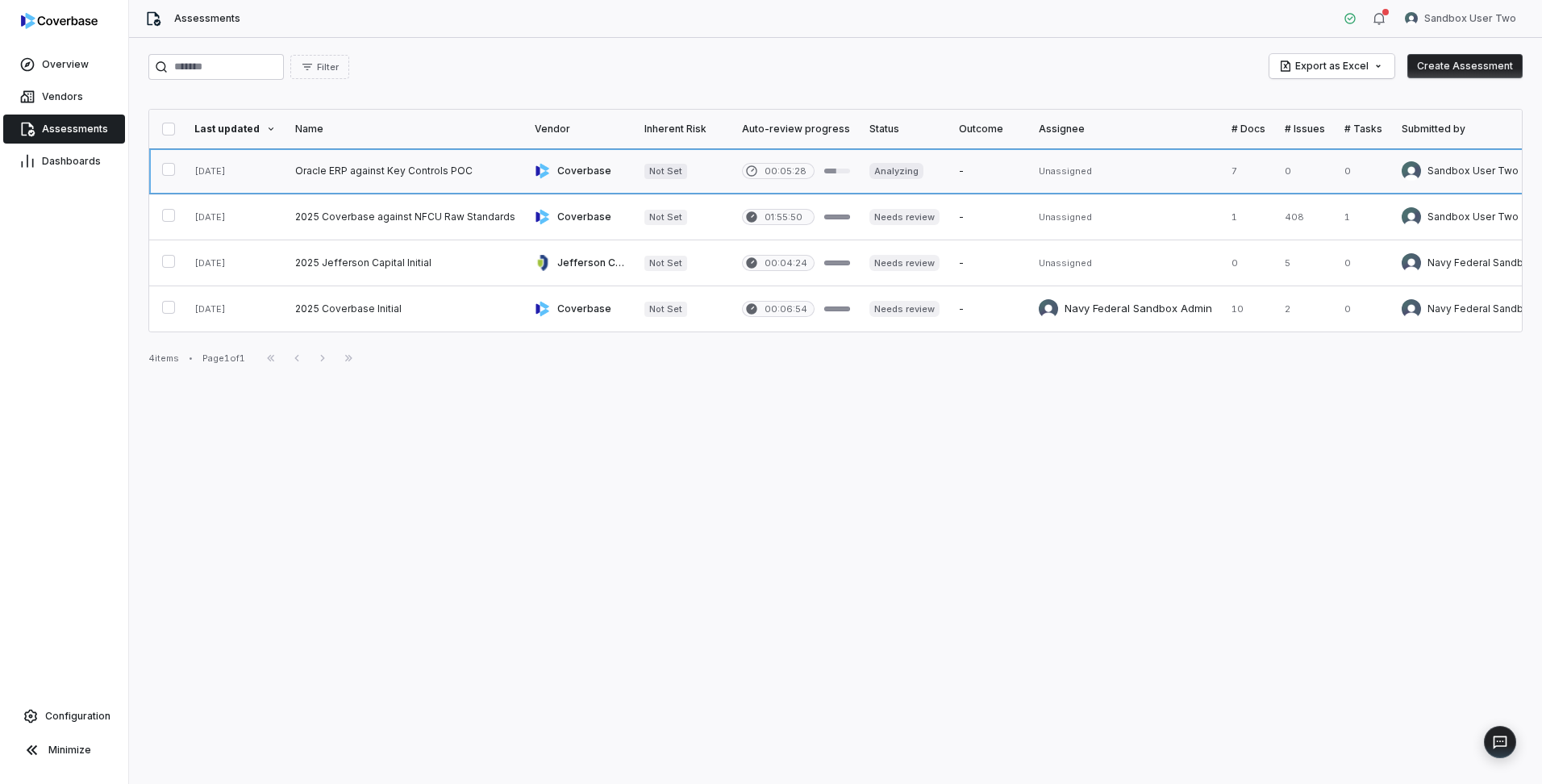
click at [439, 172] on link at bounding box center [405, 171] width 240 height 45
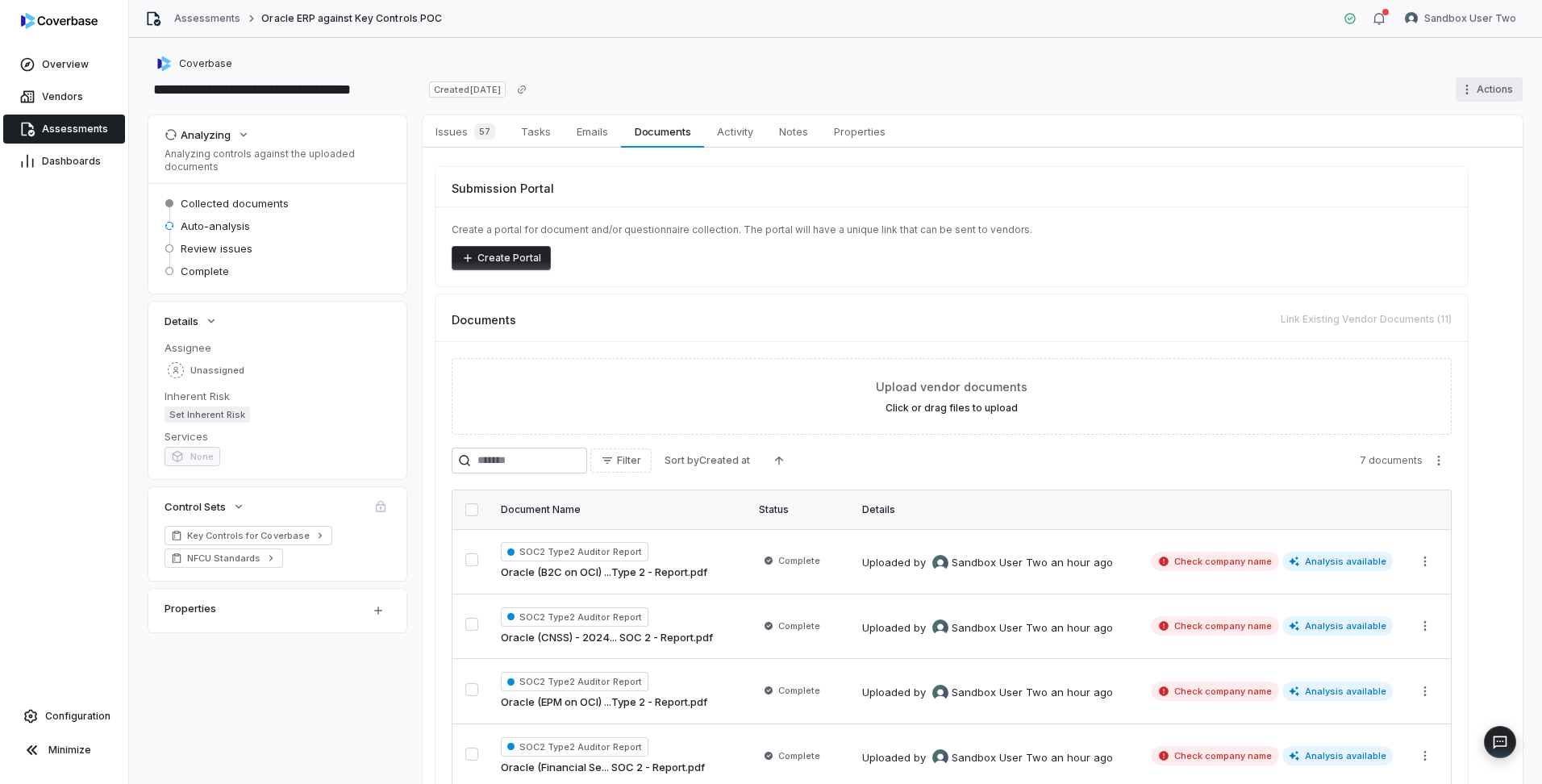
click at [1471, 91] on html "**********" at bounding box center [771, 392] width 1542 height 784
click at [1456, 147] on div "Cancel run" at bounding box center [1470, 150] width 116 height 26
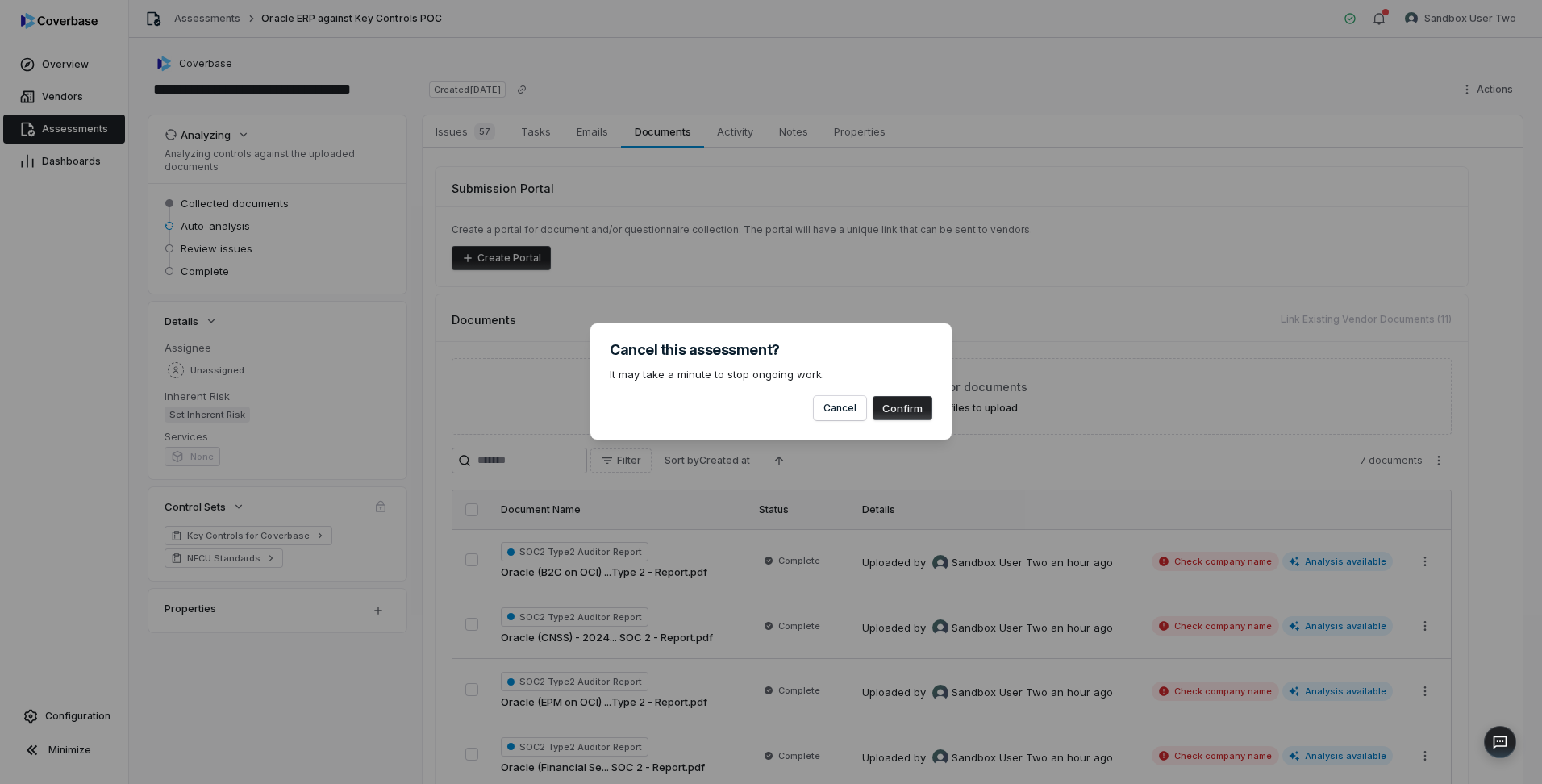
click at [908, 398] on button "Confirm" at bounding box center [902, 408] width 60 height 24
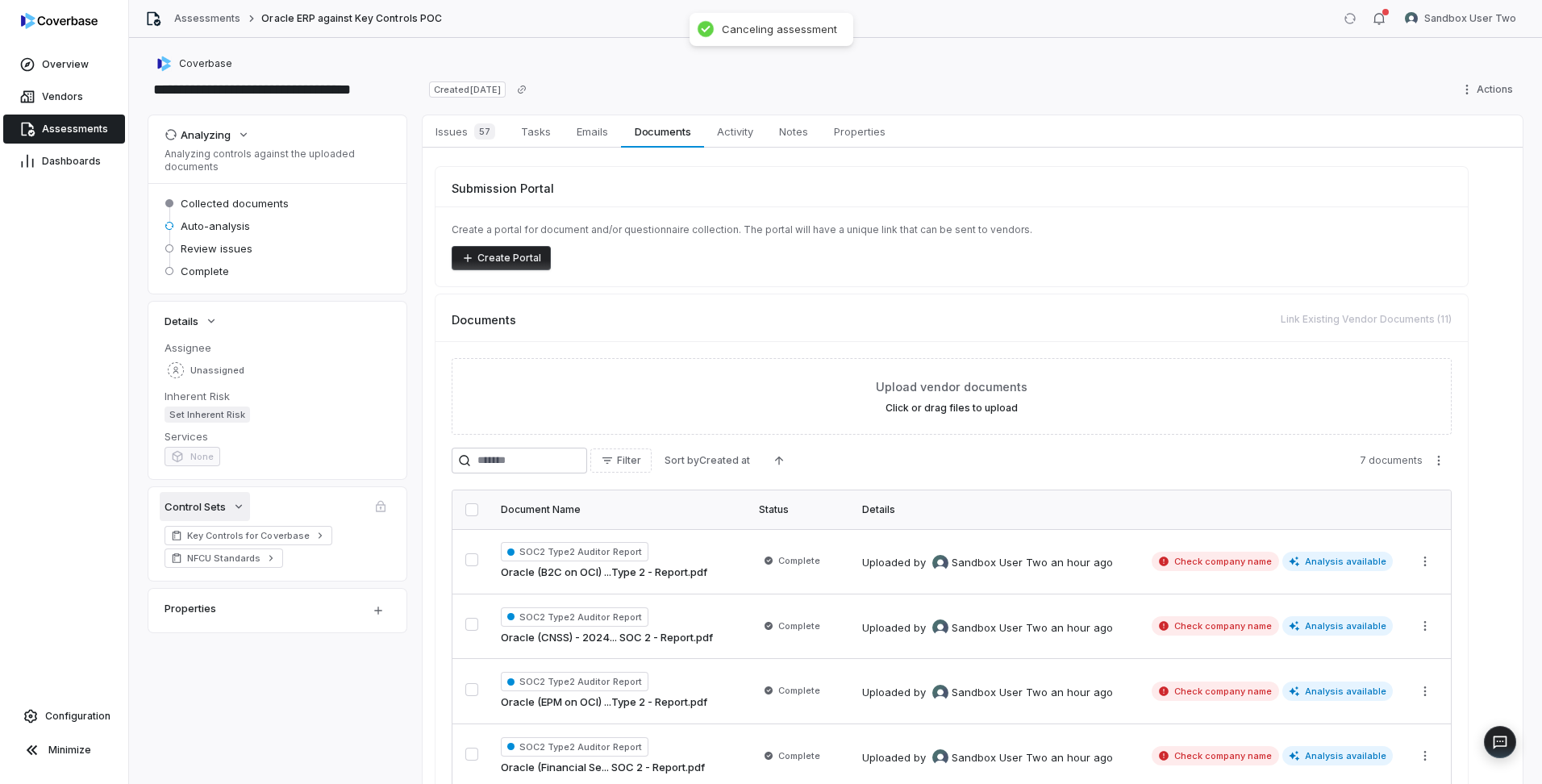
click at [233, 505] on button "Control Sets" at bounding box center [205, 506] width 90 height 29
click at [233, 505] on icon "button" at bounding box center [239, 506] width 13 height 13
click at [255, 559] on span "NFCU Standards" at bounding box center [224, 558] width 74 height 13
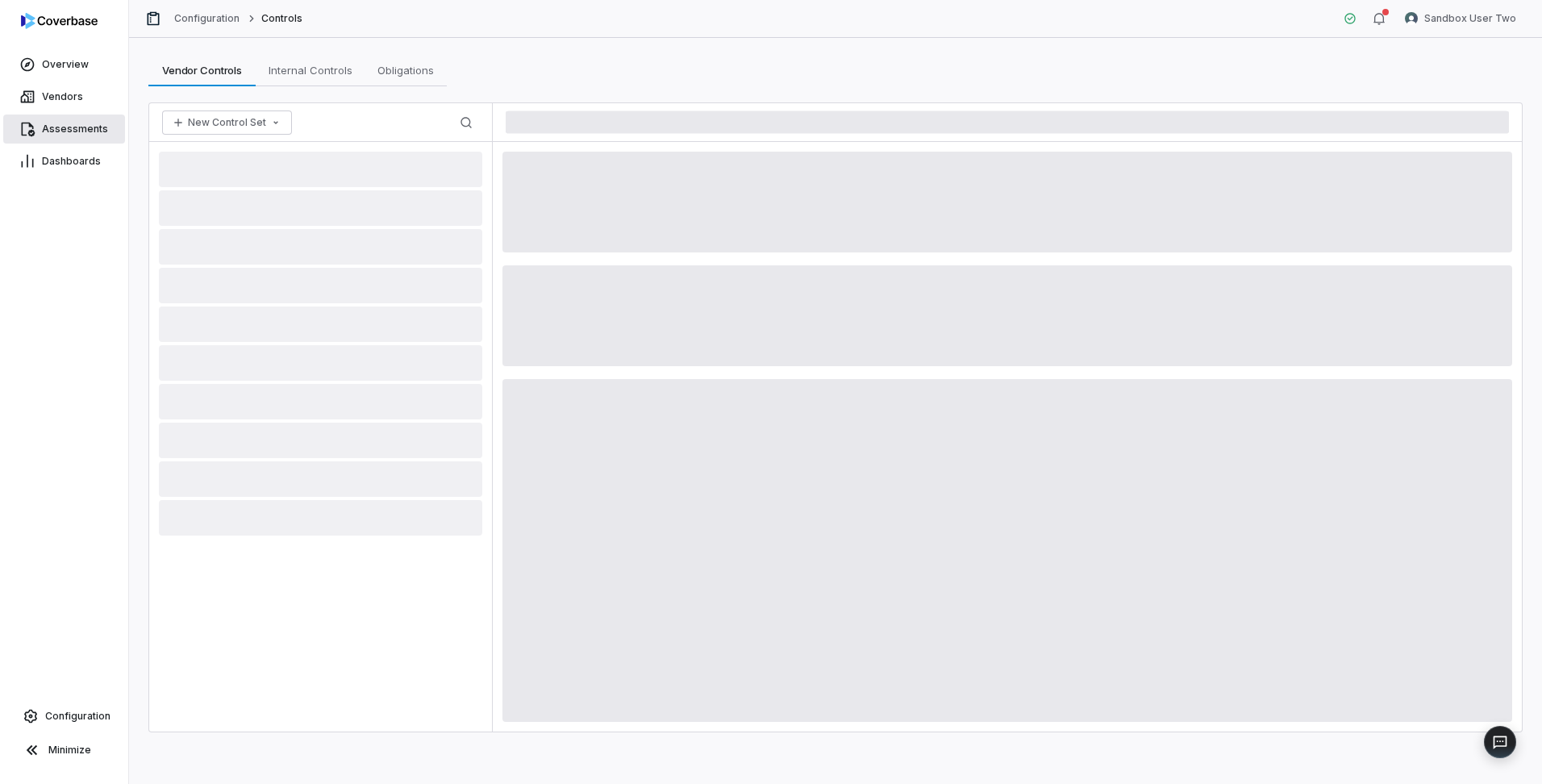
click at [79, 122] on span "Assessments" at bounding box center [75, 128] width 66 height 13
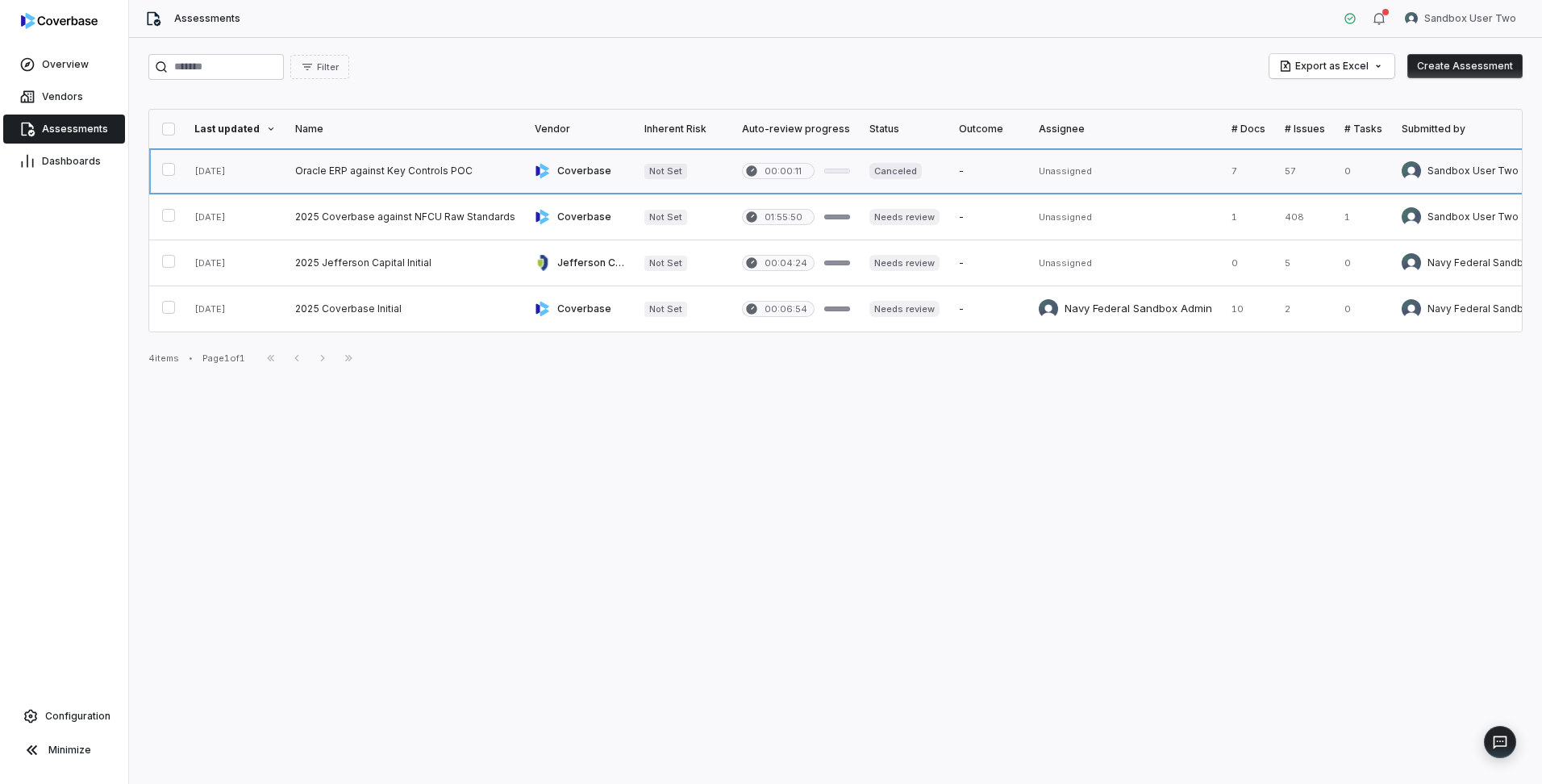
click at [401, 177] on link at bounding box center [405, 171] width 240 height 45
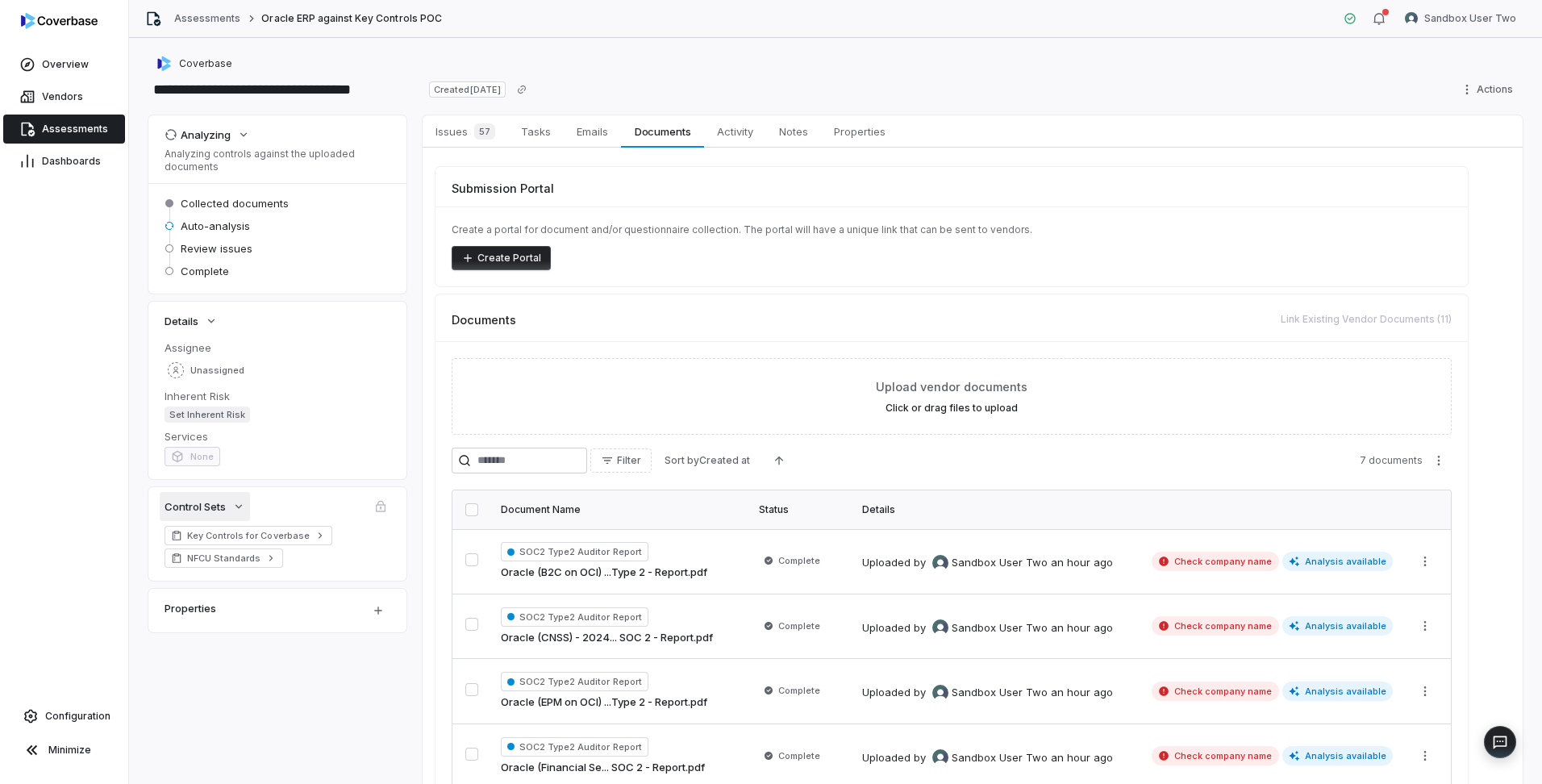
click at [245, 506] on icon "button" at bounding box center [239, 506] width 13 height 13
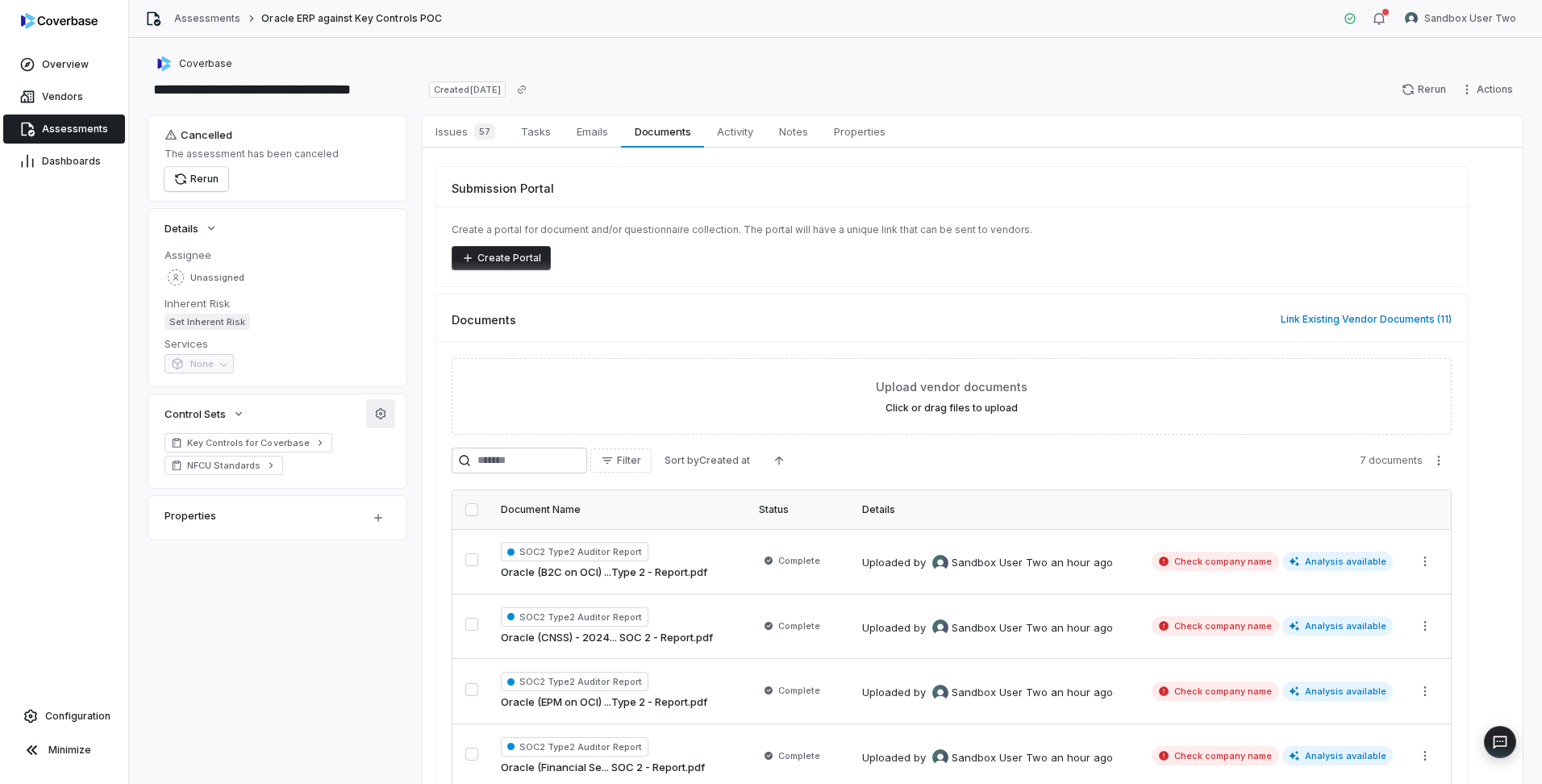
click at [387, 416] on button "button" at bounding box center [380, 413] width 29 height 29
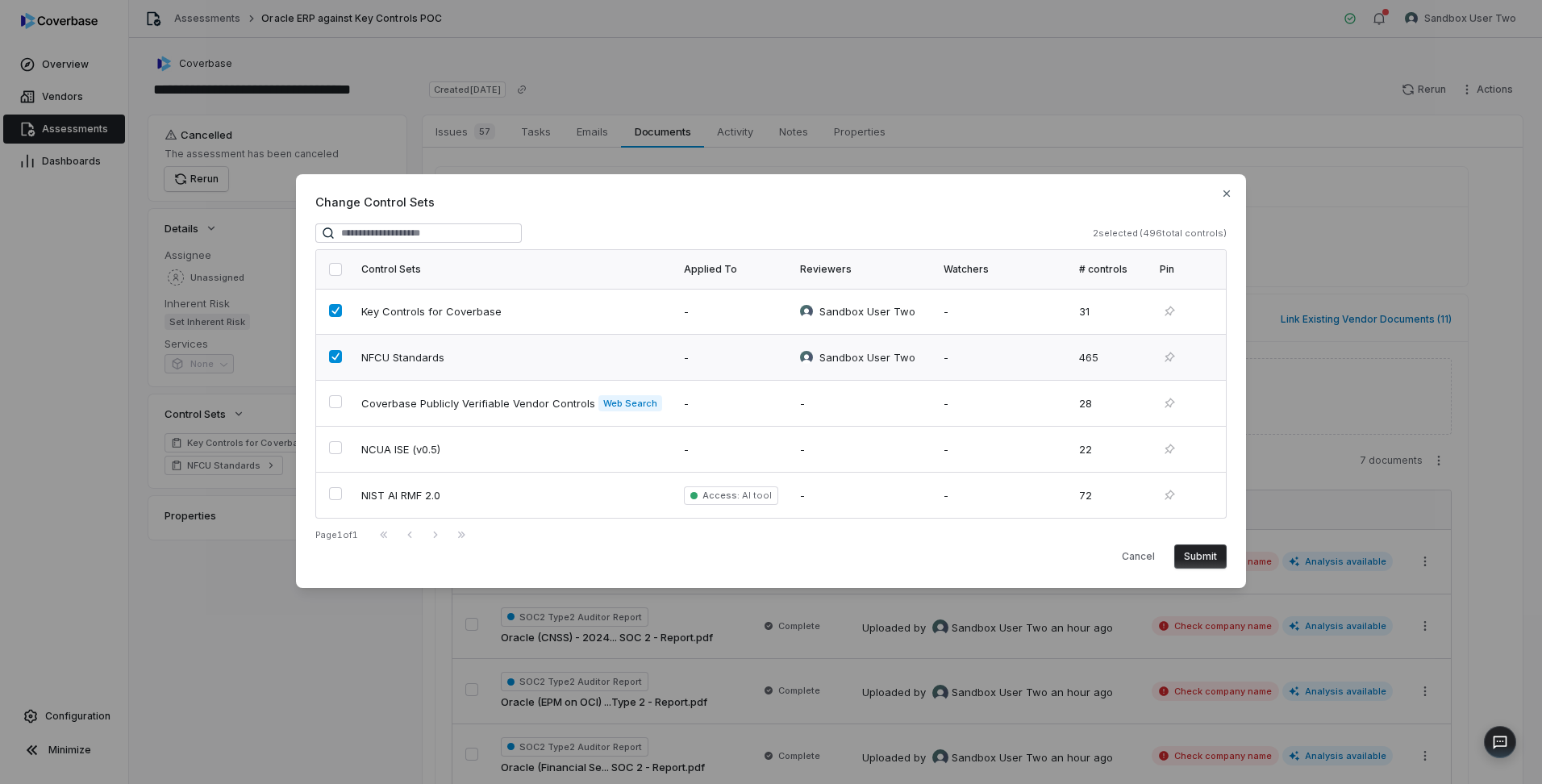
click at [332, 356] on button "button" at bounding box center [335, 356] width 13 height 13
click at [1203, 557] on button "Submit" at bounding box center [1200, 556] width 52 height 24
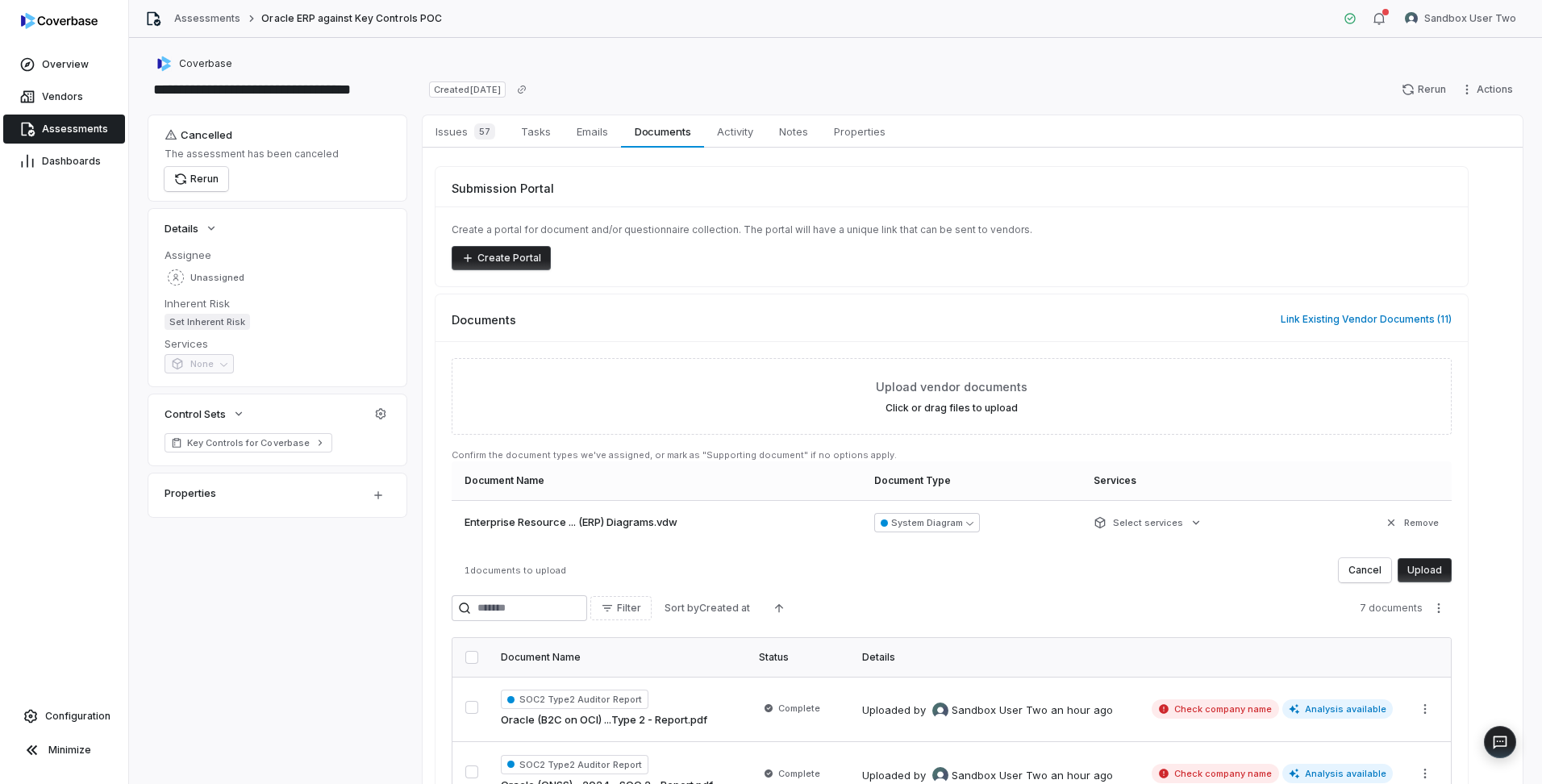
click at [1422, 575] on button "Upload" at bounding box center [1425, 570] width 54 height 24
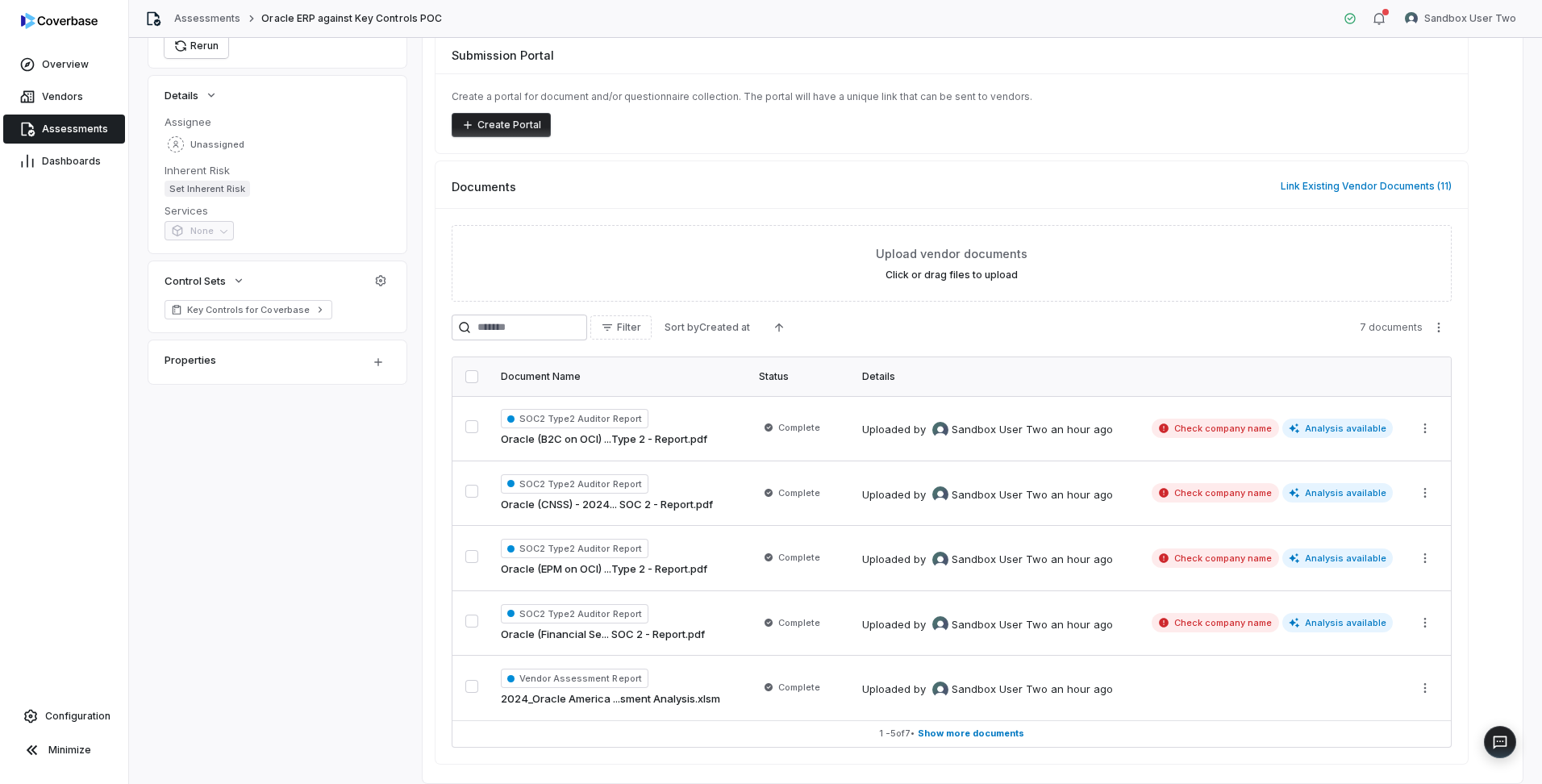
scroll to position [184, 0]
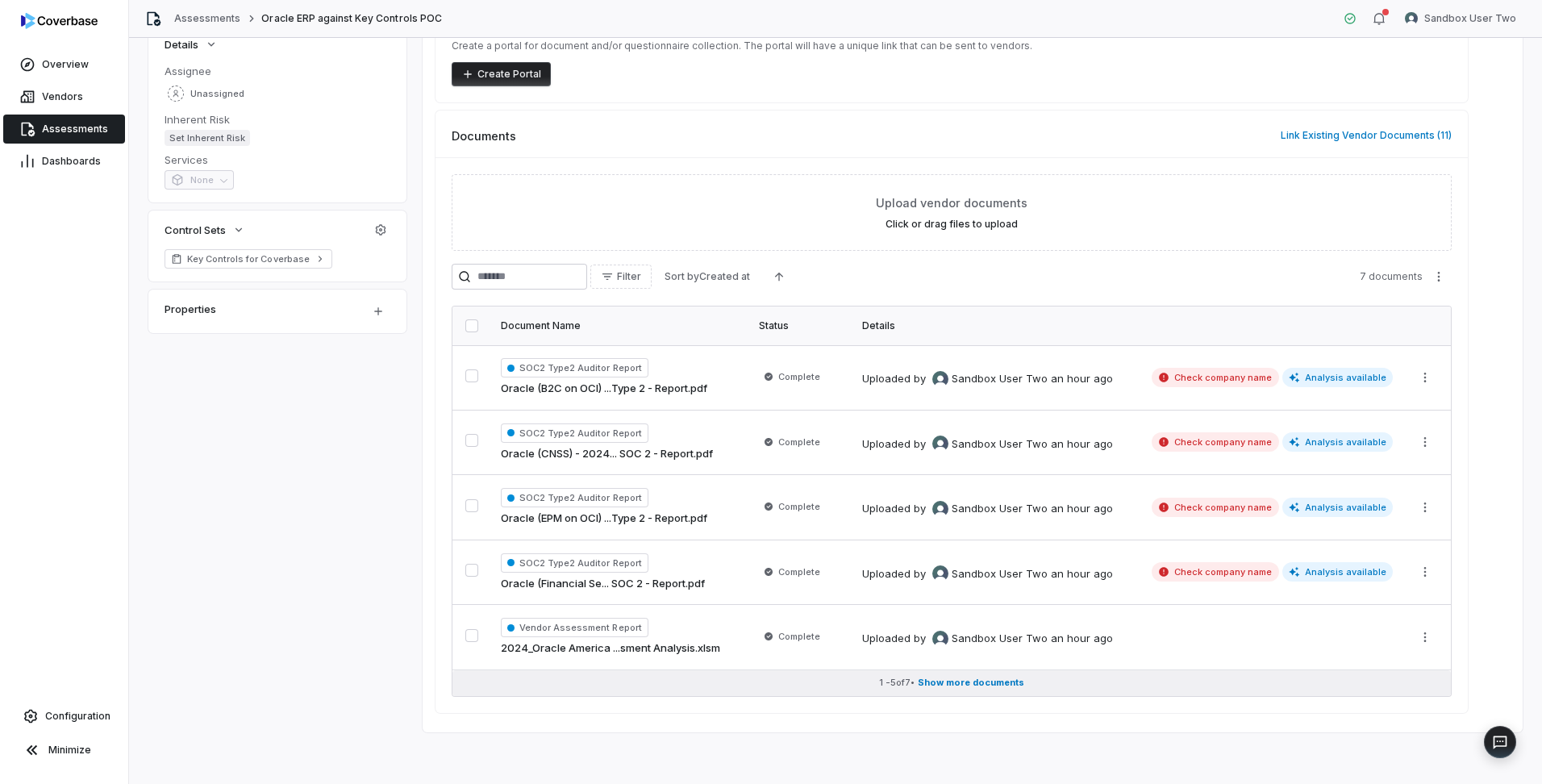
click at [951, 683] on span "Show more documents" at bounding box center [971, 683] width 107 height 12
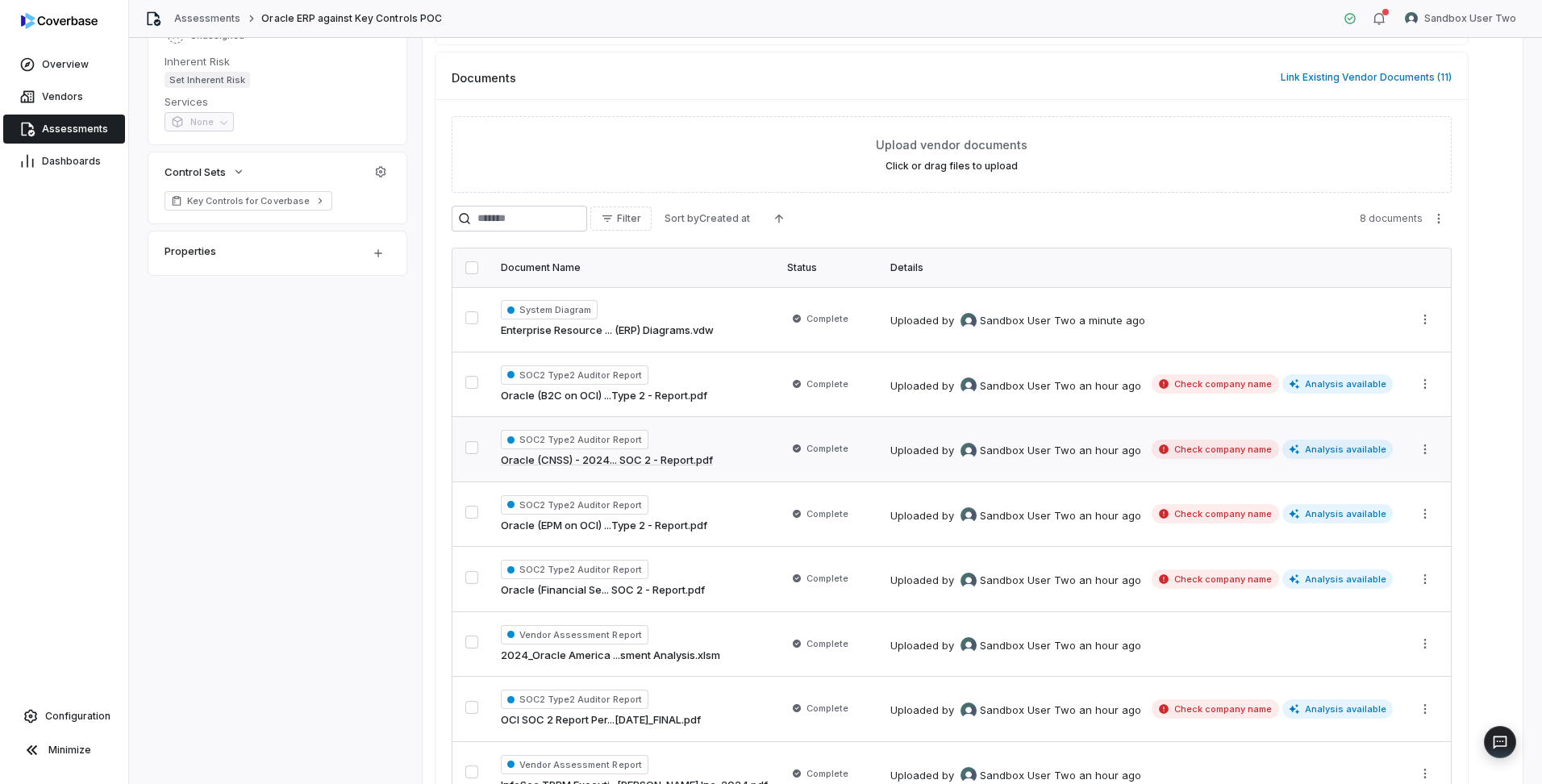
scroll to position [161, 0]
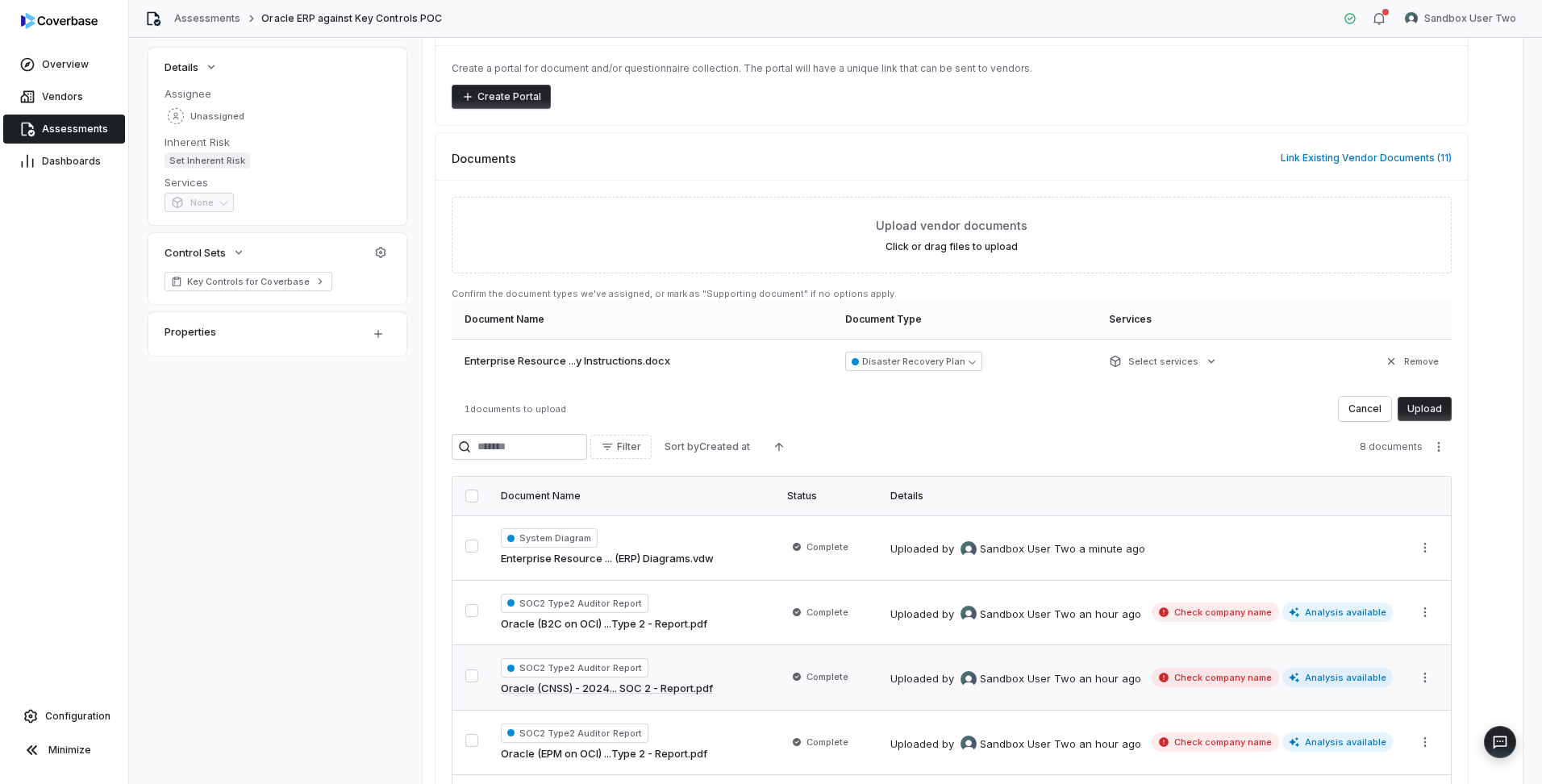
click at [1426, 414] on button "Upload" at bounding box center [1425, 408] width 54 height 24
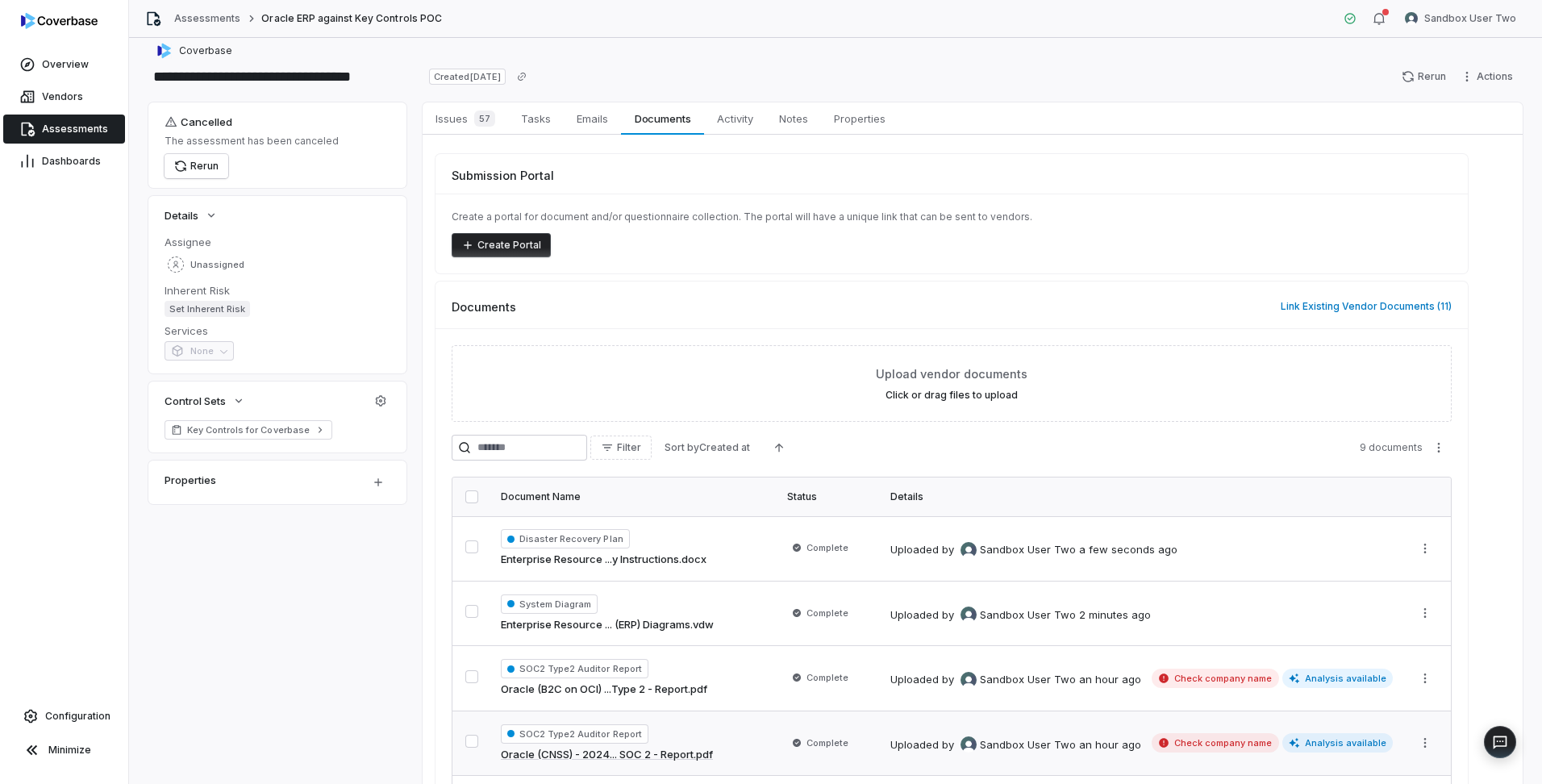
scroll to position [0, 0]
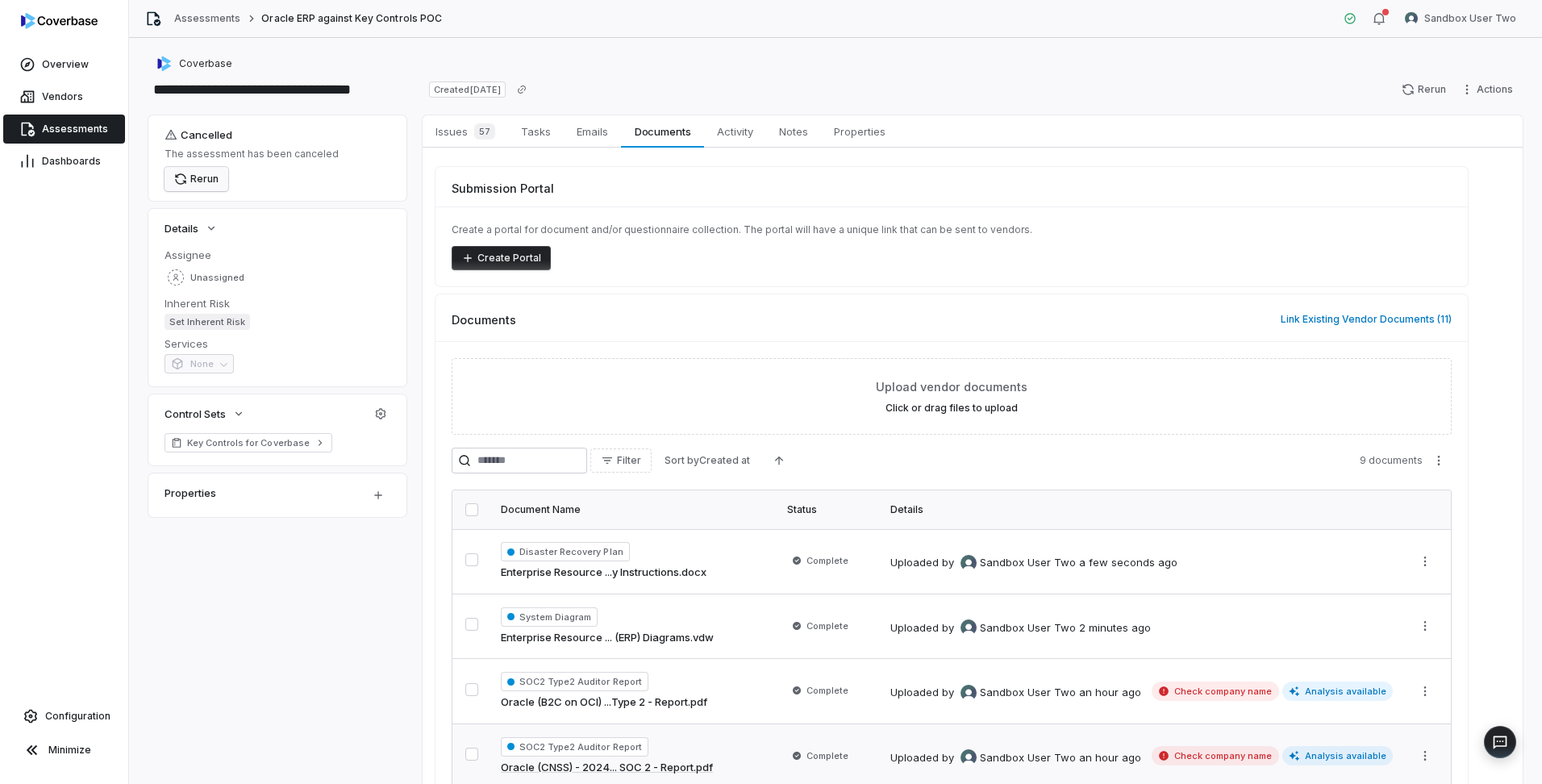
click at [200, 178] on button "Rerun" at bounding box center [196, 179] width 63 height 24
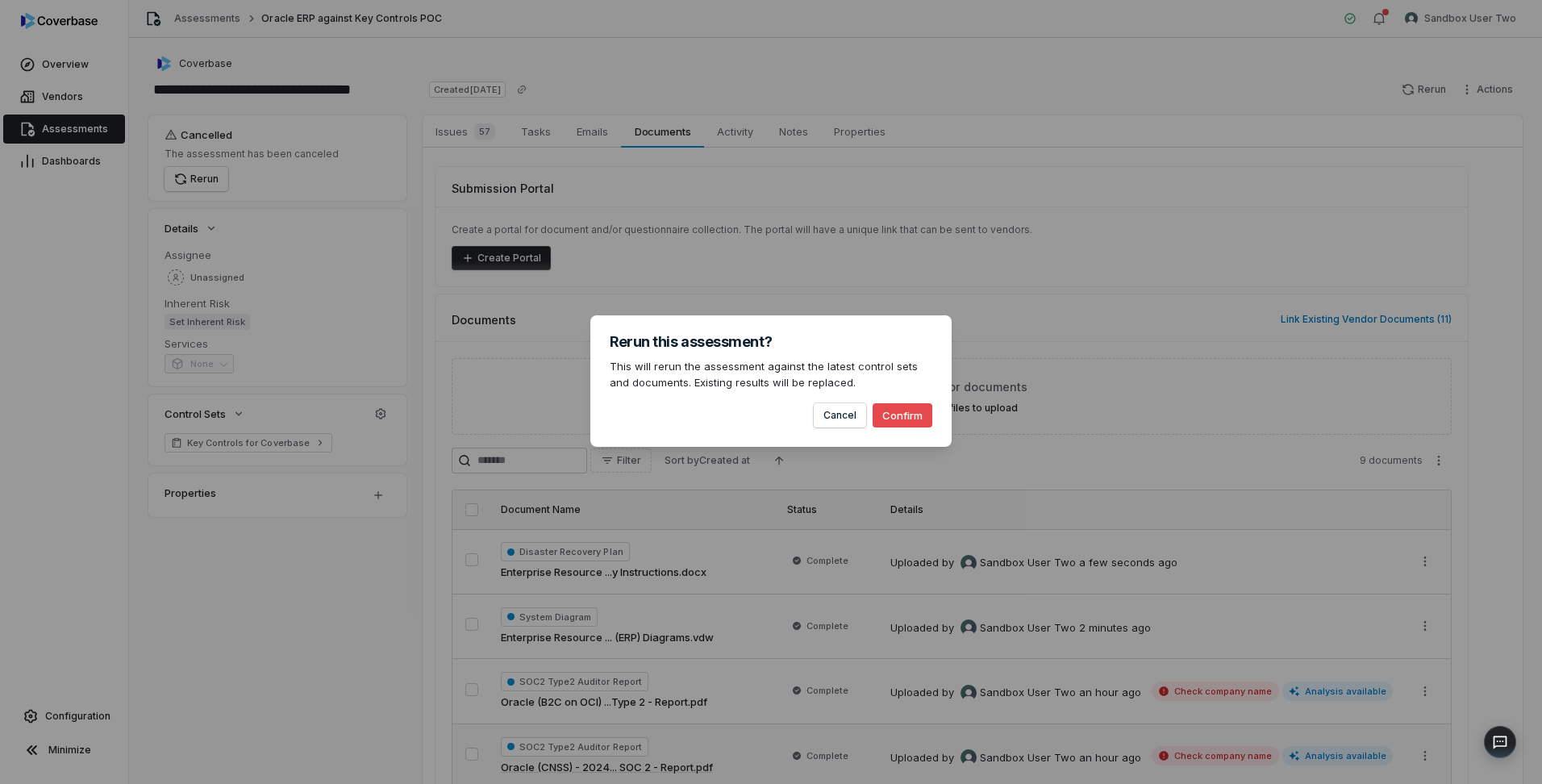
click at [897, 418] on button "Confirm" at bounding box center [902, 415] width 60 height 24
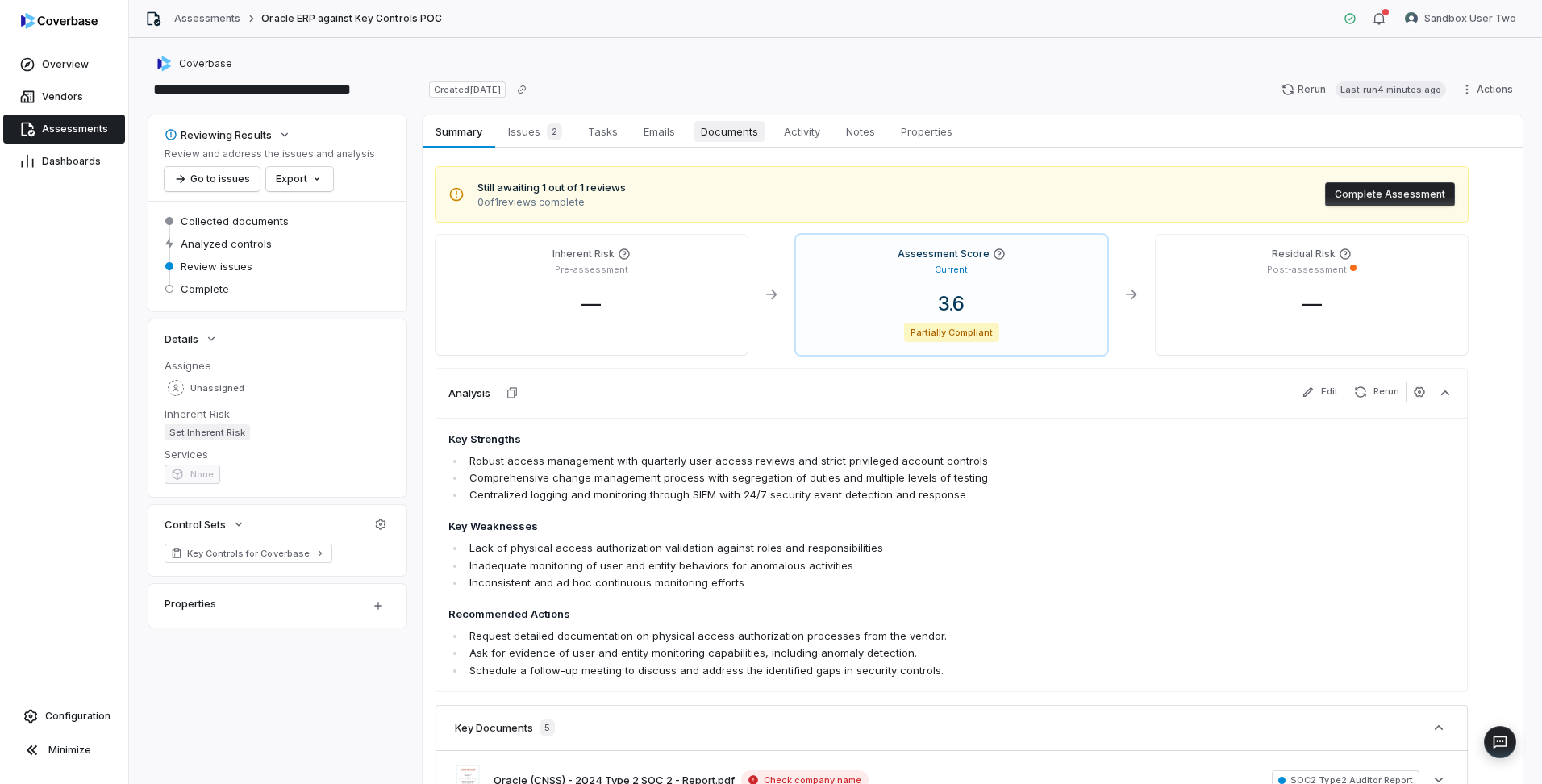
click at [730, 135] on span "Documents" at bounding box center [729, 131] width 70 height 21
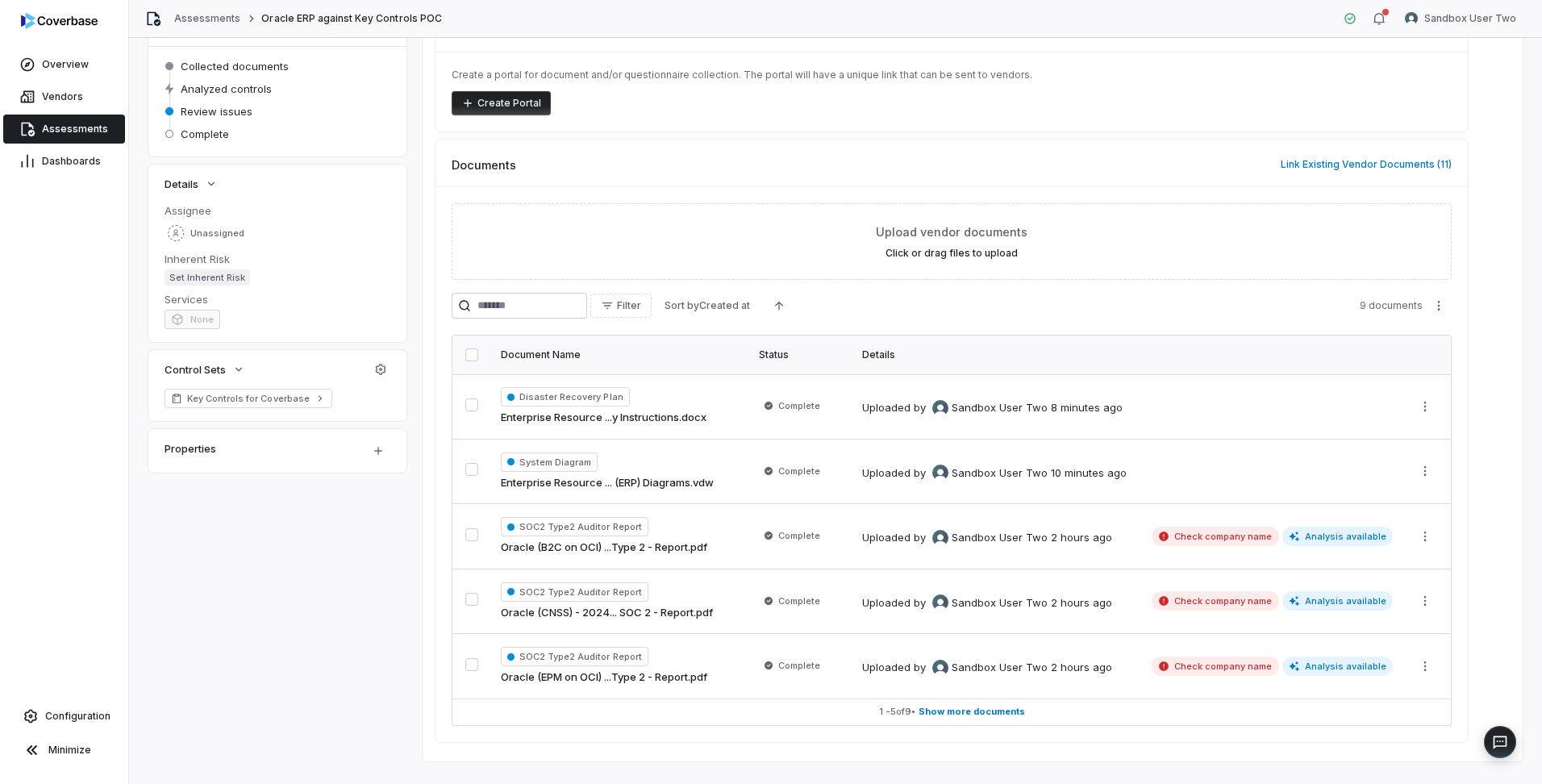
scroll to position [184, 0]
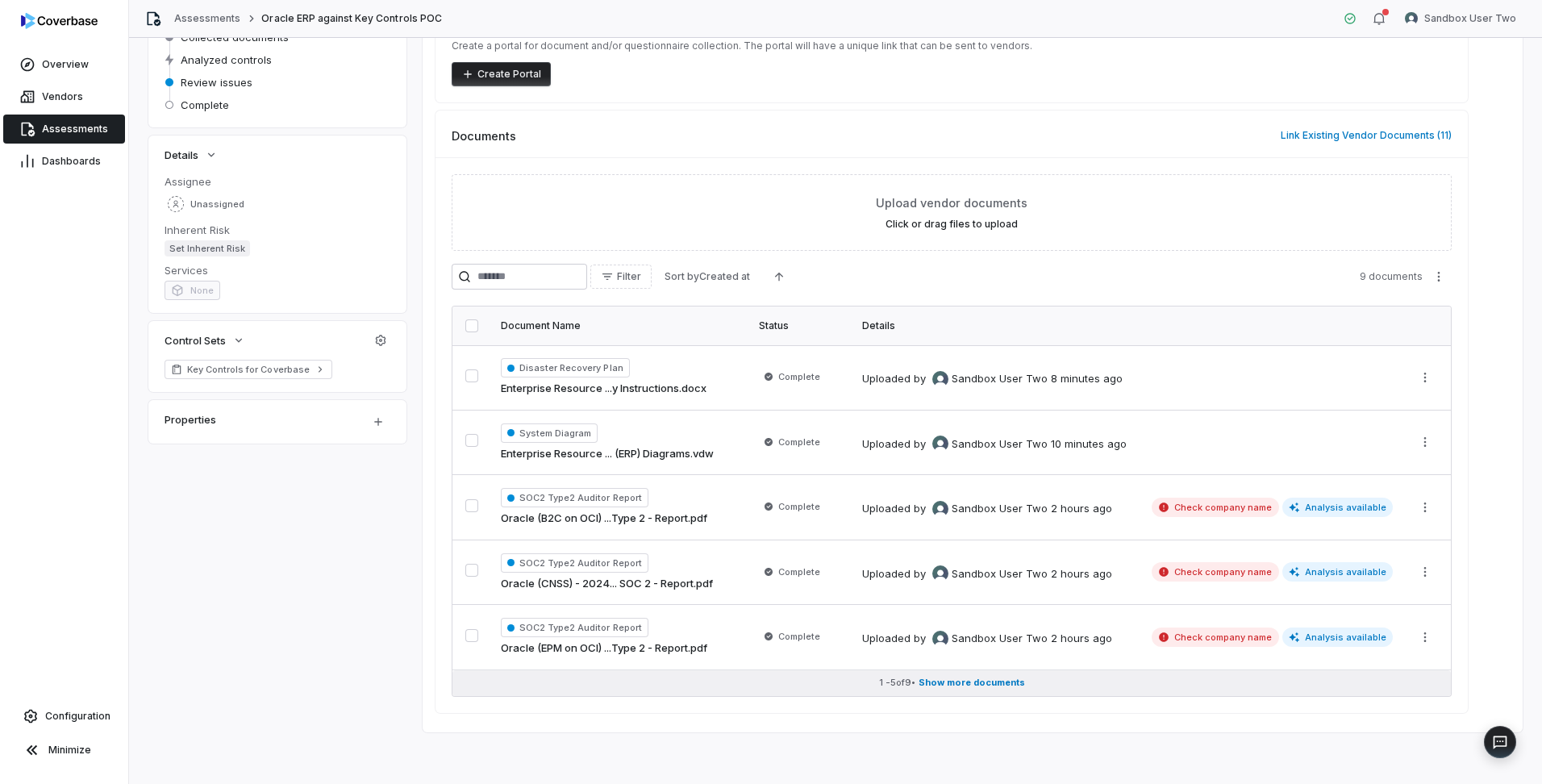
click at [1001, 678] on span "Show more documents" at bounding box center [972, 683] width 107 height 12
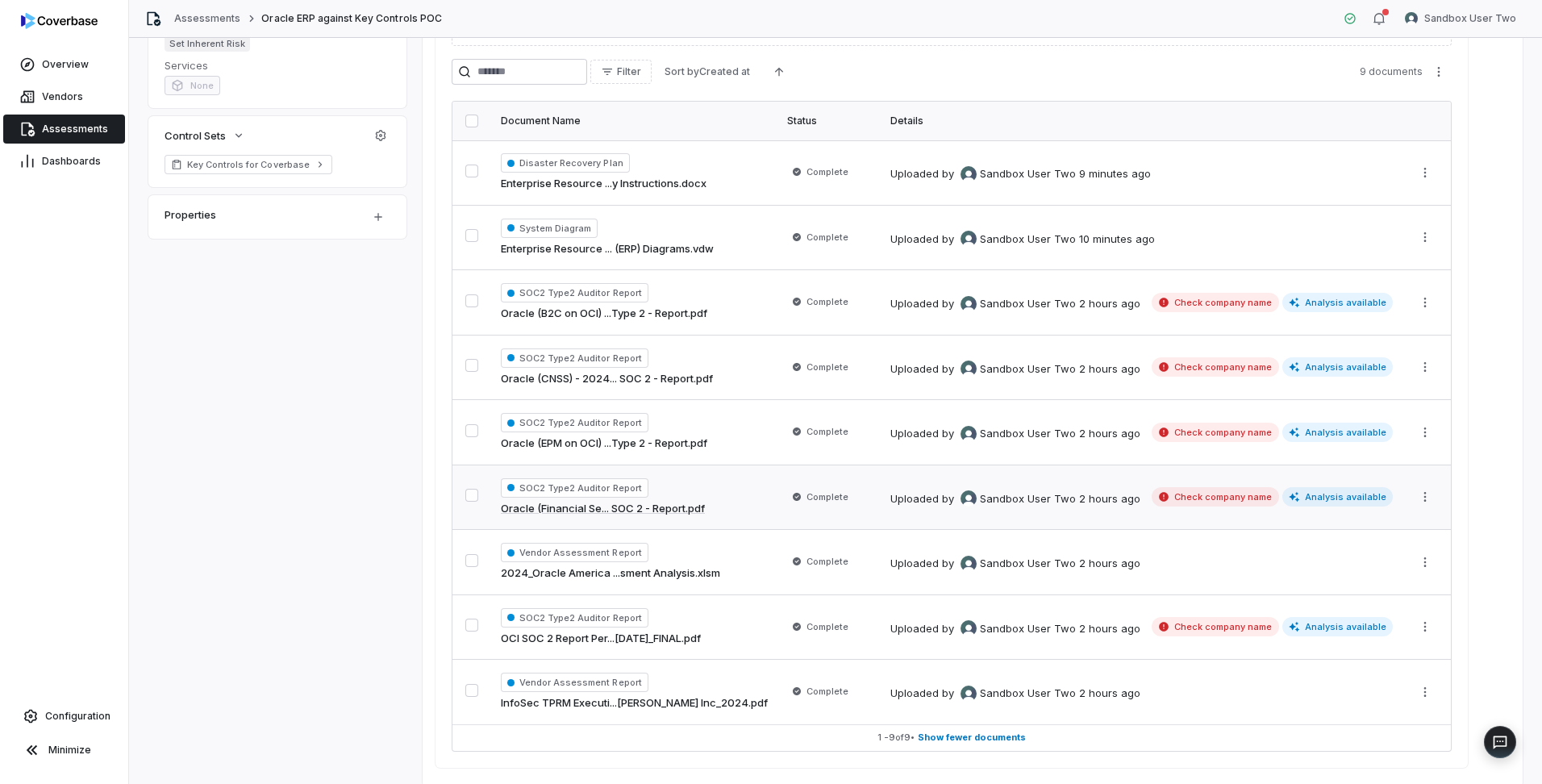
scroll to position [363, 0]
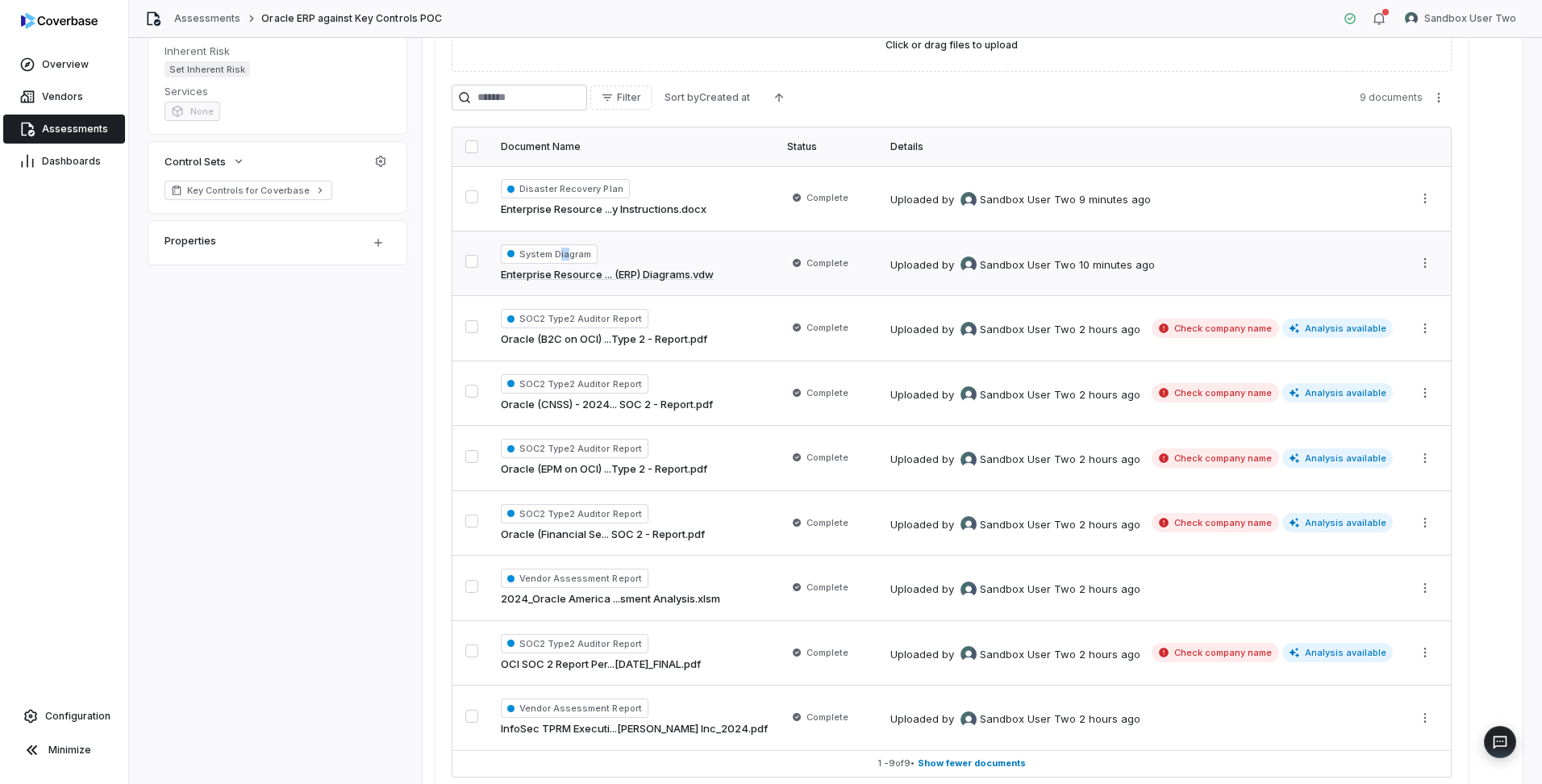
drag, startPoint x: 561, startPoint y: 252, endPoint x: 581, endPoint y: 252, distance: 20.0
click at [578, 252] on span "System Diagram" at bounding box center [549, 254] width 97 height 19
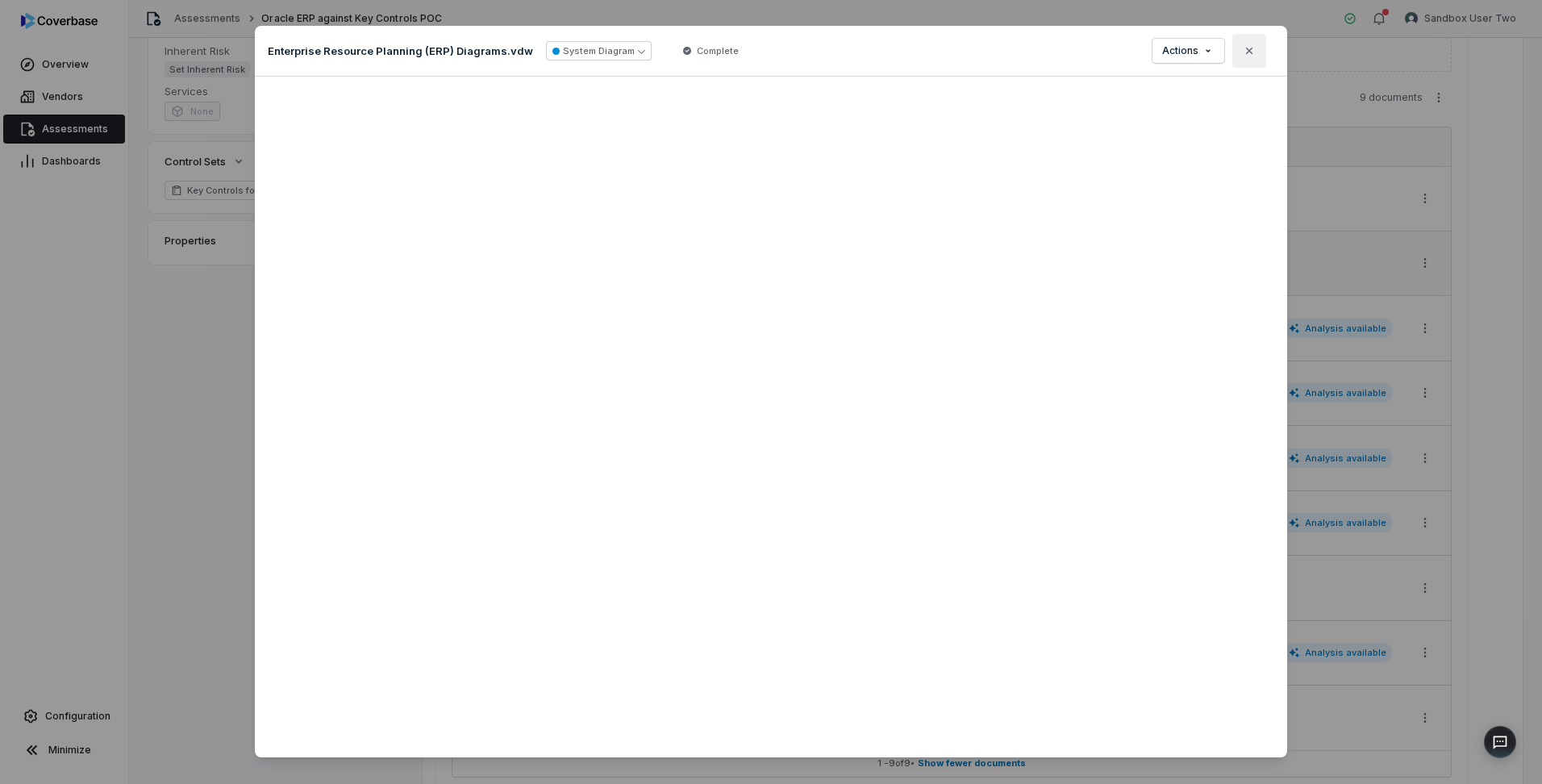
click at [1243, 48] on icon "button" at bounding box center [1249, 50] width 13 height 13
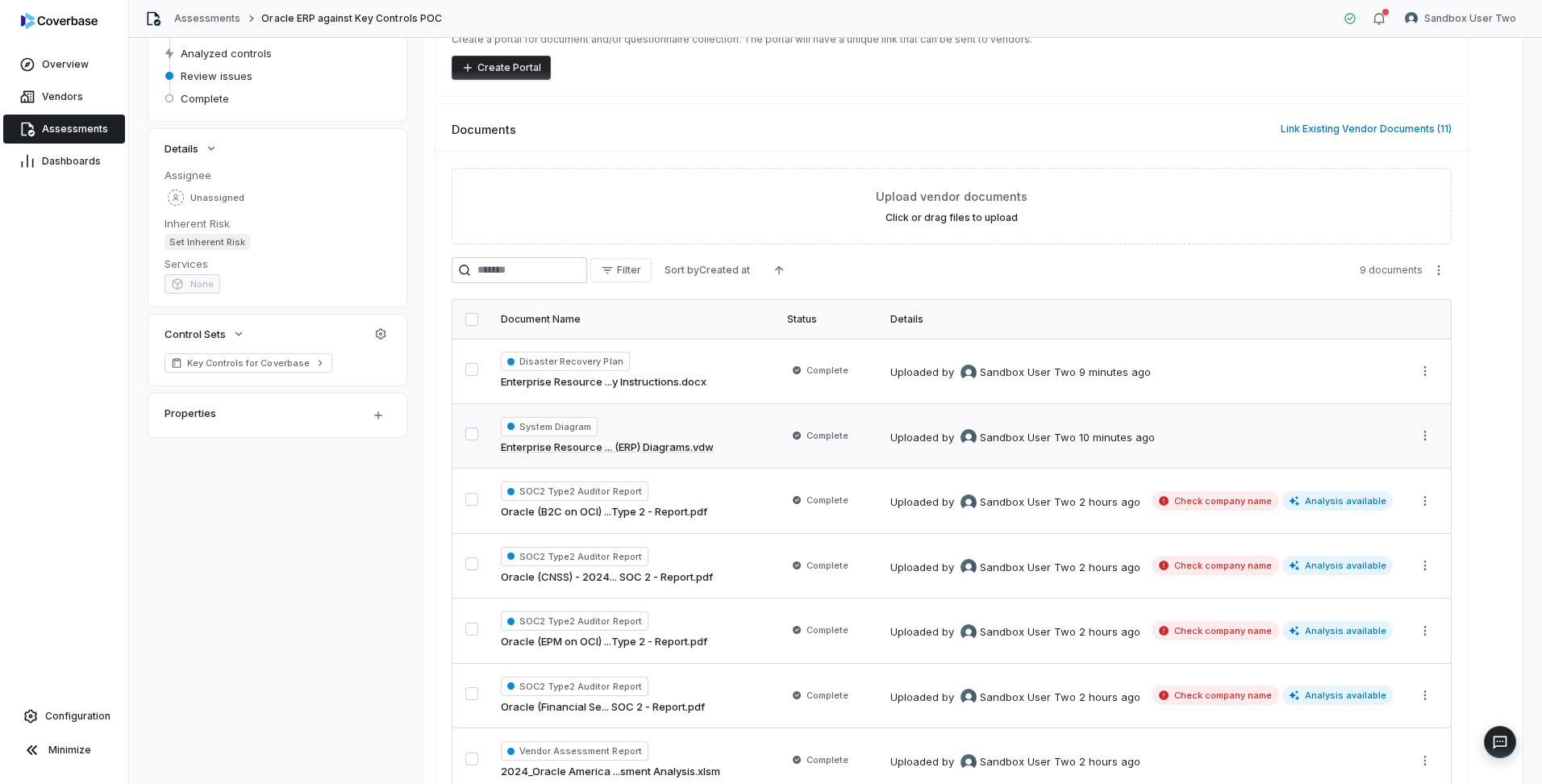
scroll to position [121, 0]
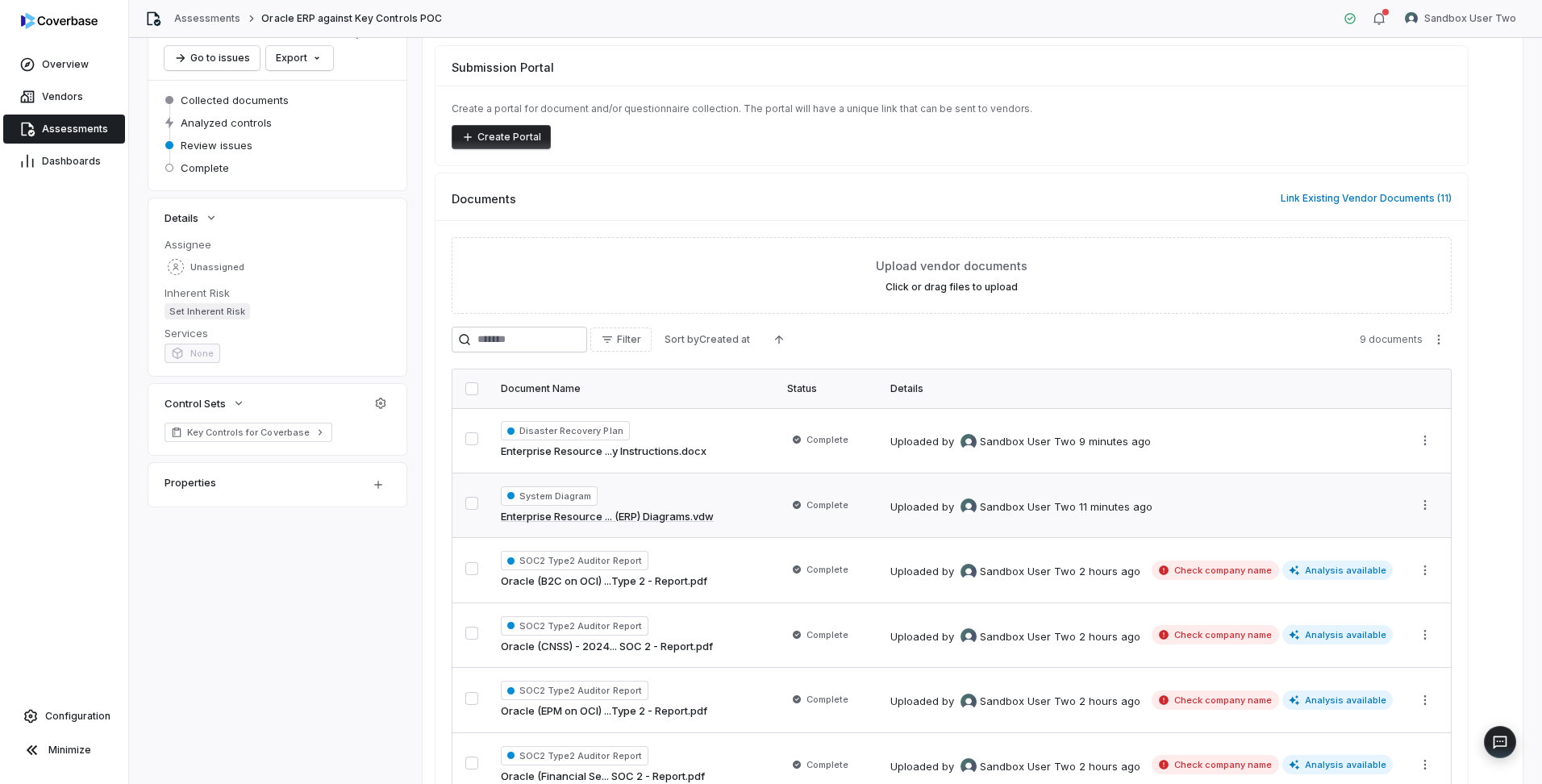
click at [596, 516] on link "Enterprise Resource ... (ERP) Diagrams.vdw" at bounding box center [607, 517] width 213 height 16
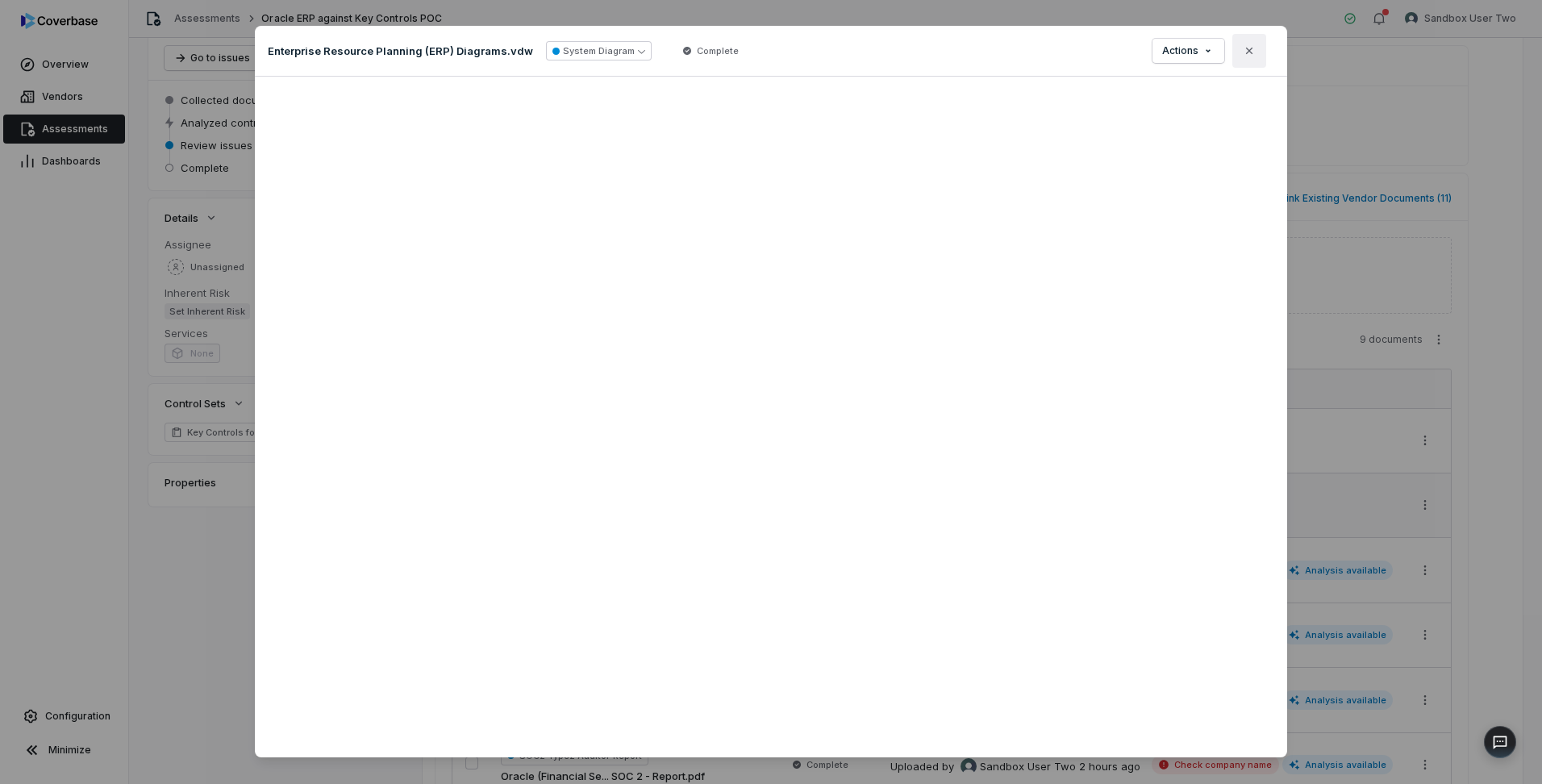
click at [1243, 42] on button "Close" at bounding box center [1249, 50] width 34 height 34
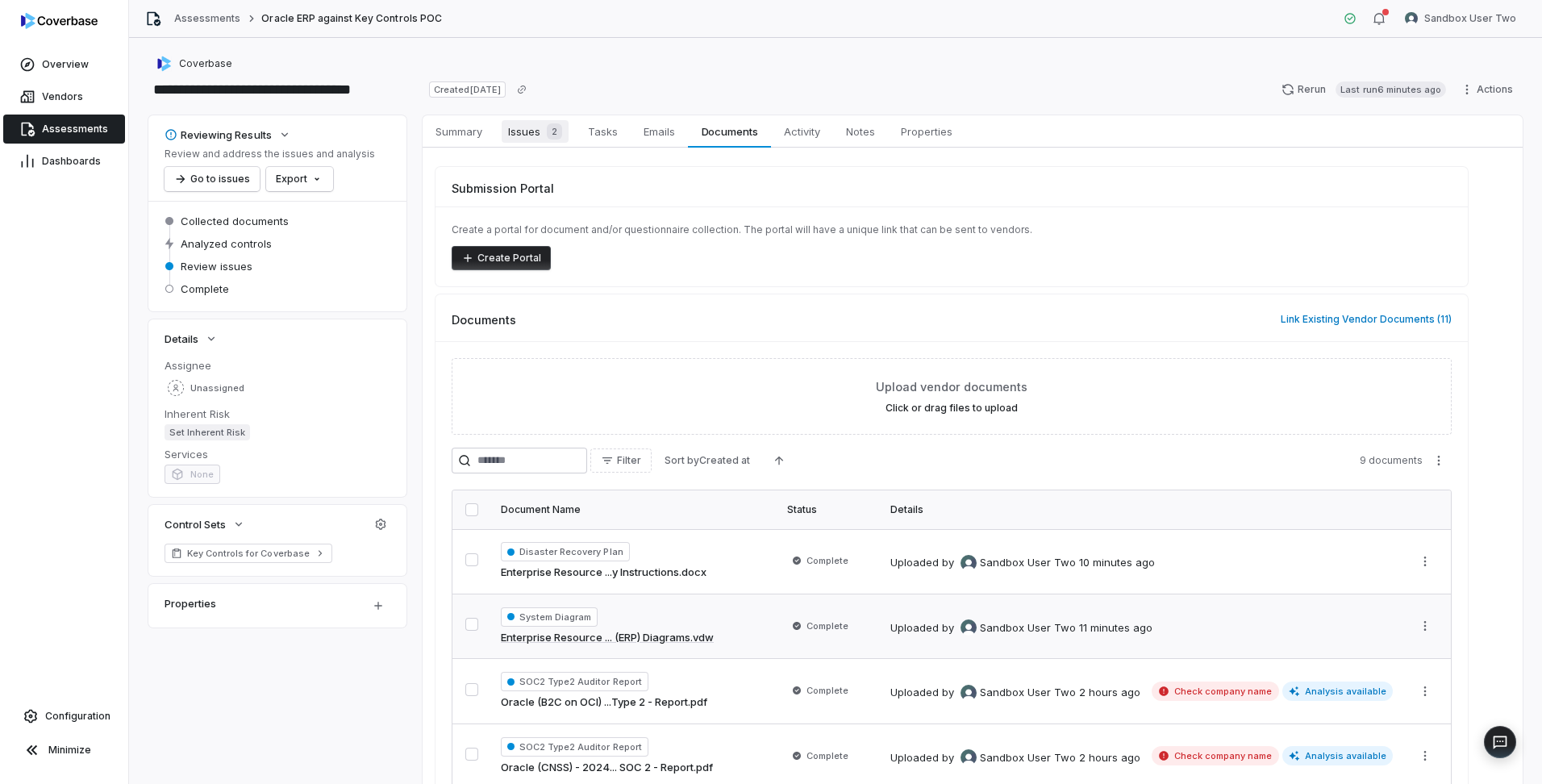
click at [535, 140] on span "Issues 2" at bounding box center [535, 132] width 67 height 23
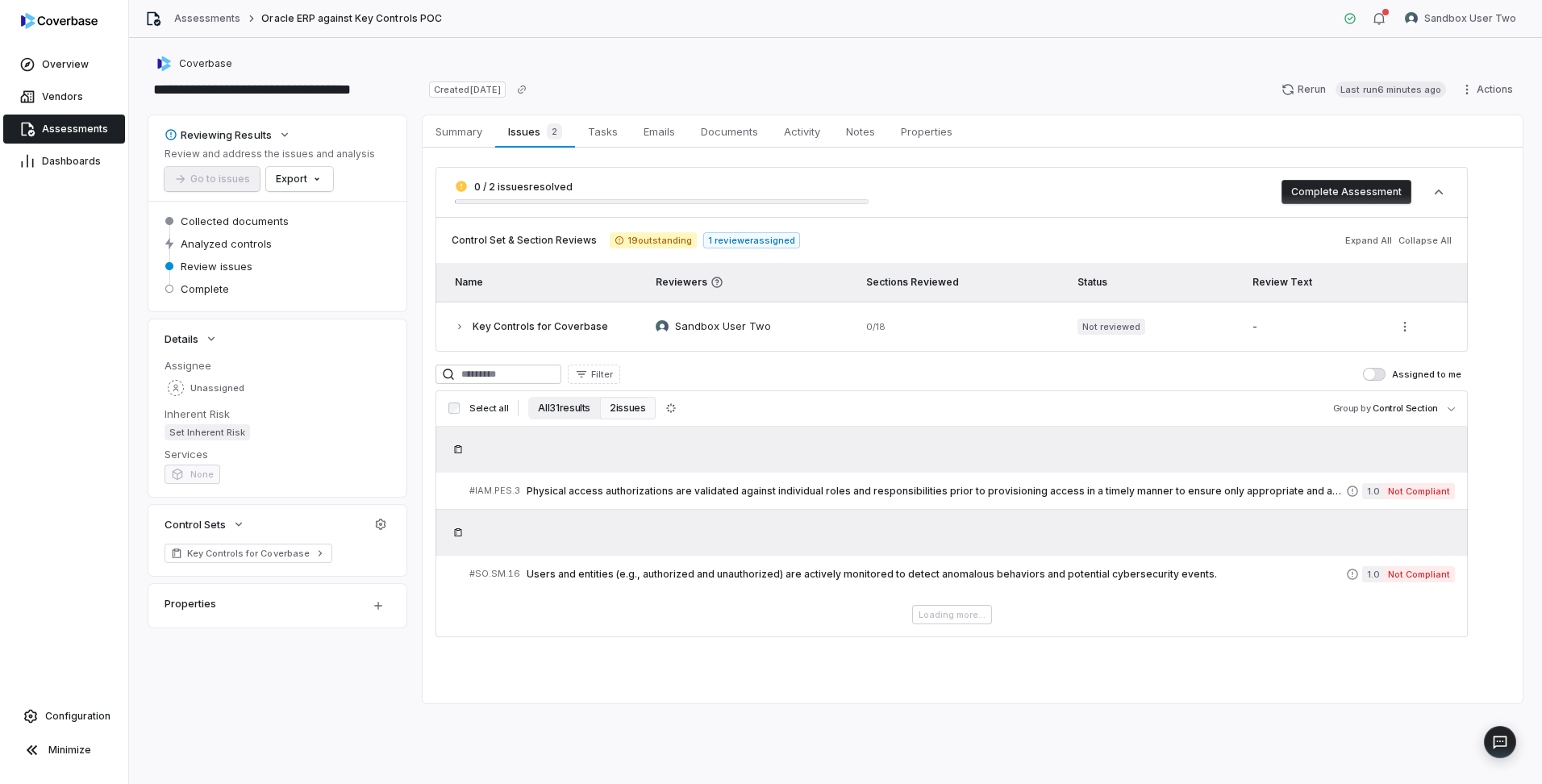
click at [568, 407] on button "All 31 results" at bounding box center [564, 408] width 72 height 23
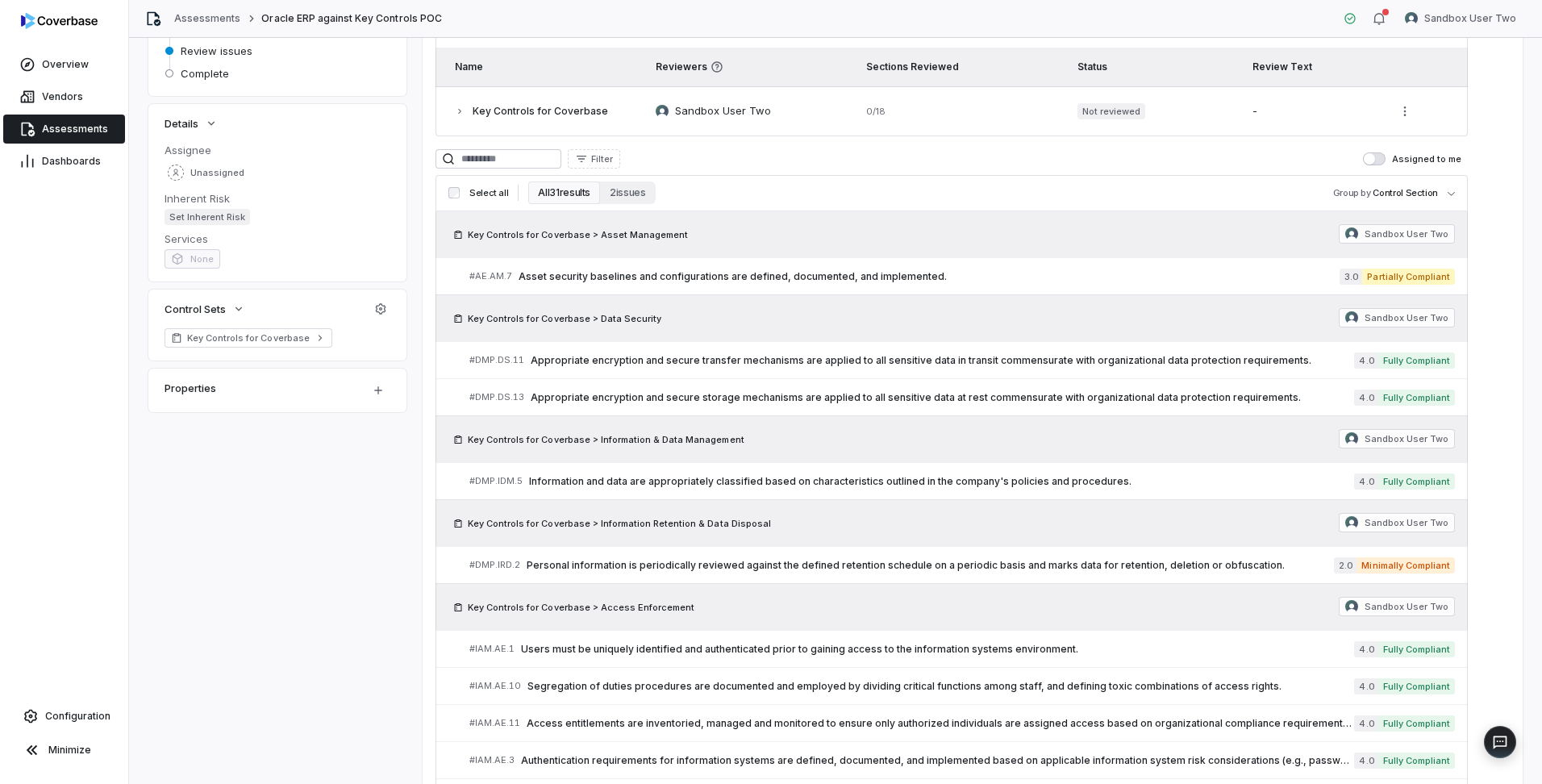
scroll to position [212, 0]
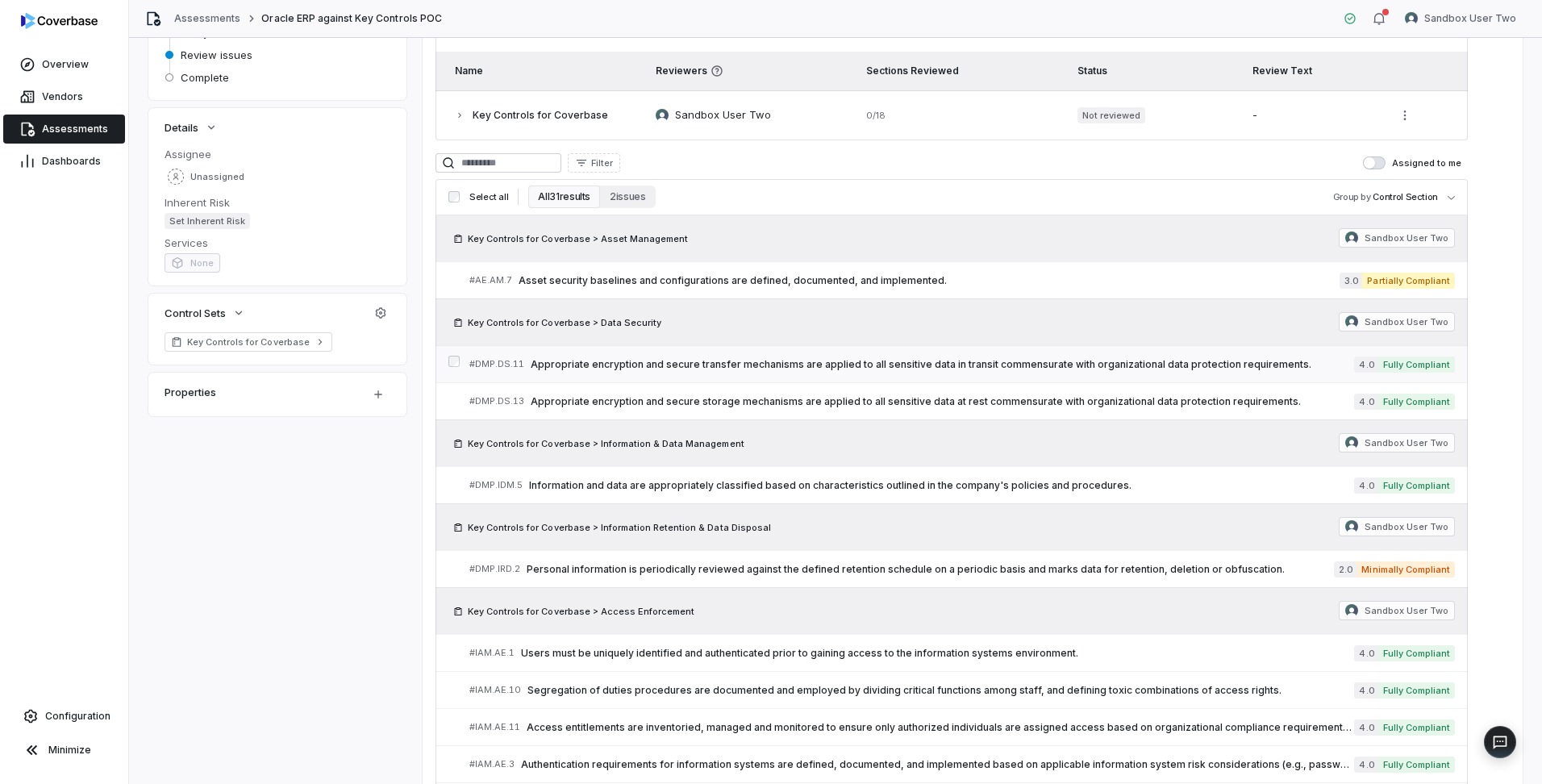
click at [689, 364] on span "Appropriate encryption and secure transfer mechanisms are applied to all sensit…" at bounding box center [942, 364] width 823 height 13
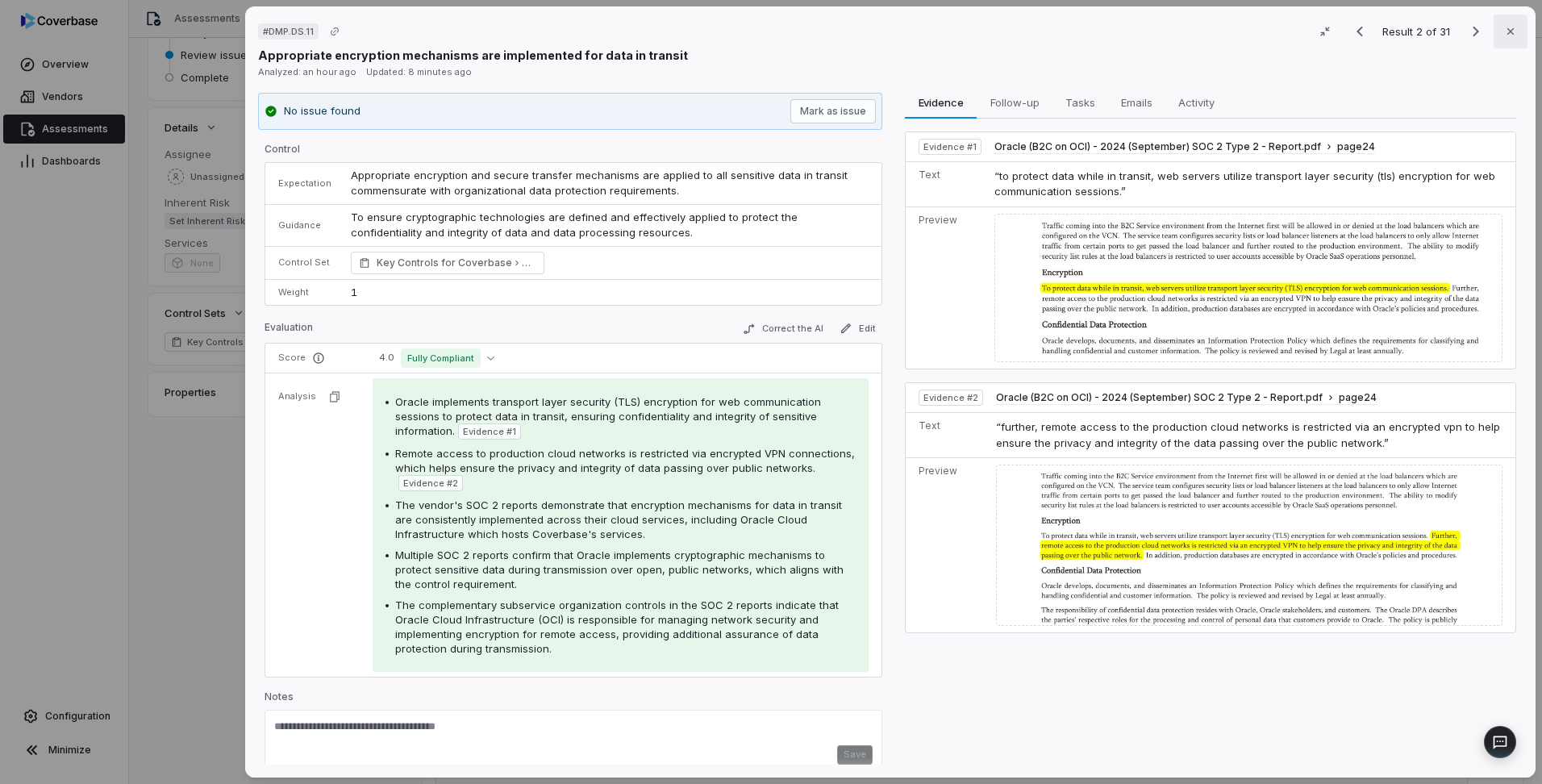
click at [1494, 37] on button "Close" at bounding box center [1511, 31] width 34 height 34
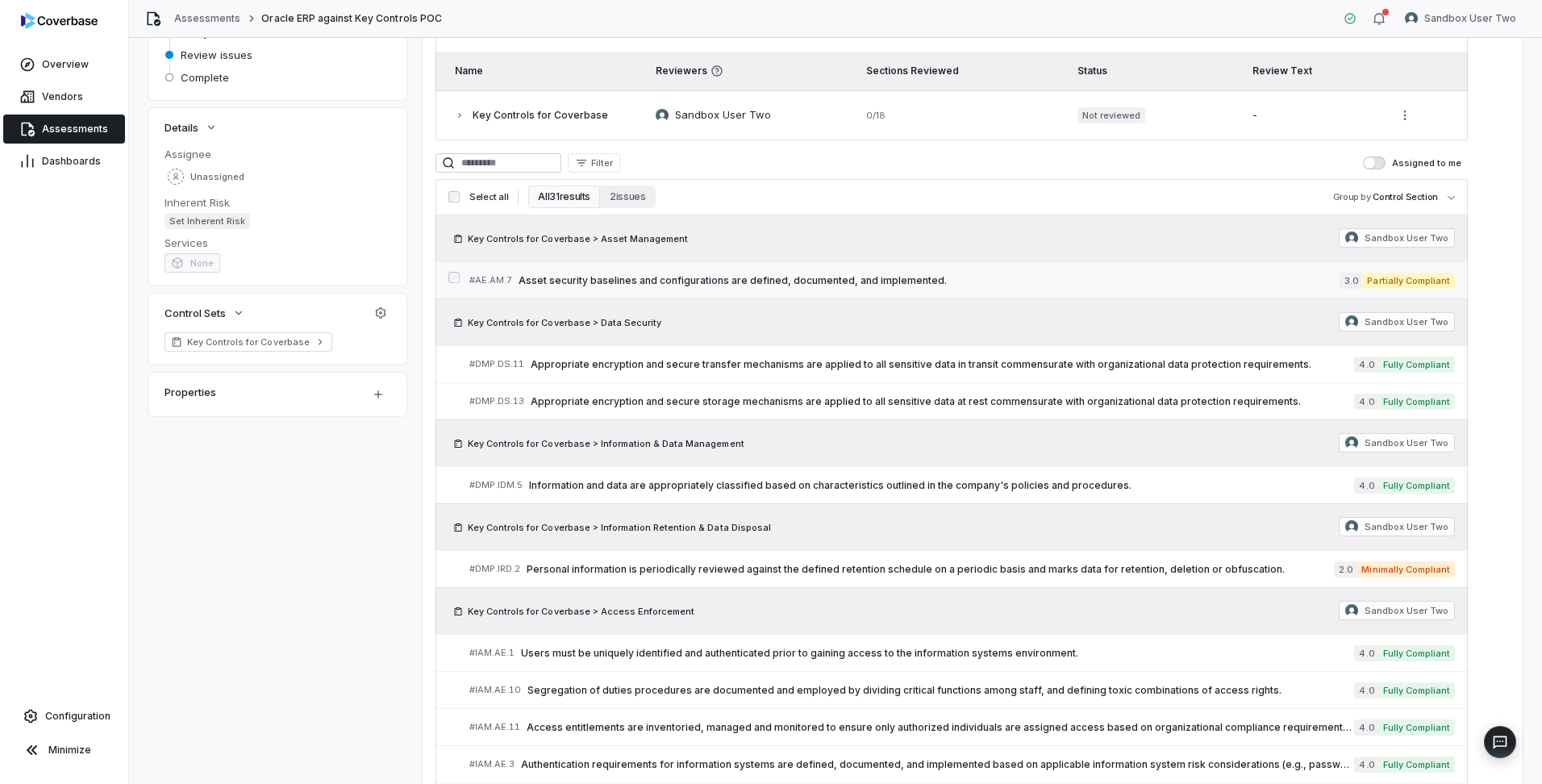
click at [815, 280] on span "Asset security baselines and configurations are defined, documented, and implem…" at bounding box center [929, 280] width 821 height 13
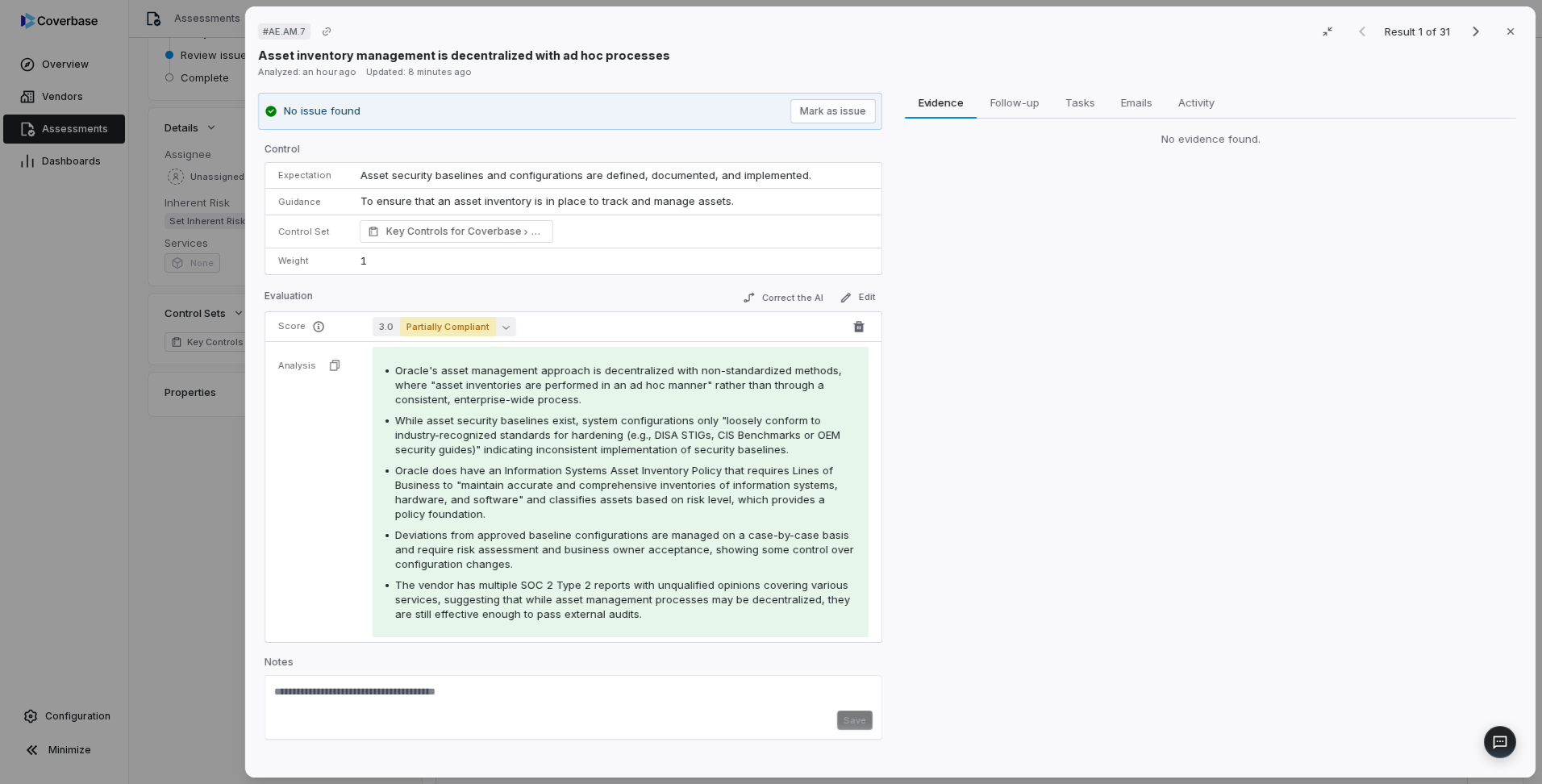
click at [502, 323] on icon "button" at bounding box center [506, 327] width 7 height 7
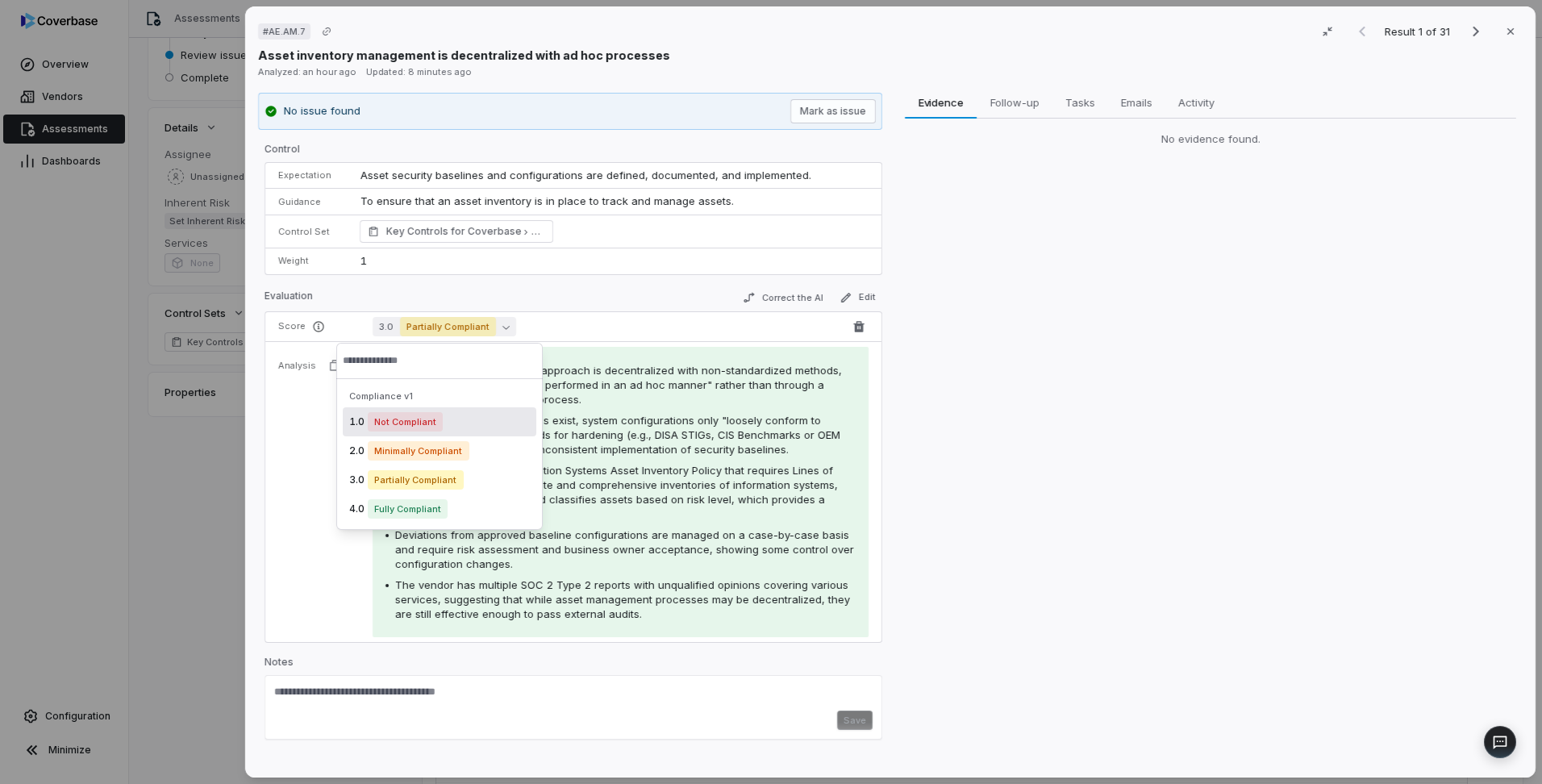
click at [502, 323] on icon "button" at bounding box center [506, 327] width 7 height 7
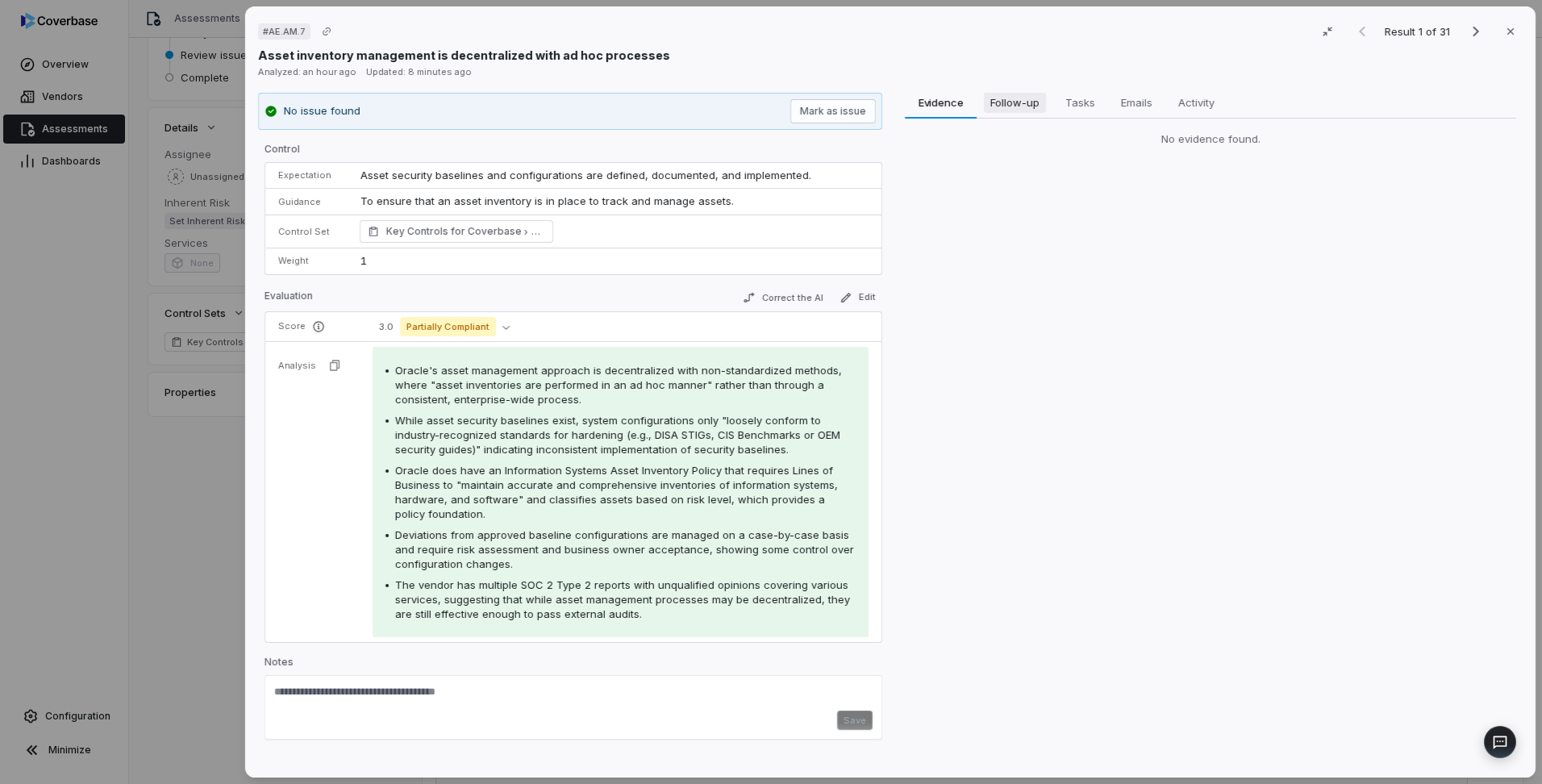
click at [1011, 101] on span "Follow-up" at bounding box center [1015, 102] width 62 height 21
click at [1070, 108] on span "Tasks" at bounding box center [1080, 102] width 43 height 21
click at [990, 108] on span "Follow-up" at bounding box center [1015, 102] width 62 height 21
click at [944, 98] on span "Evidence" at bounding box center [941, 102] width 58 height 21
click at [1512, 32] on button "Close" at bounding box center [1511, 31] width 34 height 34
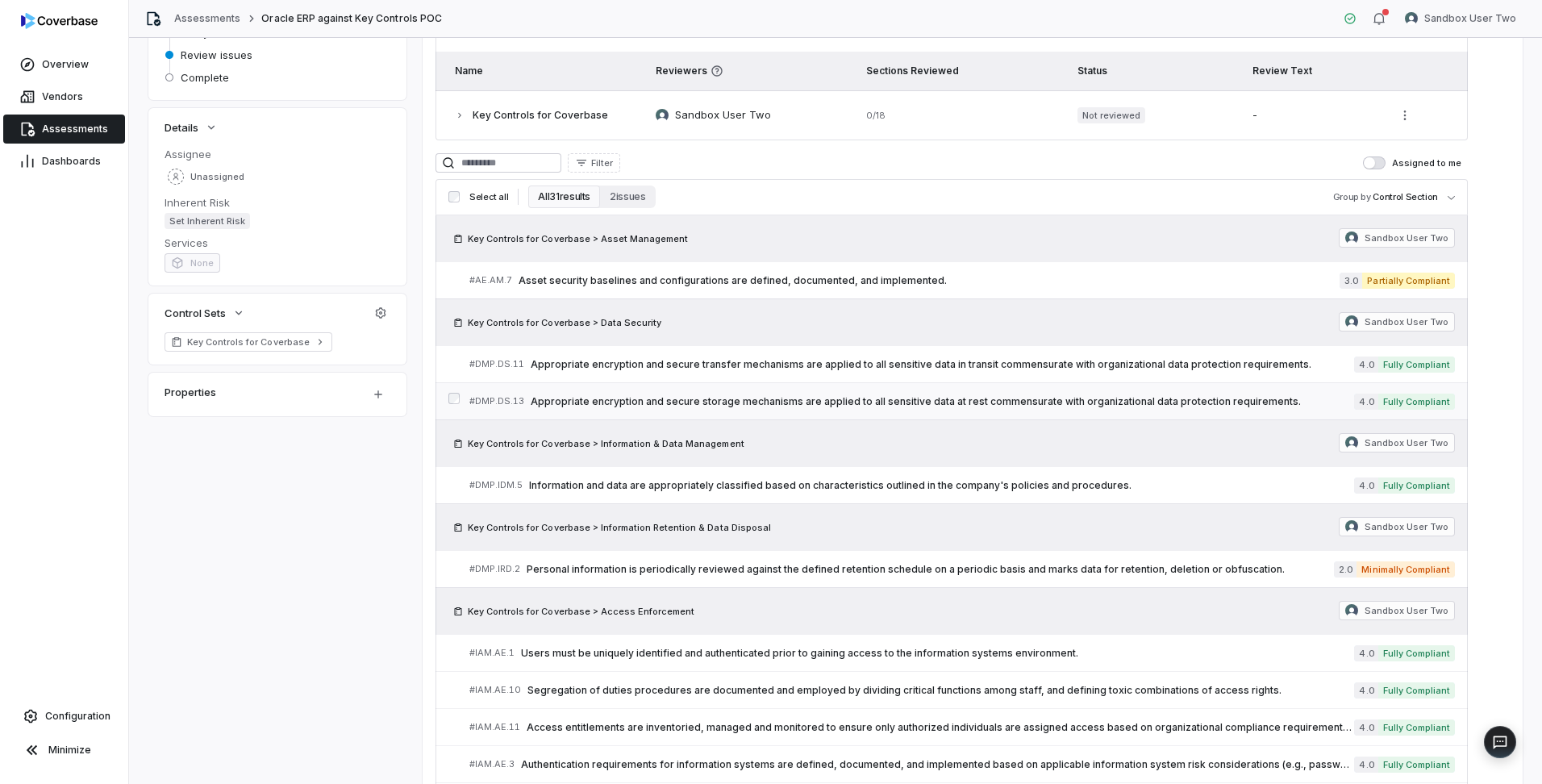
click at [741, 396] on span "Appropriate encryption and secure storage mechanisms are applied to all sensiti…" at bounding box center [942, 401] width 823 height 13
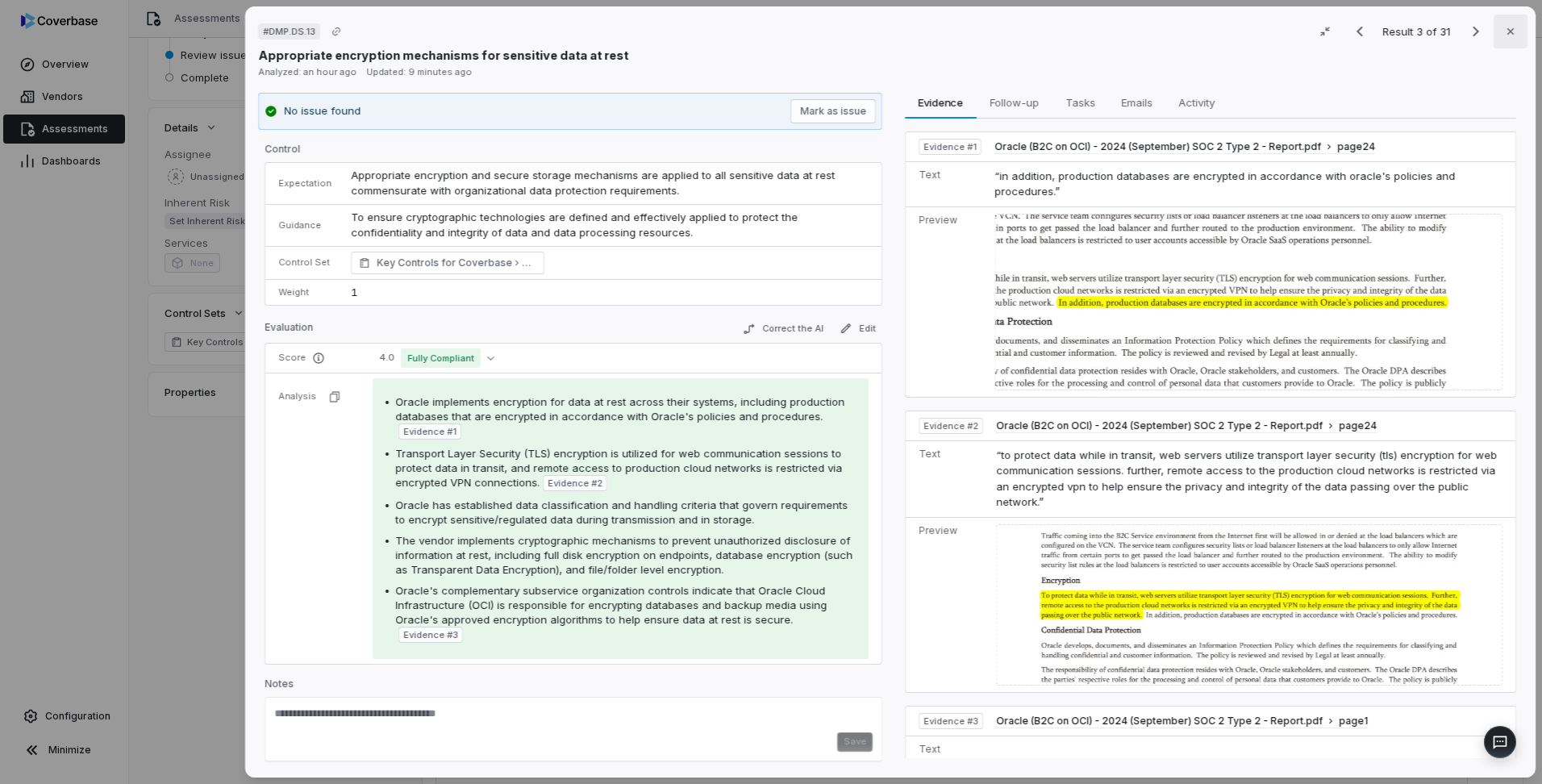
click at [1505, 30] on icon "button" at bounding box center [1511, 31] width 13 height 13
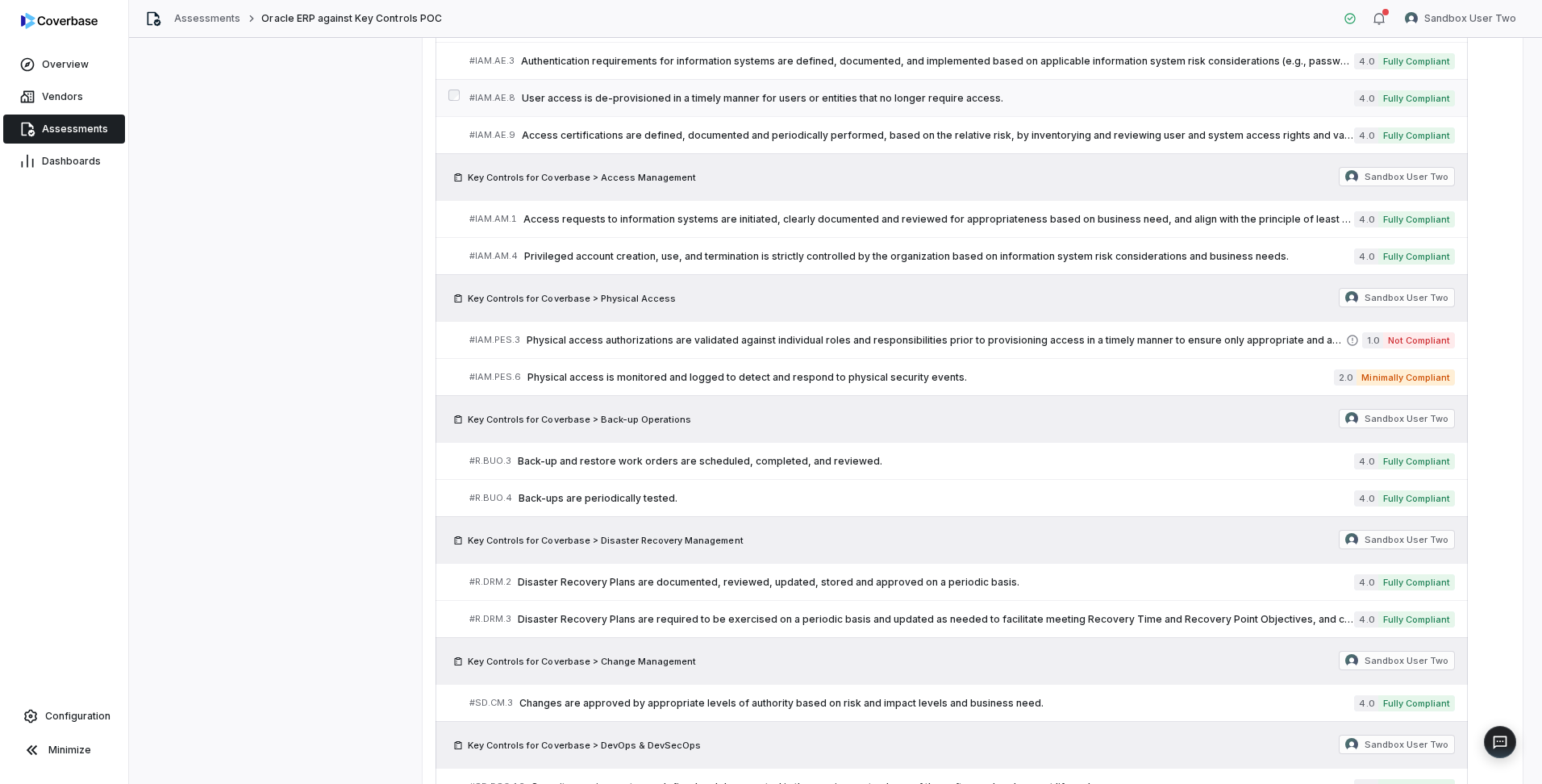
scroll to position [1017, 0]
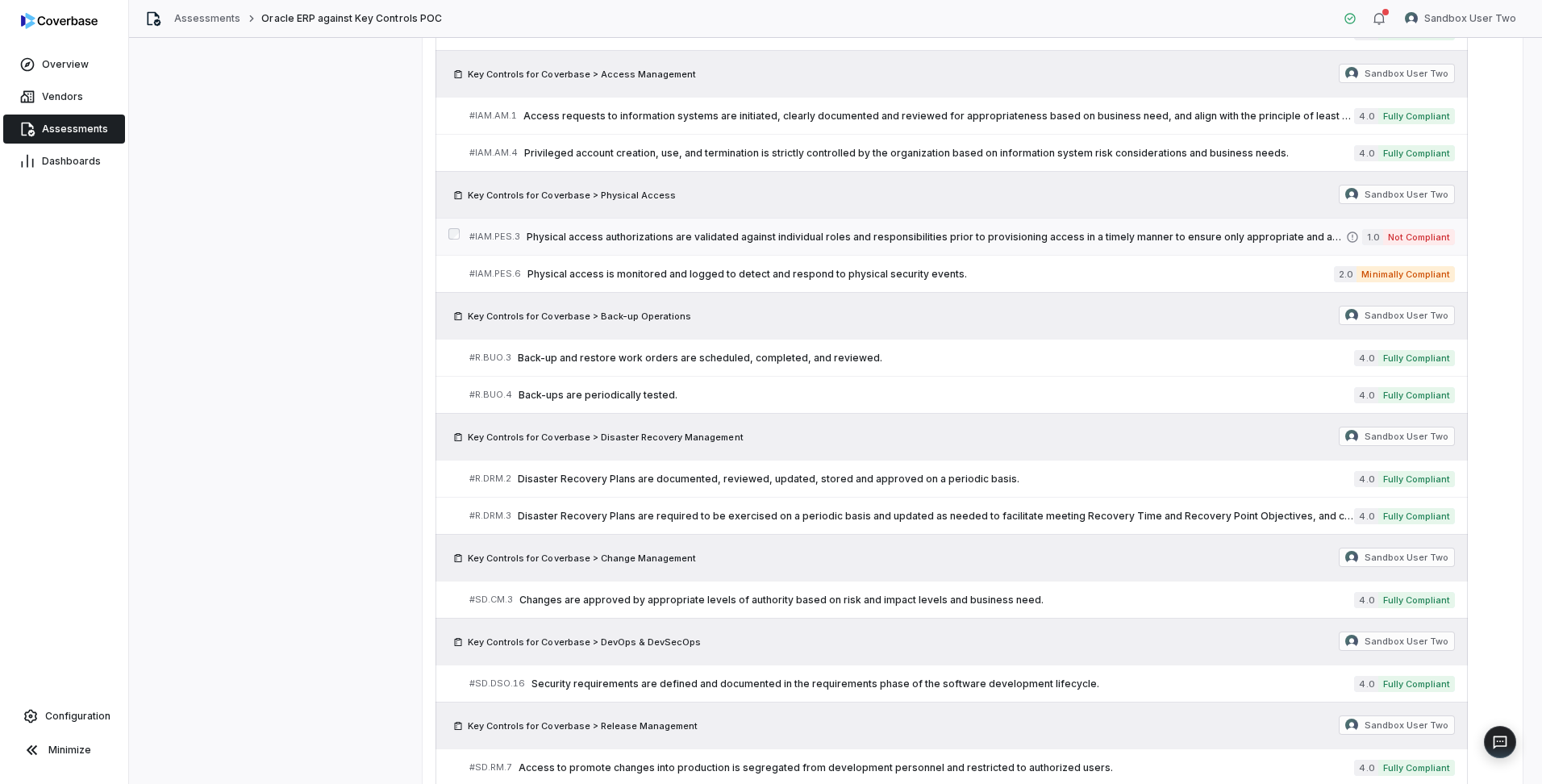
click at [1068, 240] on span "Physical access authorizations are validated against individual roles and respo…" at bounding box center [936, 237] width 819 height 13
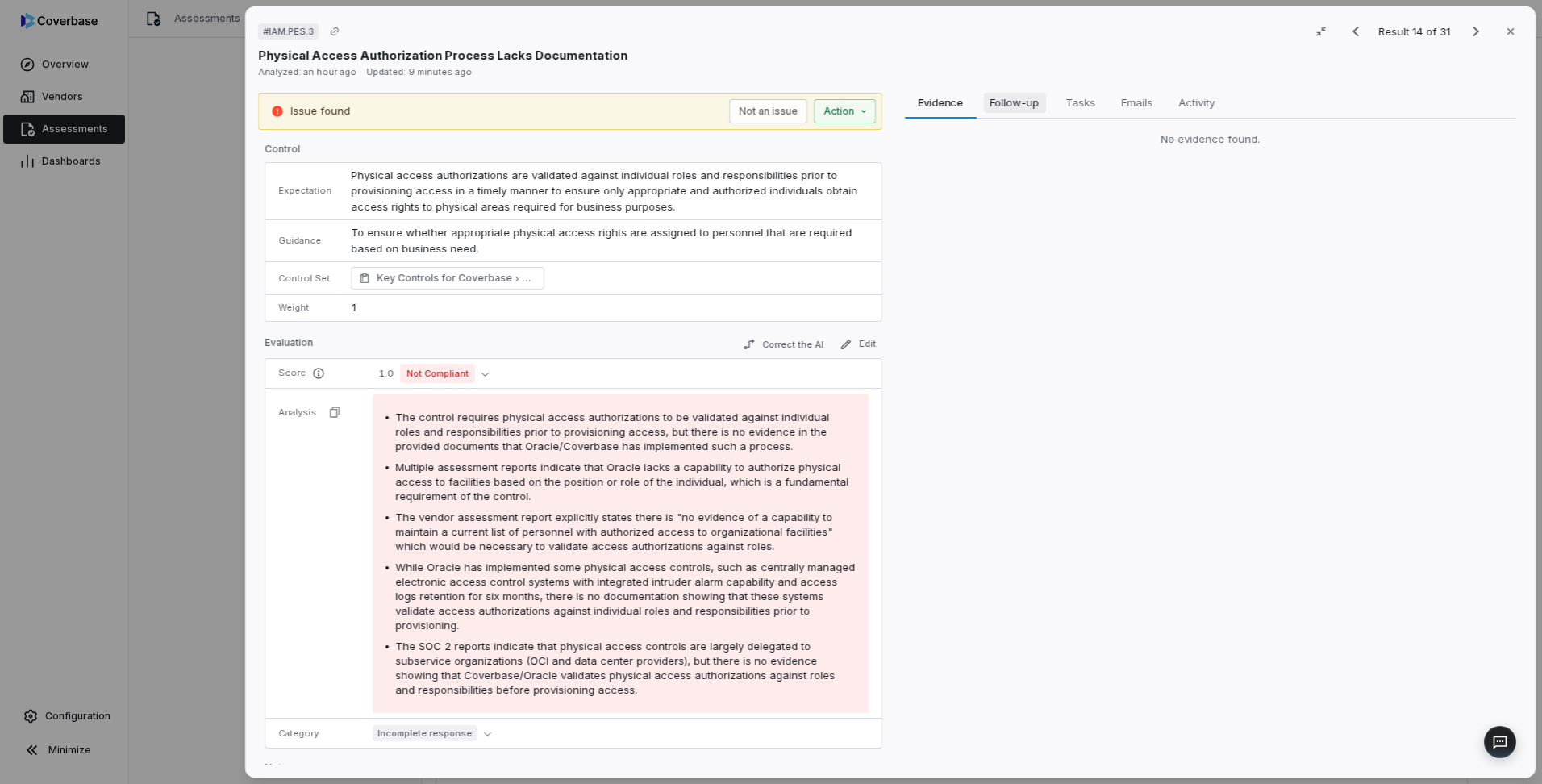
click at [990, 111] on span "Follow-up" at bounding box center [1015, 102] width 62 height 21
click at [862, 108] on div "# IAM.PES.3 Result 14 of 31 Close Physical Access Authorization Process Lacks D…" at bounding box center [771, 392] width 1542 height 784
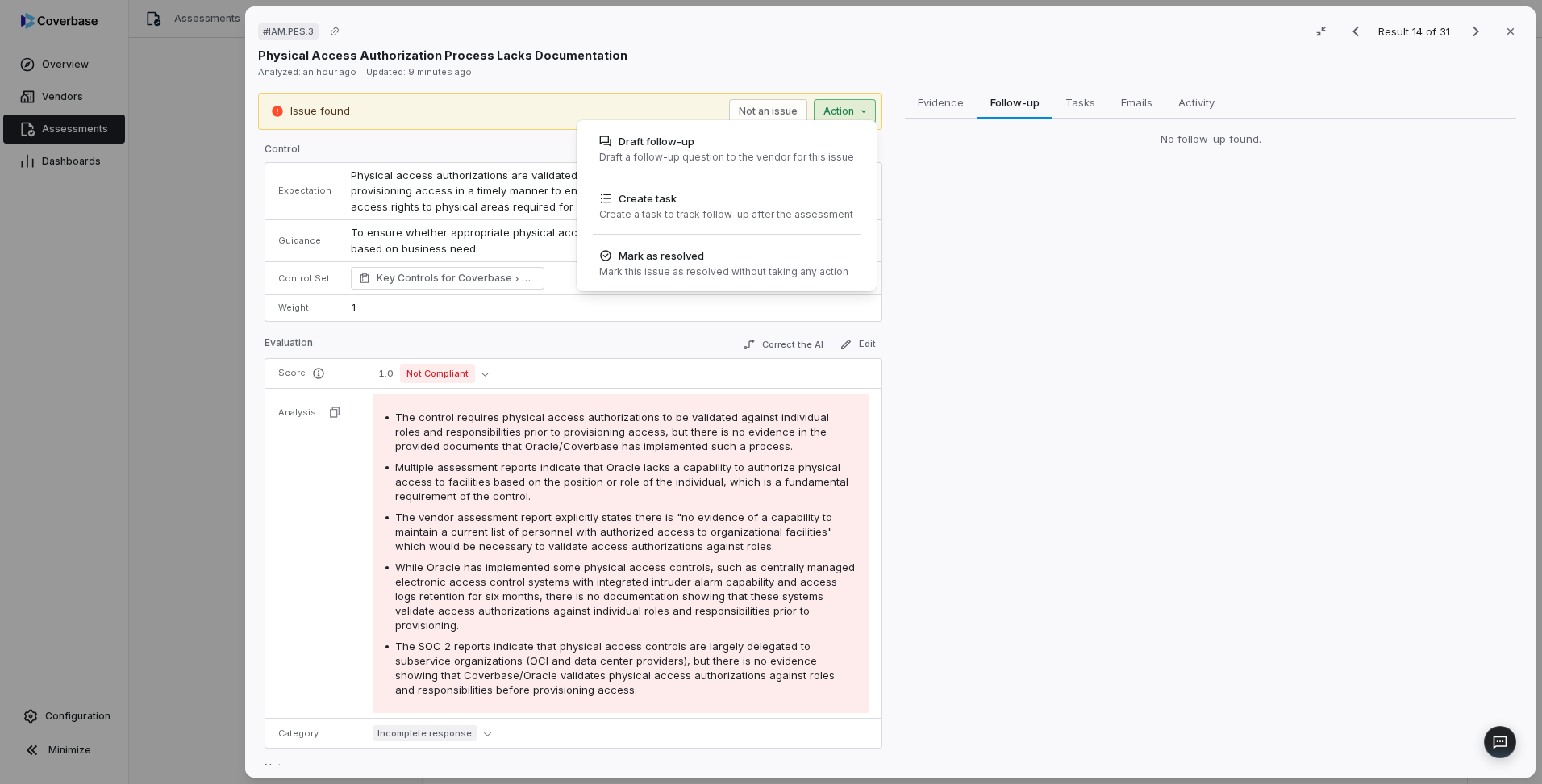
click at [1055, 279] on div "# IAM.PES.3 Result 14 of 31 Close Physical Access Authorization Process Lacks D…" at bounding box center [771, 392] width 1542 height 784
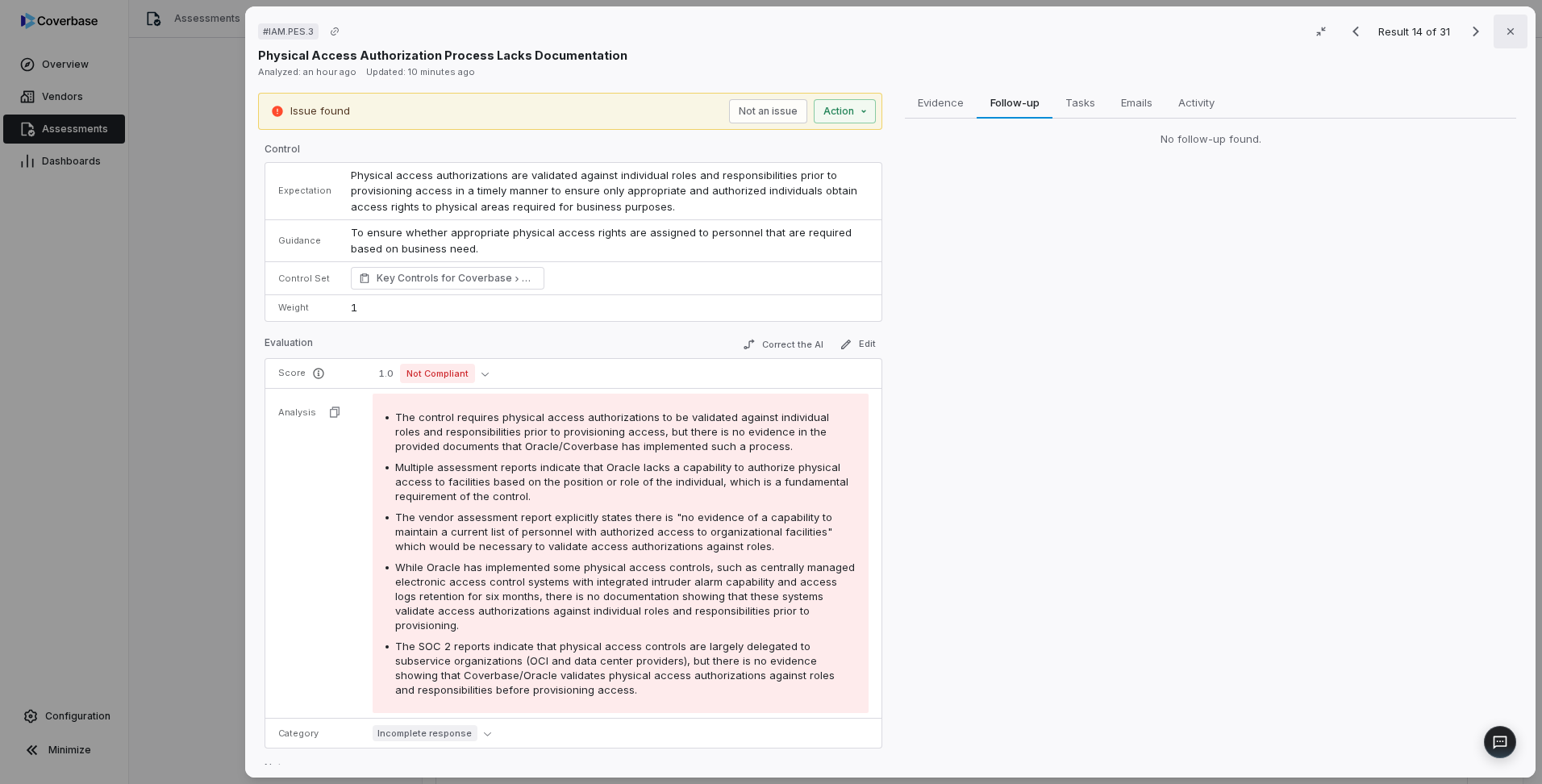
click at [1509, 29] on button "Close" at bounding box center [1511, 31] width 34 height 34
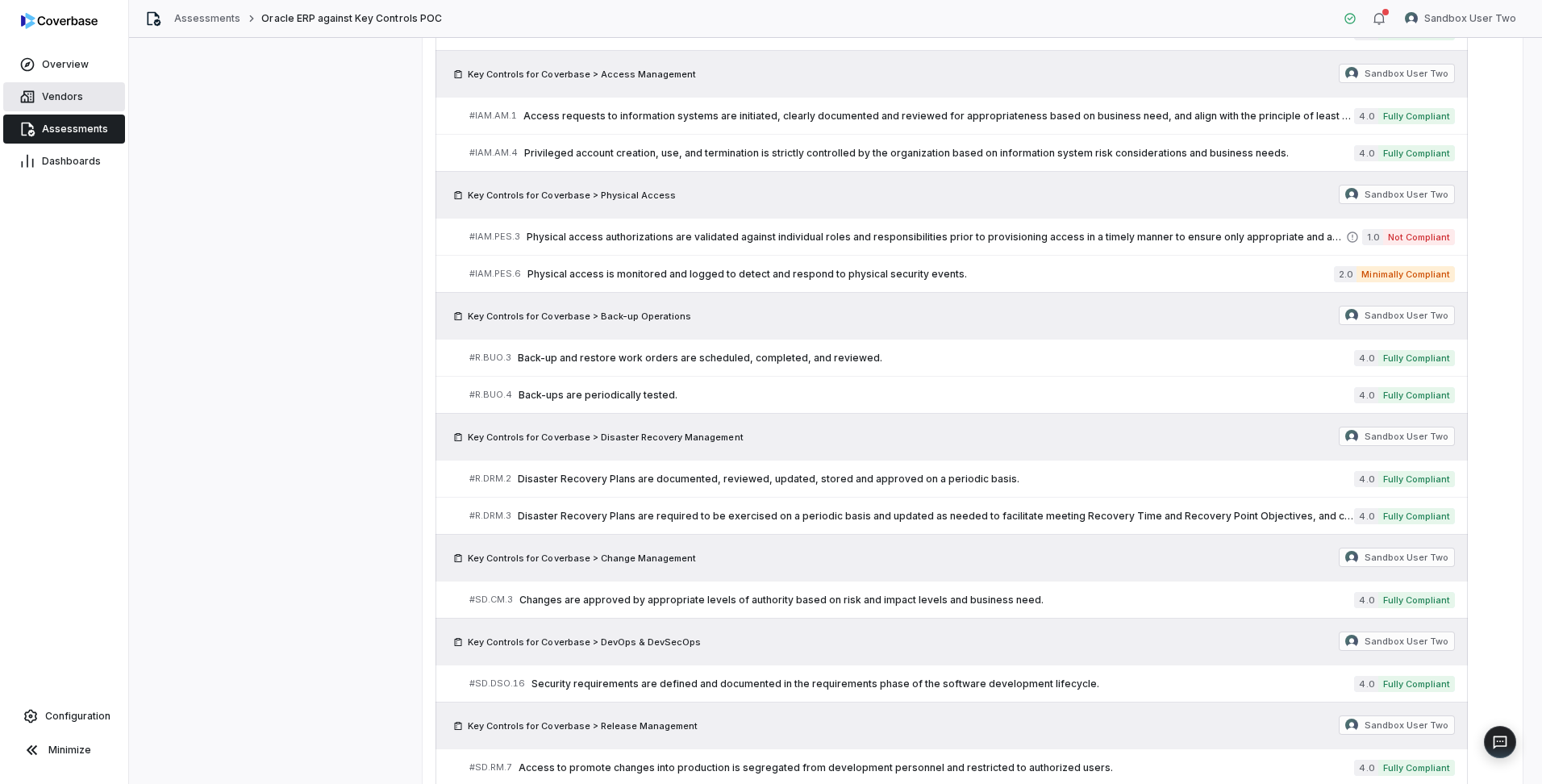
click at [76, 95] on span "Vendors" at bounding box center [62, 96] width 41 height 13
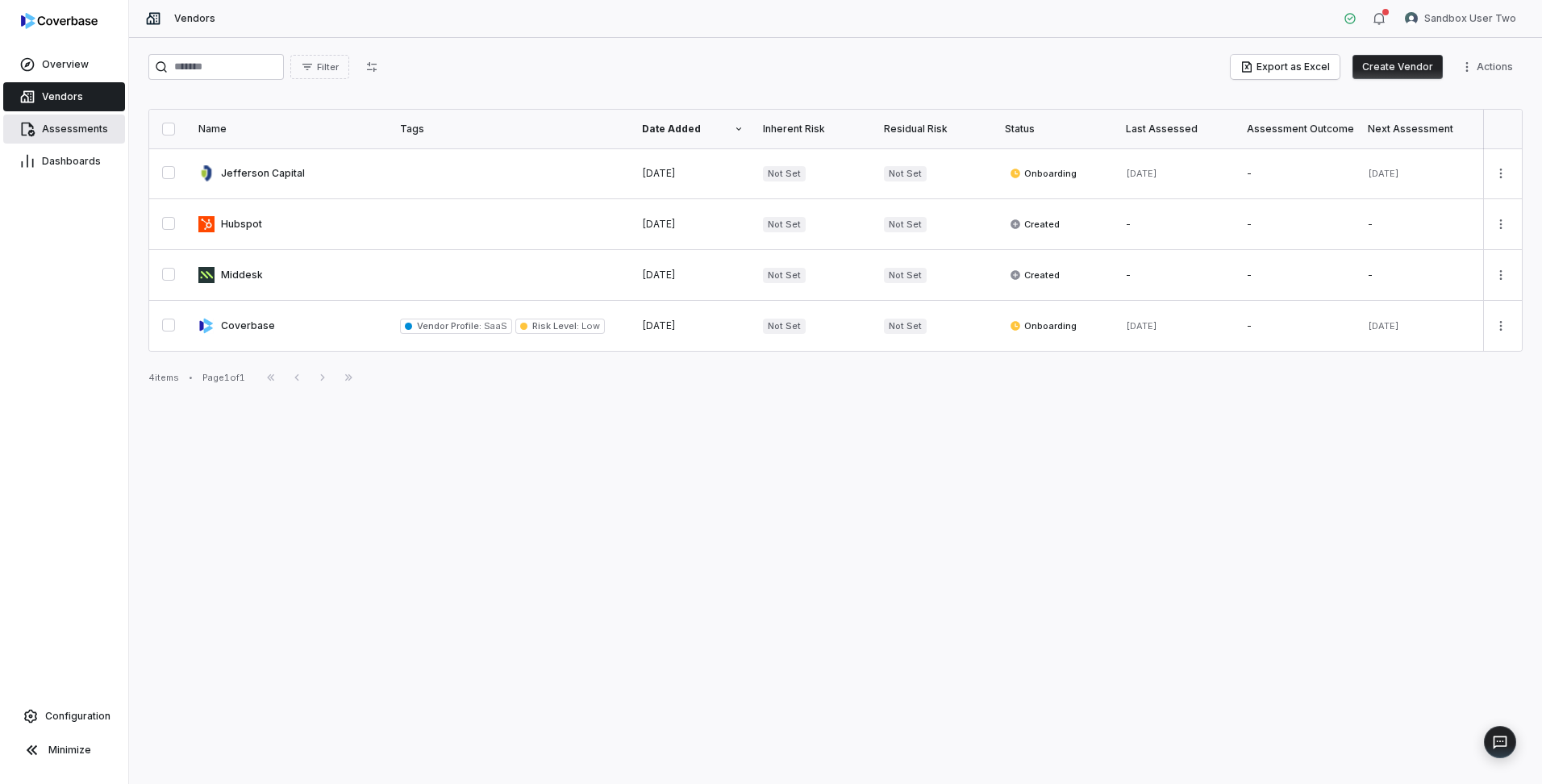
click at [70, 132] on span "Assessments" at bounding box center [75, 128] width 66 height 13
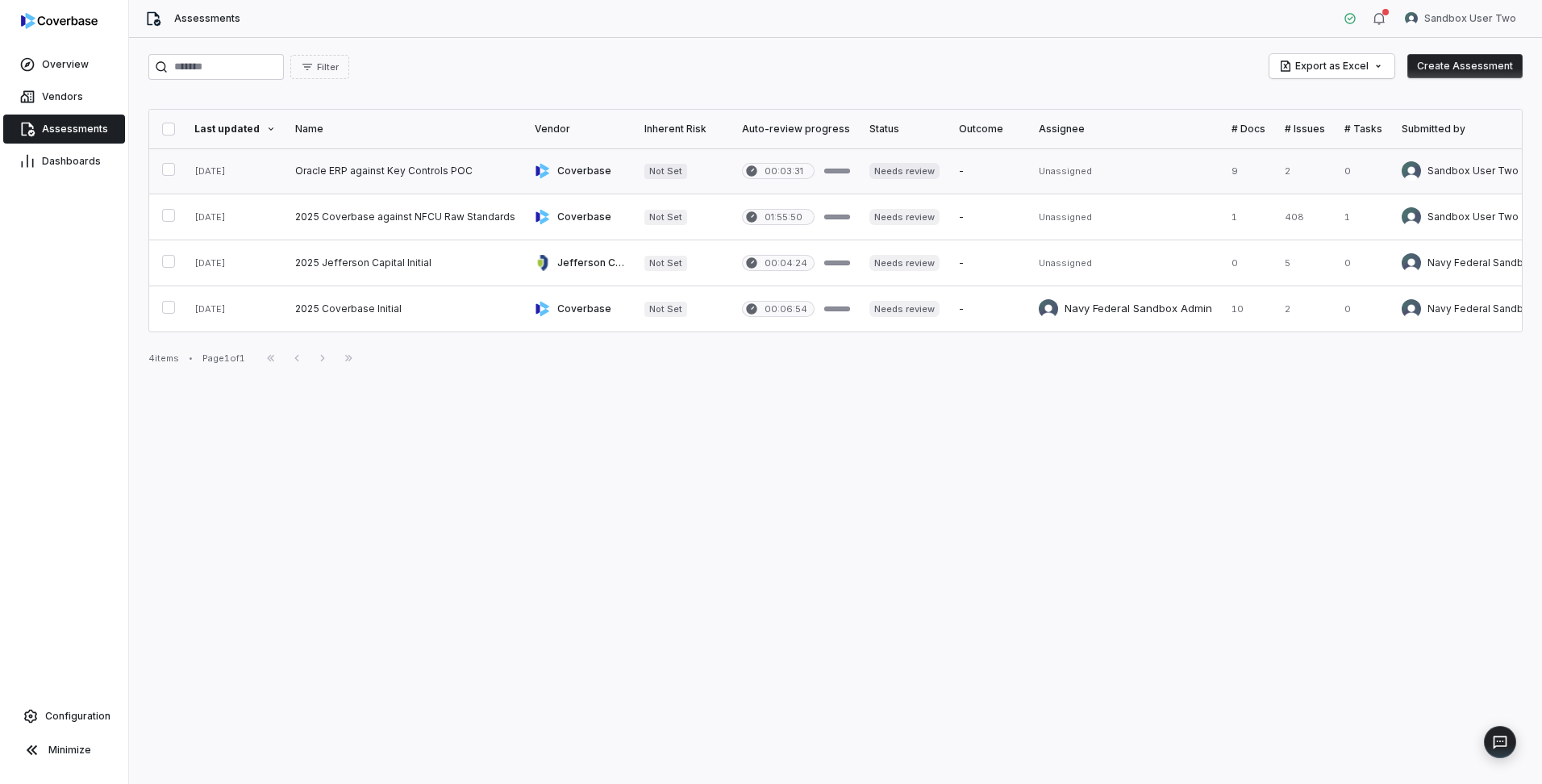
click at [384, 171] on link at bounding box center [405, 171] width 240 height 45
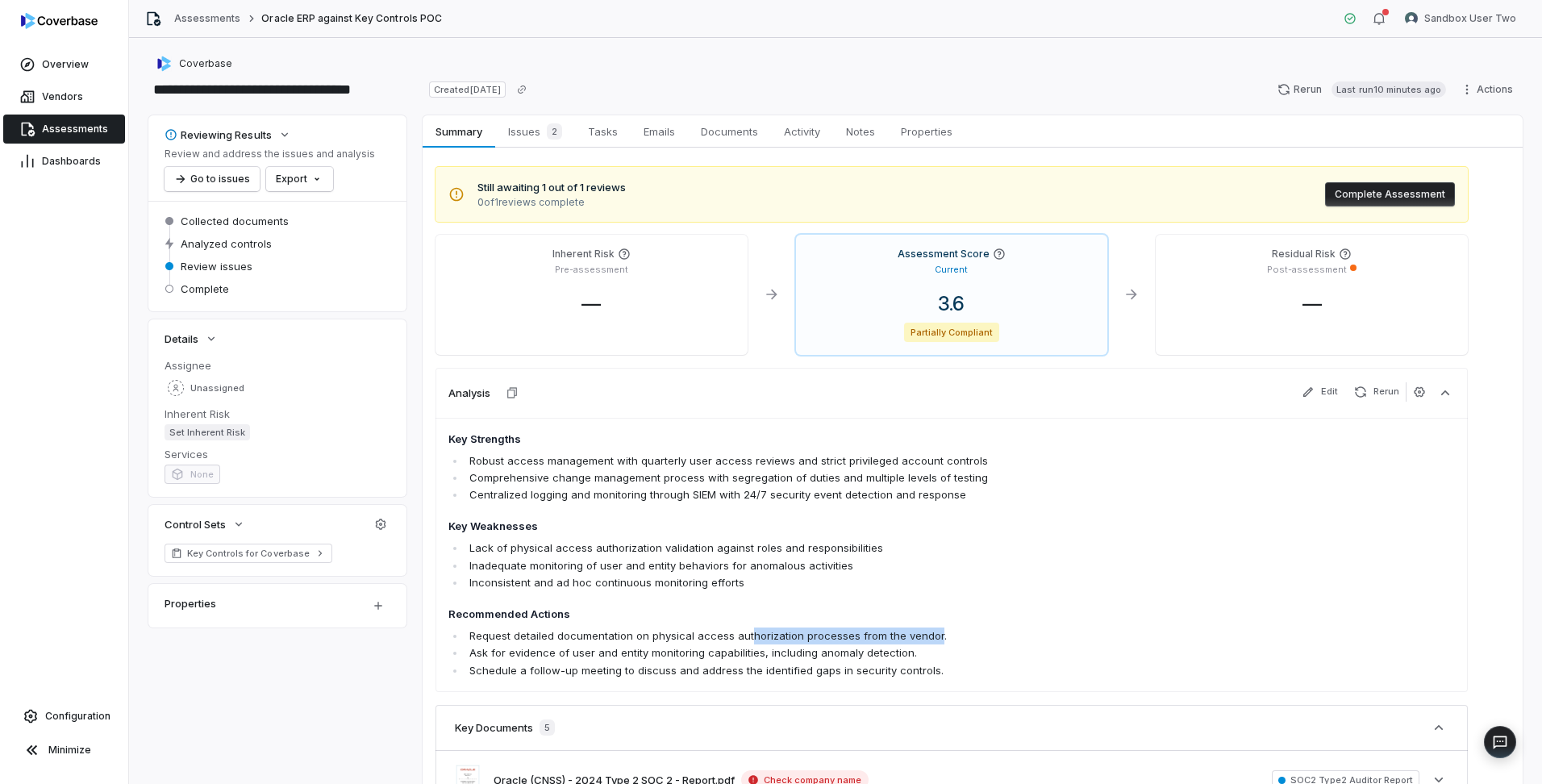
drag, startPoint x: 932, startPoint y: 636, endPoint x: 745, endPoint y: 635, distance: 187.0
click at [745, 635] on li "Request detailed documentation on physical access authorization processes from …" at bounding box center [859, 636] width 788 height 17
click at [80, 92] on span "Vendors" at bounding box center [62, 96] width 41 height 13
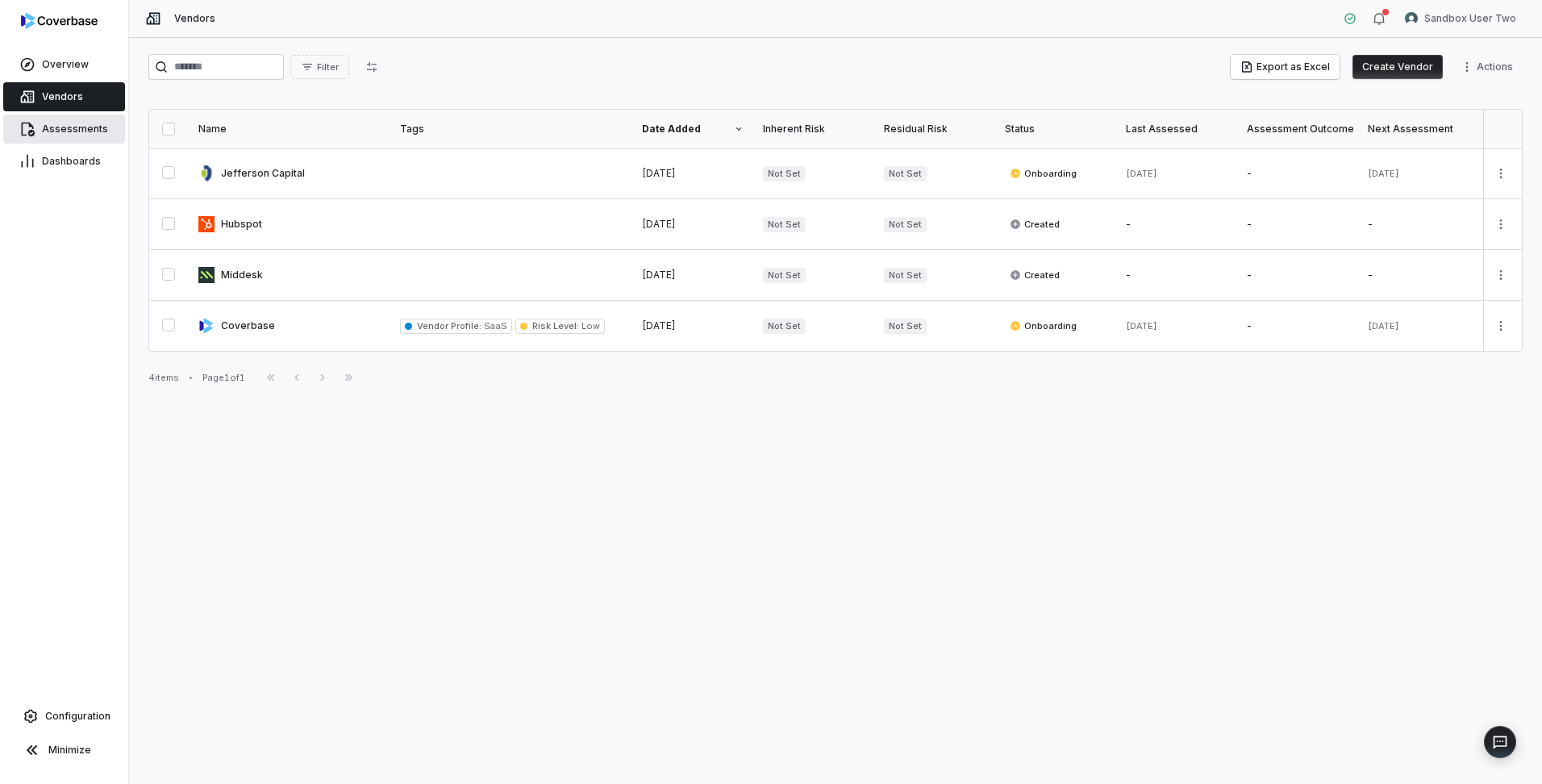
click at [49, 127] on span "Assessments" at bounding box center [75, 128] width 66 height 13
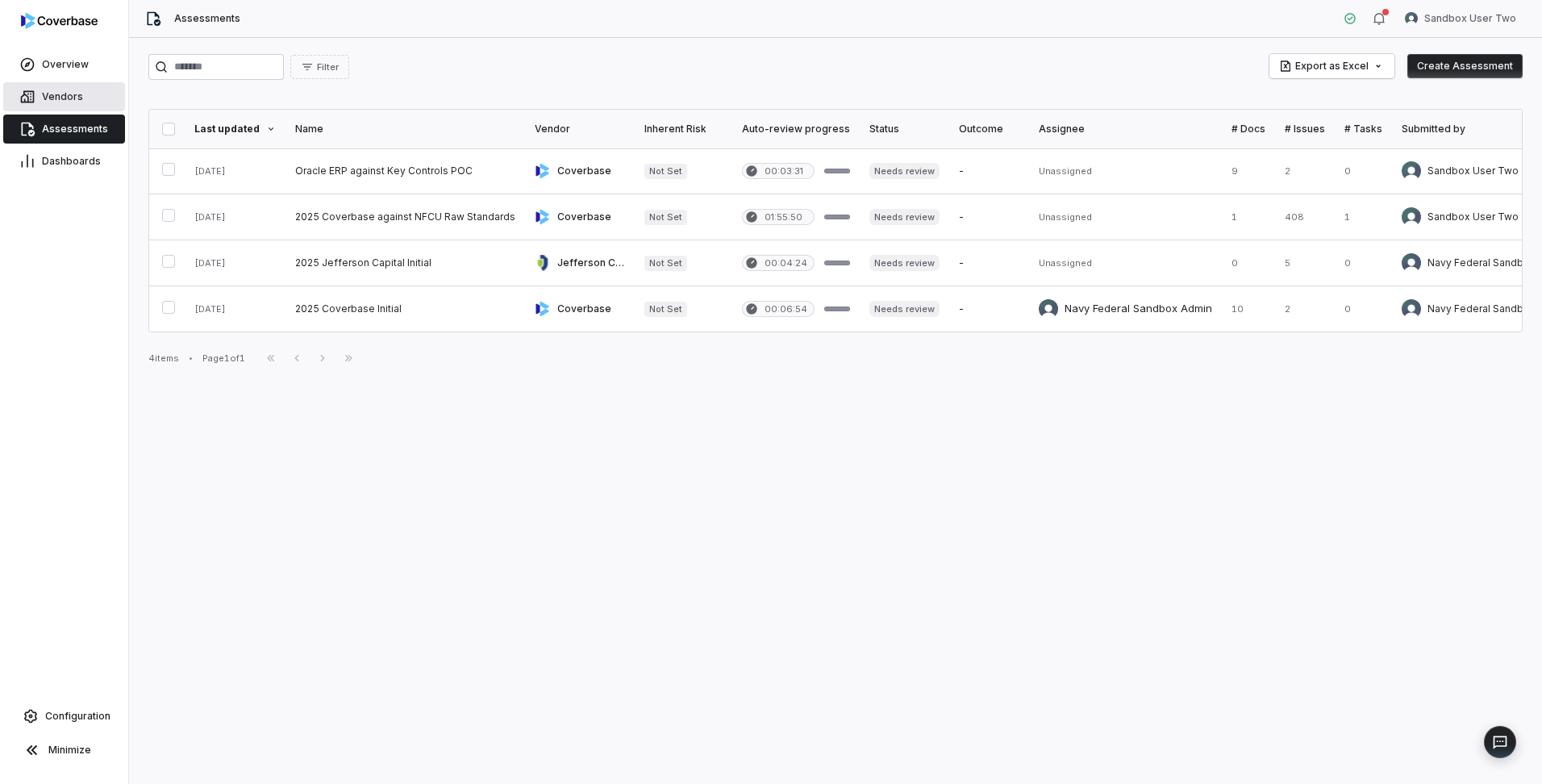
click at [72, 95] on span "Vendors" at bounding box center [62, 96] width 41 height 13
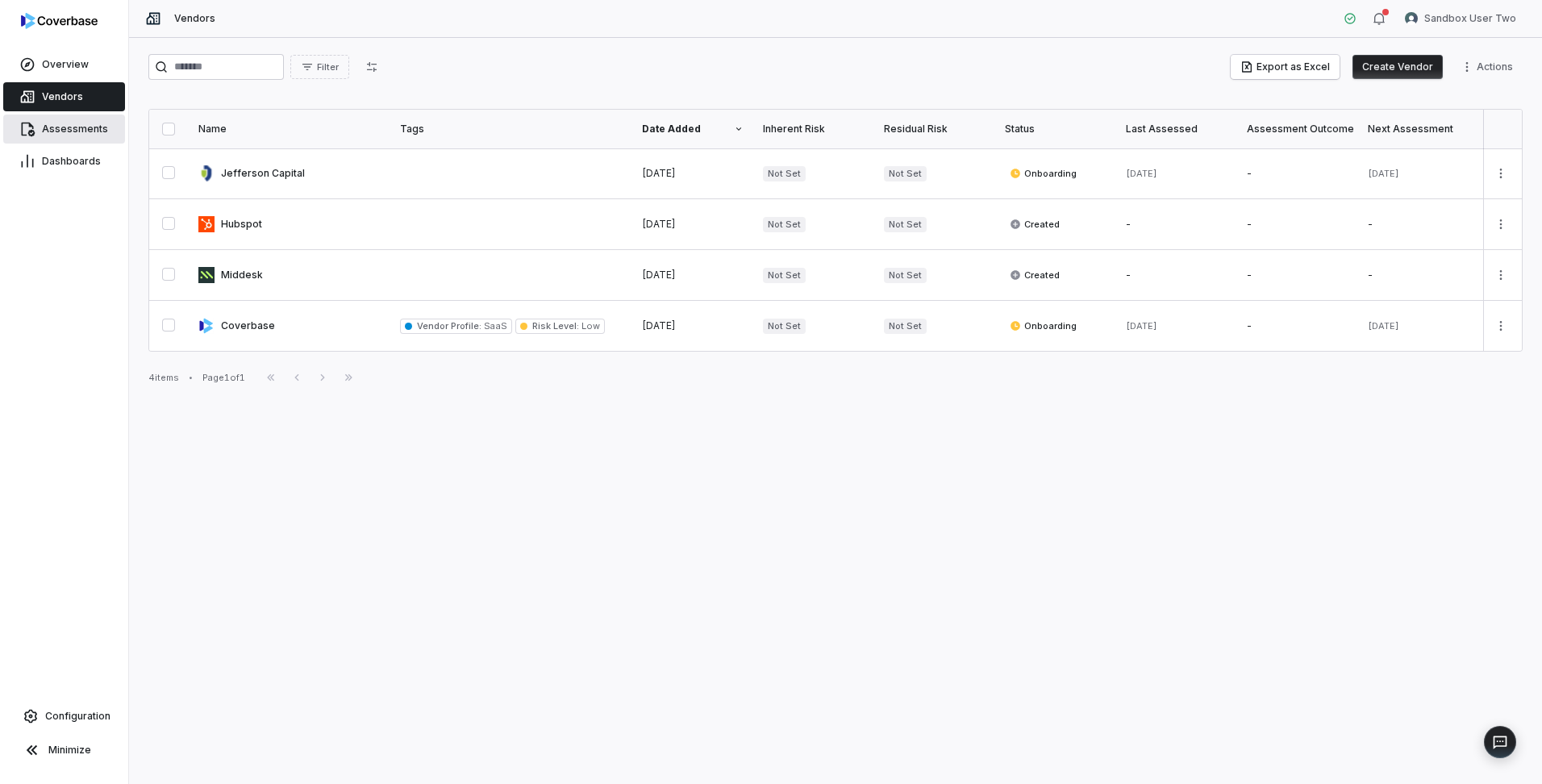
click at [76, 130] on span "Assessments" at bounding box center [75, 128] width 66 height 13
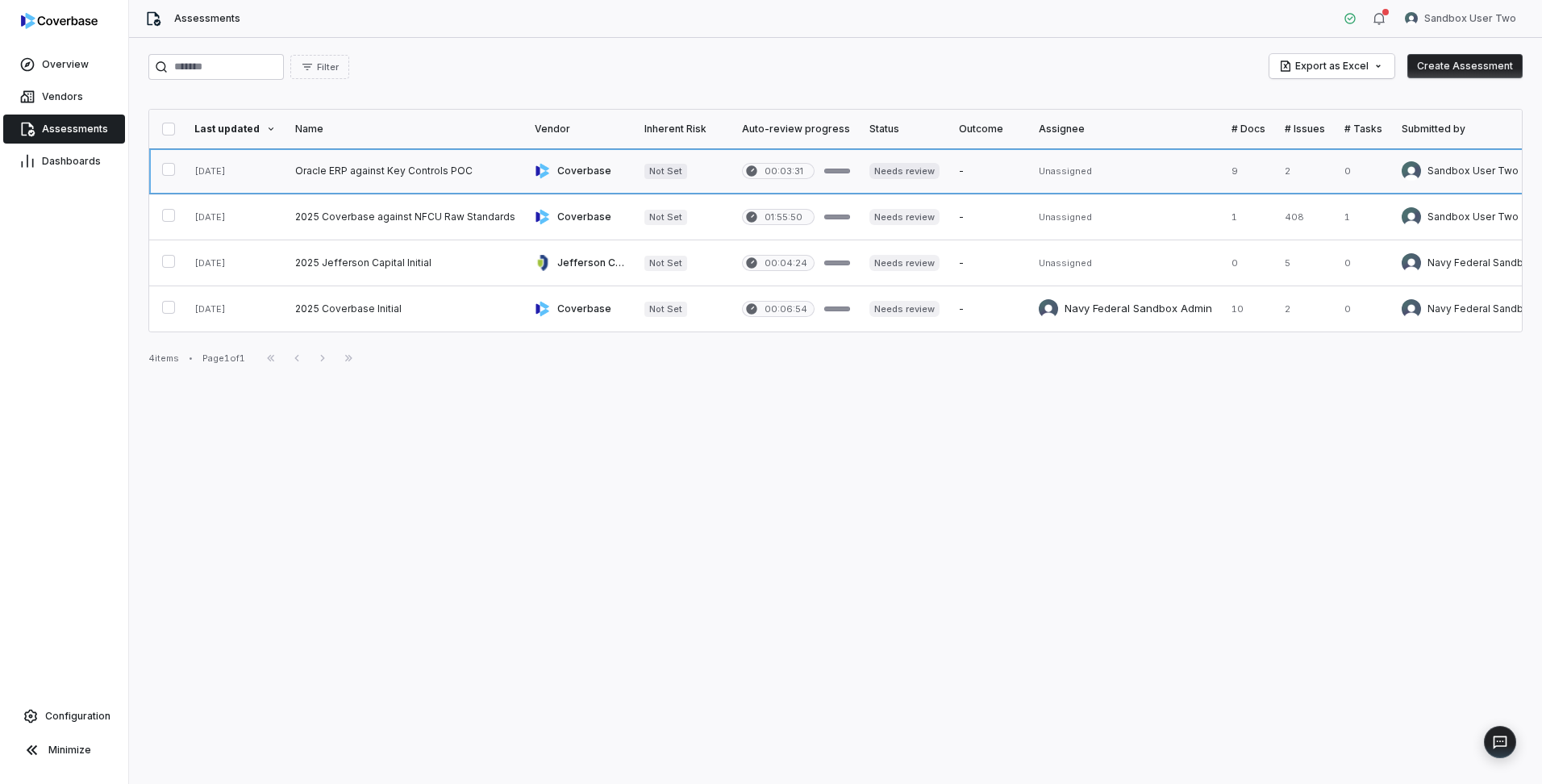
click at [384, 159] on link at bounding box center [405, 171] width 240 height 45
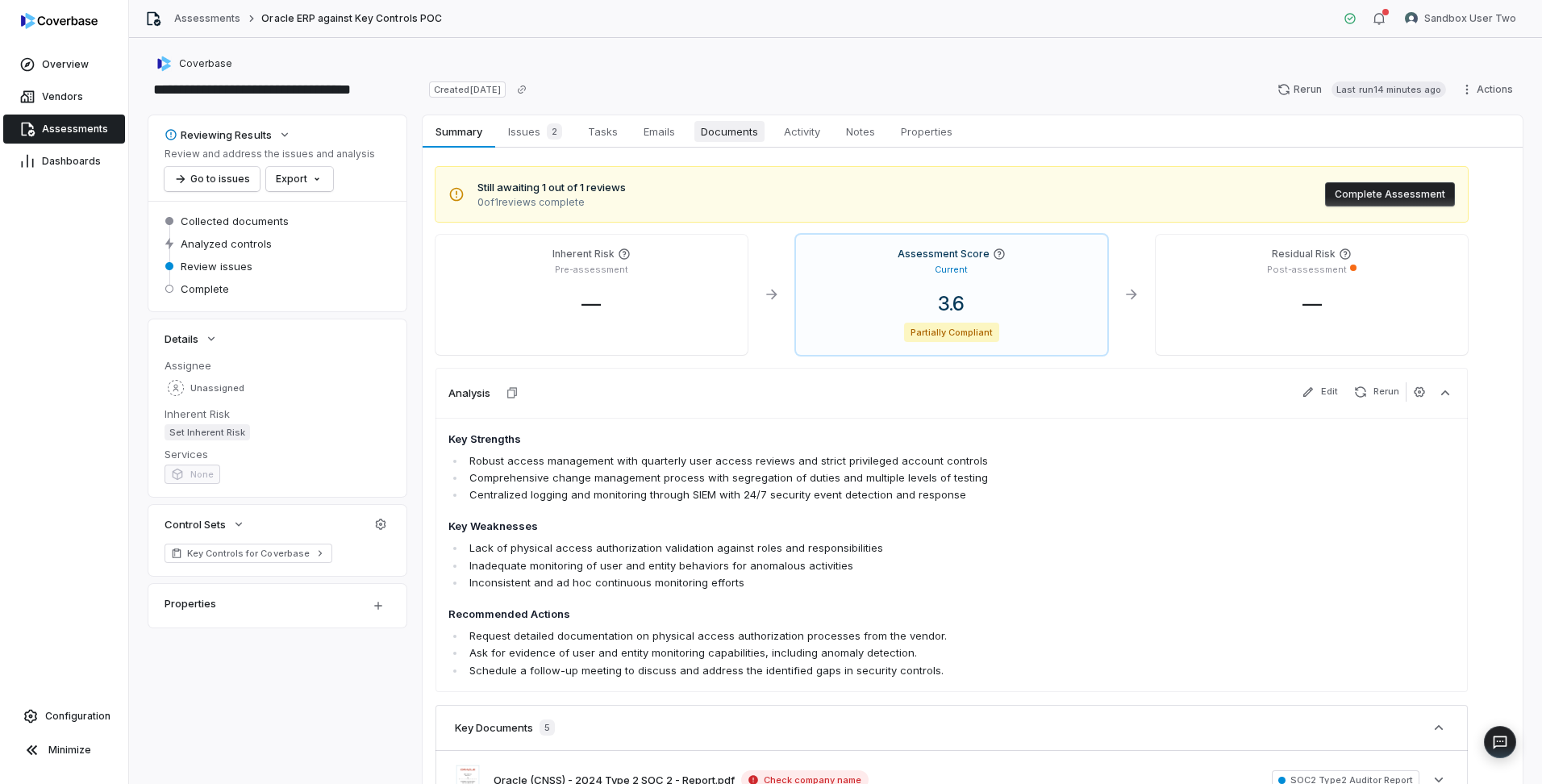
click at [728, 139] on span "Documents" at bounding box center [729, 131] width 70 height 21
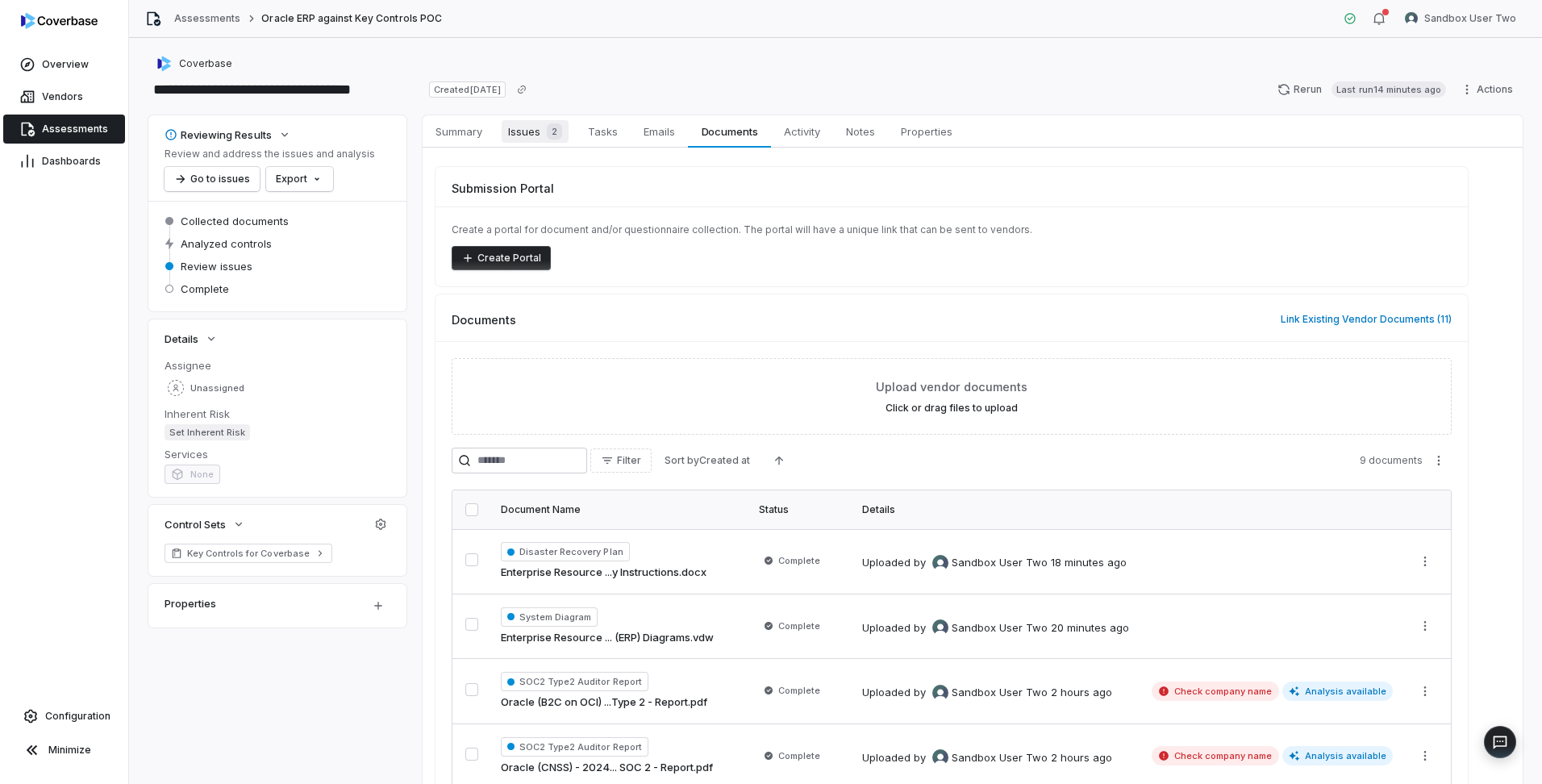
click at [539, 129] on span "Issues 2" at bounding box center [535, 132] width 67 height 23
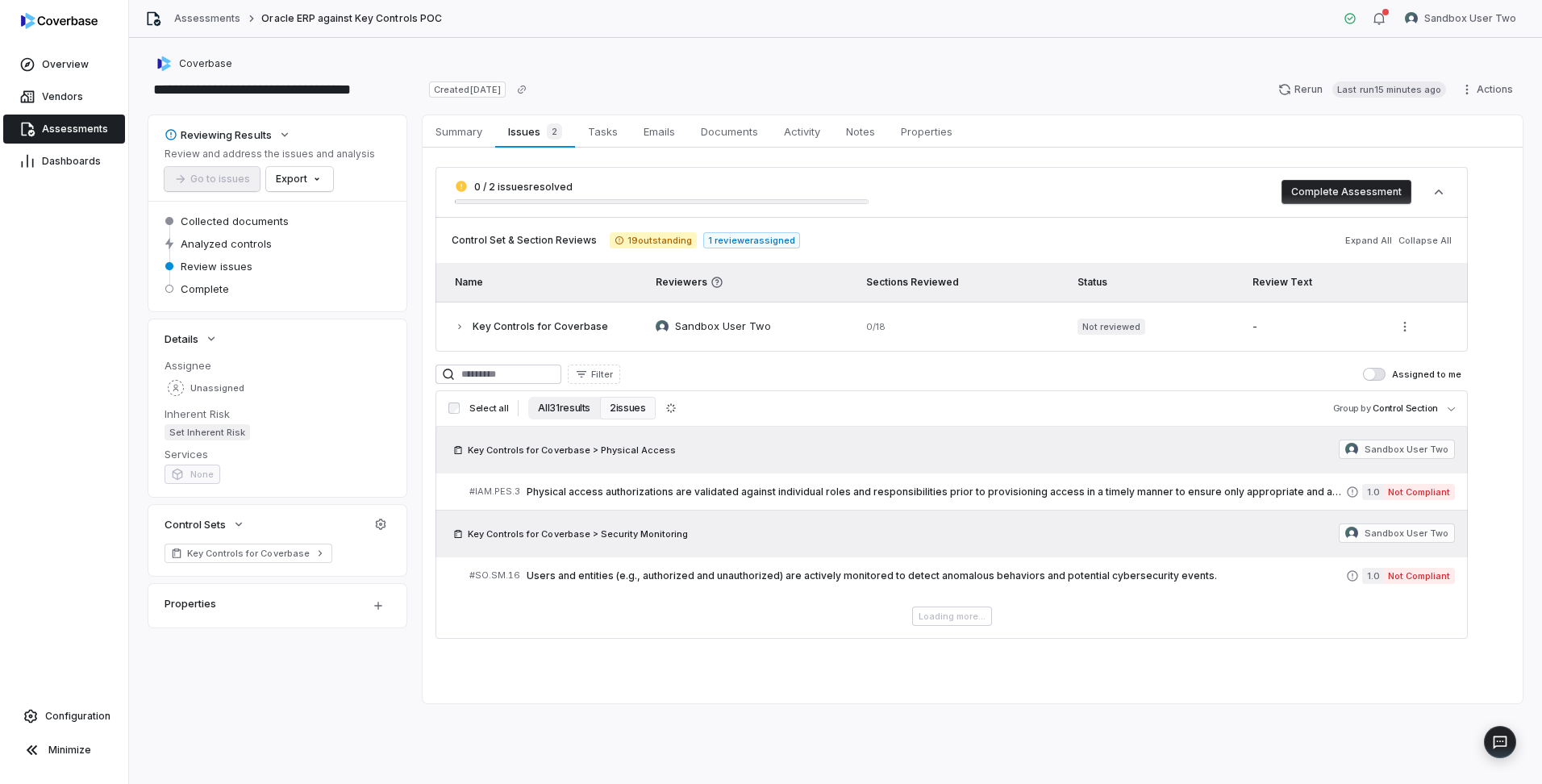
click at [567, 408] on button "All 31 results" at bounding box center [564, 408] width 72 height 23
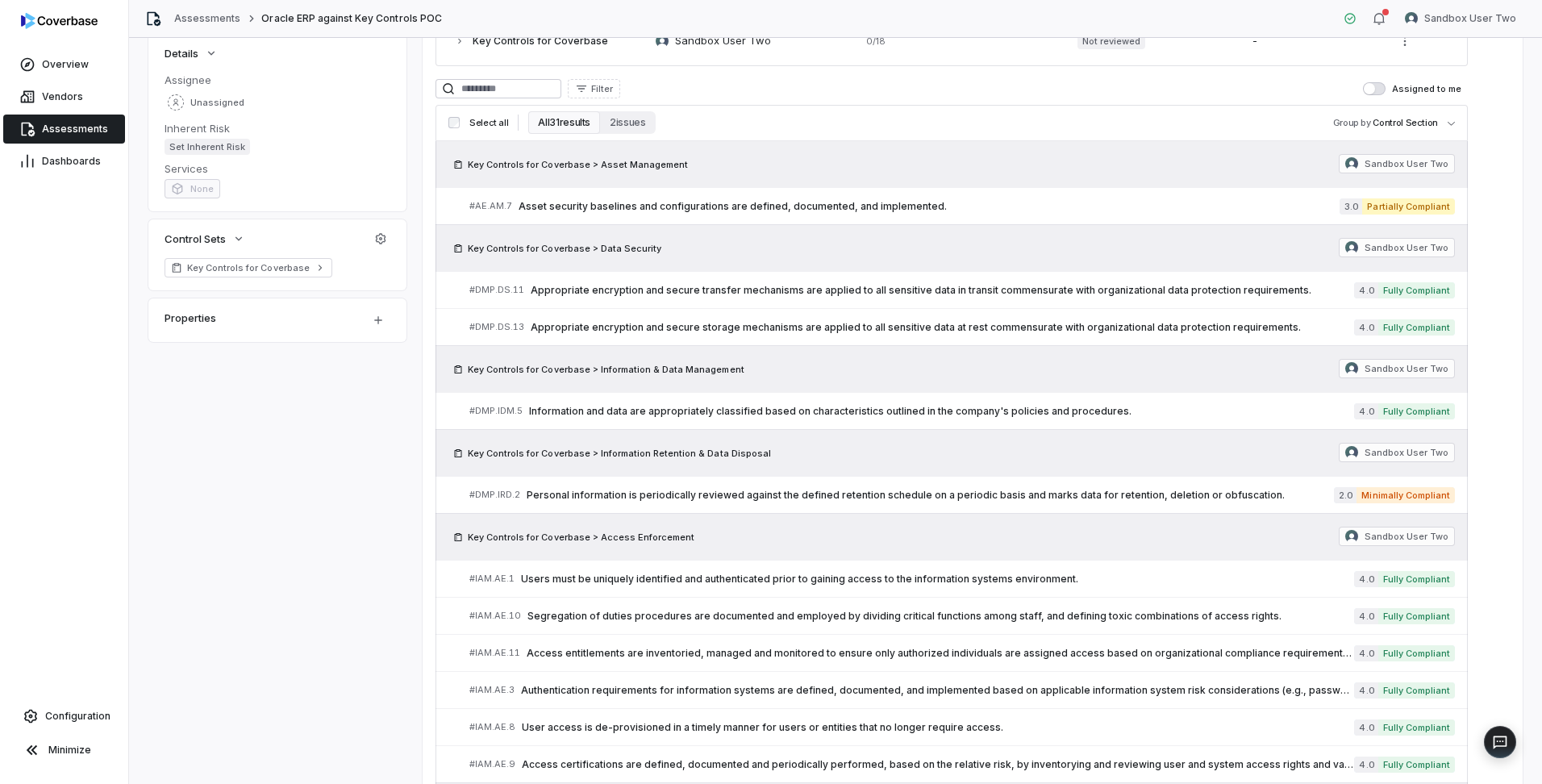
scroll to position [323, 0]
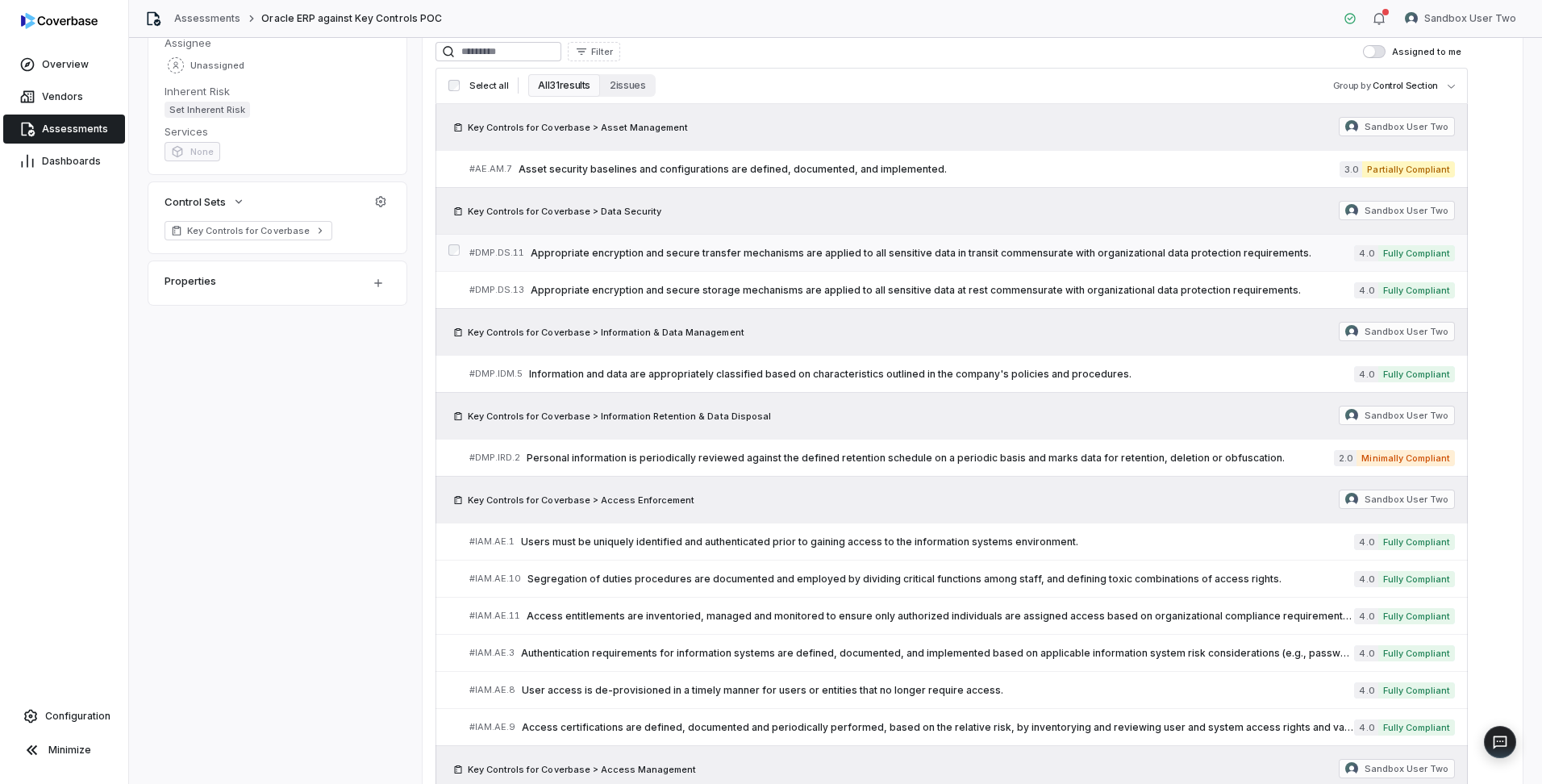
click at [887, 249] on span "Appropriate encryption and secure transfer mechanisms are applied to all sensit…" at bounding box center [942, 252] width 823 height 13
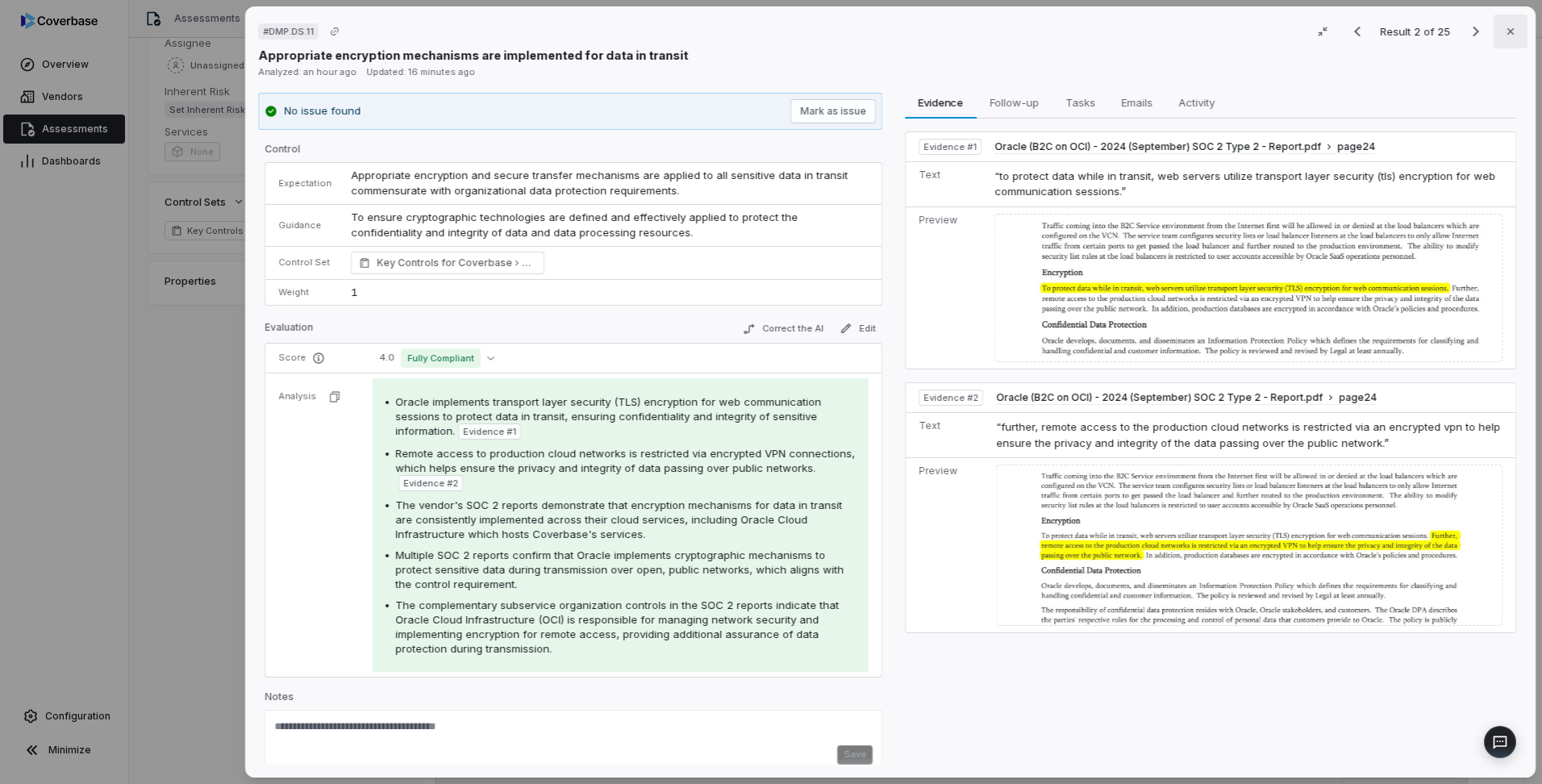
click at [1495, 32] on button "Close" at bounding box center [1511, 31] width 34 height 34
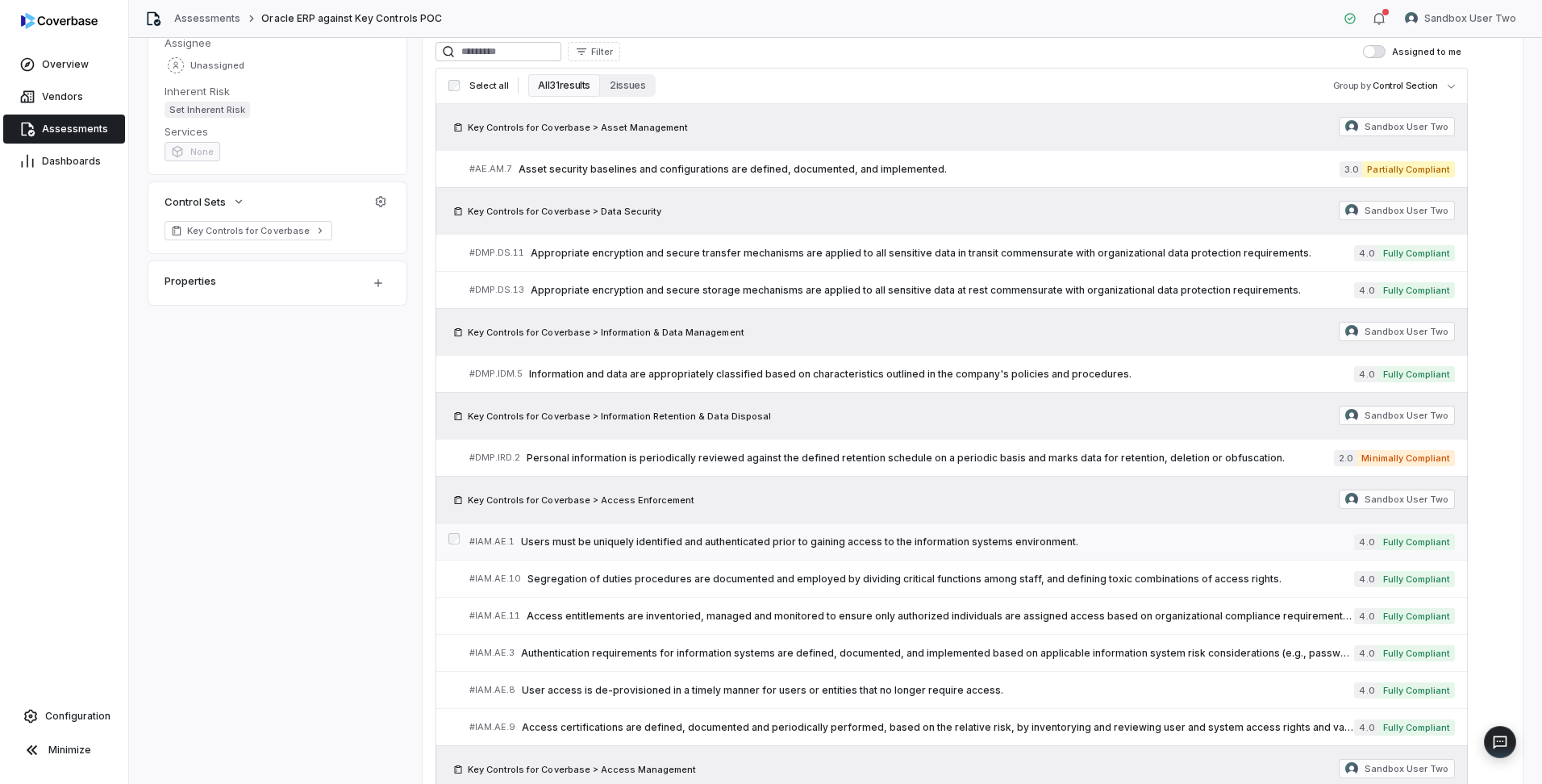
click at [1010, 535] on span "Users must be uniquely identified and authenticated prior to gaining access to …" at bounding box center [937, 541] width 833 height 13
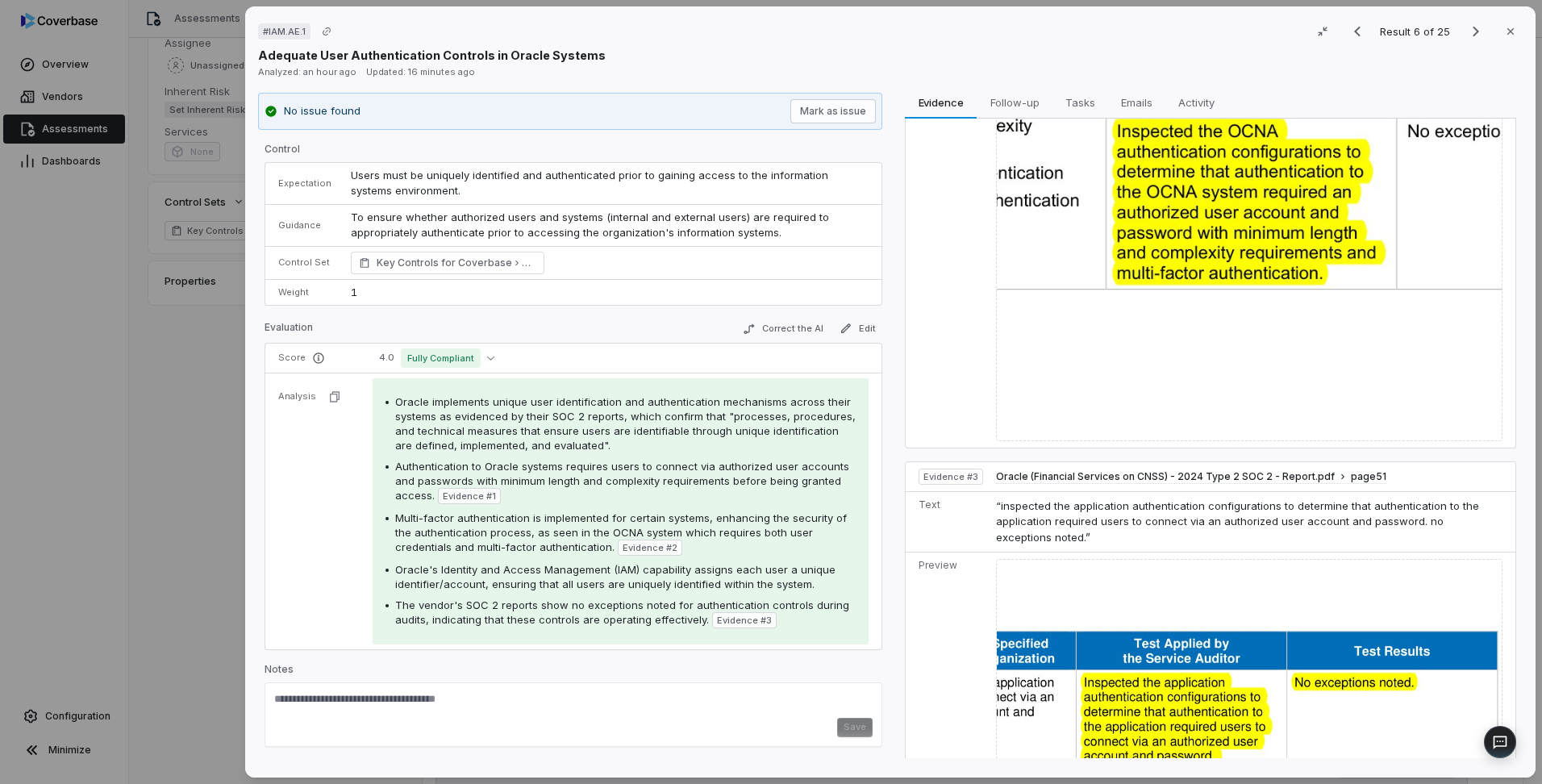
scroll to position [959, 0]
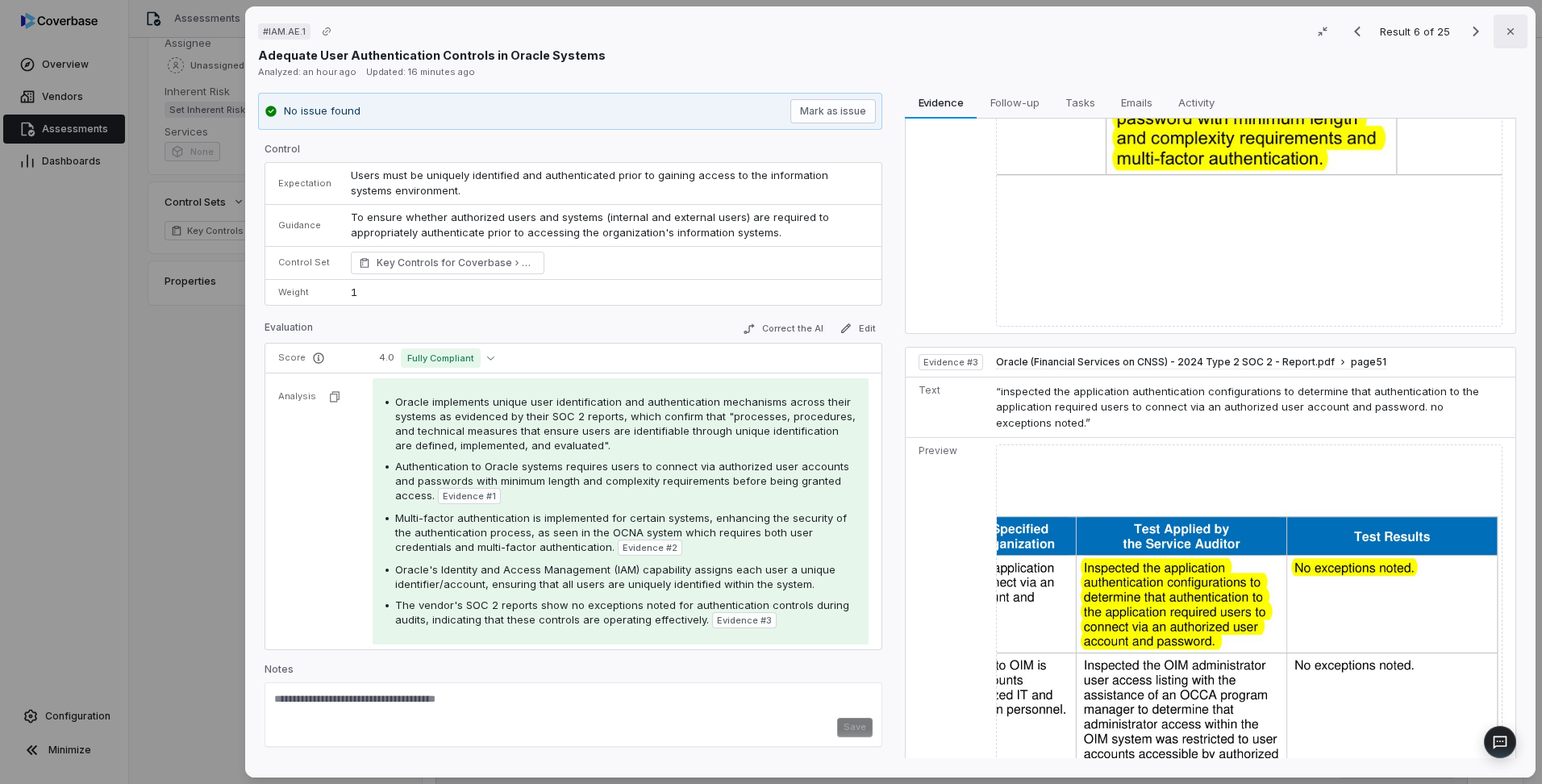
click at [1496, 42] on button "Close" at bounding box center [1511, 31] width 34 height 34
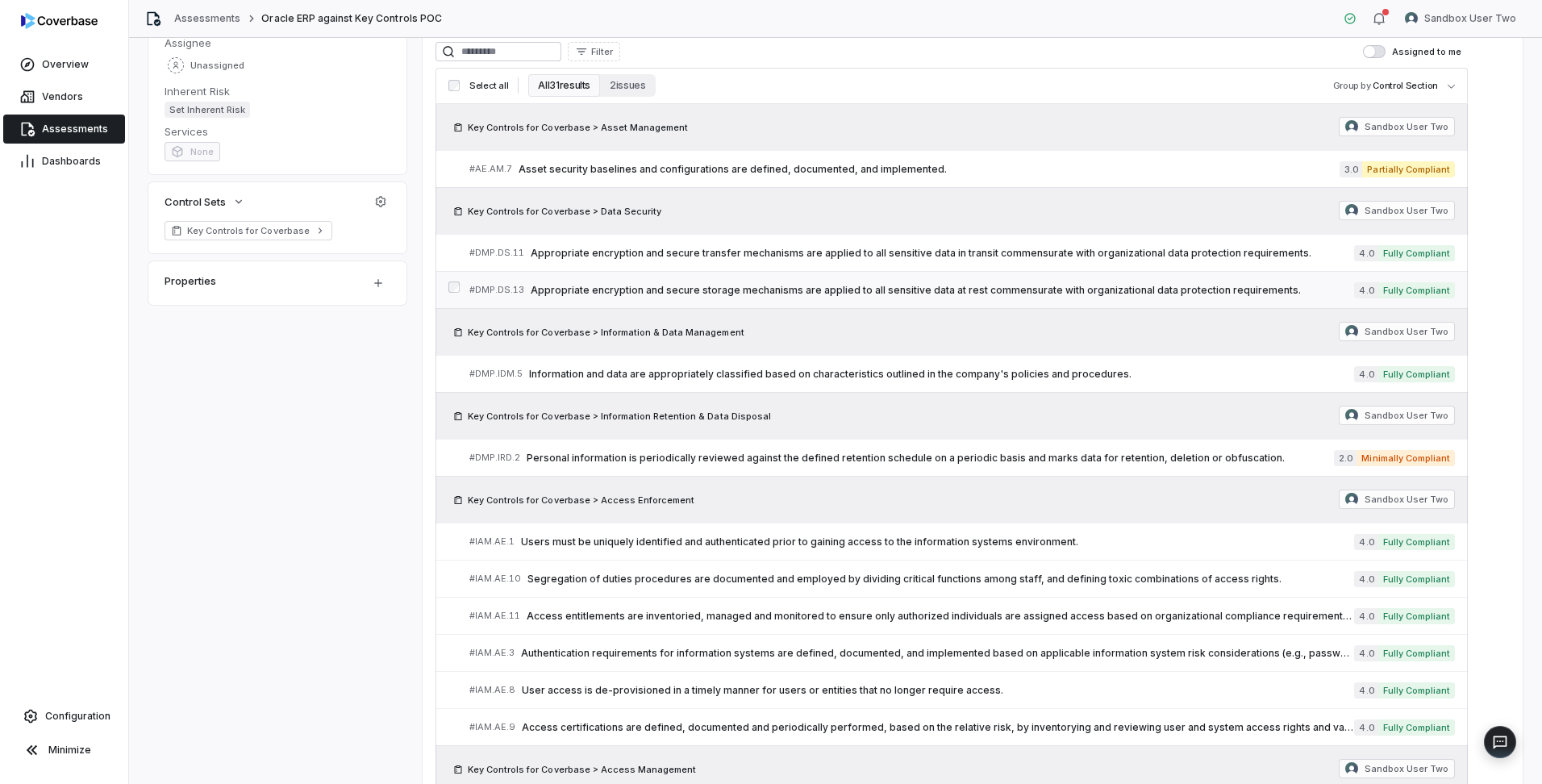
click at [1133, 294] on span "Appropriate encryption and secure storage mechanisms are applied to all sensiti…" at bounding box center [942, 290] width 823 height 13
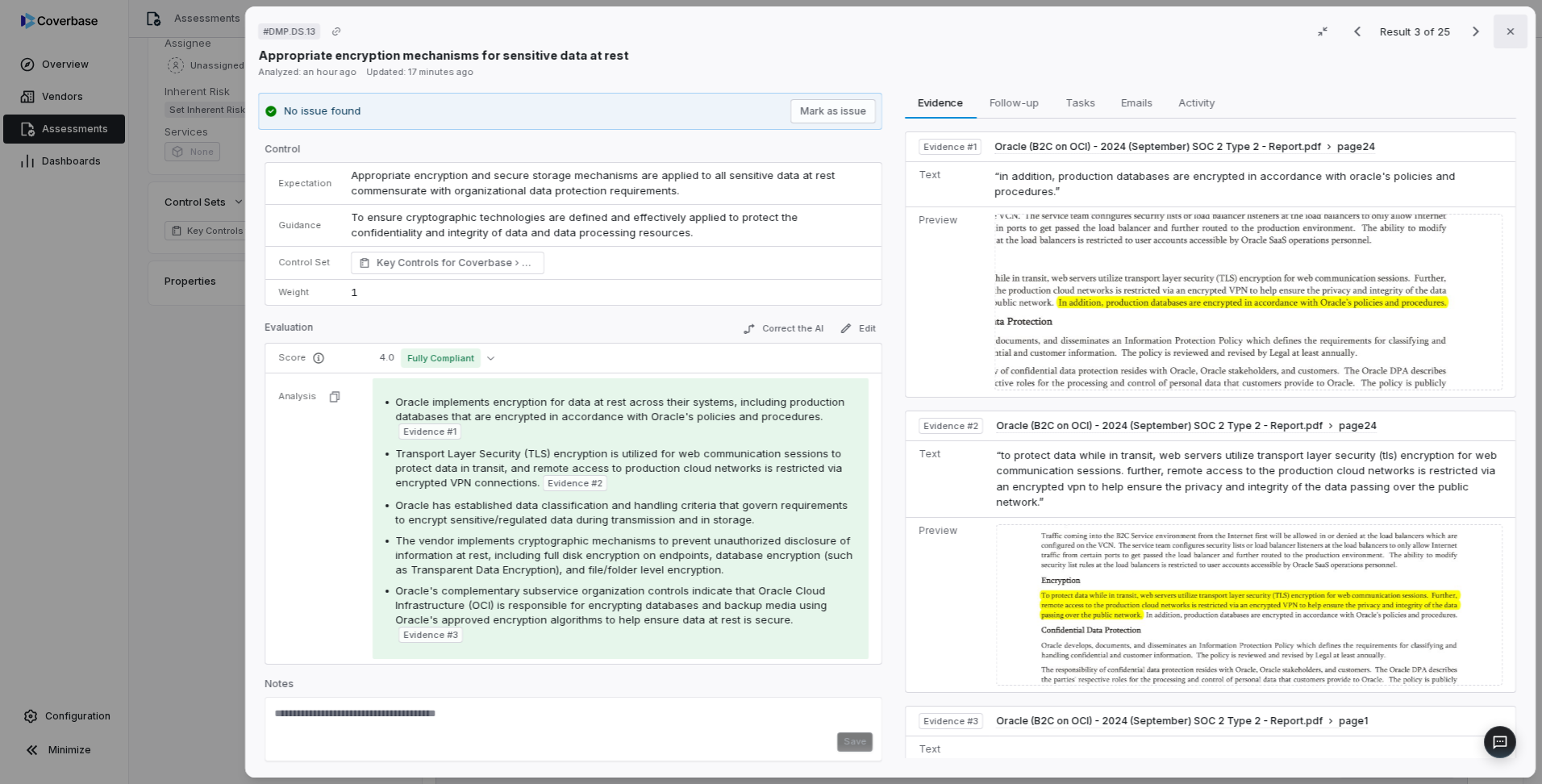
click at [1505, 31] on icon "button" at bounding box center [1511, 31] width 13 height 13
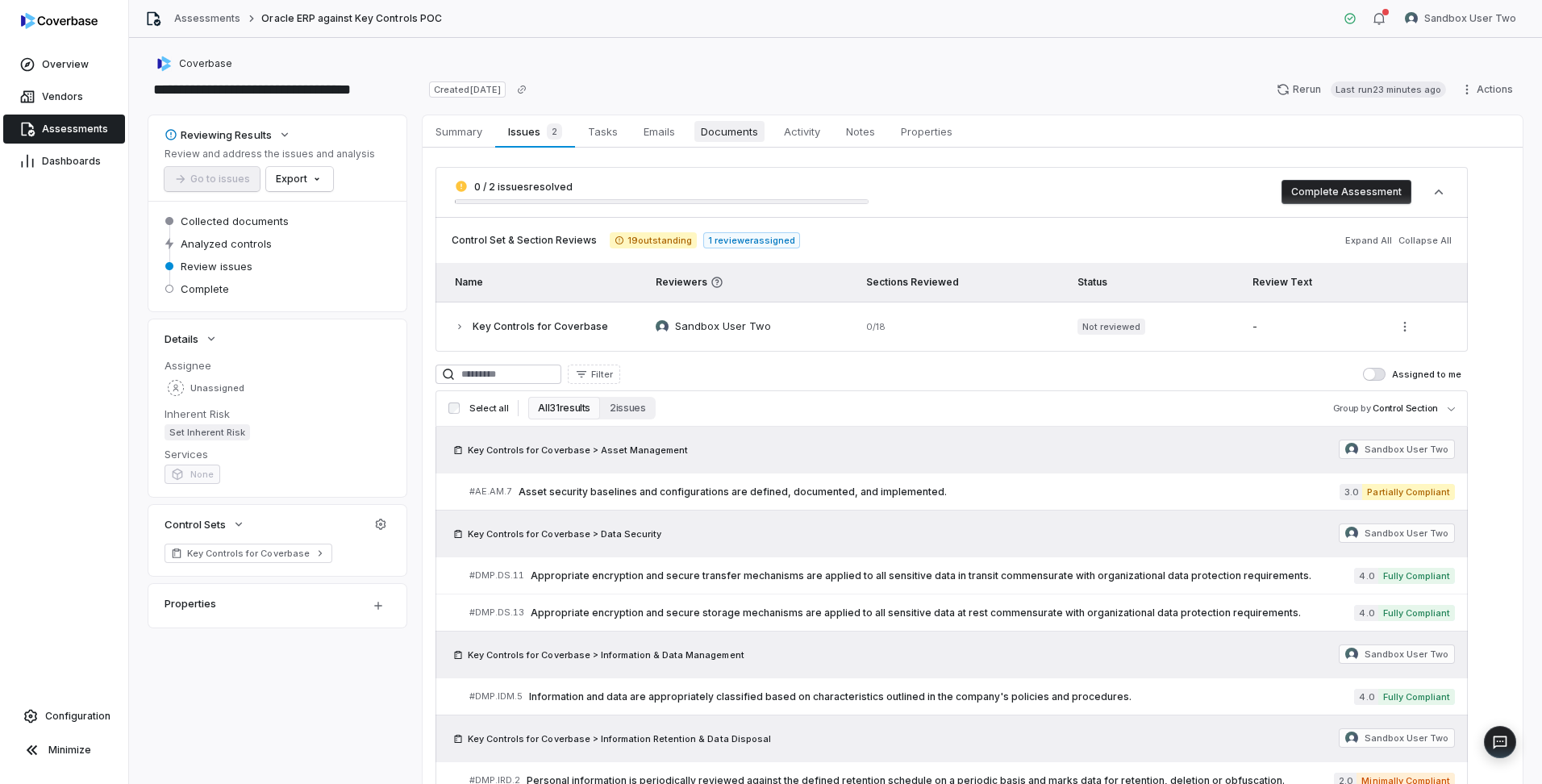
click at [721, 134] on span "Documents" at bounding box center [729, 131] width 70 height 21
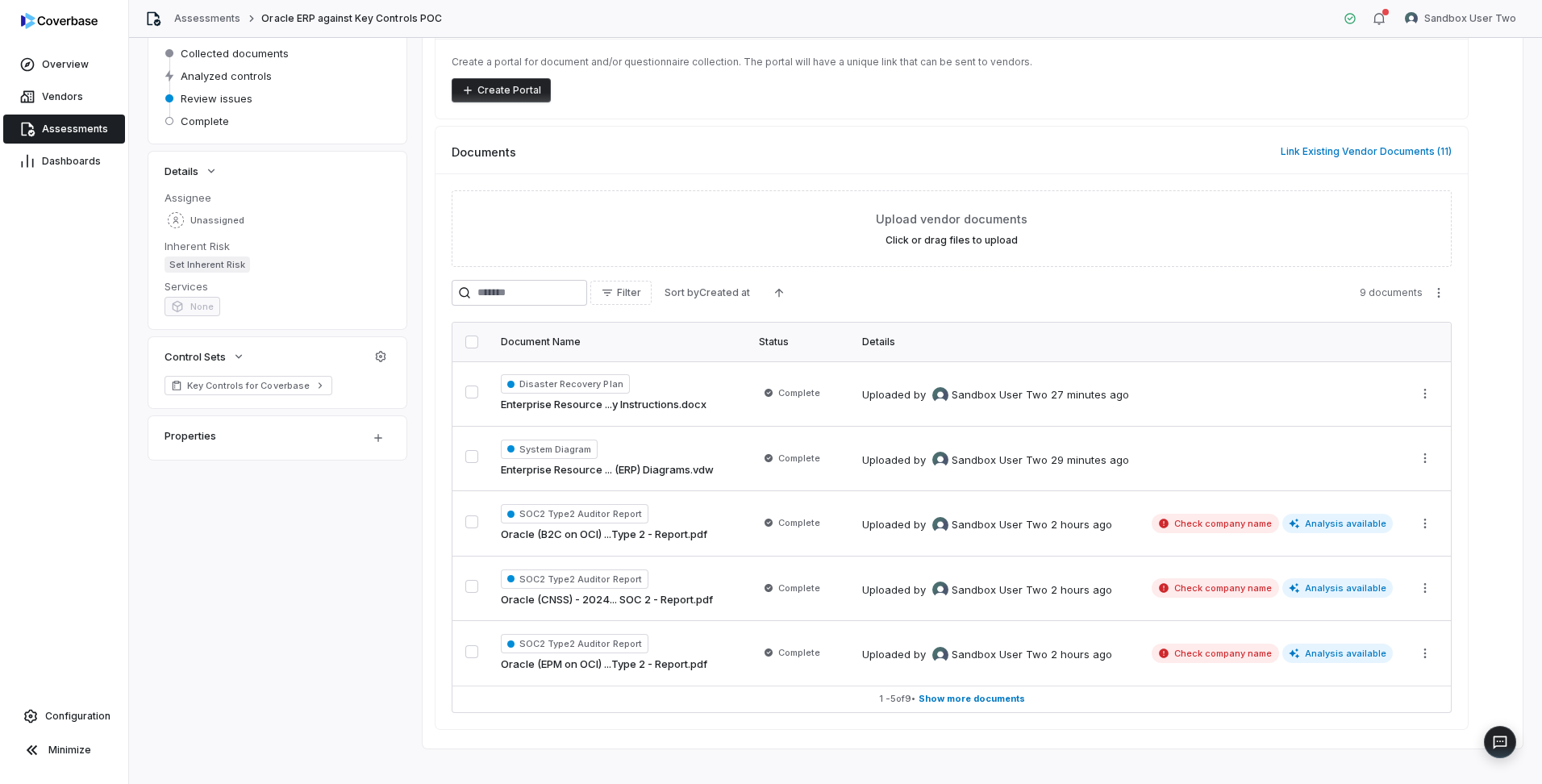
scroll to position [184, 0]
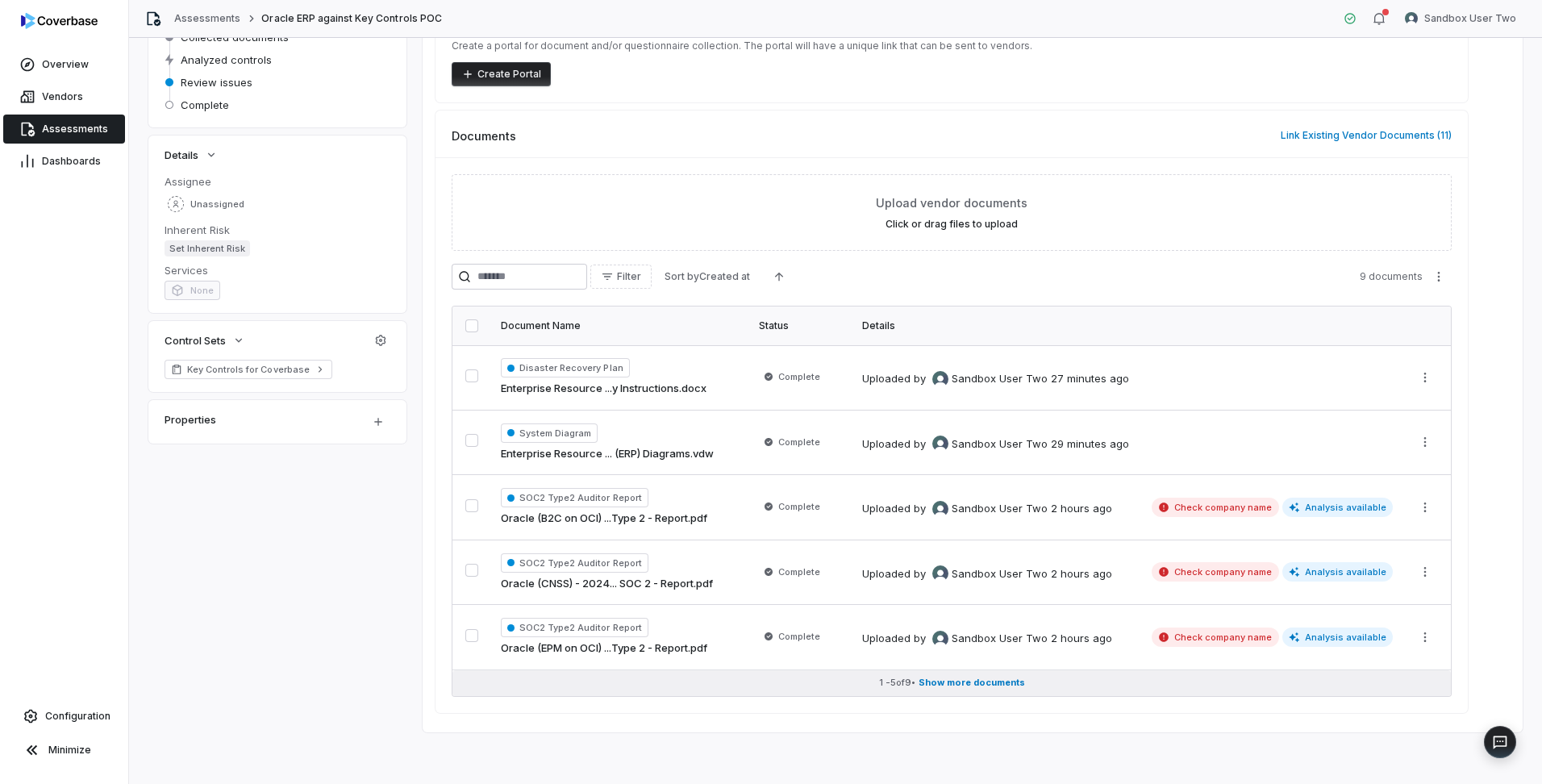
click at [981, 687] on span "Show more documents" at bounding box center [972, 683] width 107 height 12
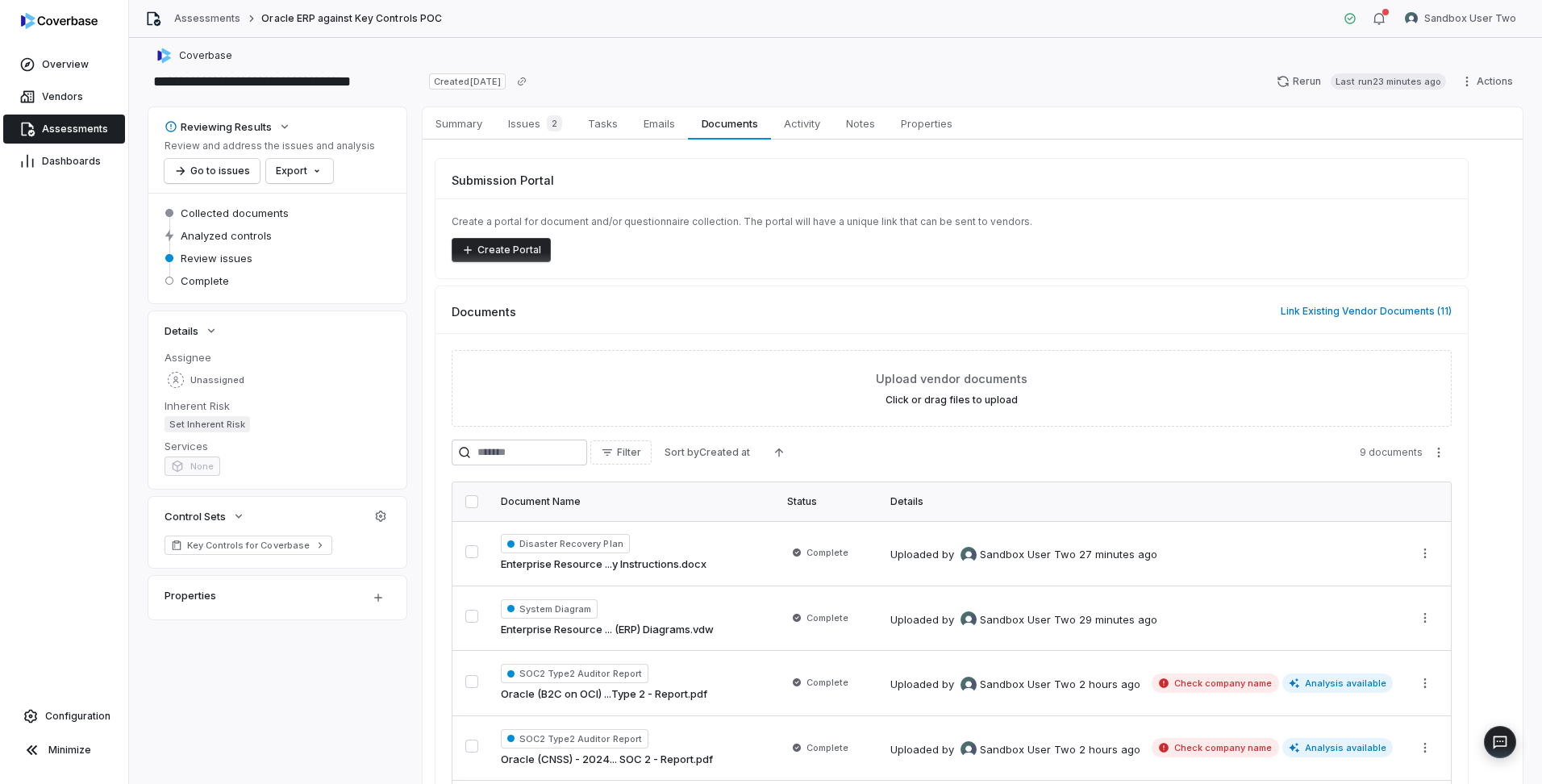
scroll to position [0, 0]
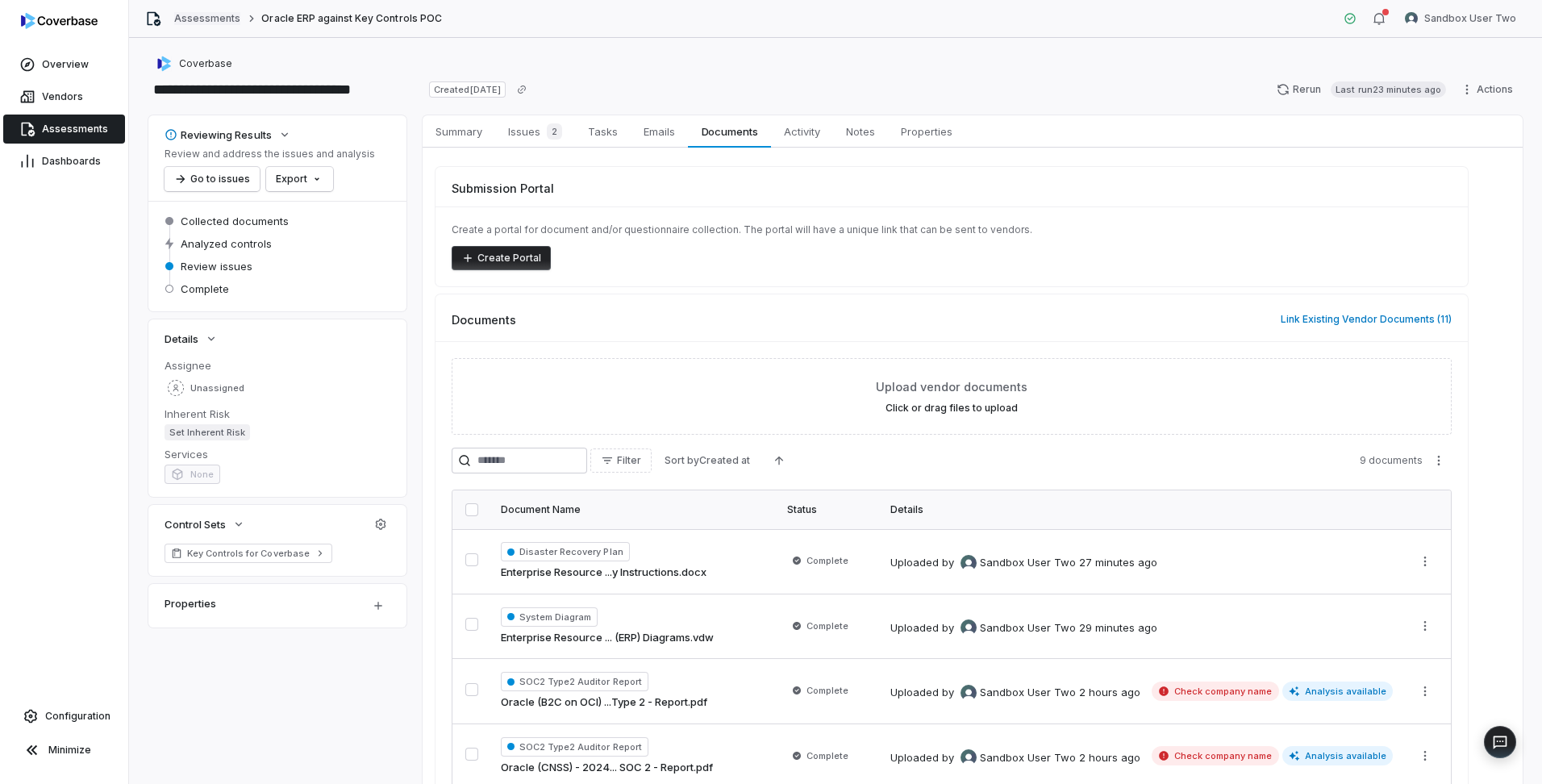
click at [201, 22] on link "Assessments" at bounding box center [207, 18] width 66 height 13
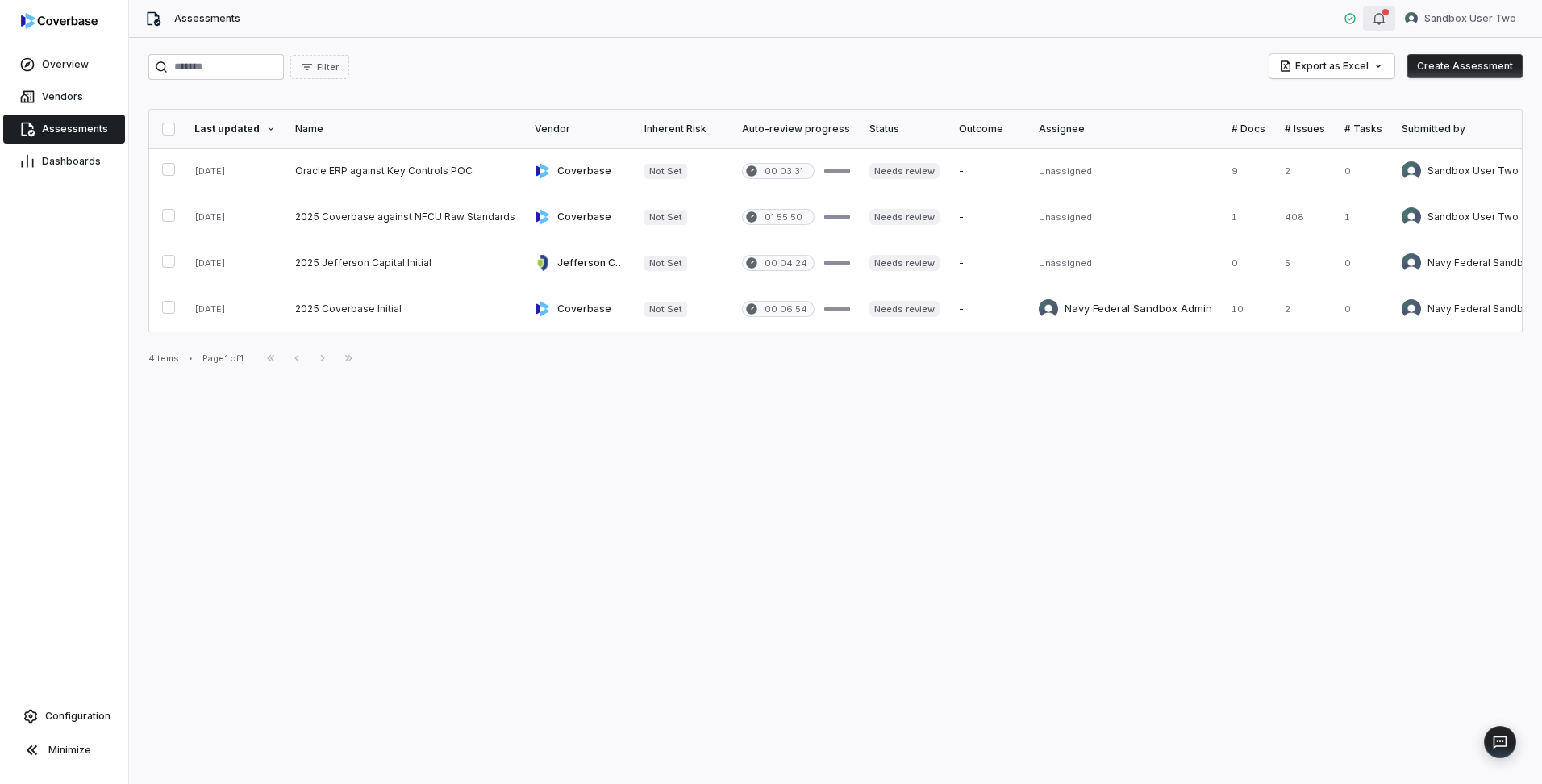
click at [1386, 28] on div "button" at bounding box center [1379, 18] width 13 height 19
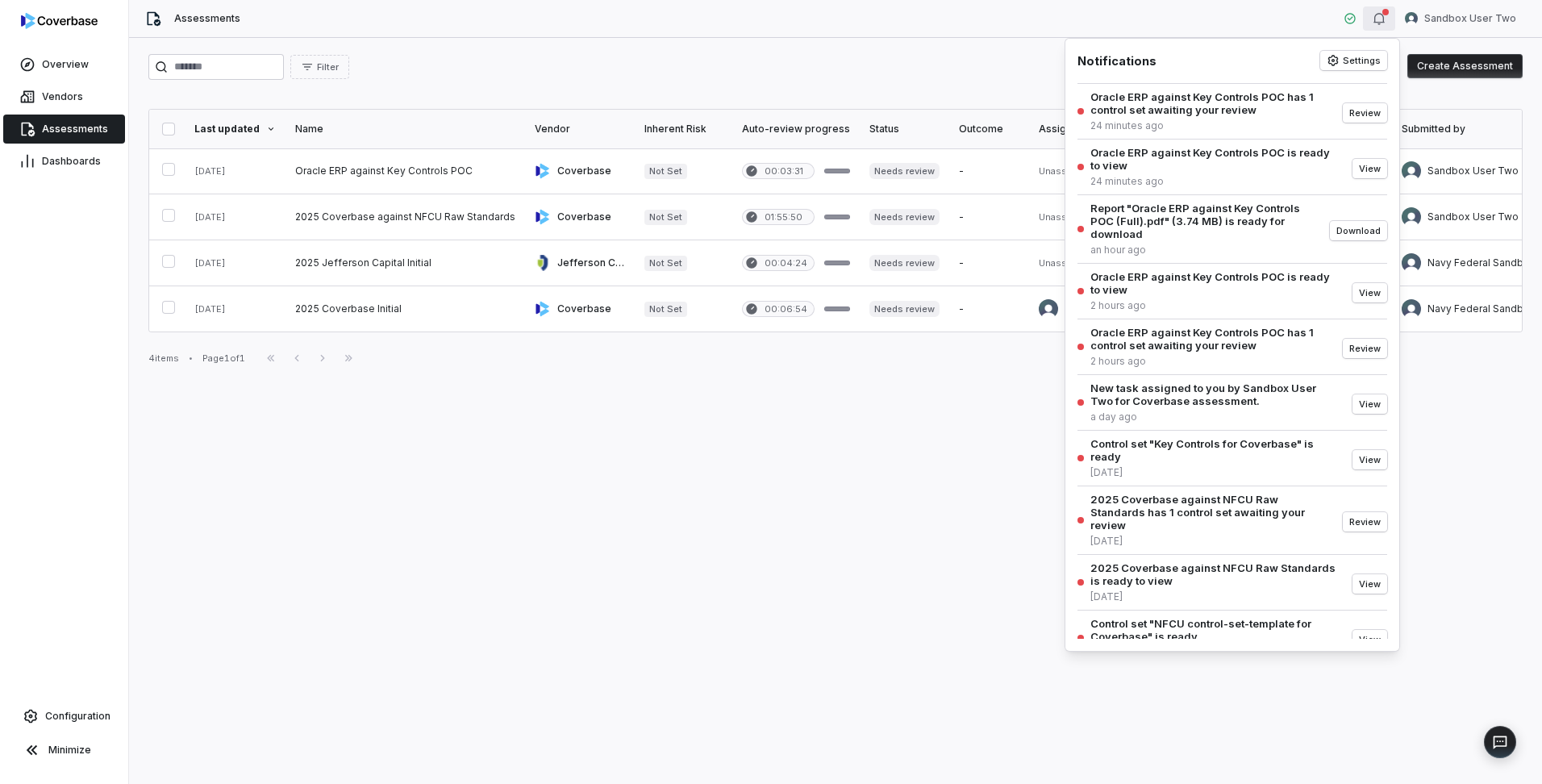
scroll to position [20, 0]
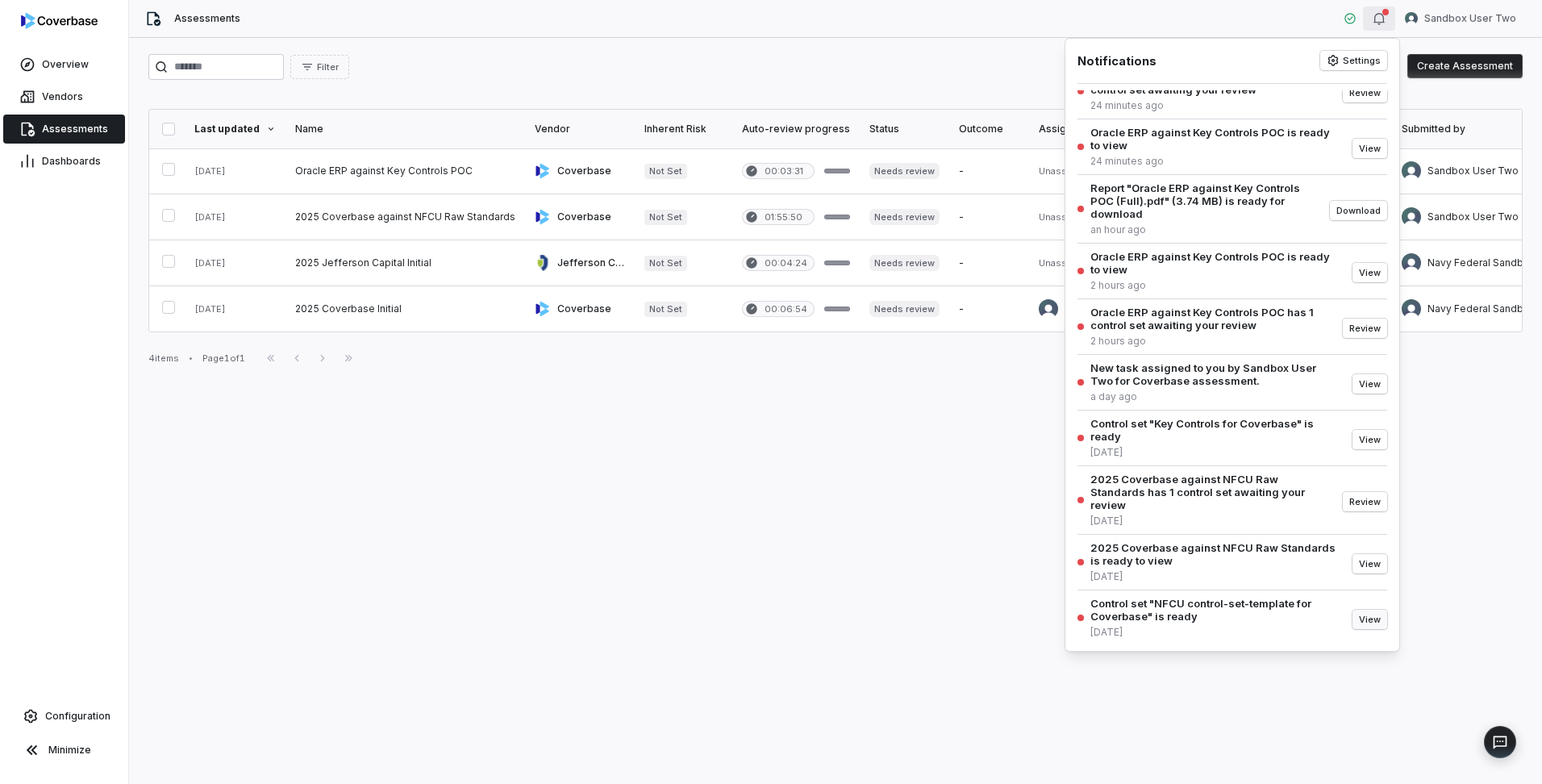
click at [1355, 618] on button "View" at bounding box center [1370, 619] width 35 height 19
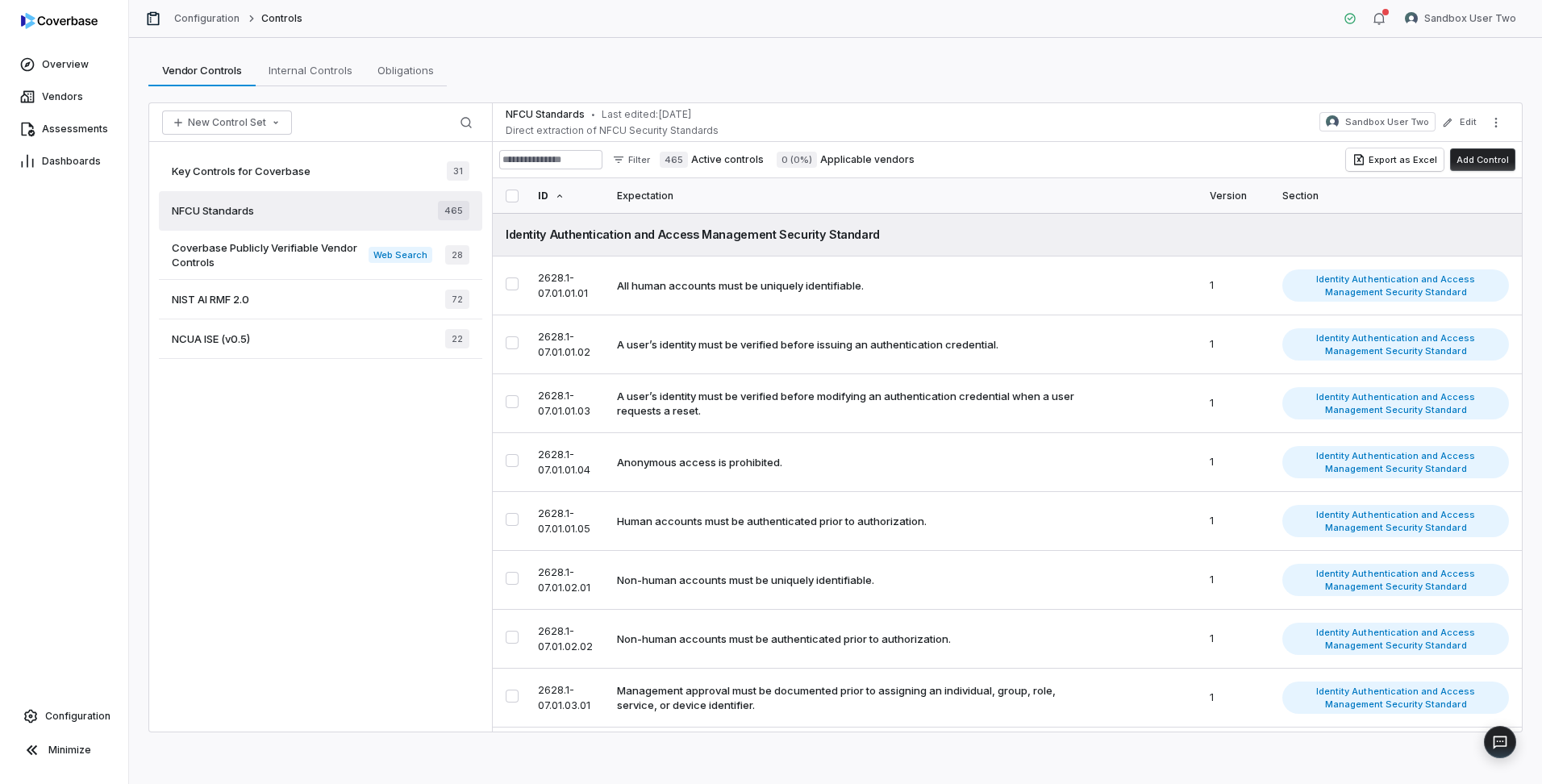
click at [324, 169] on div "Key Controls for Coverbase 31" at bounding box center [320, 172] width 324 height 40
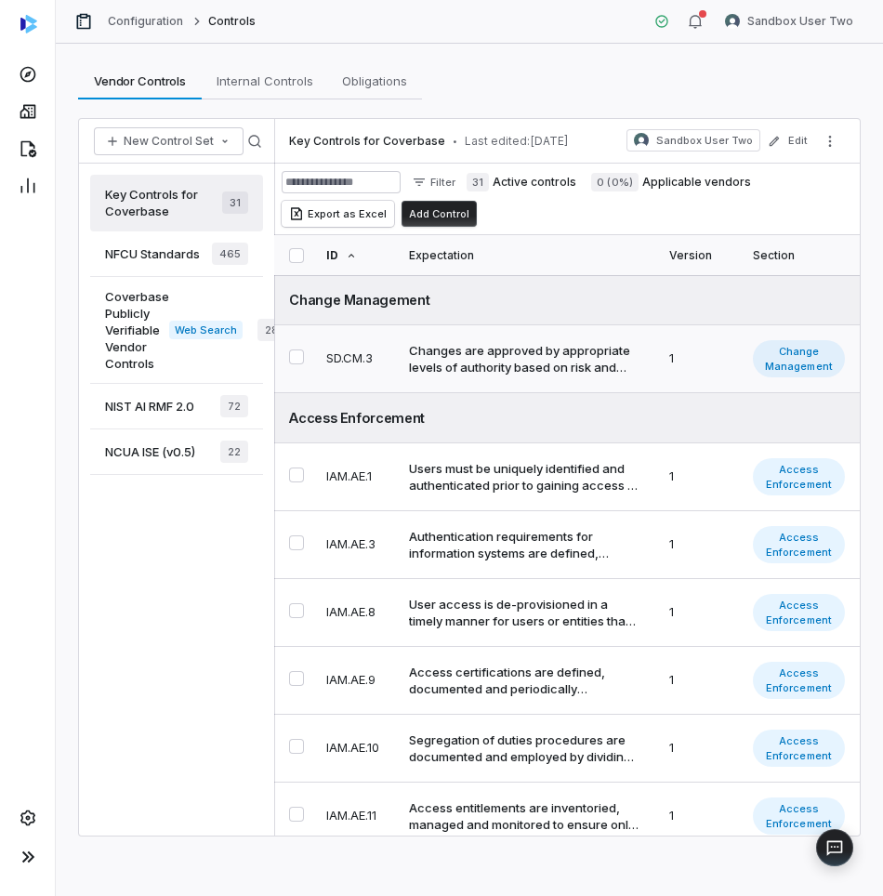
click at [505, 354] on div "Changes are approved by appropriate levels of authority based on risk and impac…" at bounding box center [524, 358] width 231 height 33
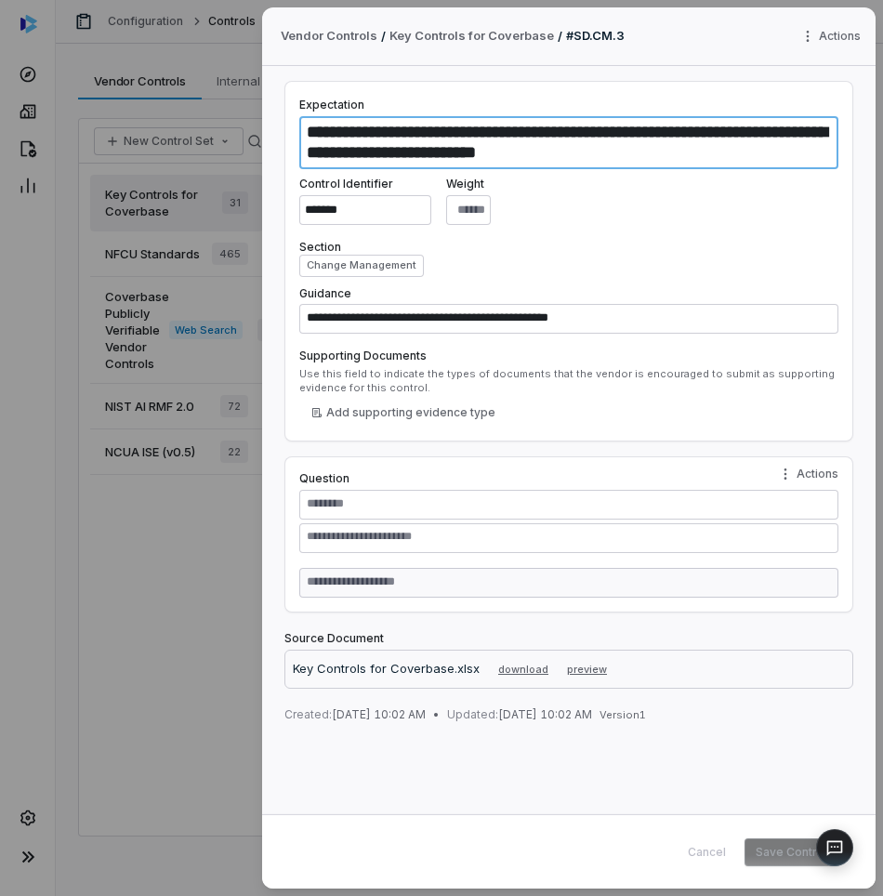
click at [639, 166] on textarea "**********" at bounding box center [568, 142] width 539 height 53
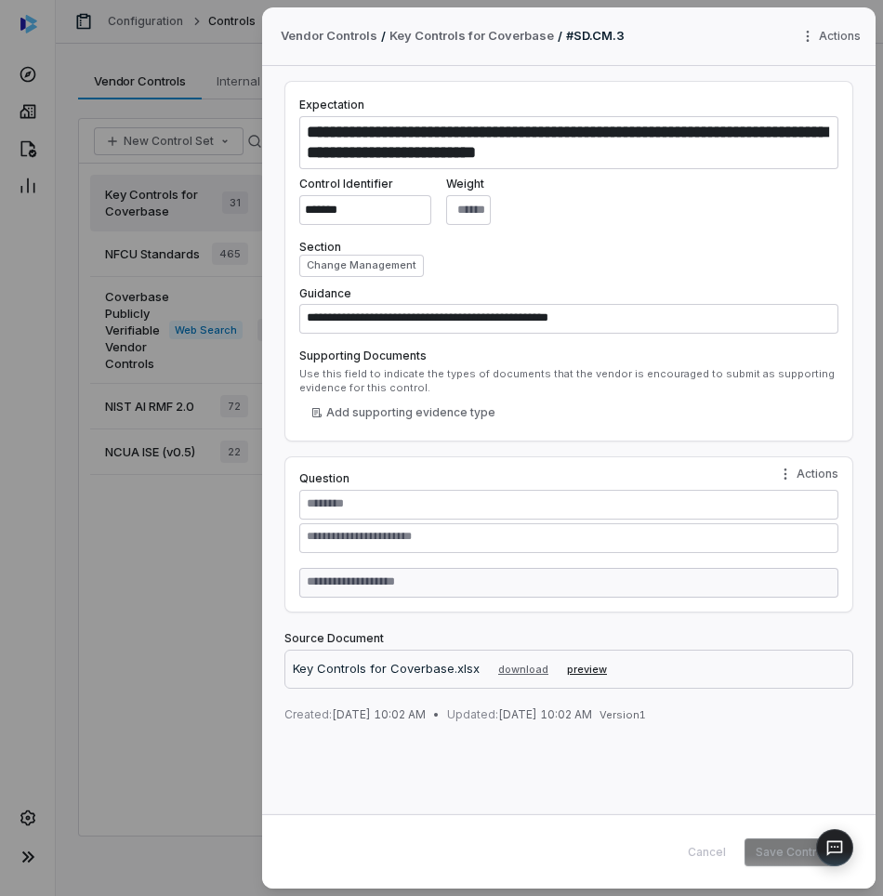
click at [589, 667] on button "preview" at bounding box center [587, 669] width 40 height 22
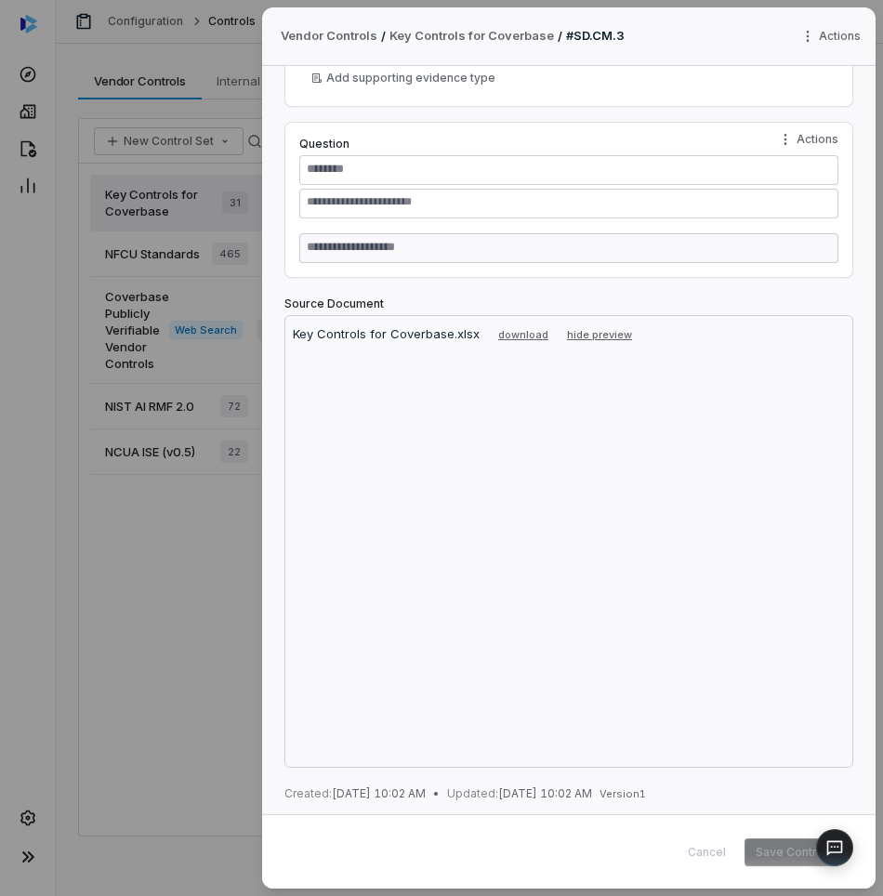
scroll to position [336, 0]
type textarea "*"
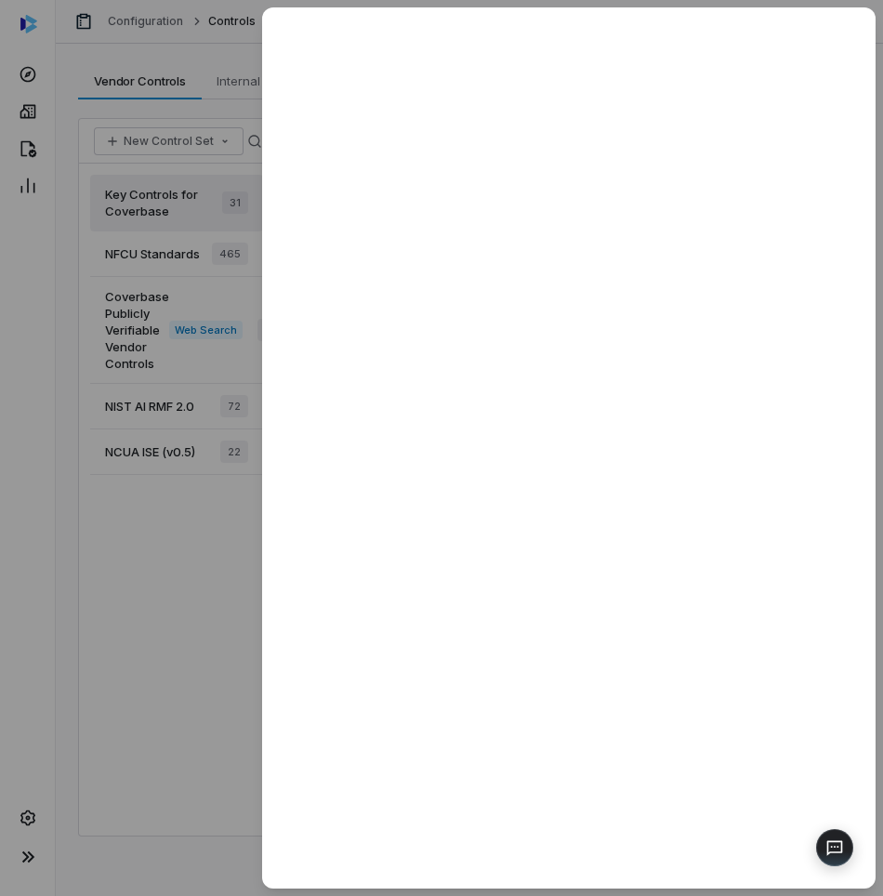
click at [172, 737] on div at bounding box center [441, 448] width 883 height 896
